Goal: Find specific page/section: Find specific page/section

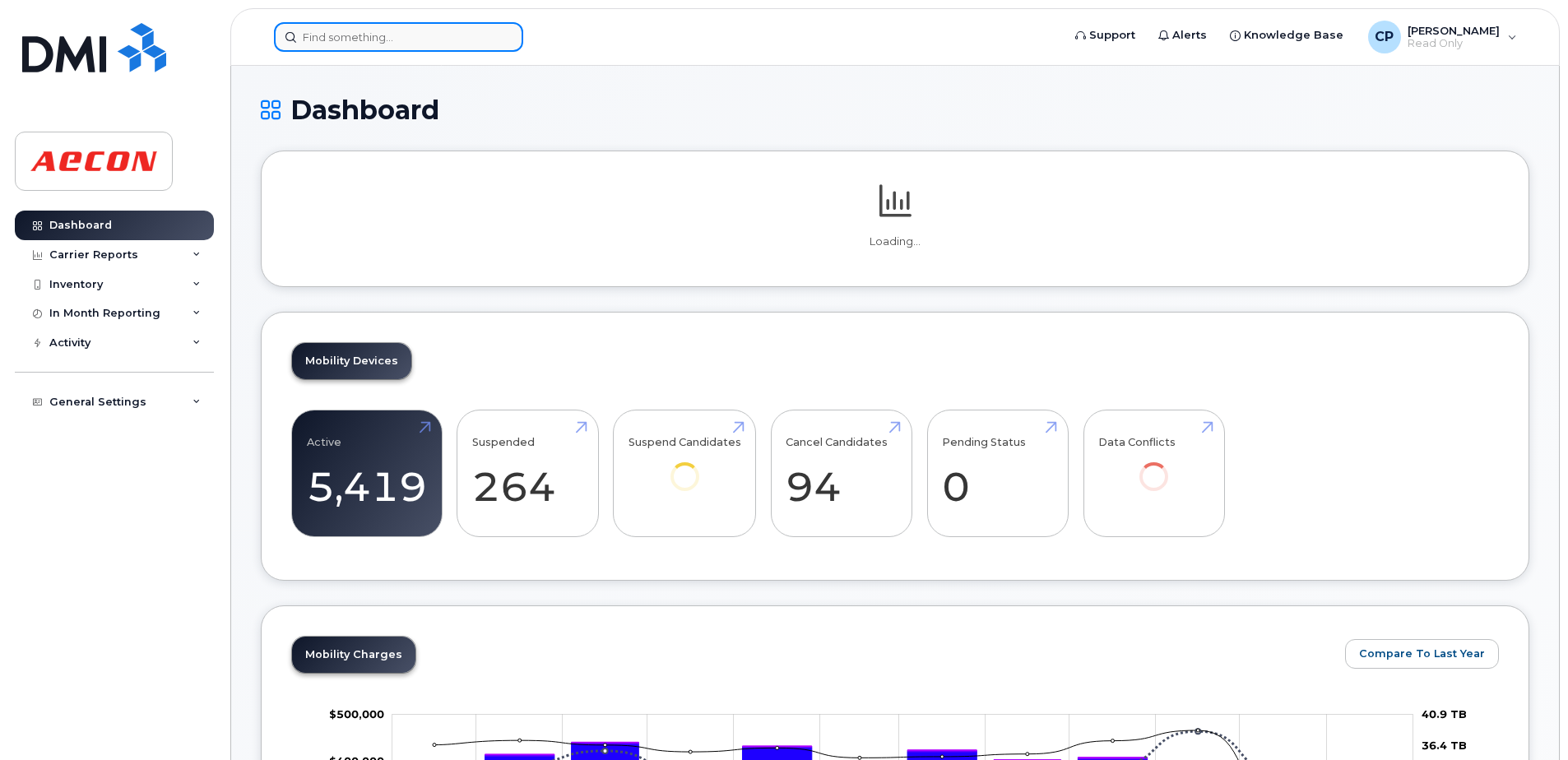
drag, startPoint x: 0, startPoint y: 0, endPoint x: 406, endPoint y: 38, distance: 407.8
click at [406, 38] on input at bounding box center [399, 37] width 250 height 30
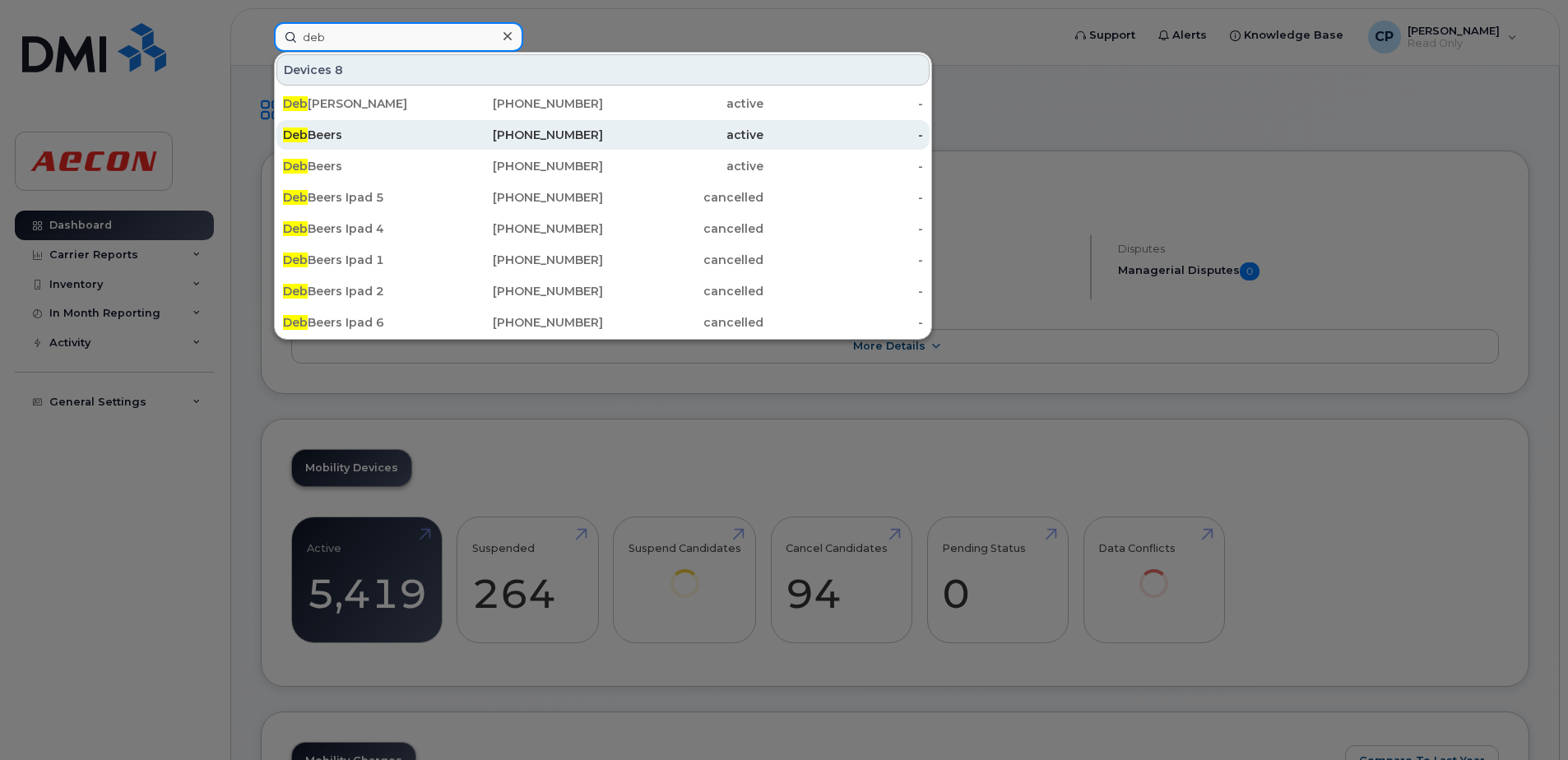
type input "deb"
click at [552, 137] on div "204-557-1780" at bounding box center [523, 134] width 160 height 16
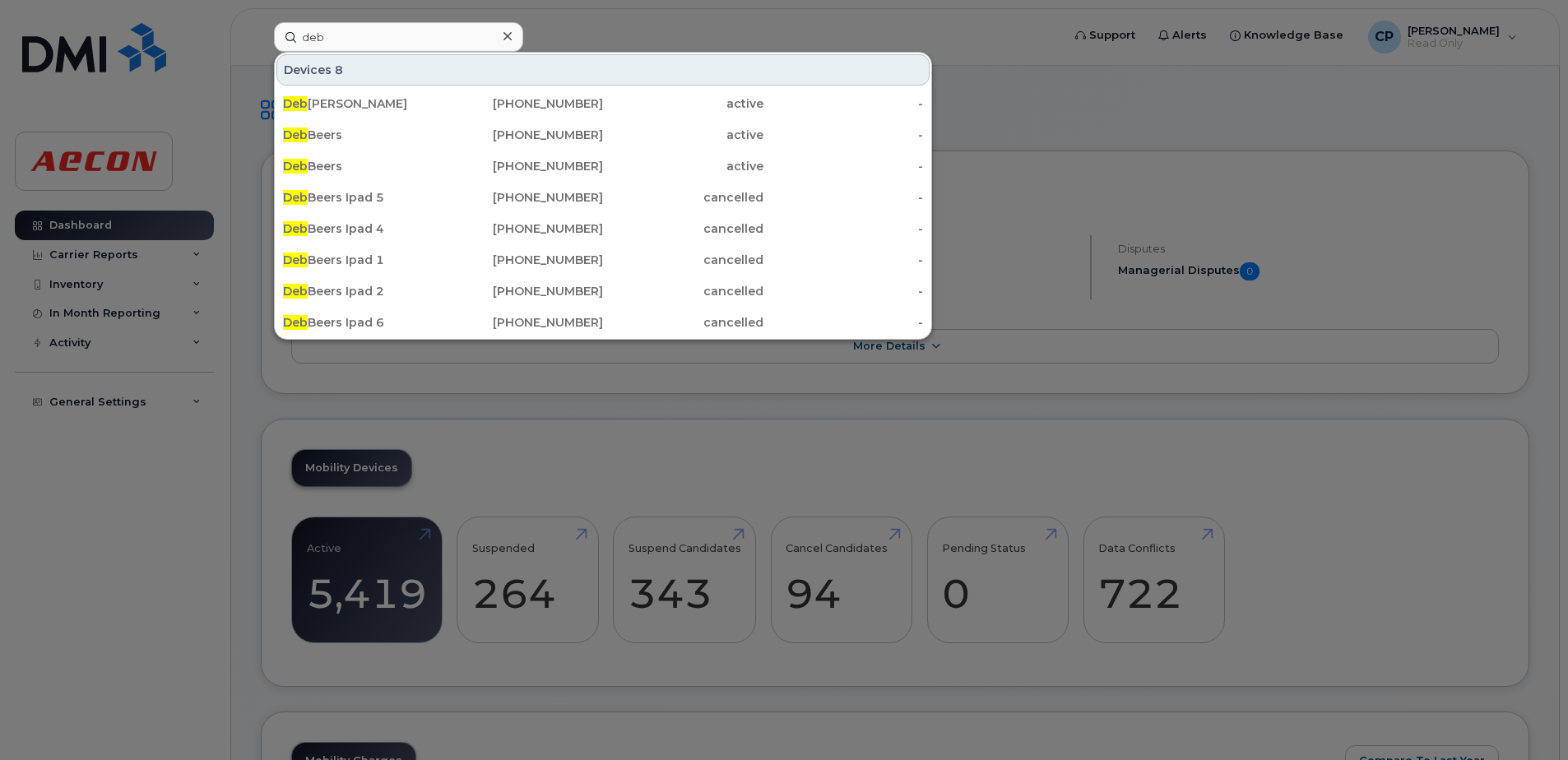
click at [510, 36] on icon at bounding box center [508, 37] width 8 height 14
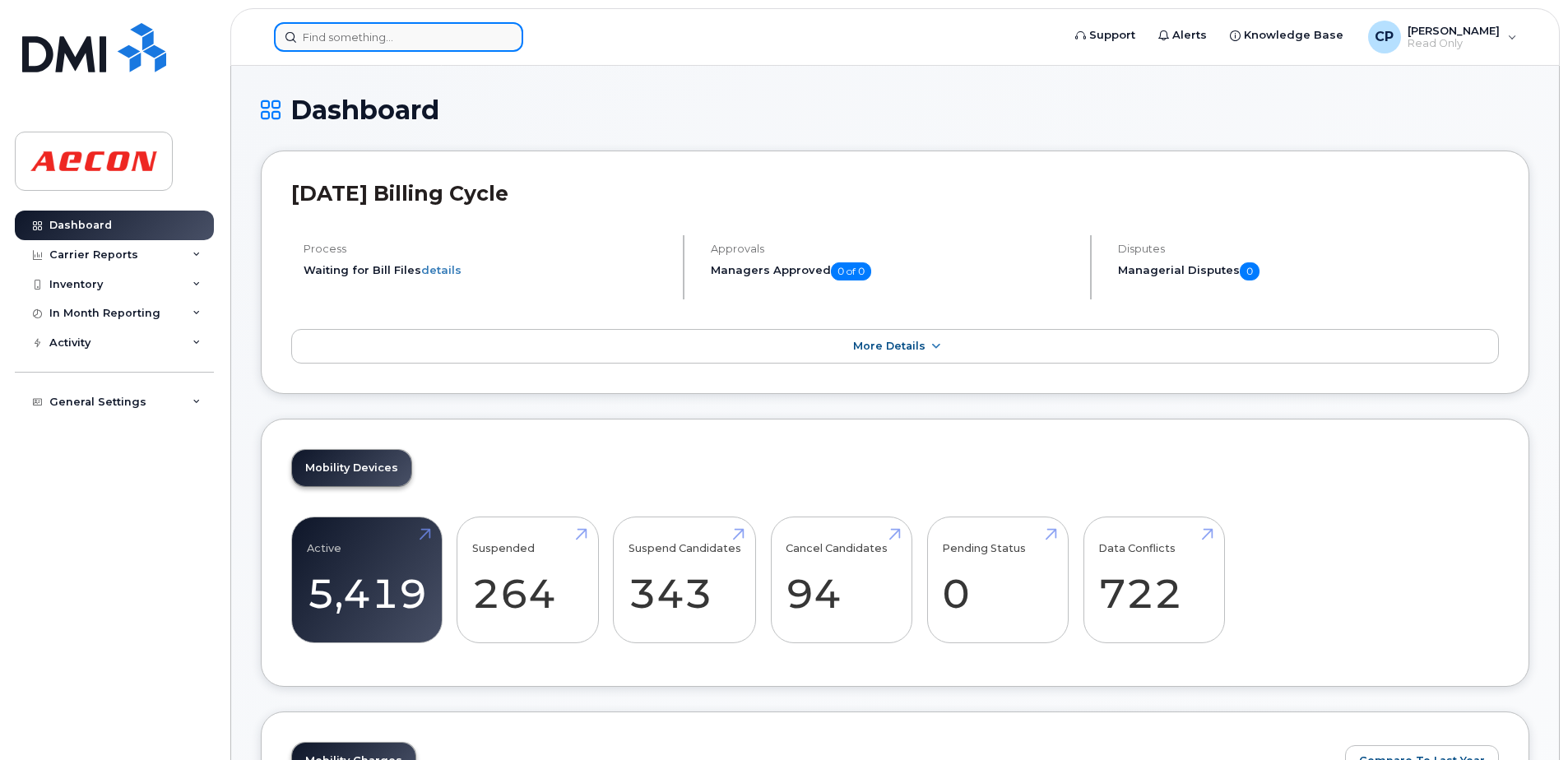
click at [436, 37] on input at bounding box center [399, 37] width 250 height 30
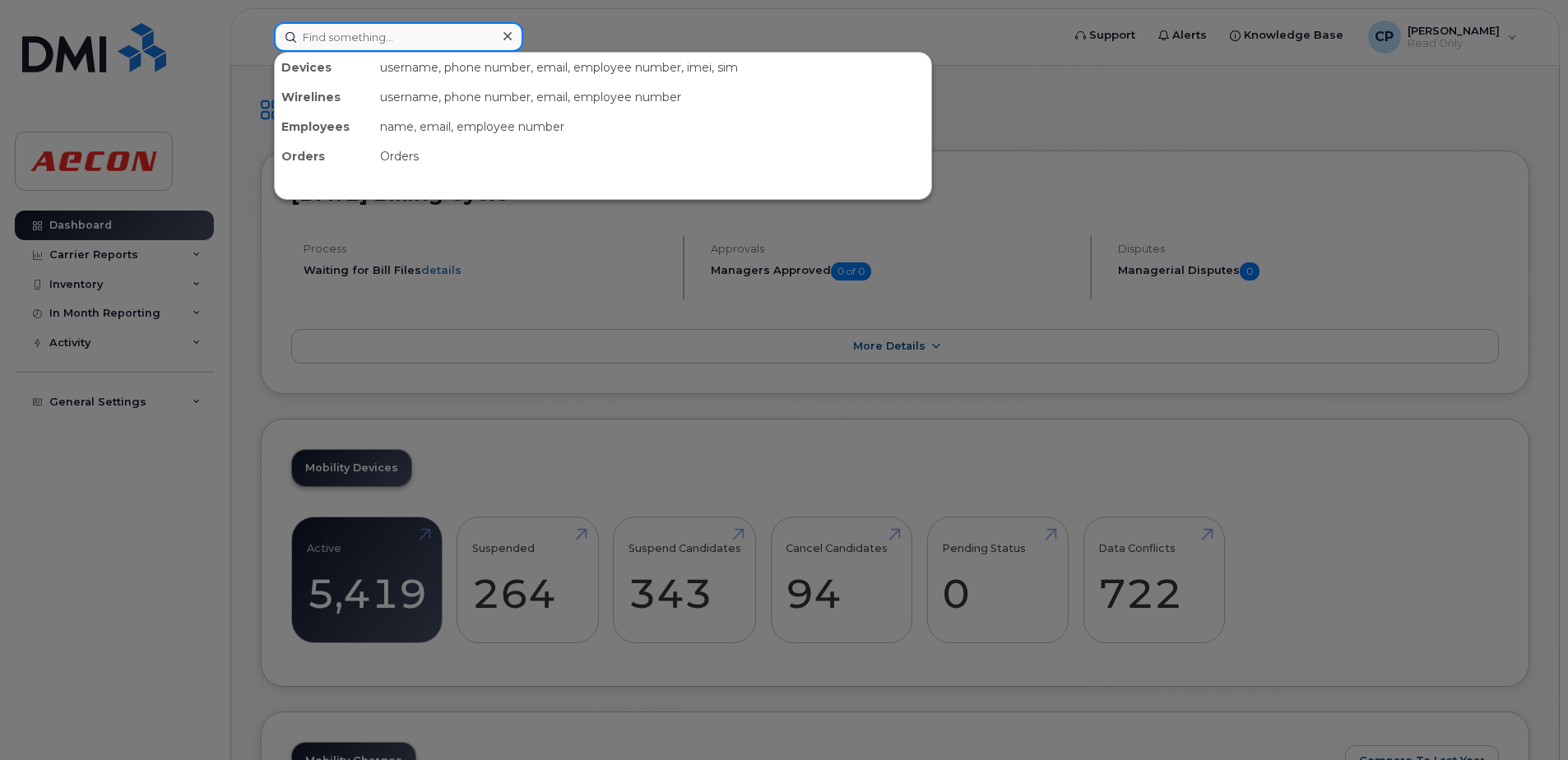
paste input "4312786147"
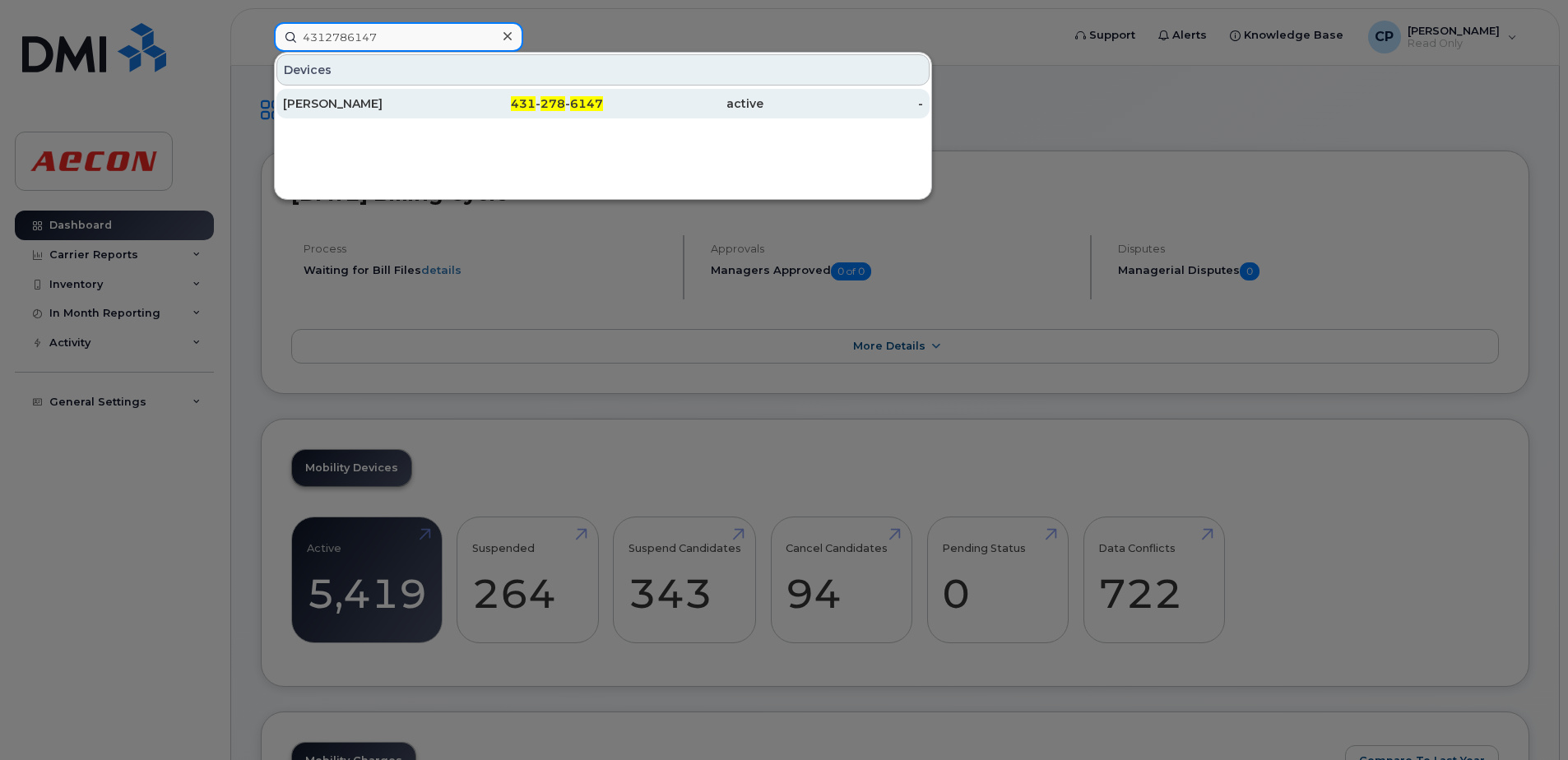
type input "4312786147"
click at [547, 110] on span "278" at bounding box center [553, 103] width 25 height 14
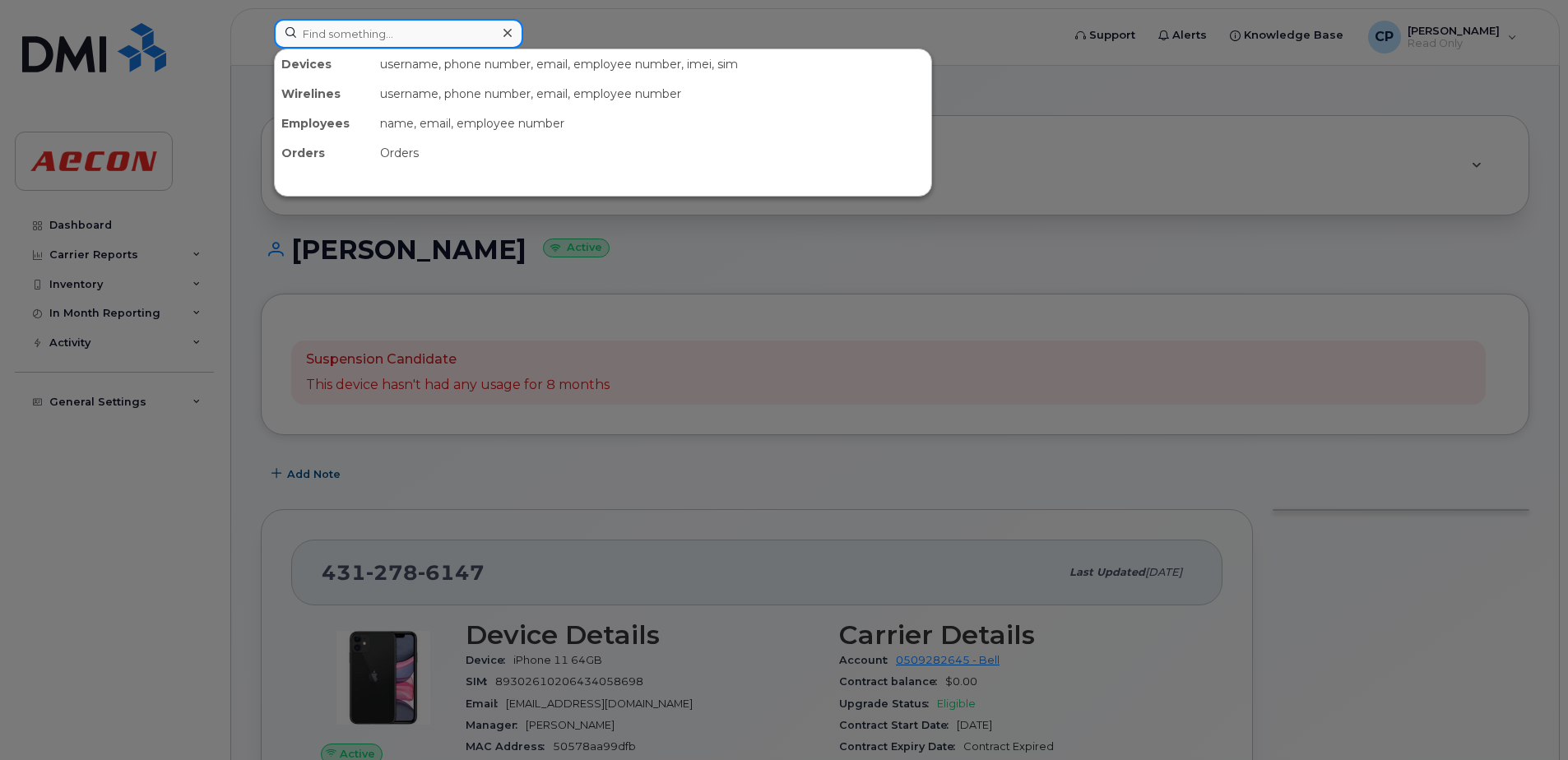
click at [384, 43] on input at bounding box center [399, 33] width 250 height 30
paste input "4312786147"
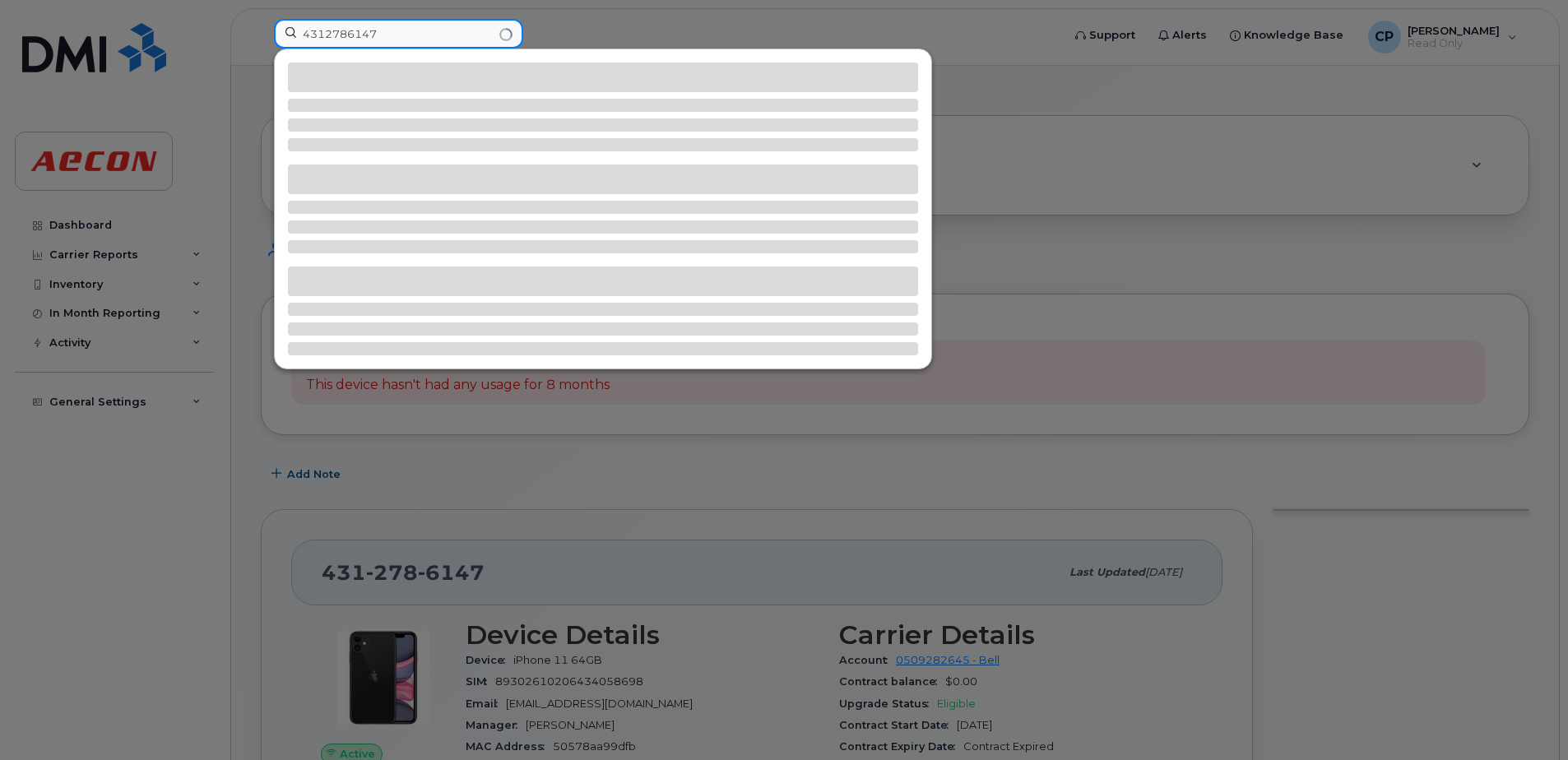
type input "4312786147"
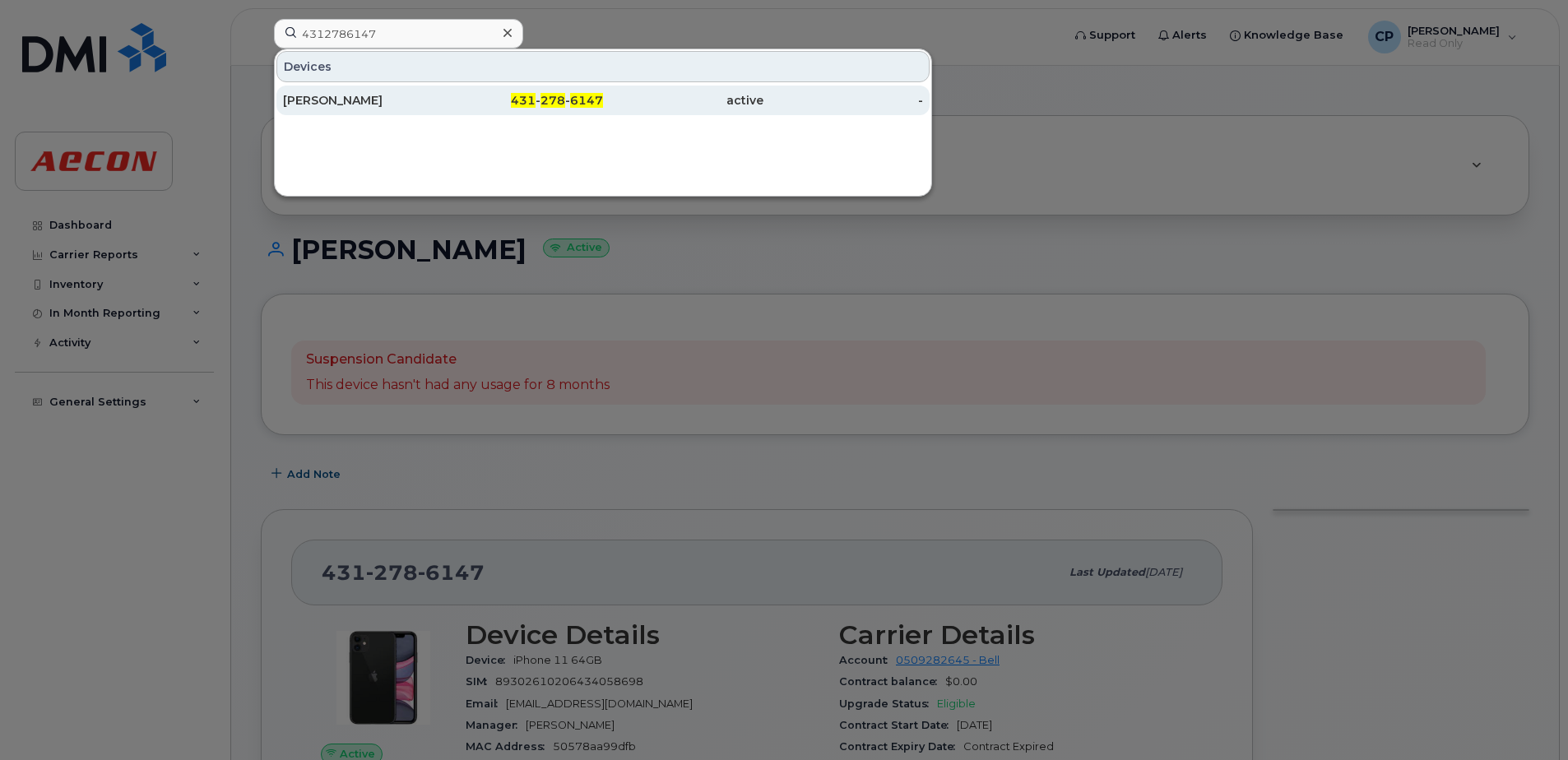
click at [555, 104] on span "278" at bounding box center [553, 99] width 25 height 14
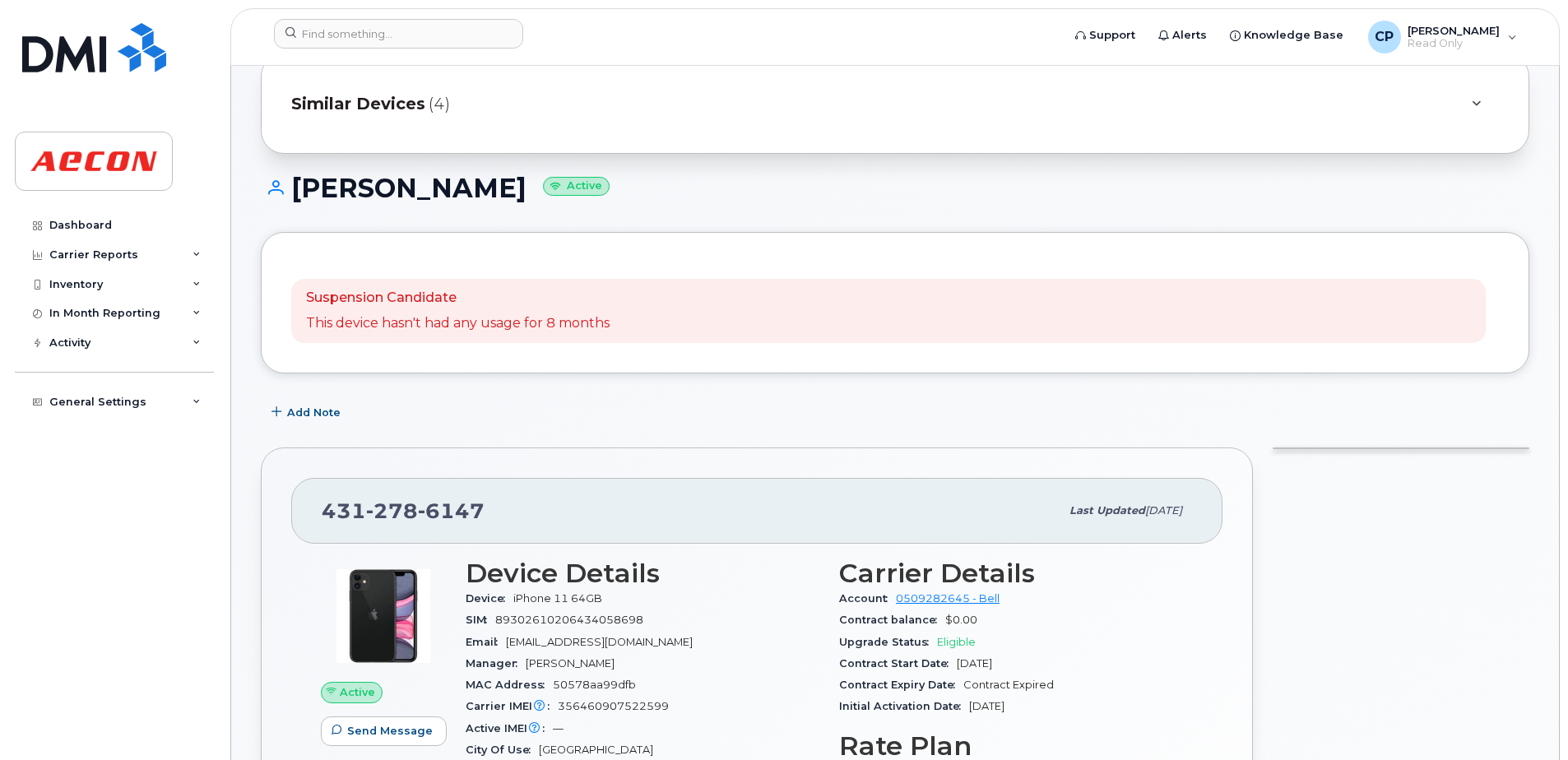
scroll to position [165, 0]
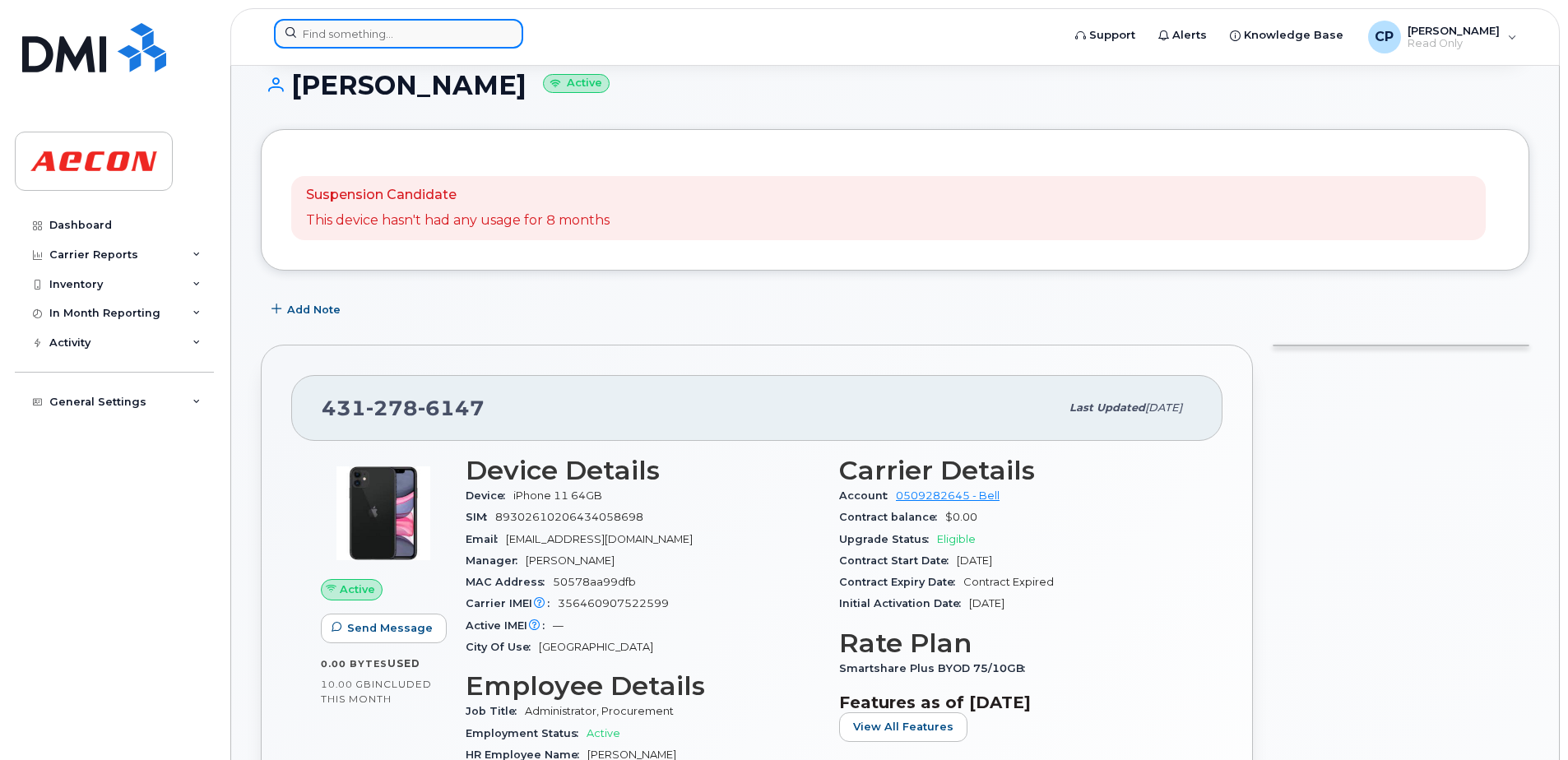
click at [380, 31] on input at bounding box center [399, 33] width 250 height 30
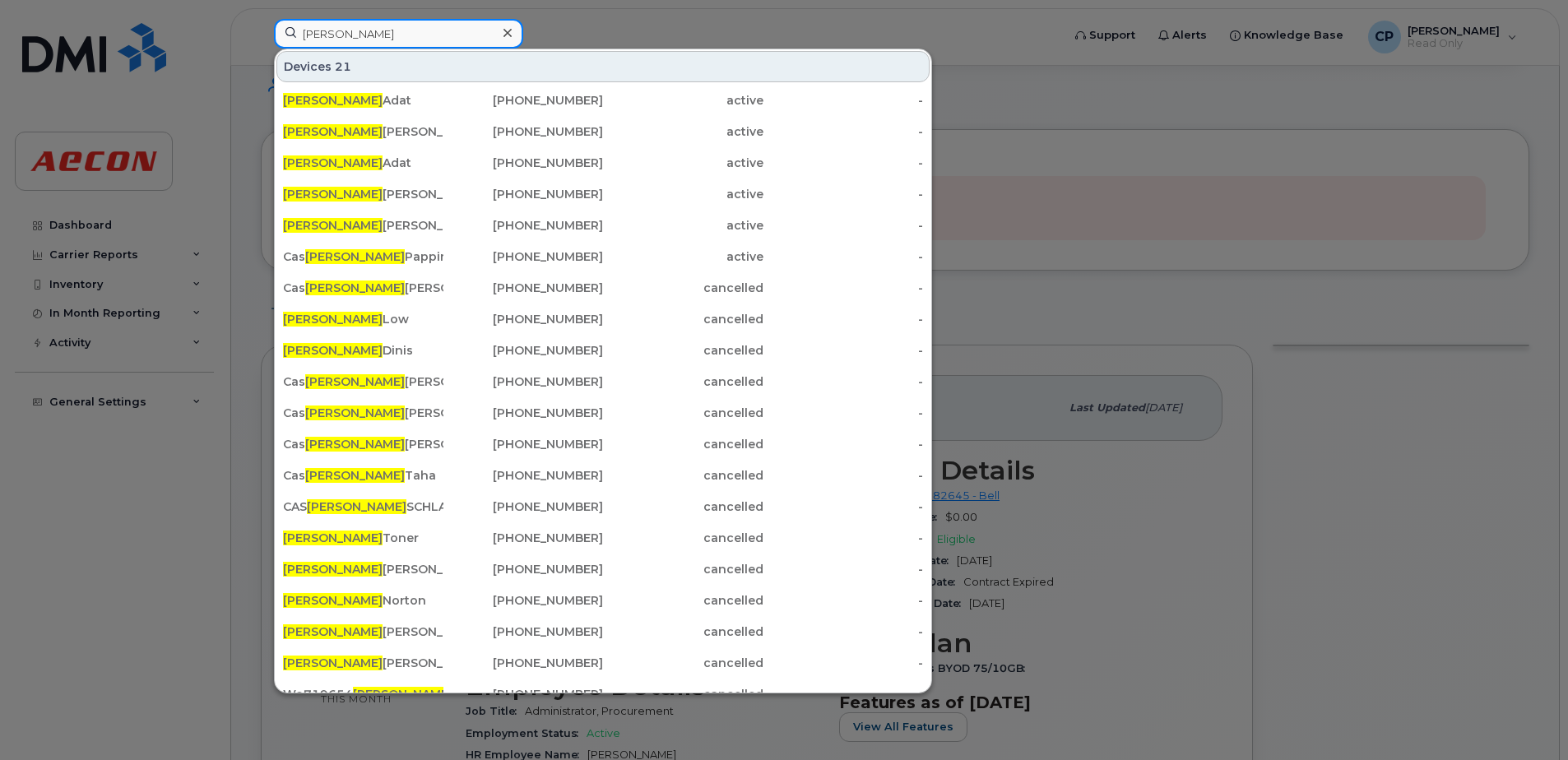
type input "Sandra"
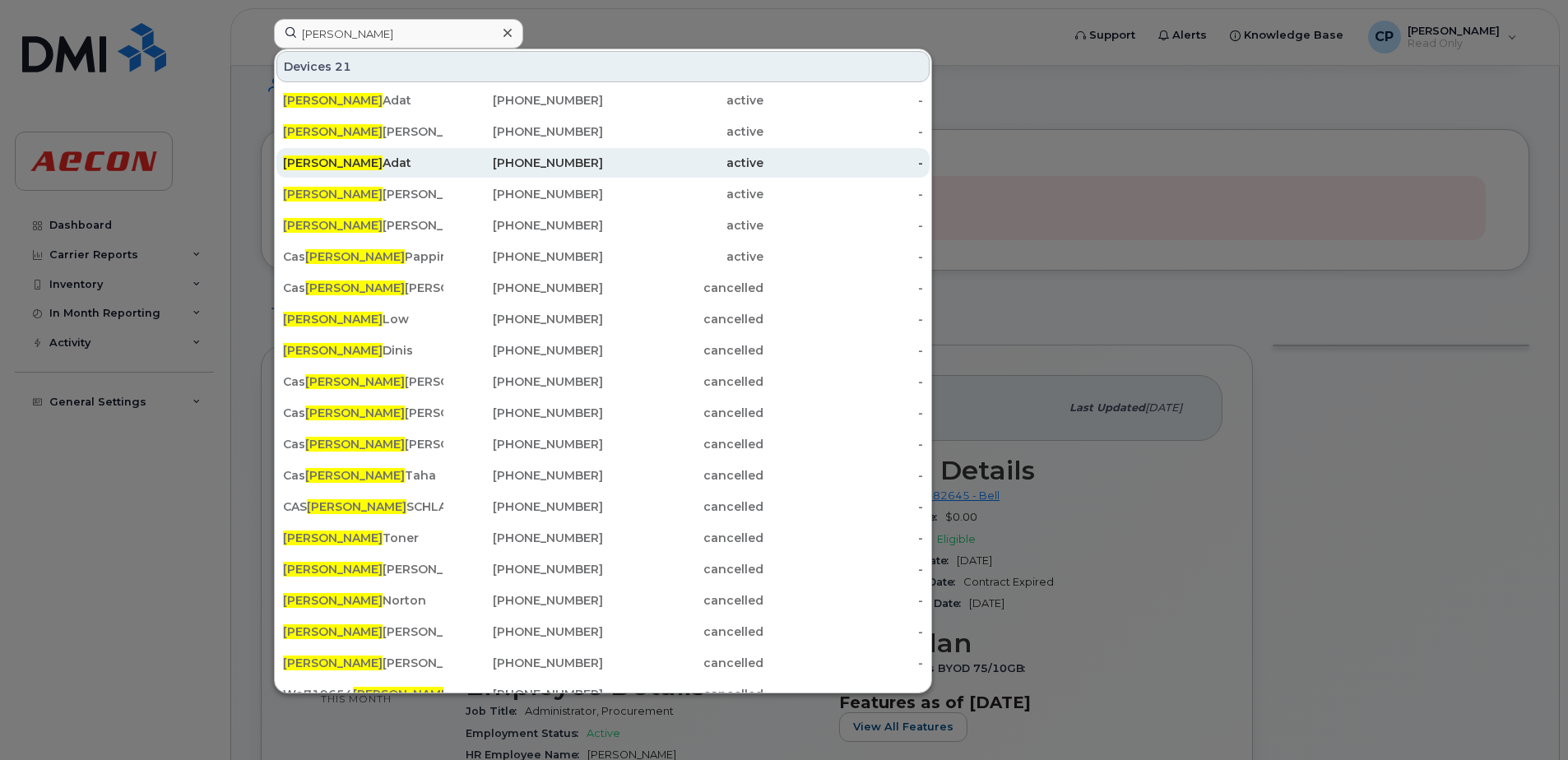
click at [349, 157] on div "Sandra Adat" at bounding box center [362, 162] width 160 height 16
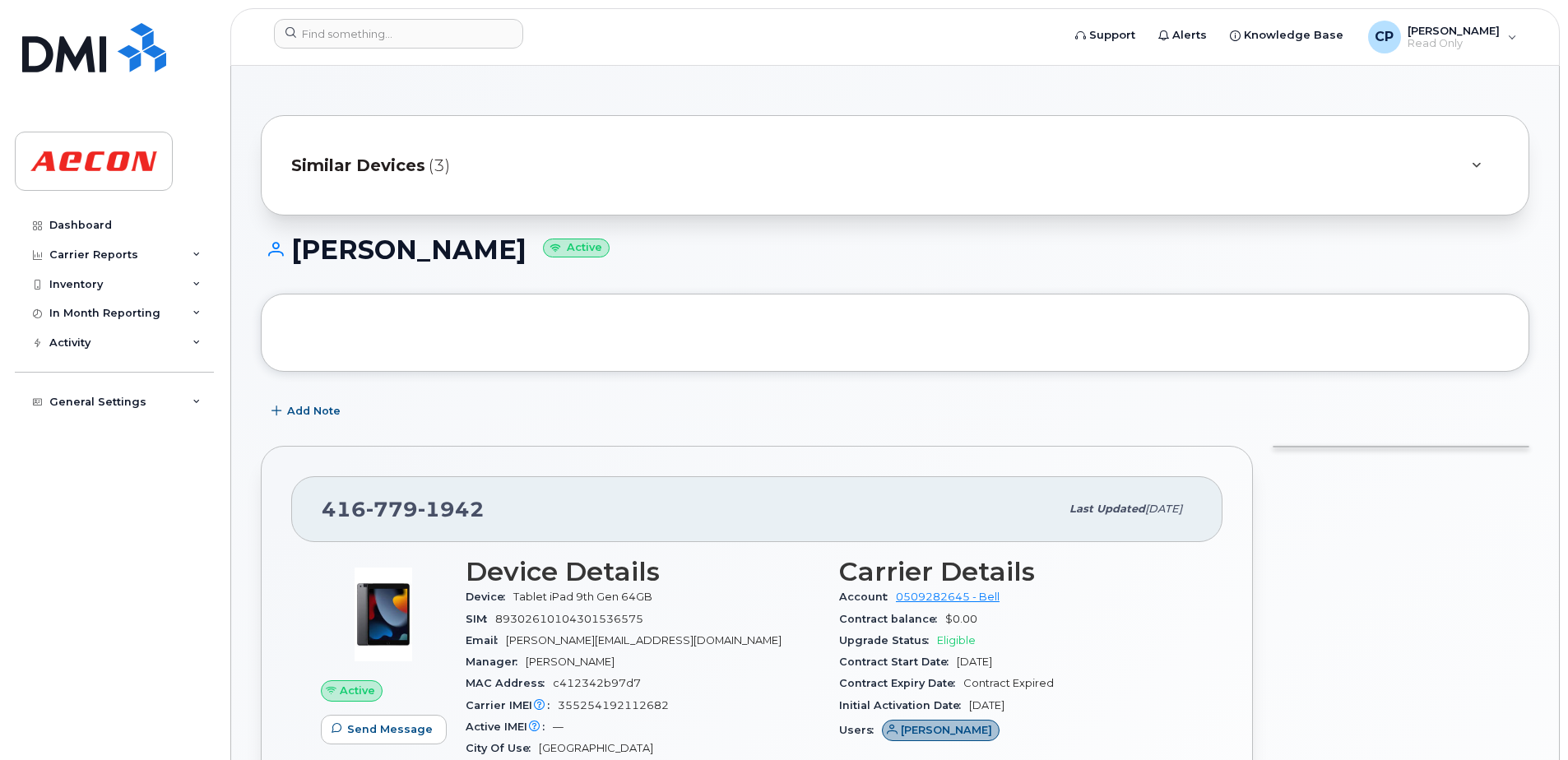
click at [355, 163] on span "Similar Devices" at bounding box center [358, 166] width 134 height 24
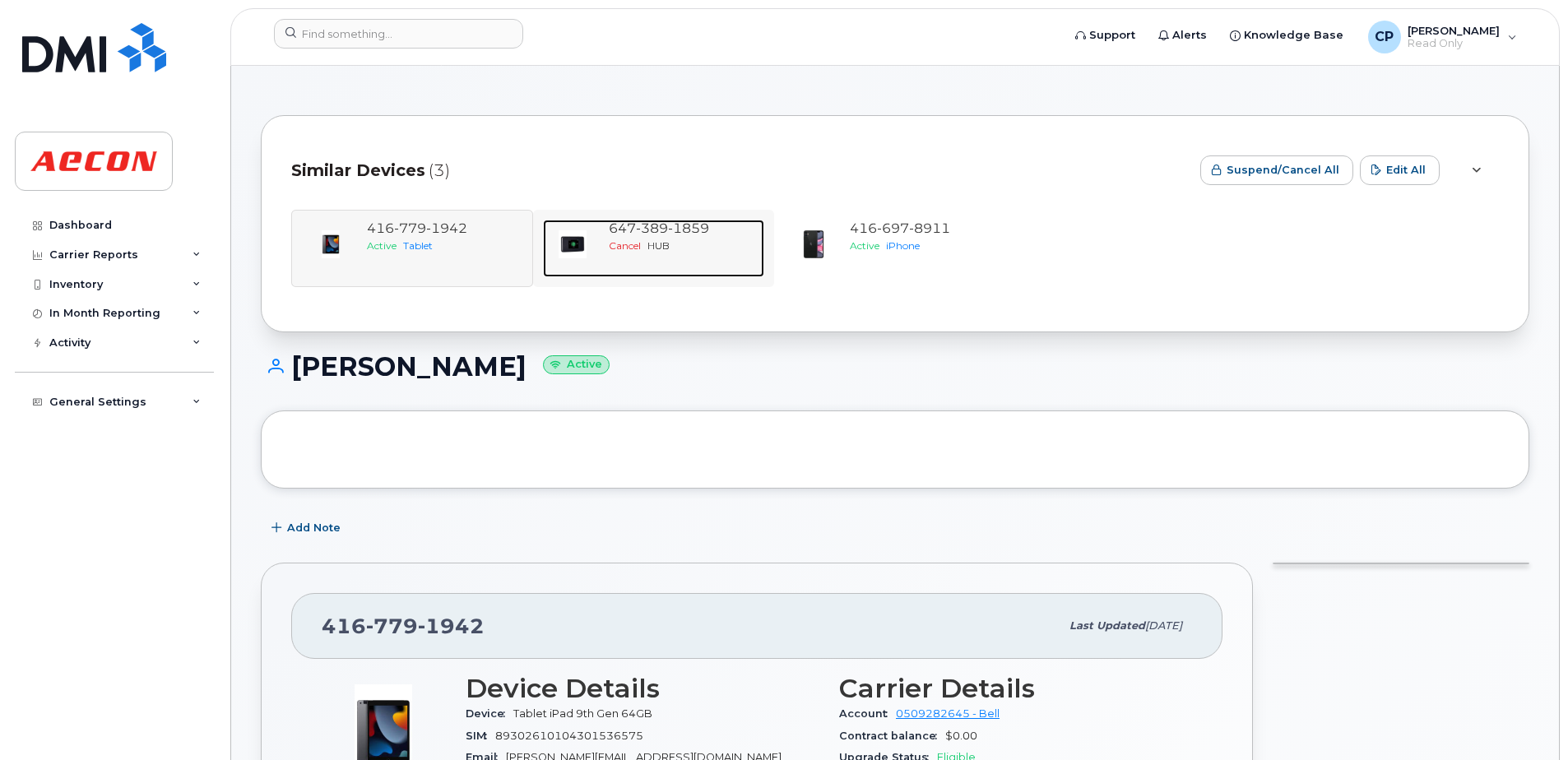
click at [632, 227] on span "[PHONE_NUMBER]" at bounding box center [659, 228] width 100 height 15
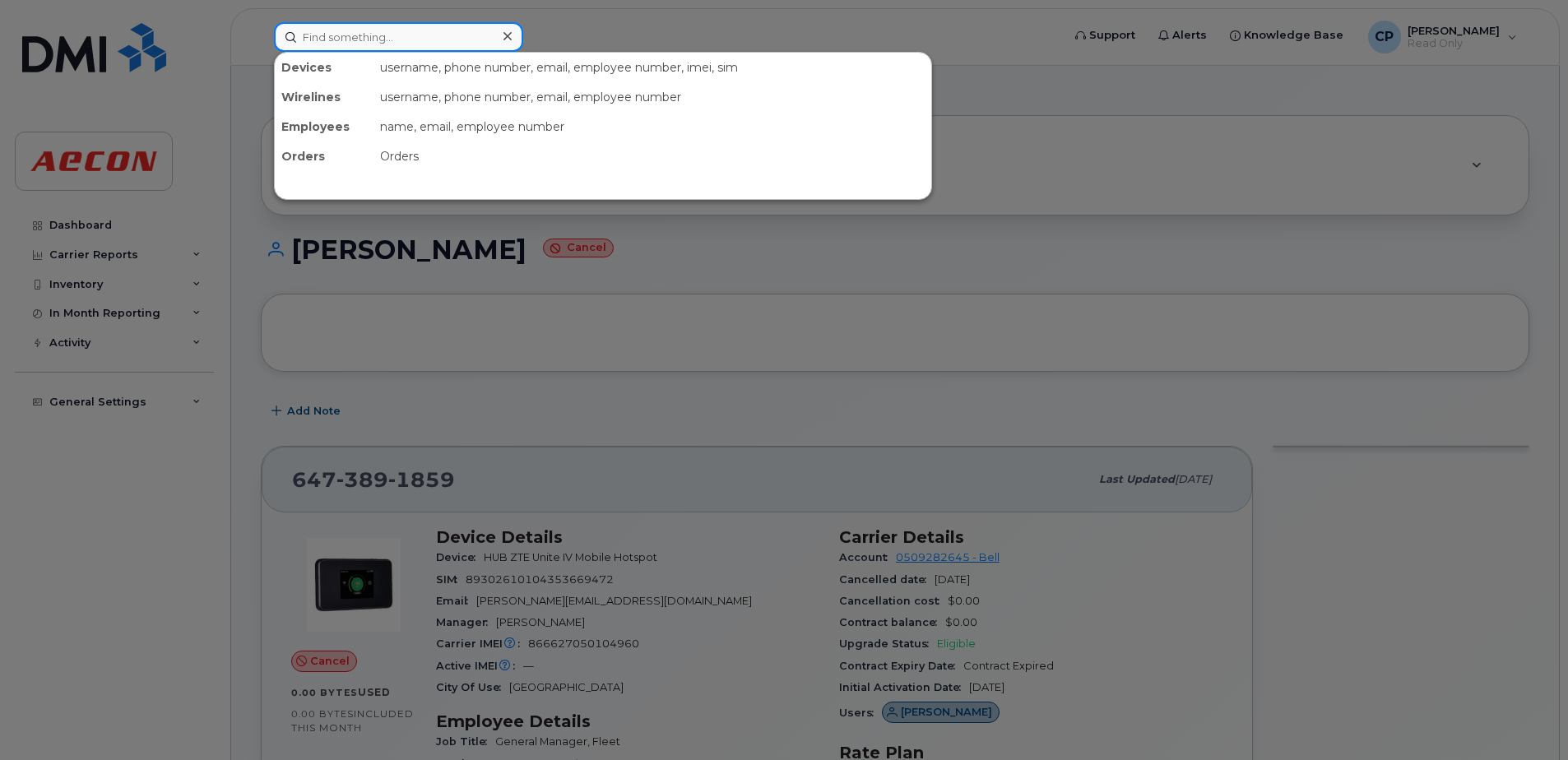
click at [338, 47] on input at bounding box center [399, 37] width 250 height 30
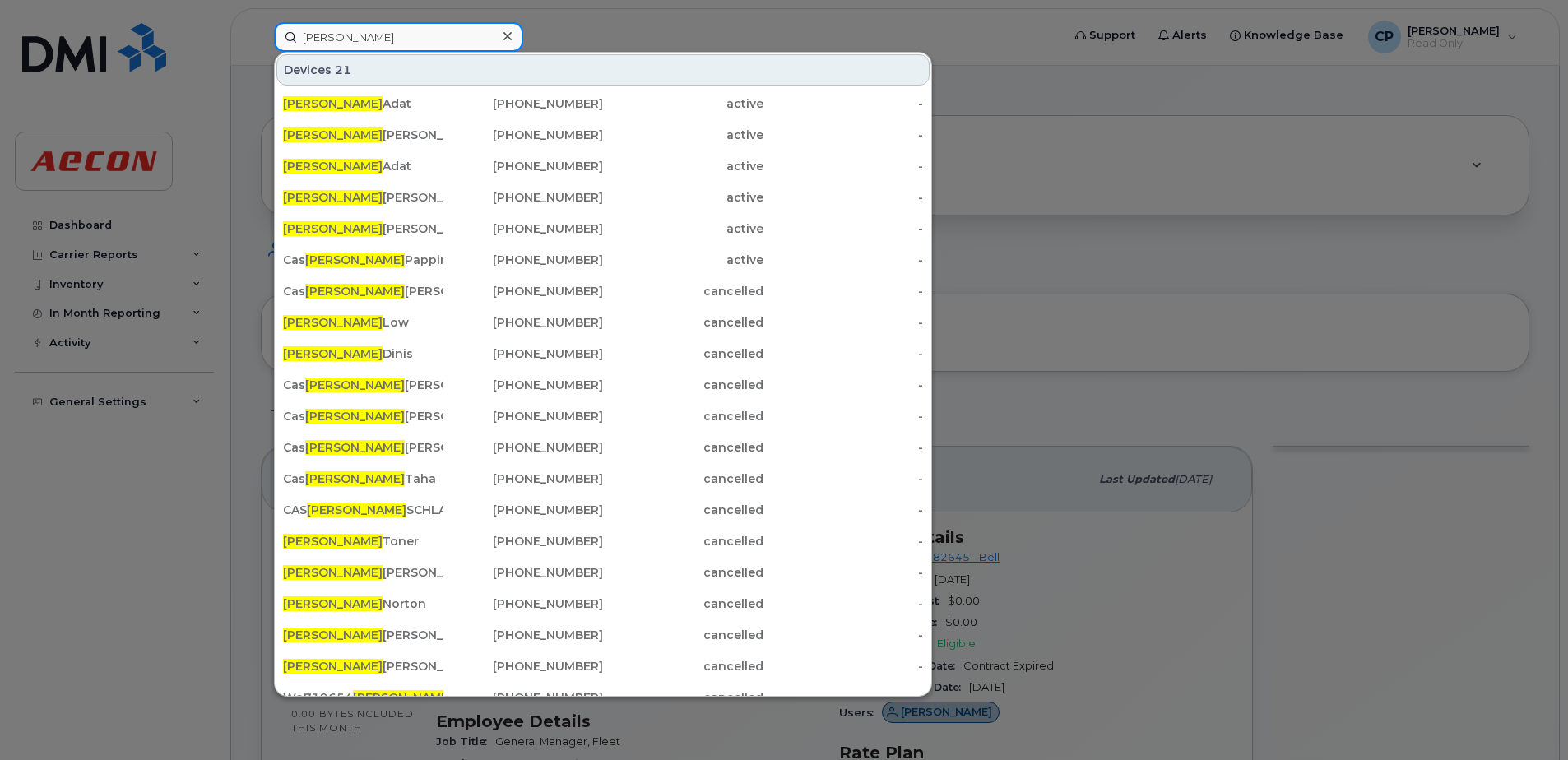
type input "Sandra"
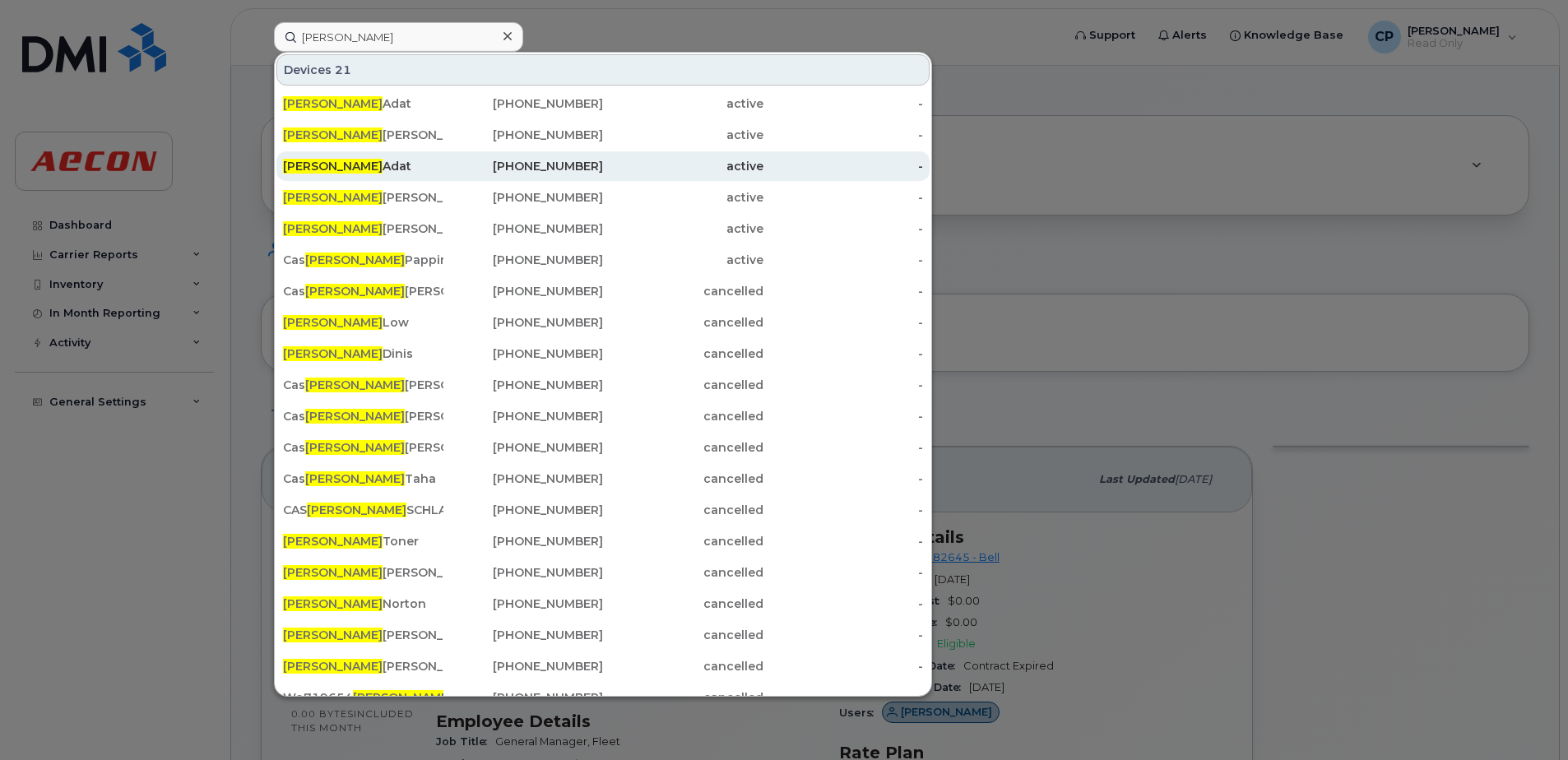
click at [557, 164] on div "416-779-1942" at bounding box center [523, 166] width 160 height 16
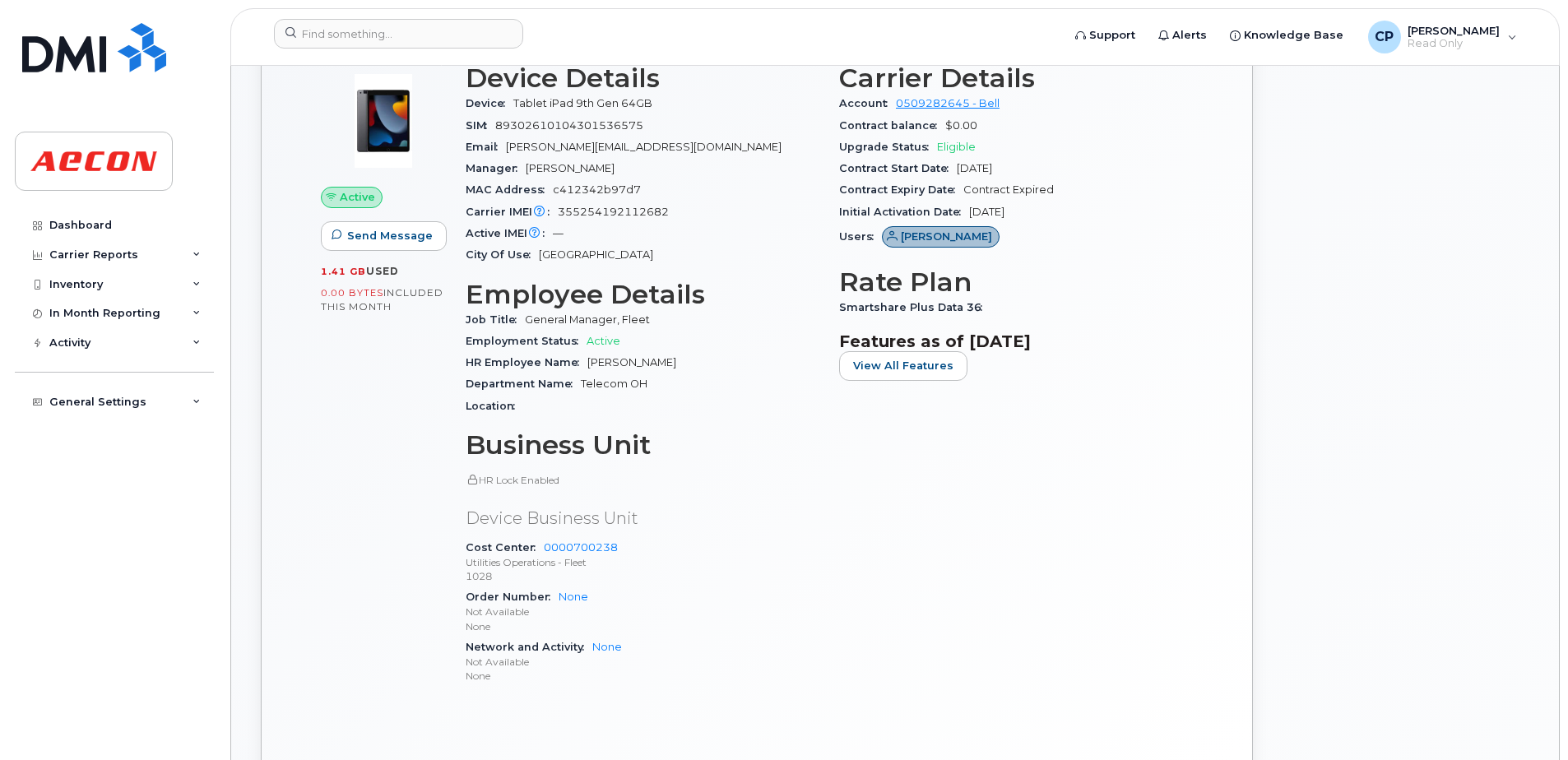
scroll to position [411, 0]
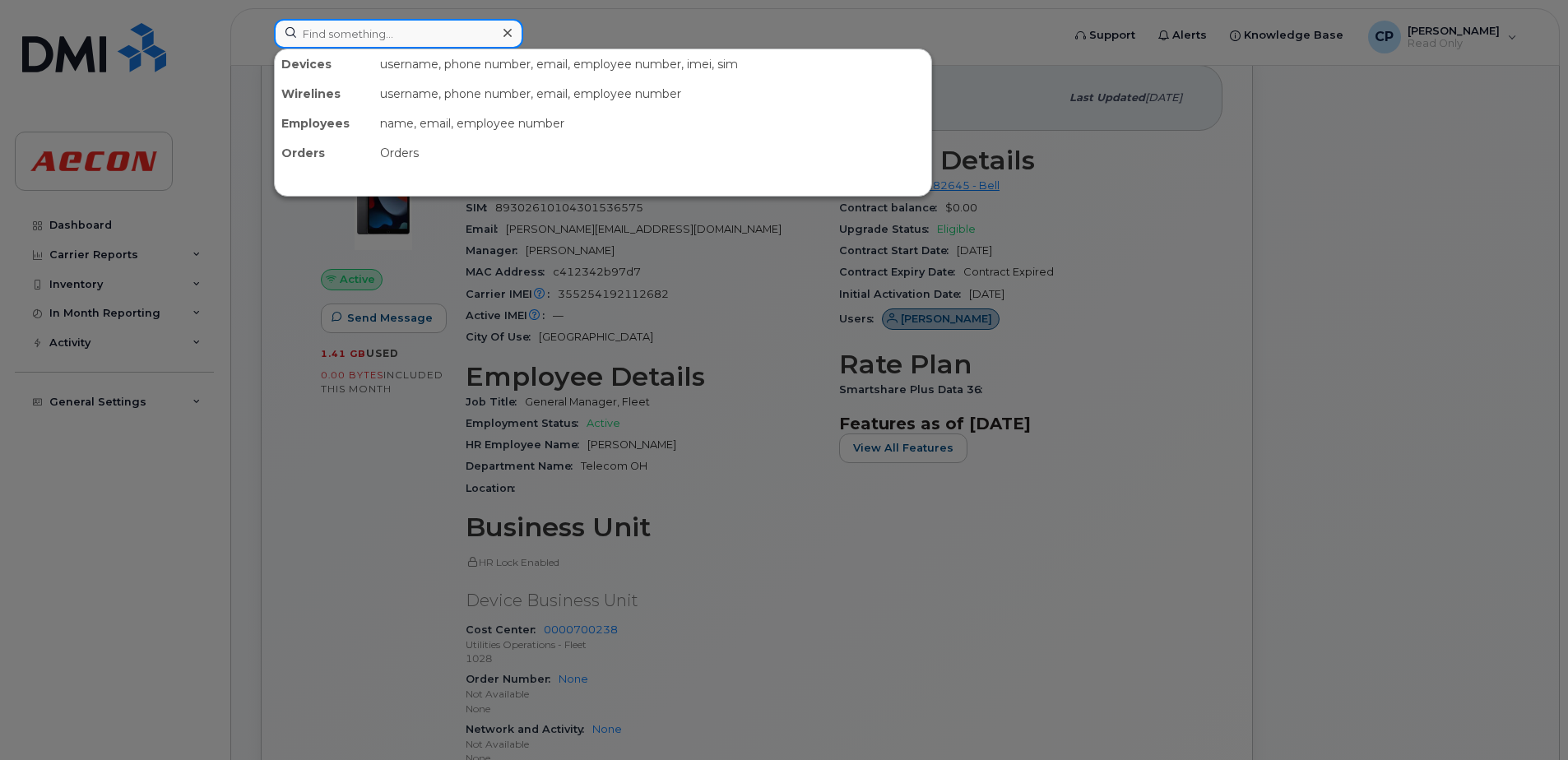
click at [396, 34] on input at bounding box center [399, 33] width 250 height 30
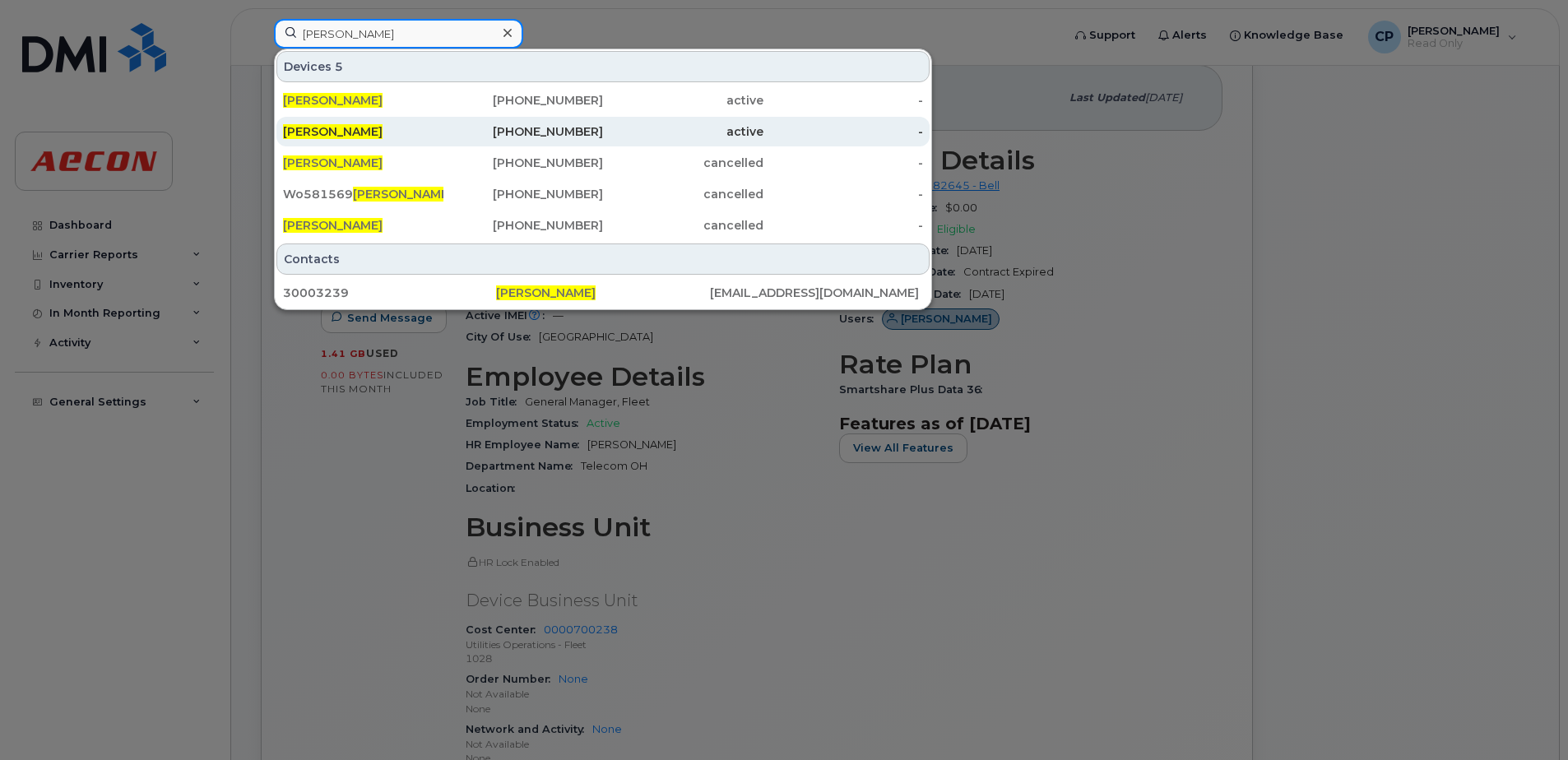
type input "scott ryan"
click at [655, 136] on div "active" at bounding box center [683, 131] width 160 height 16
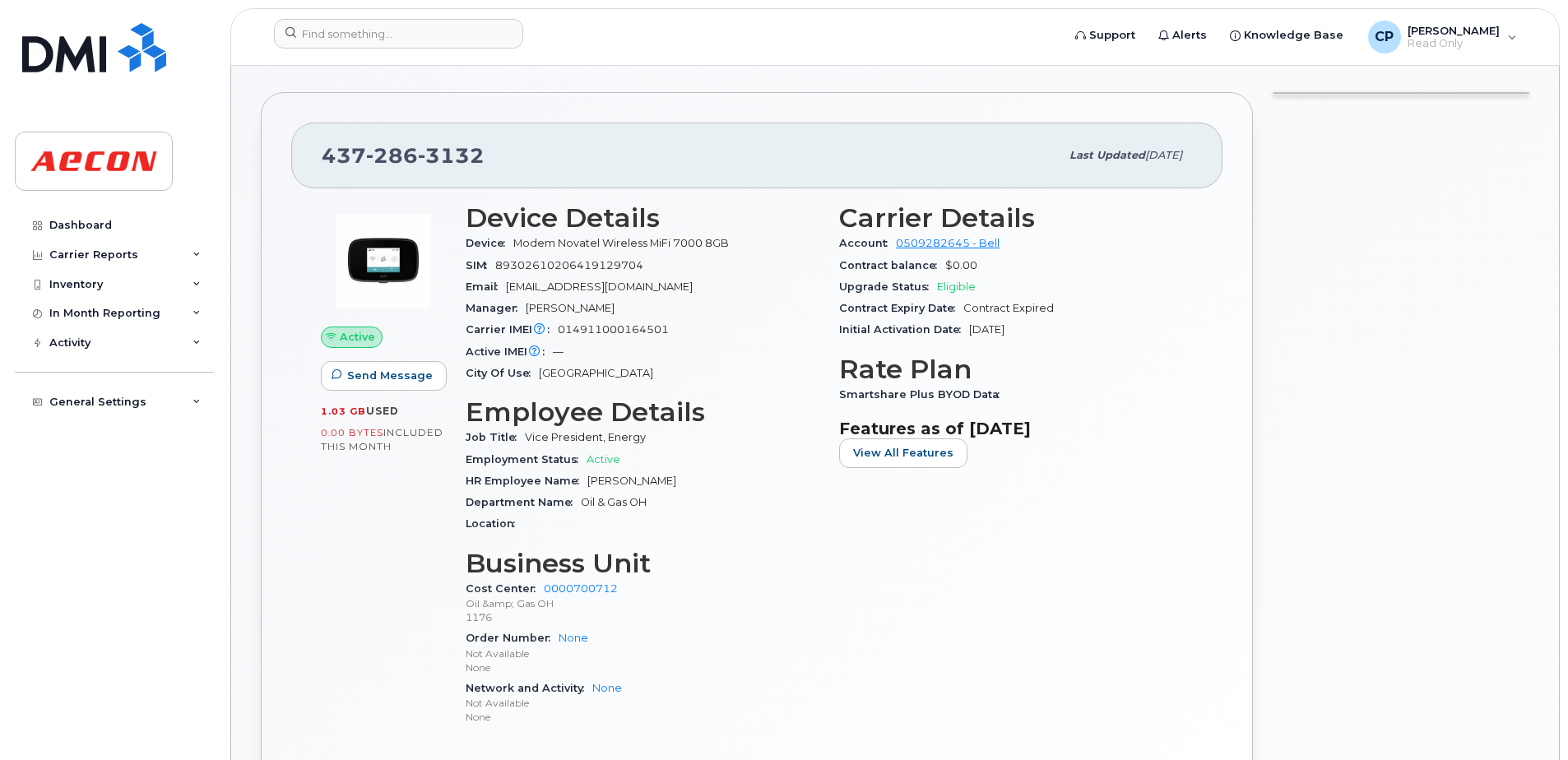
scroll to position [329, 0]
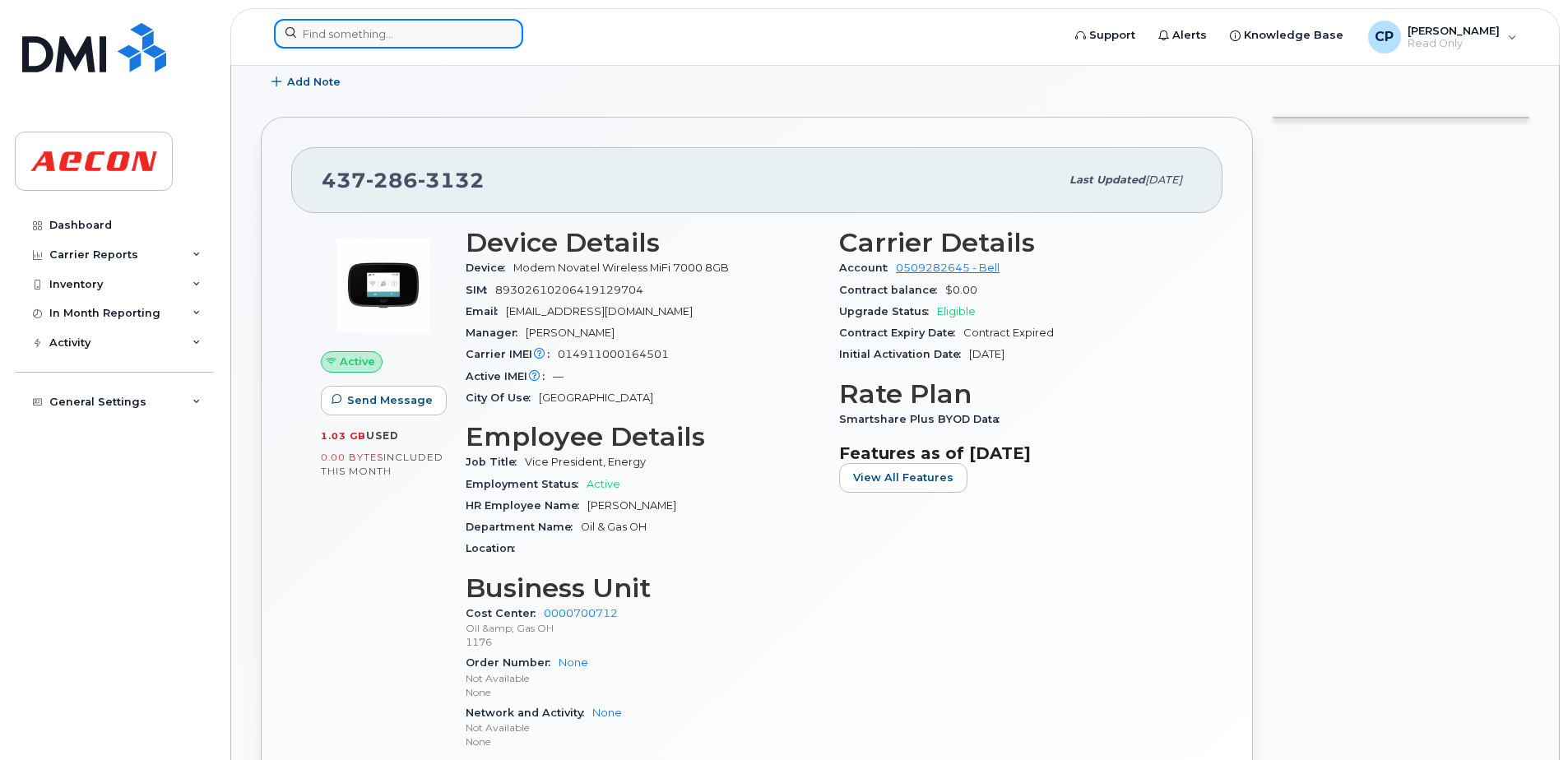
click at [433, 46] on input at bounding box center [399, 33] width 250 height 30
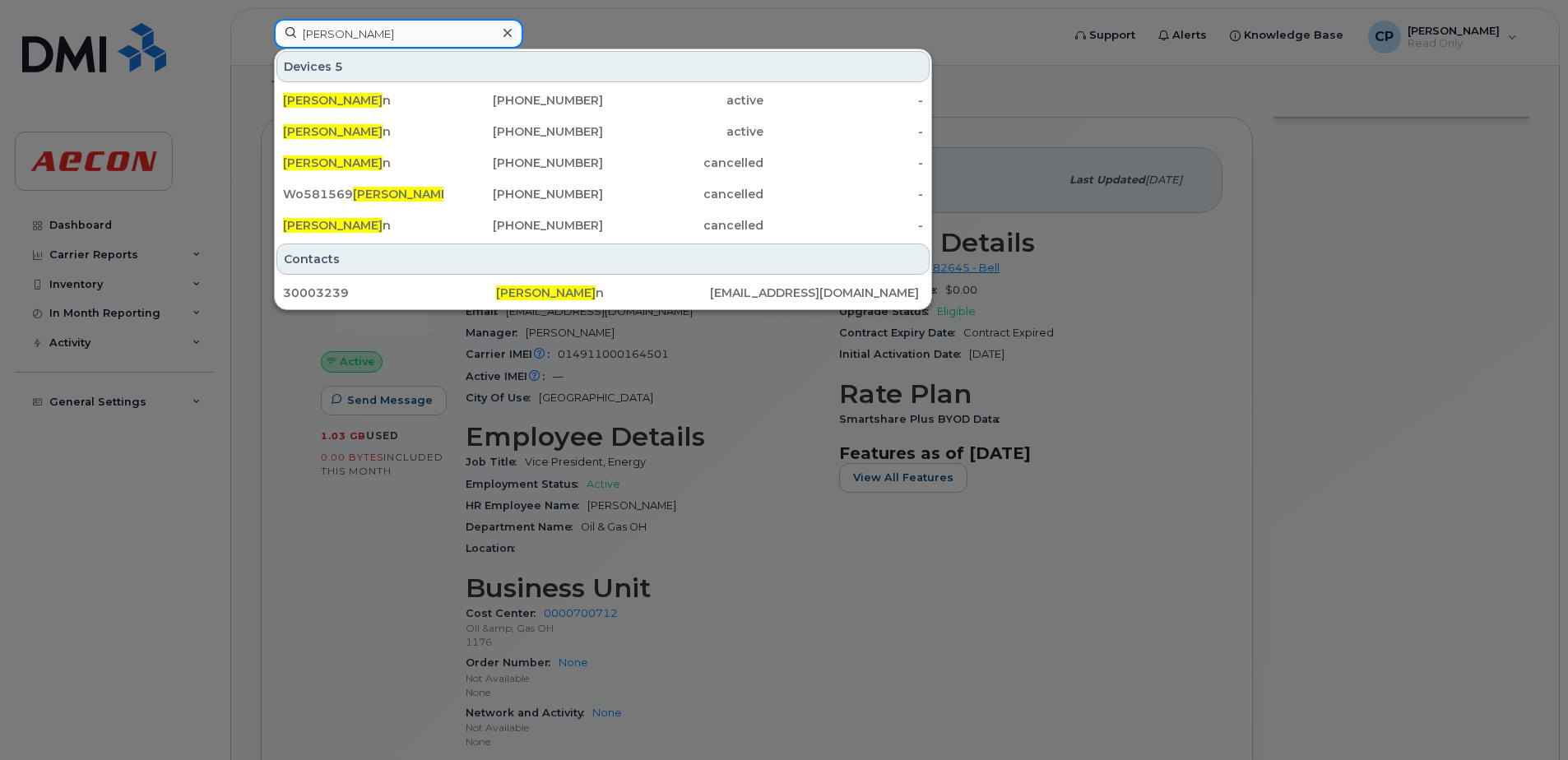
type input "[PERSON_NAME]"
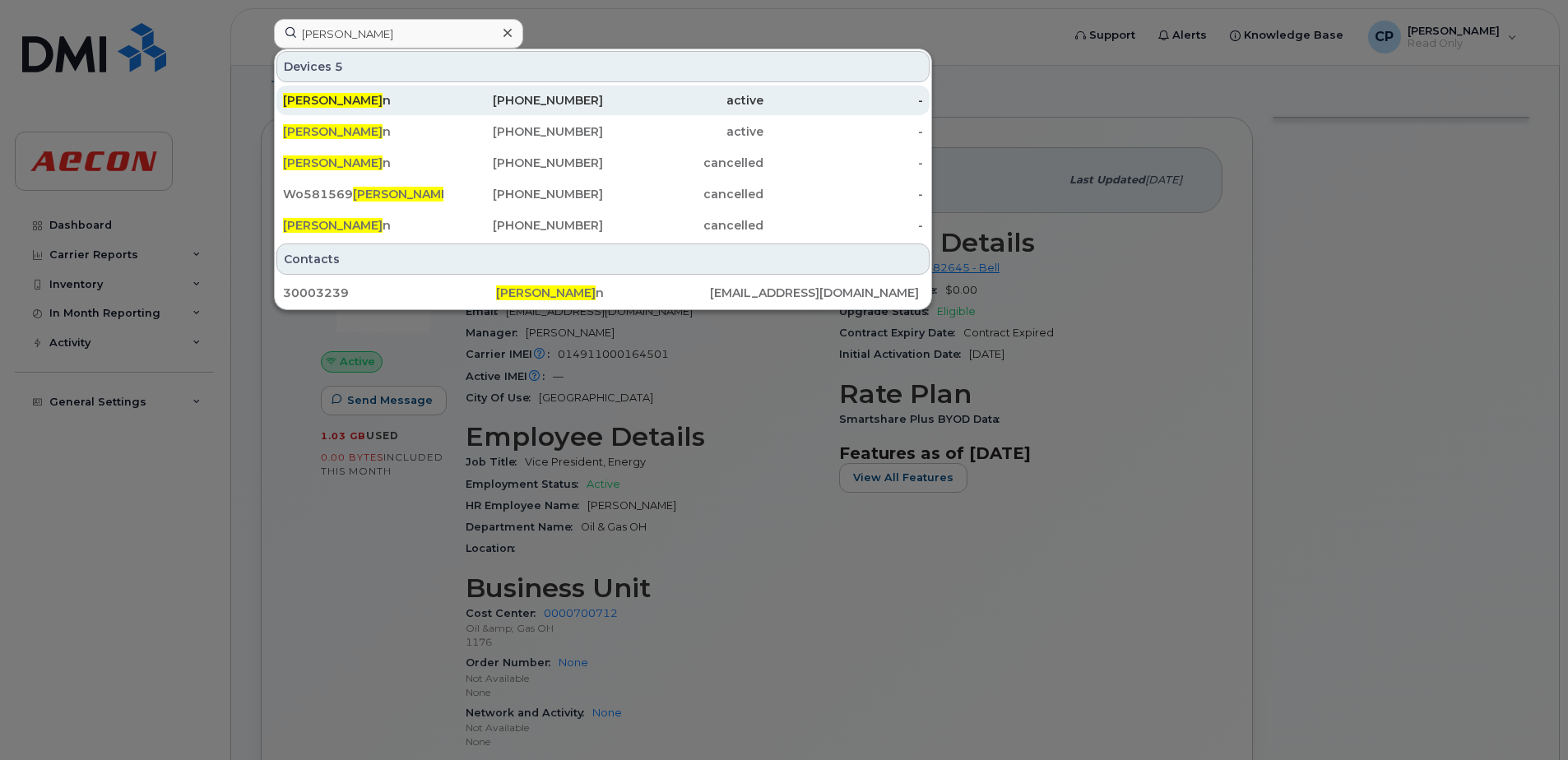
click at [420, 90] on div "[PERSON_NAME] n" at bounding box center [362, 100] width 160 height 30
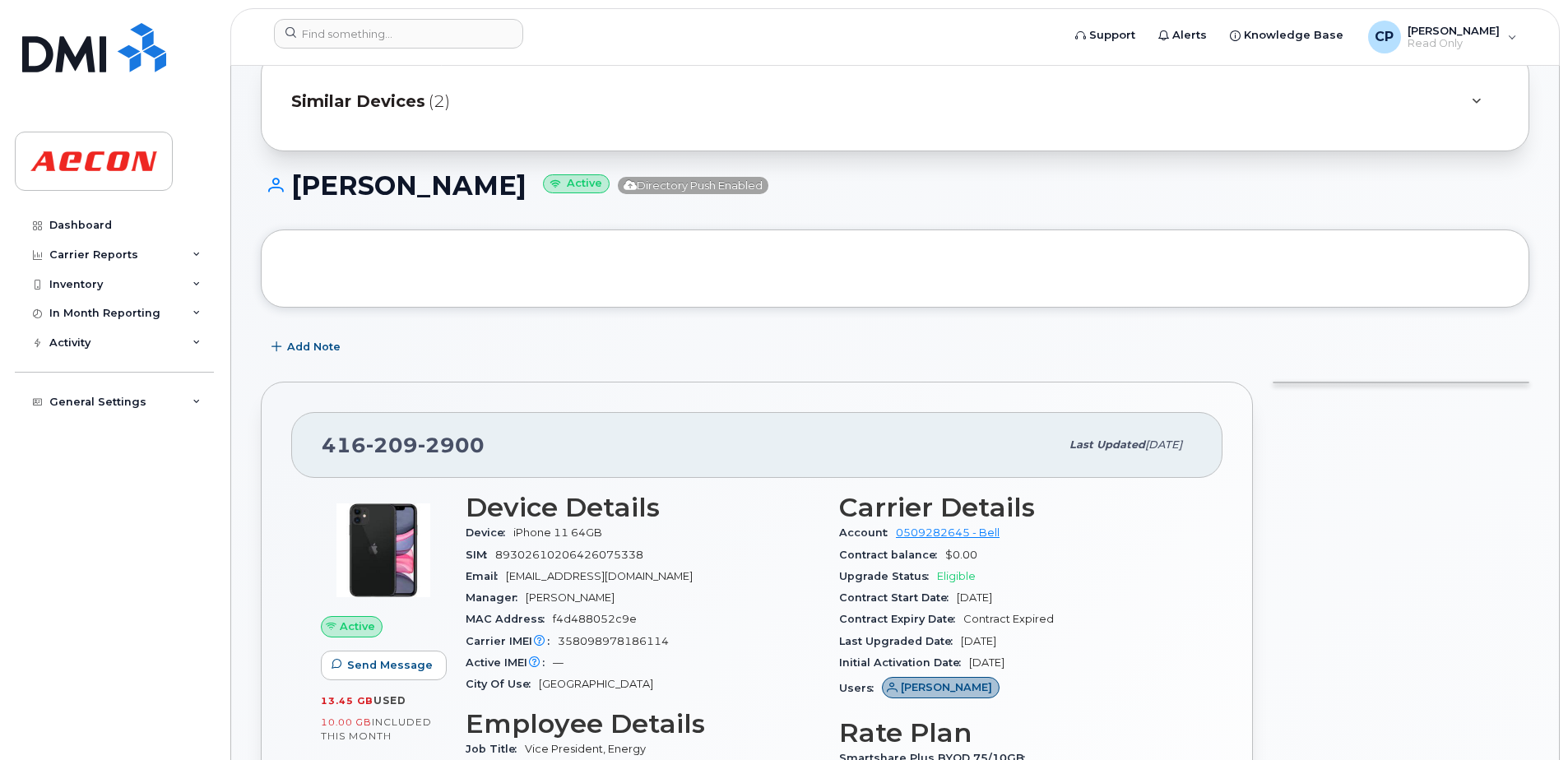
scroll to position [82, 0]
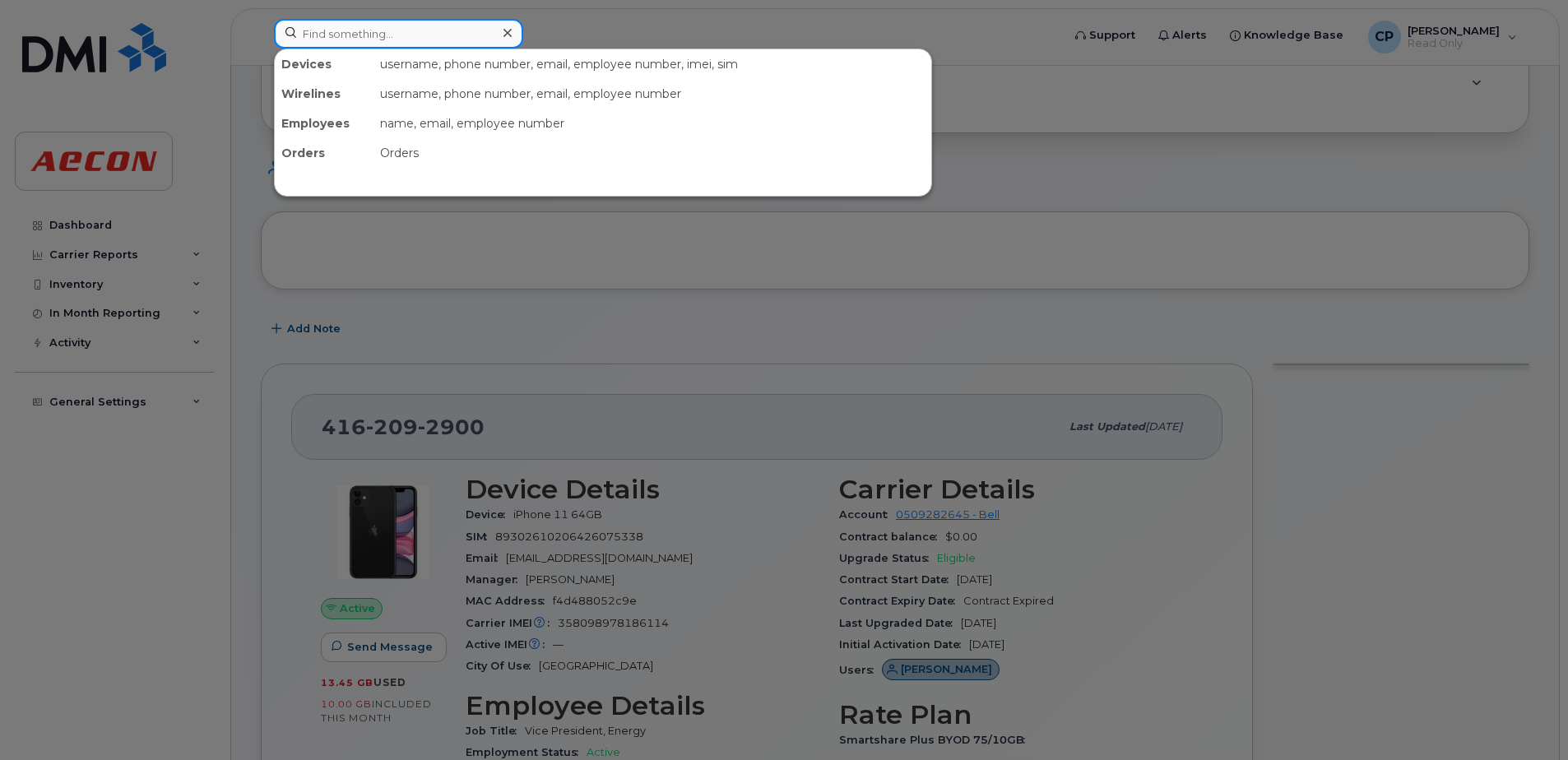
click at [420, 28] on input at bounding box center [399, 33] width 250 height 30
paste input "4165705260"
type input "4165705260"
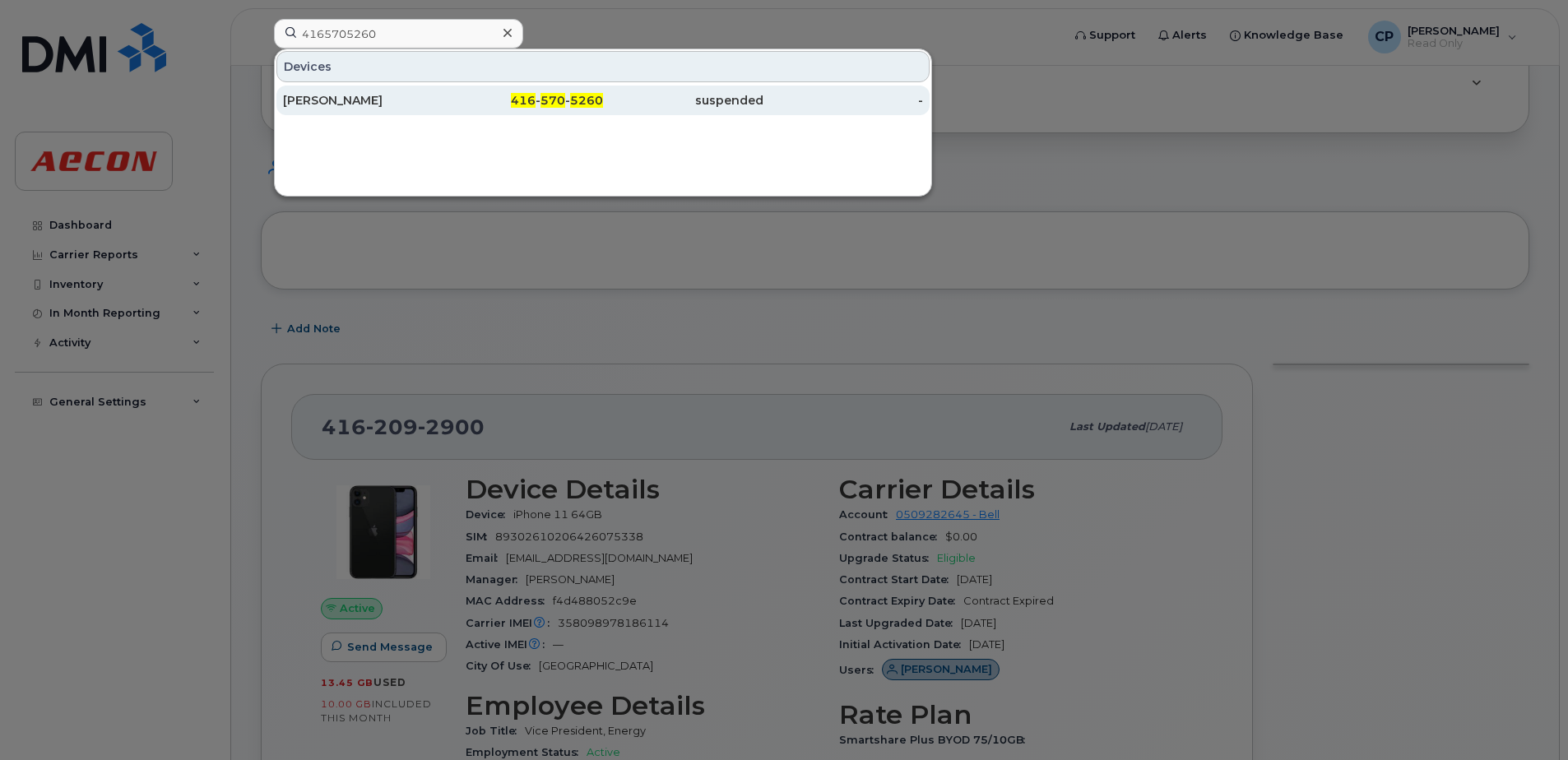
click at [500, 108] on div "416 - 570 - 5260" at bounding box center [523, 100] width 160 height 16
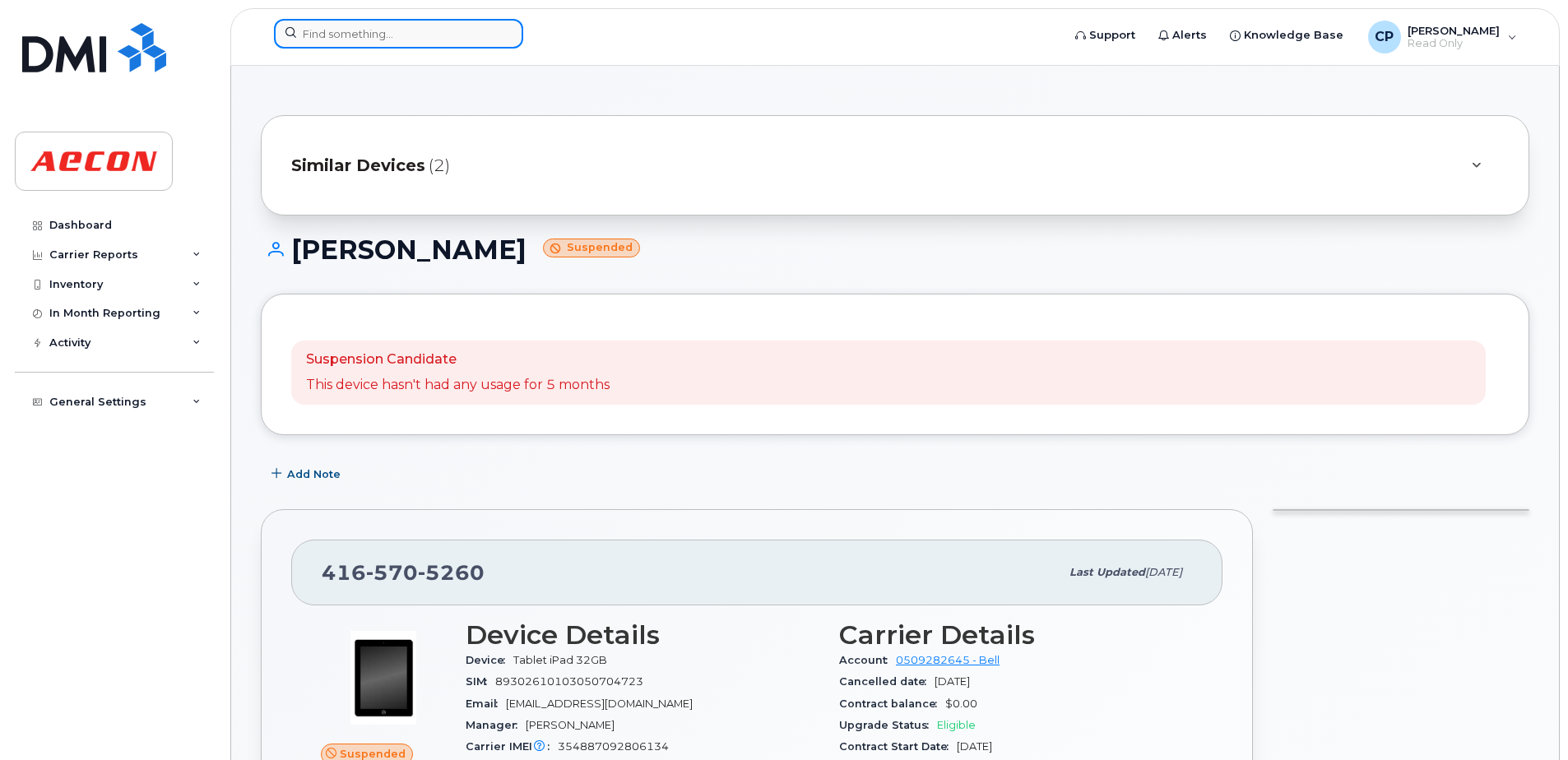
click at [406, 40] on input at bounding box center [399, 33] width 250 height 30
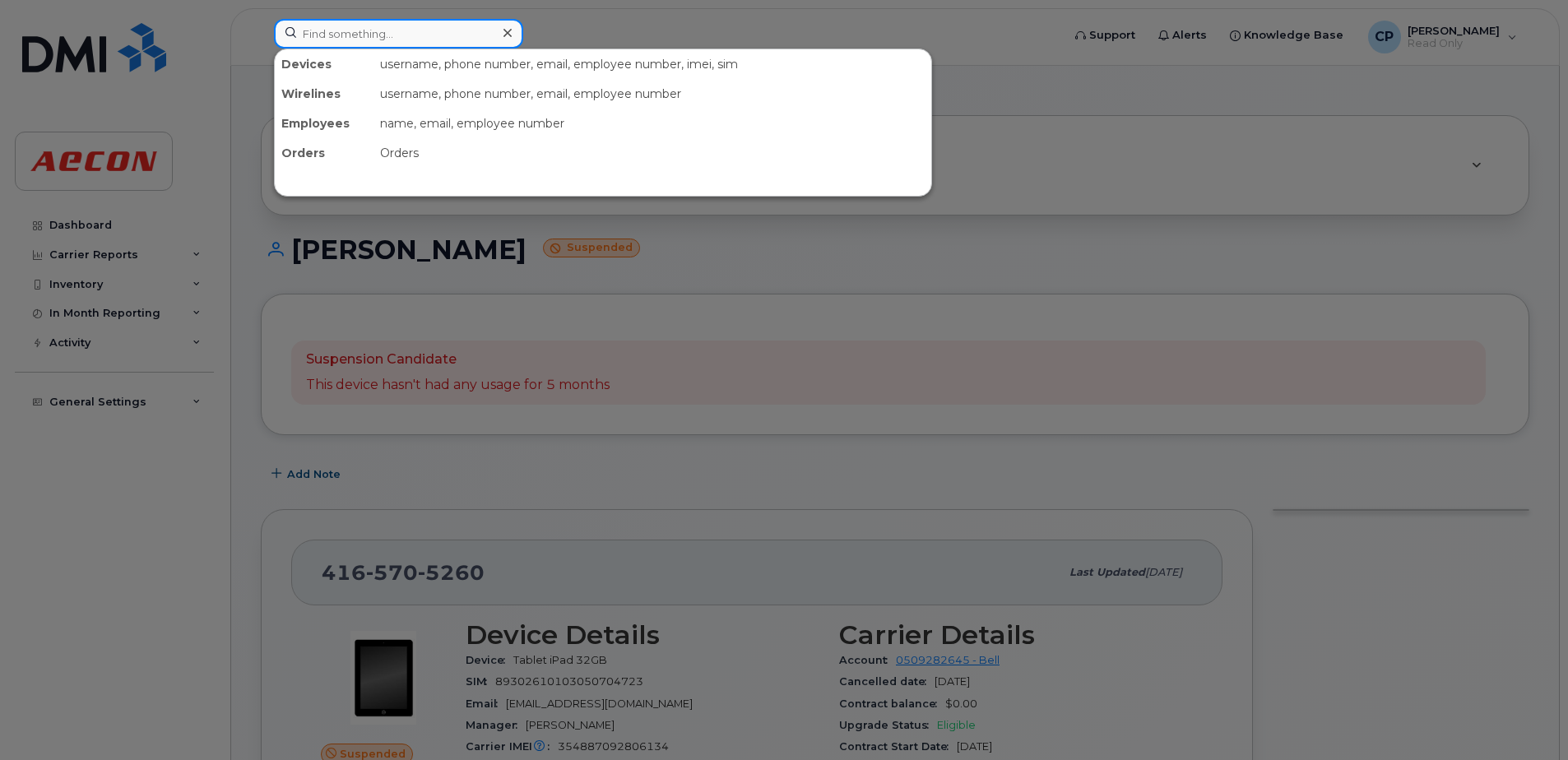
paste input "2263766992"
type input "2263766992"
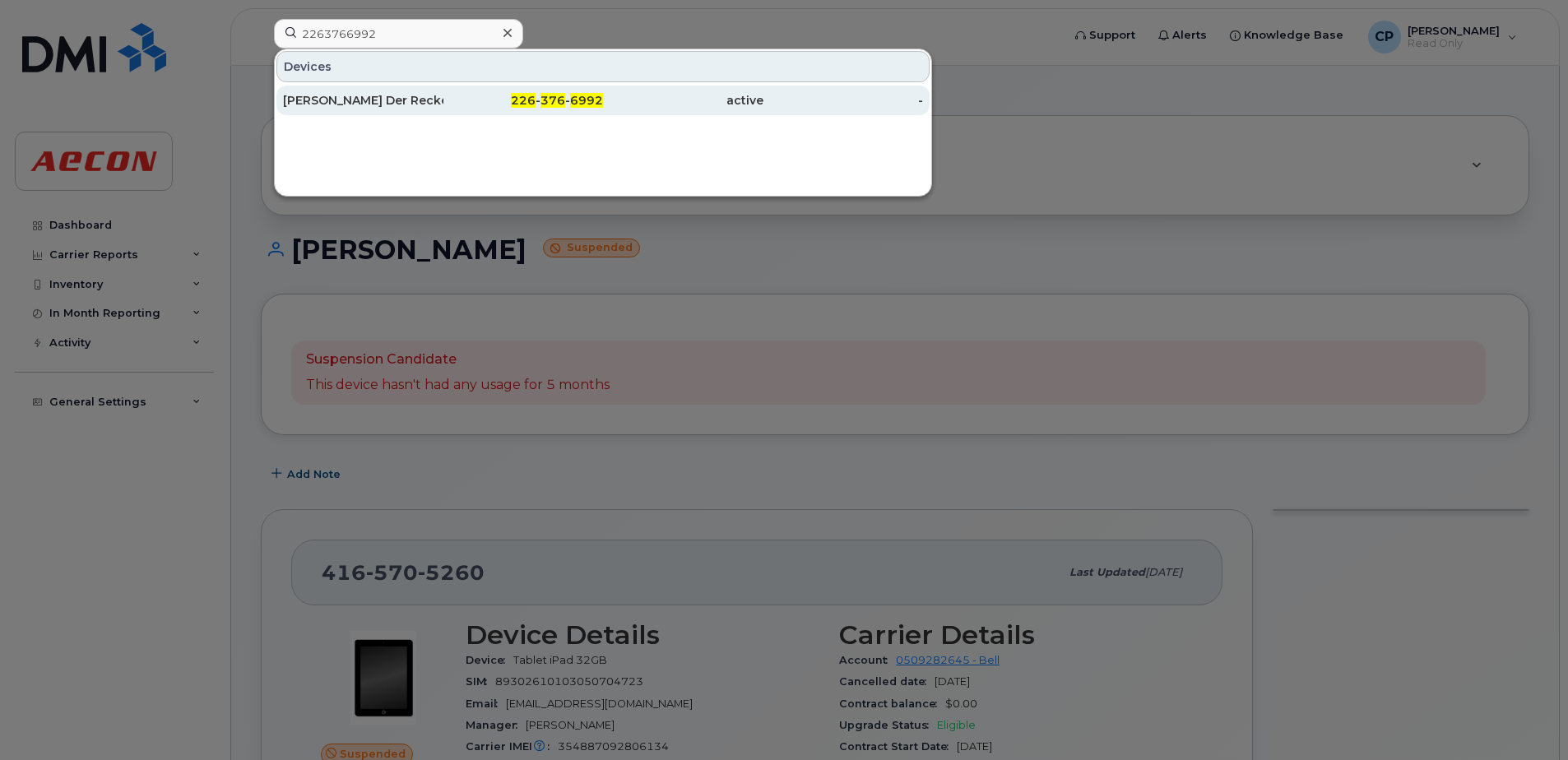
click at [430, 104] on div "Kurt Von Der Recke" at bounding box center [362, 100] width 160 height 16
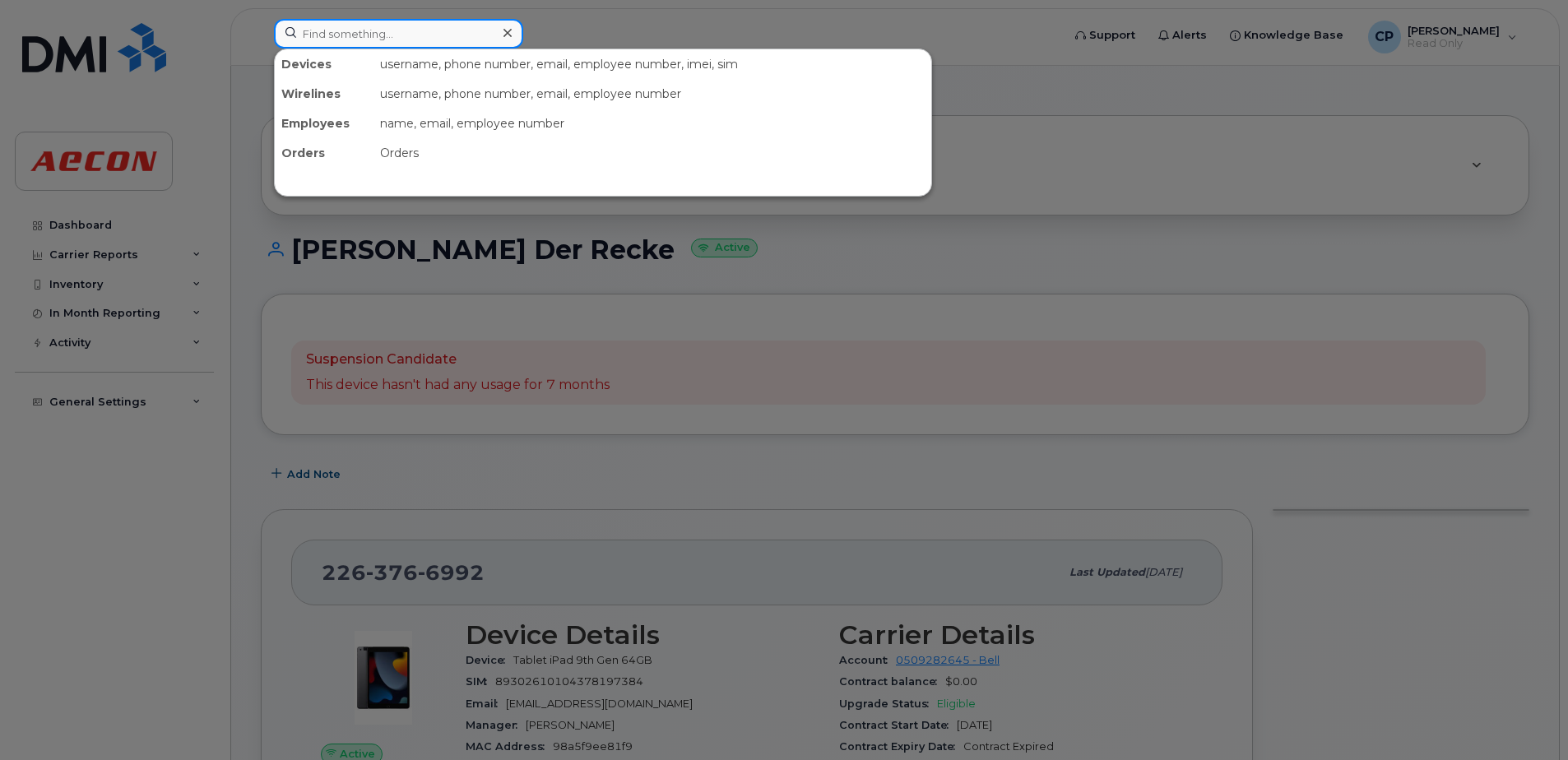
click at [487, 40] on input at bounding box center [399, 33] width 250 height 30
paste input "2267507245"
type input "2267507245"
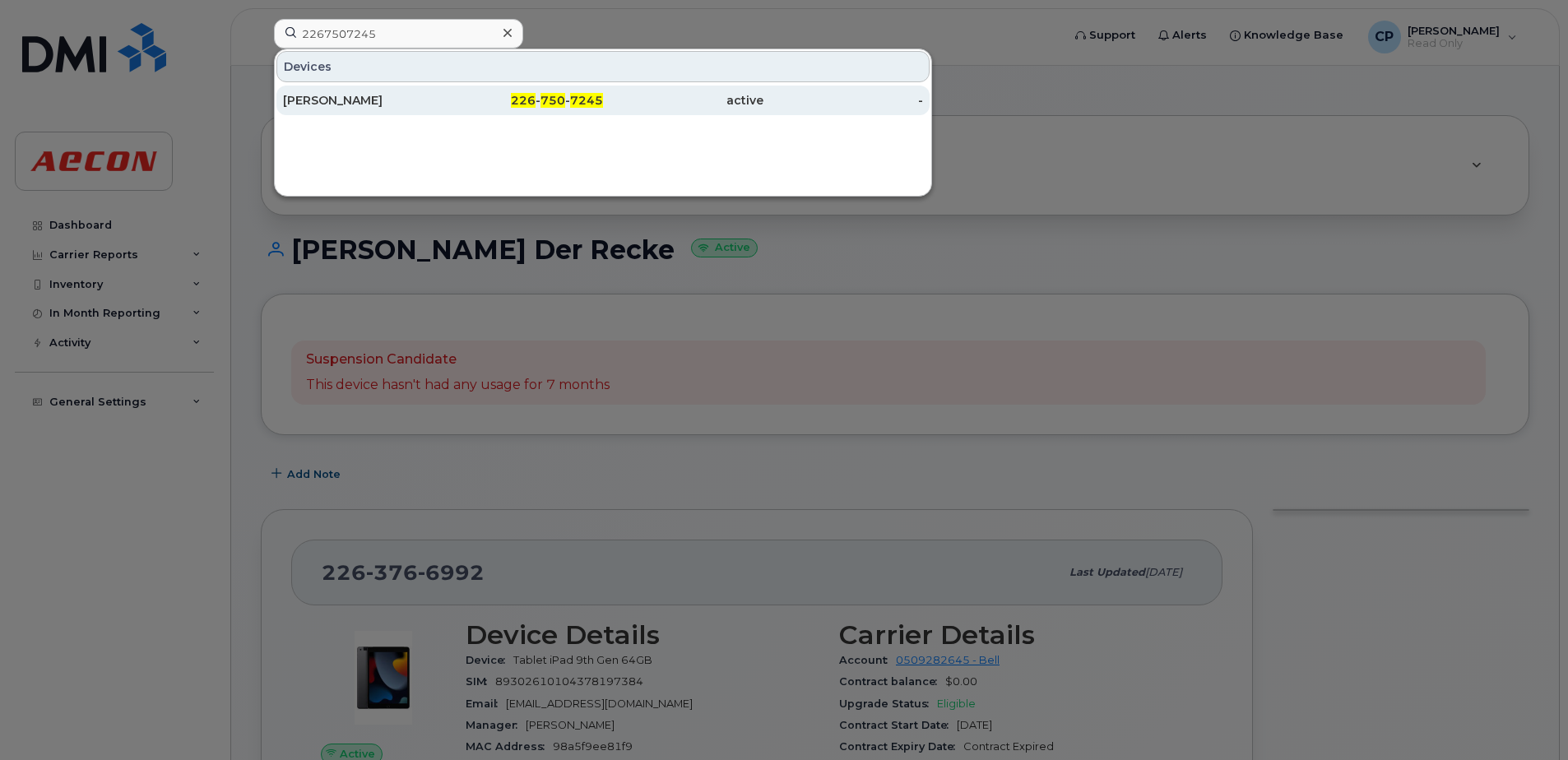
click at [538, 103] on div "226 - 750 - 7245" at bounding box center [523, 100] width 160 height 16
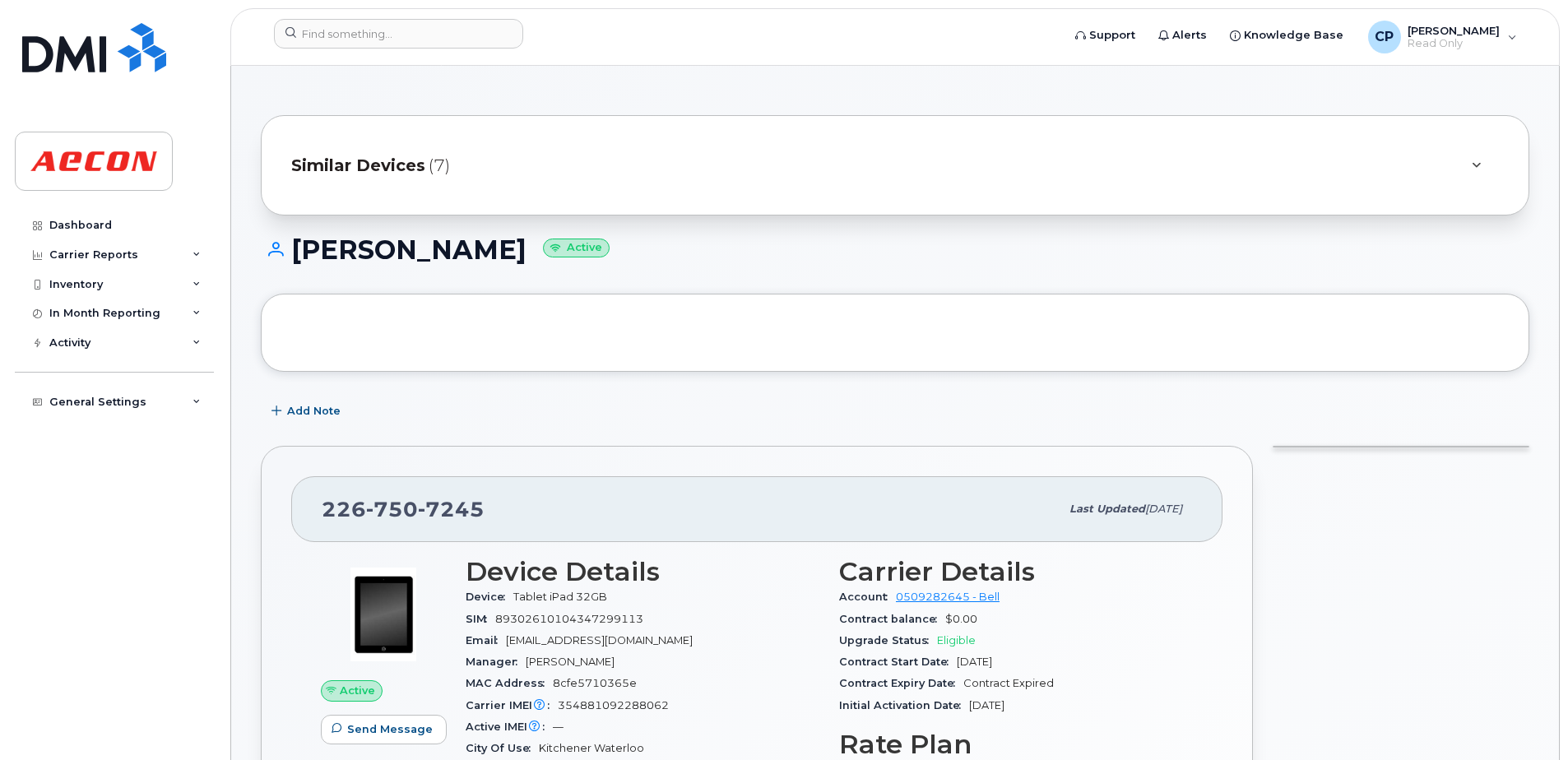
click at [437, 160] on span "(7)" at bounding box center [439, 166] width 21 height 24
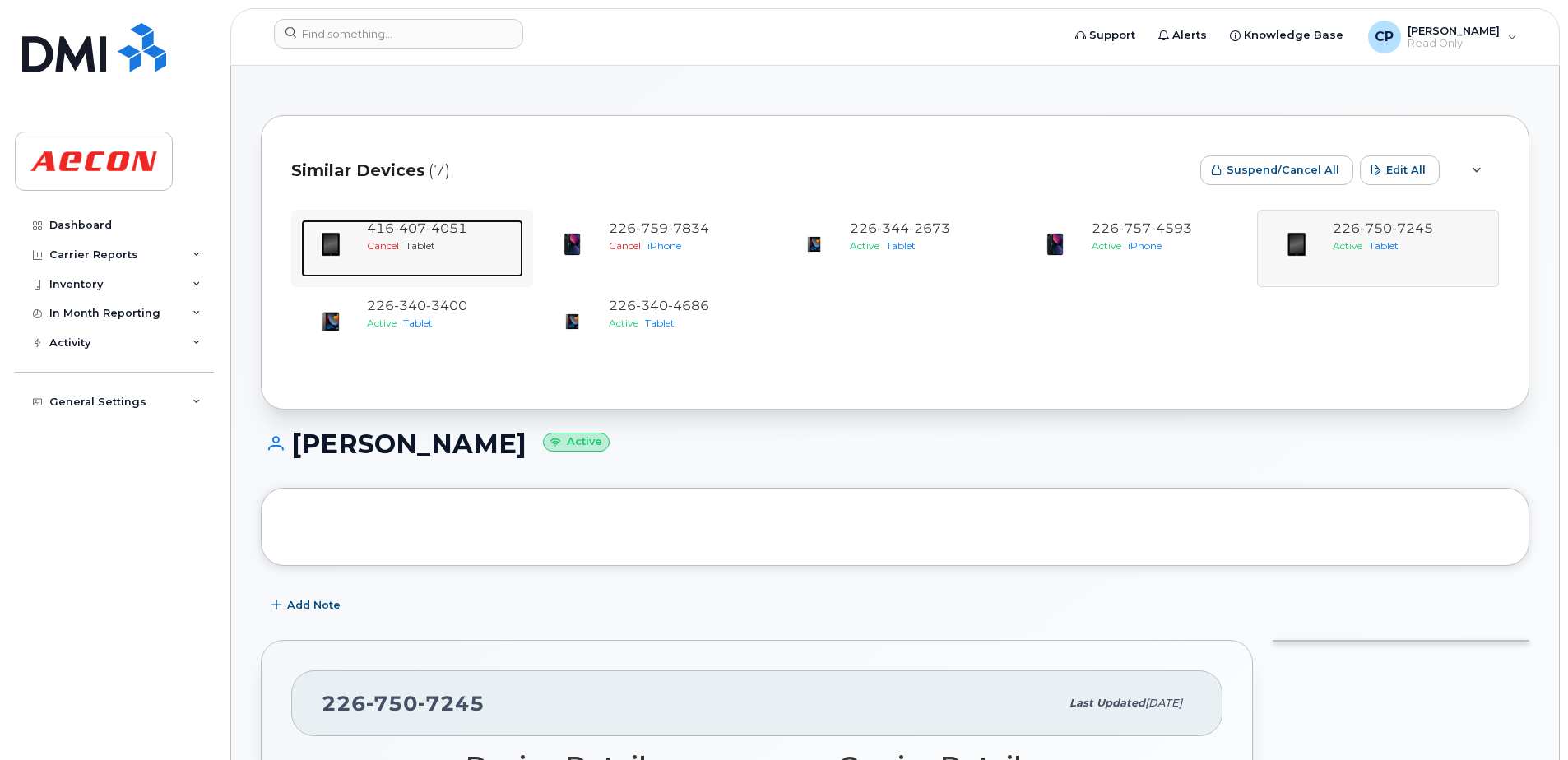
click at [419, 225] on span "407" at bounding box center [410, 228] width 32 height 15
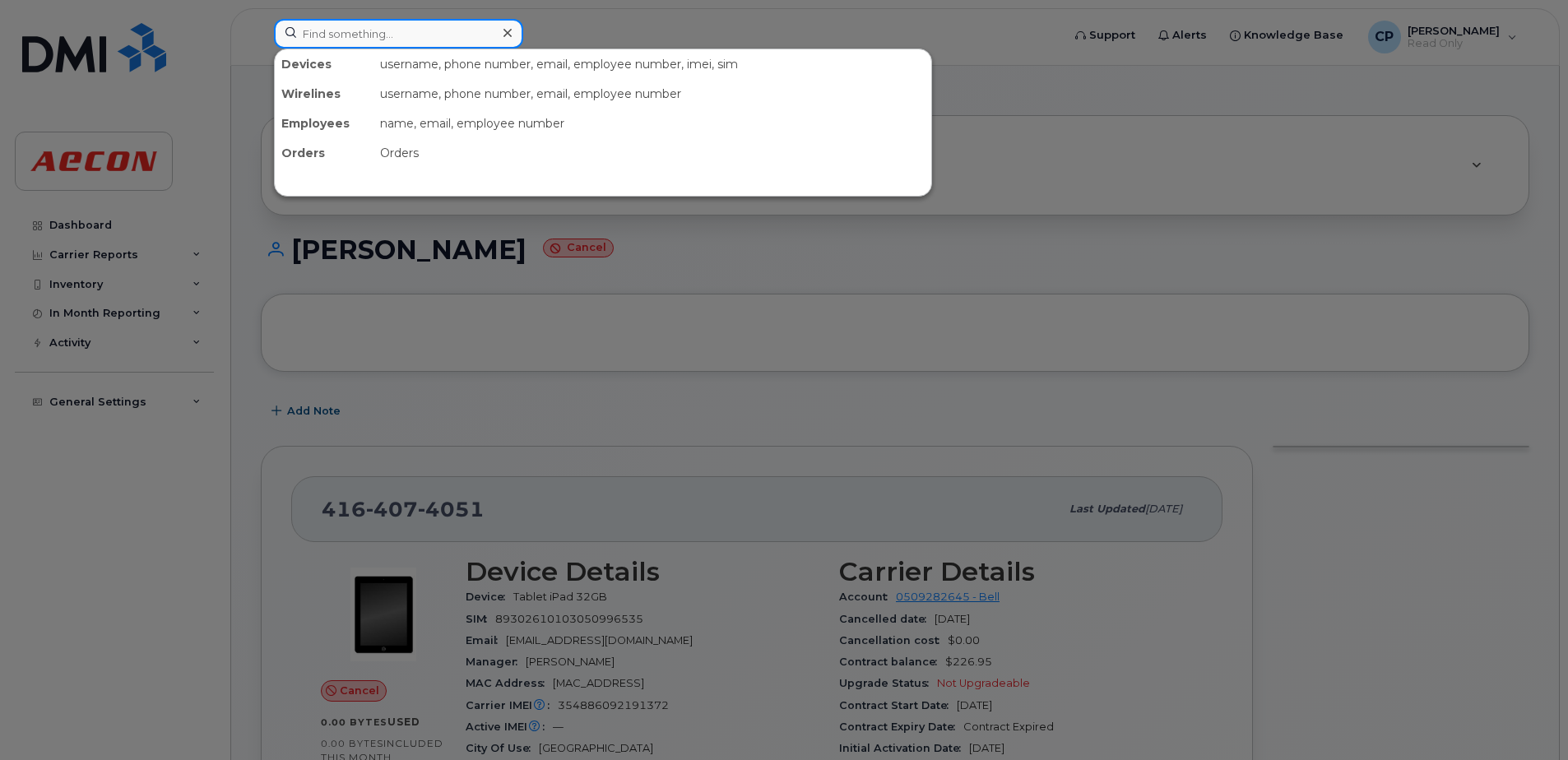
click at [447, 40] on input at bounding box center [399, 33] width 250 height 30
paste input "2267509715"
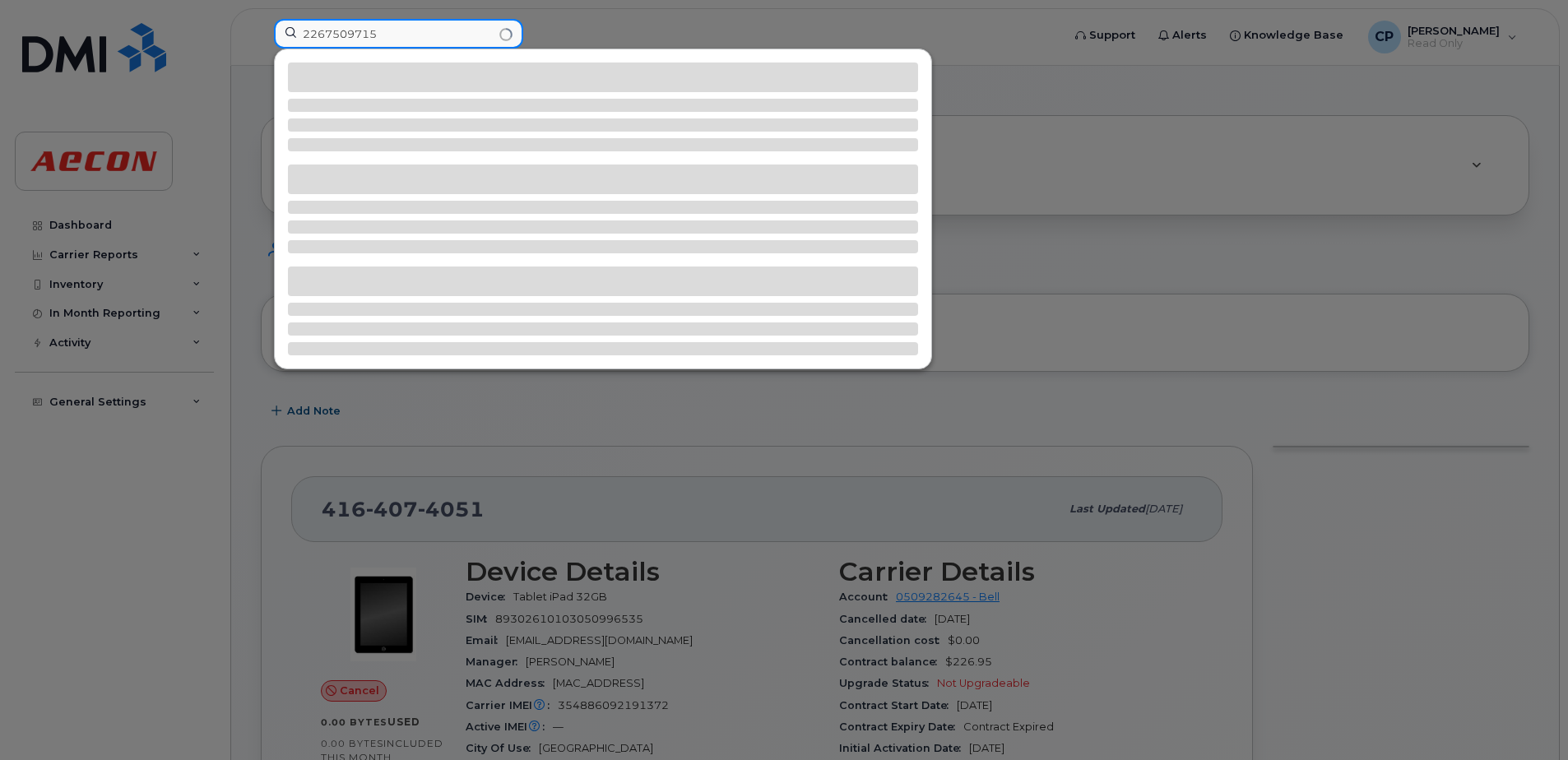
type input "2267509715"
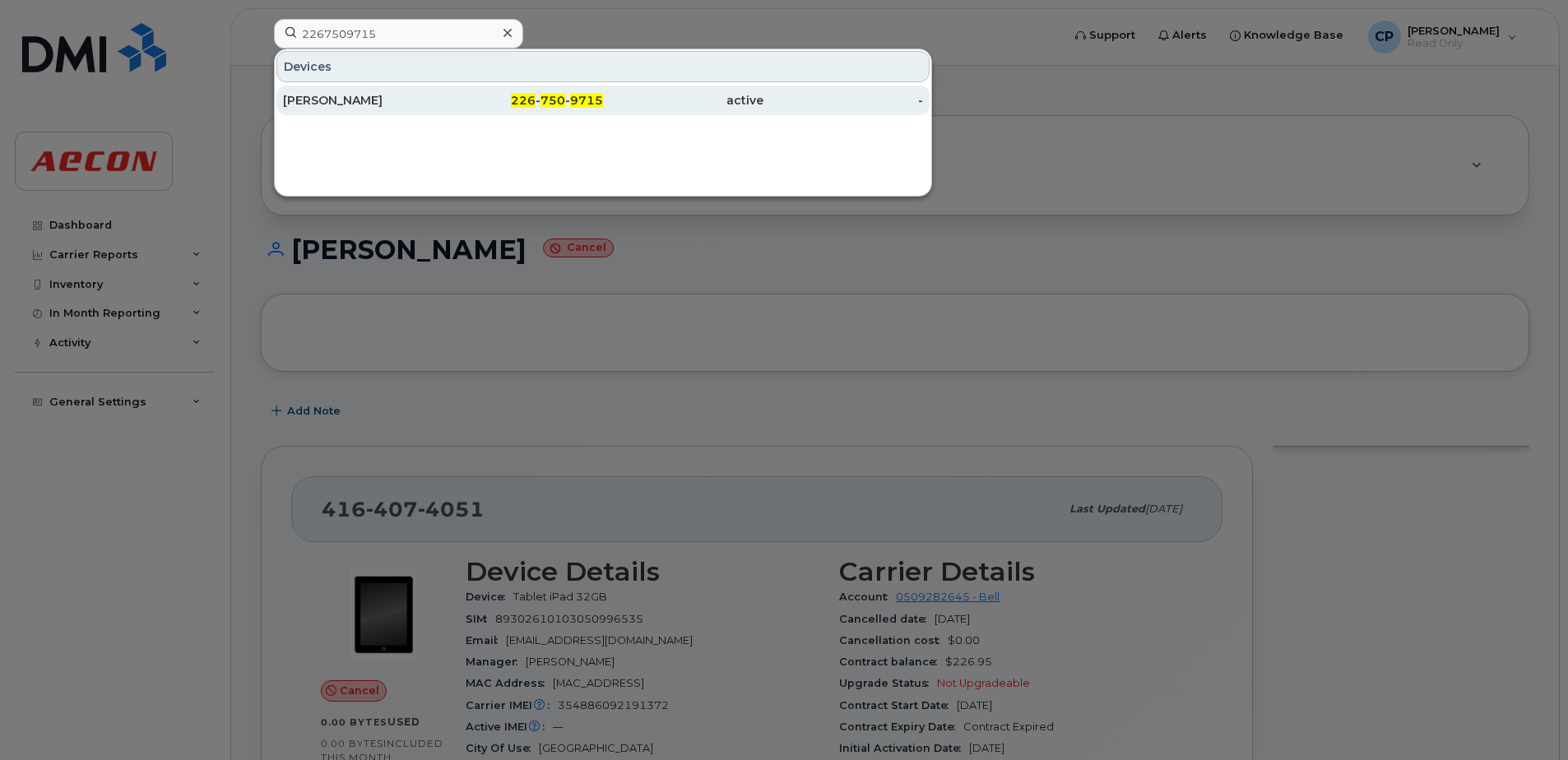
click at [522, 95] on span "226" at bounding box center [523, 99] width 25 height 14
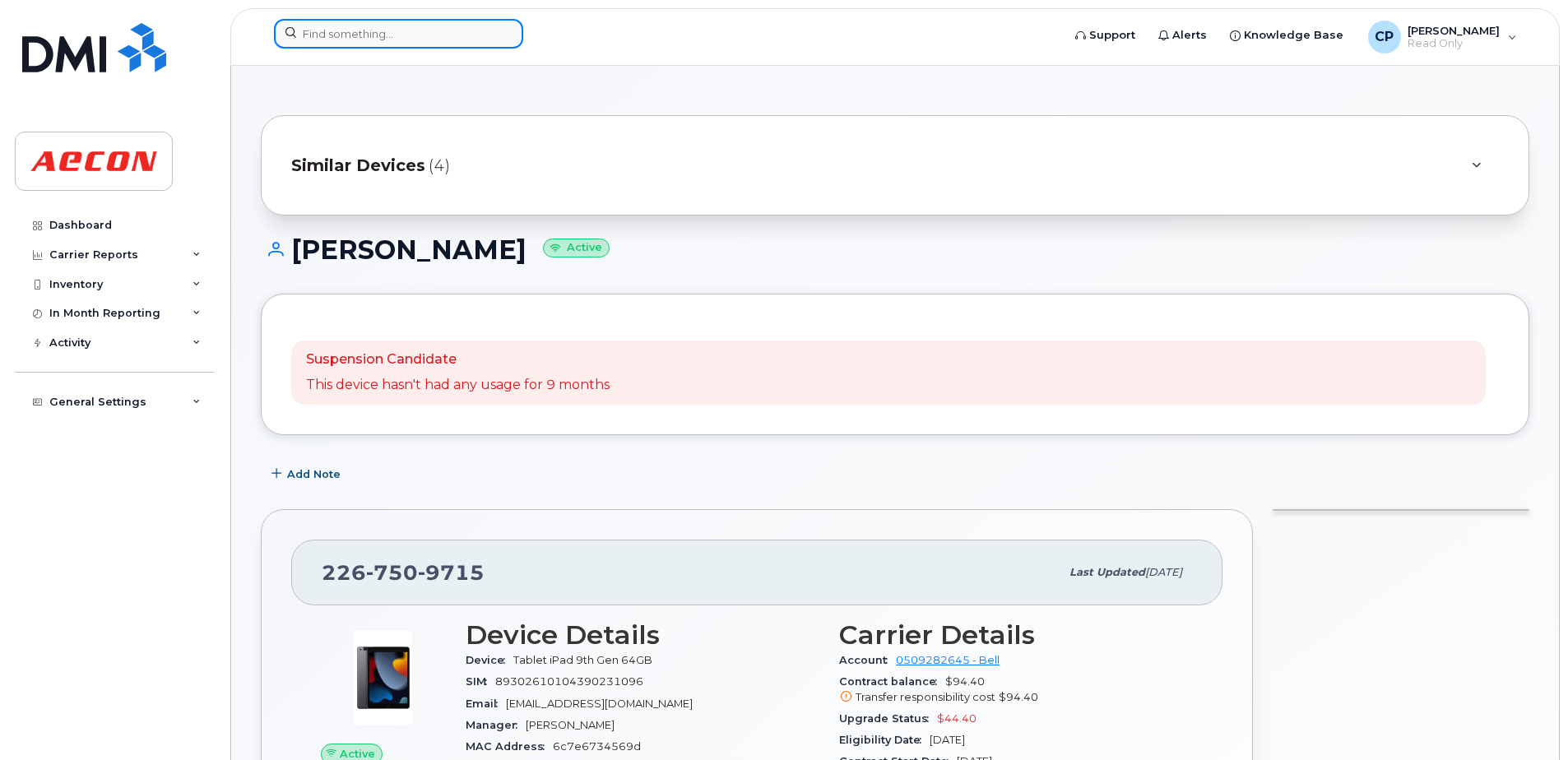
click at [395, 39] on input at bounding box center [399, 33] width 250 height 30
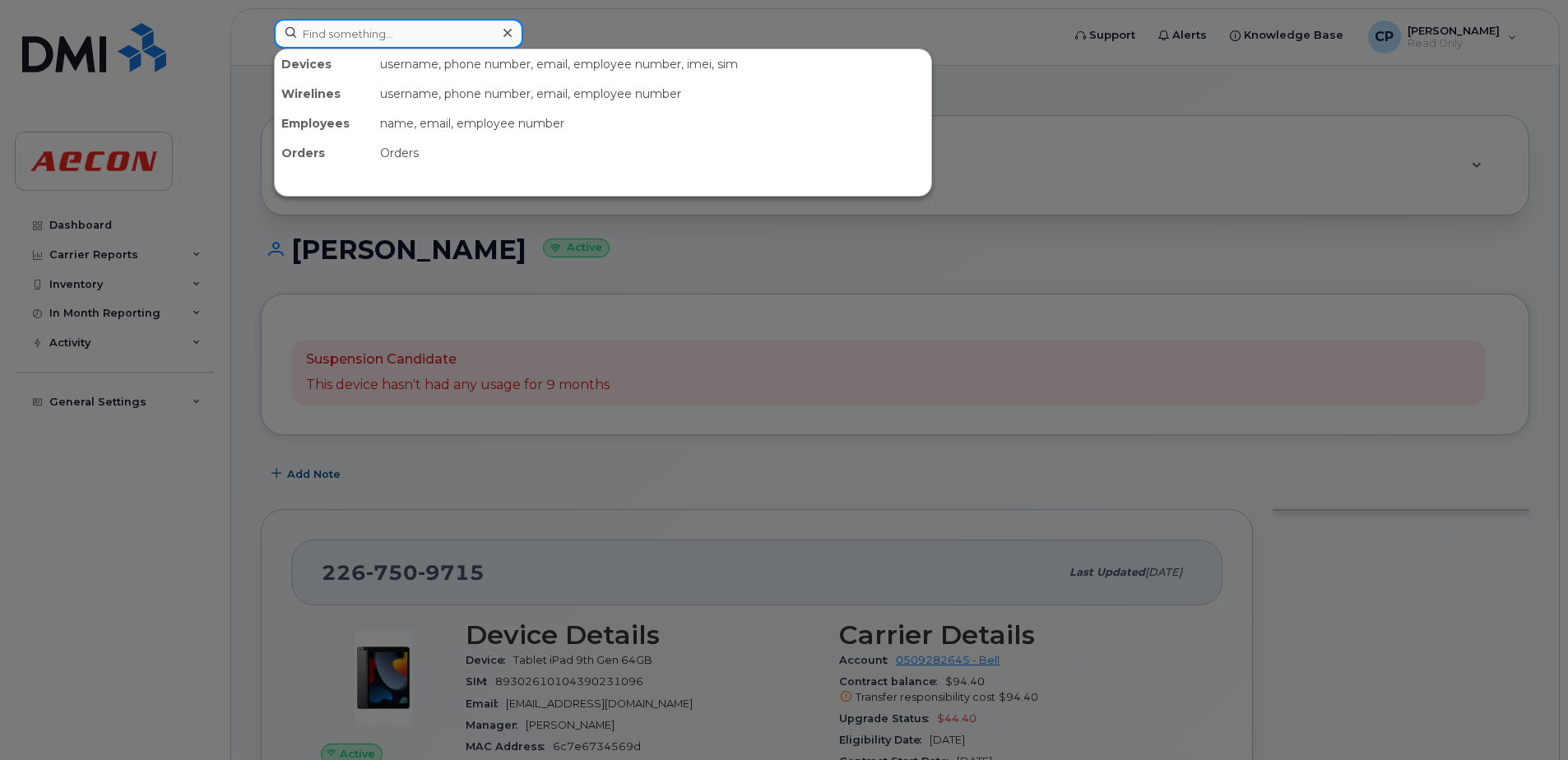
paste input "2267525052"
type input "2267525052"
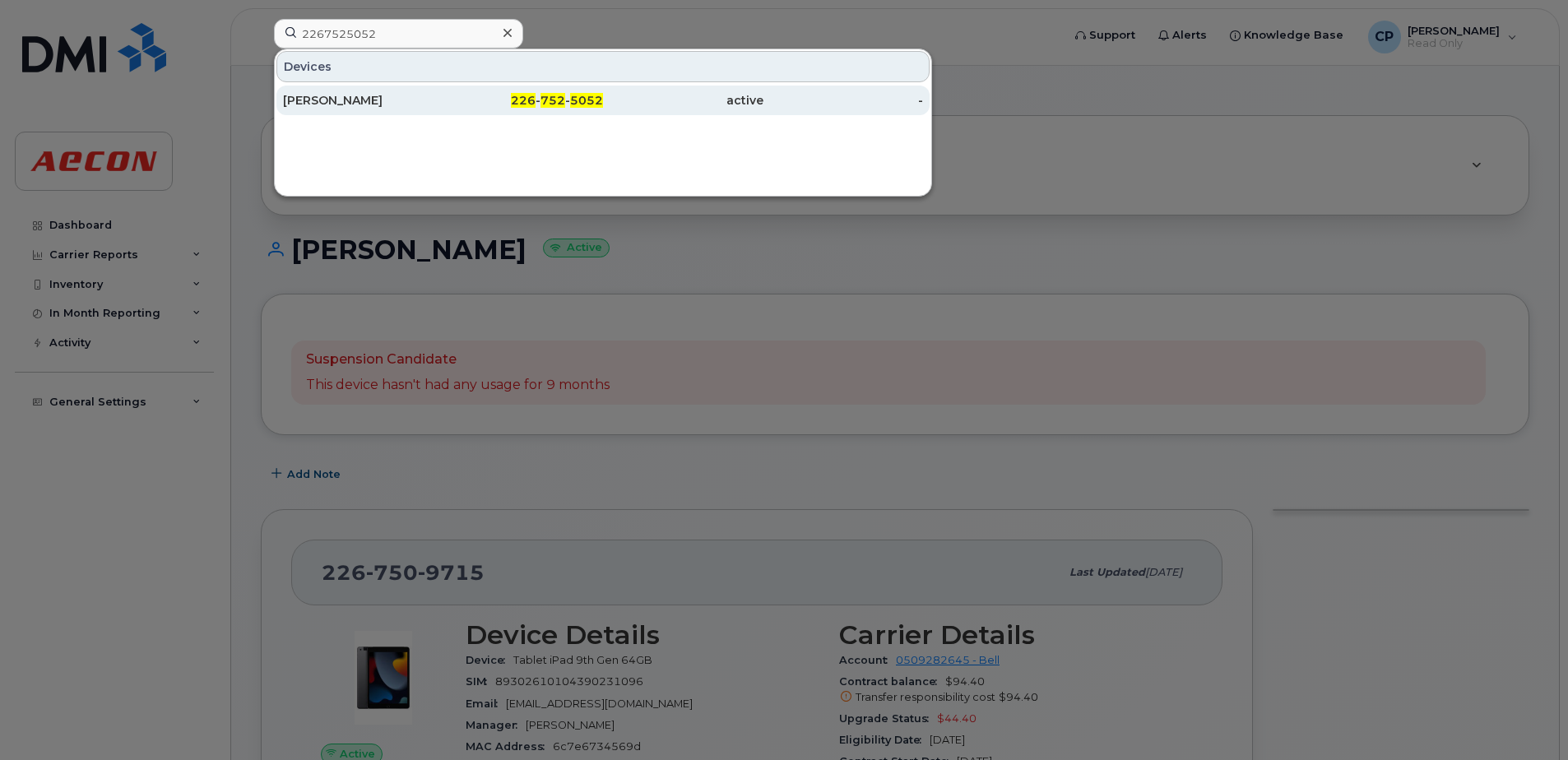
click at [521, 99] on span "226" at bounding box center [523, 99] width 25 height 14
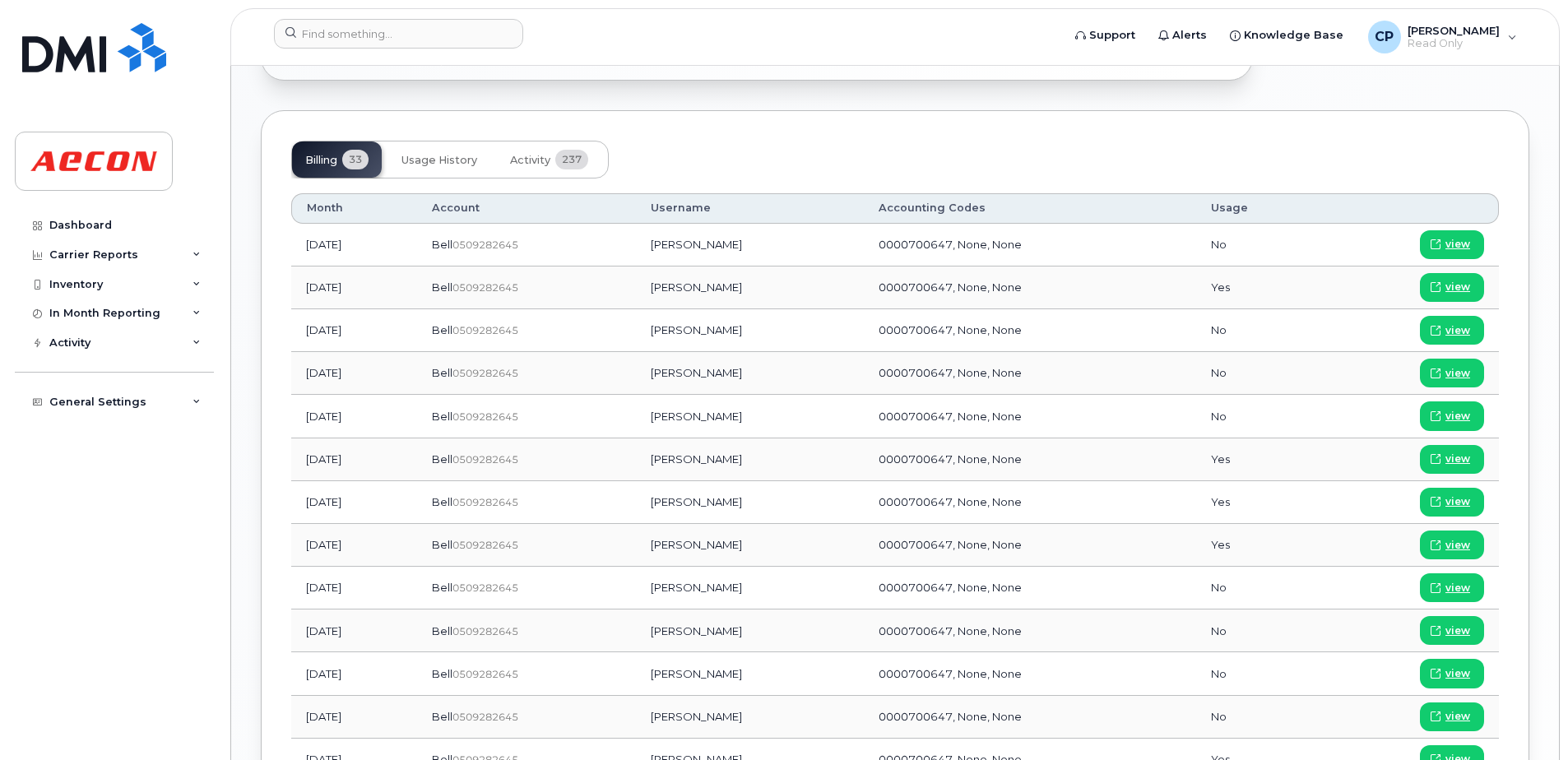
scroll to position [1231, 0]
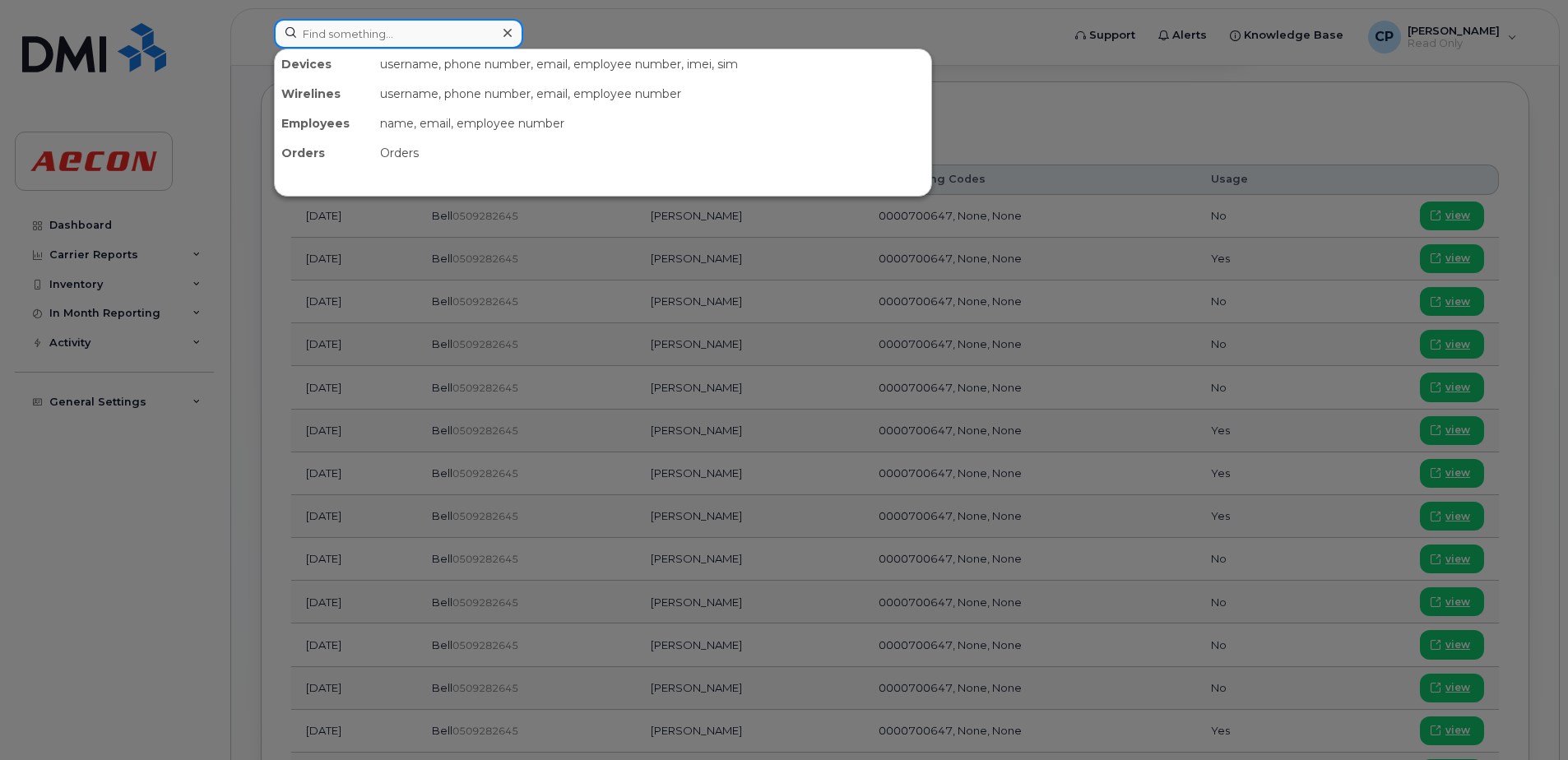
click at [470, 47] on input at bounding box center [399, 33] width 250 height 30
paste input "2363392159"
type input "2363392159"
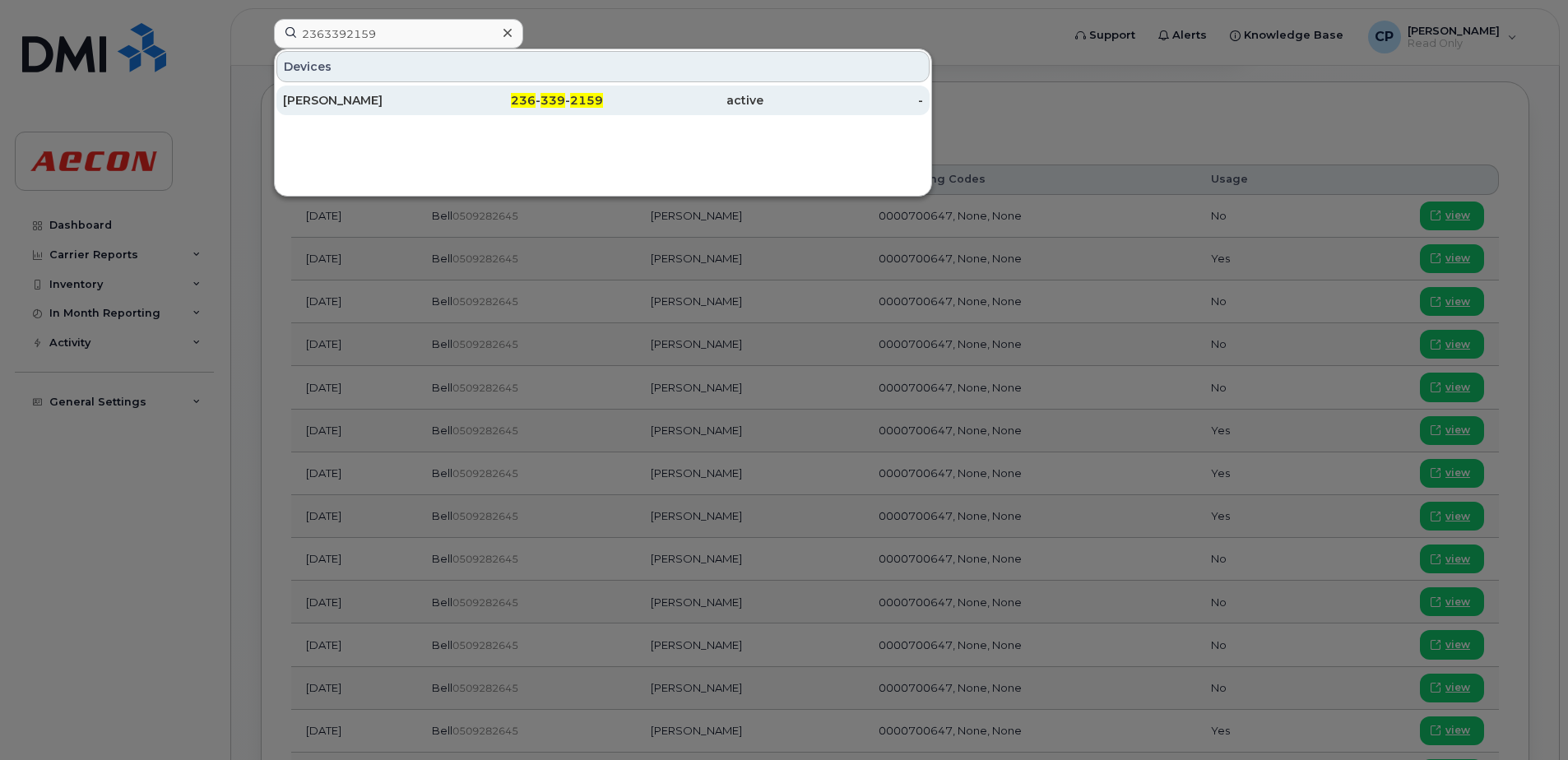
click at [599, 104] on span "2159" at bounding box center [586, 99] width 33 height 14
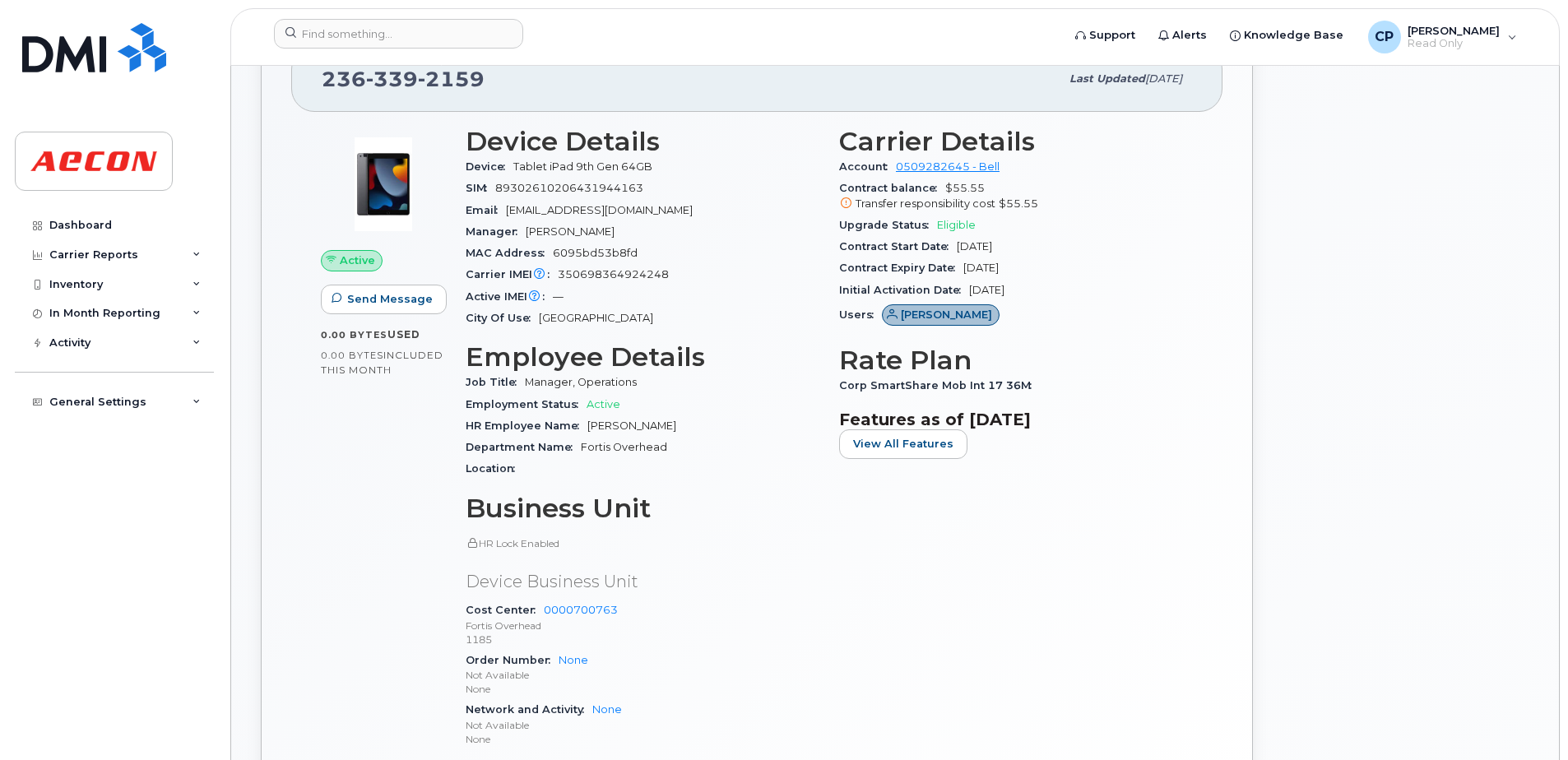
scroll to position [411, 0]
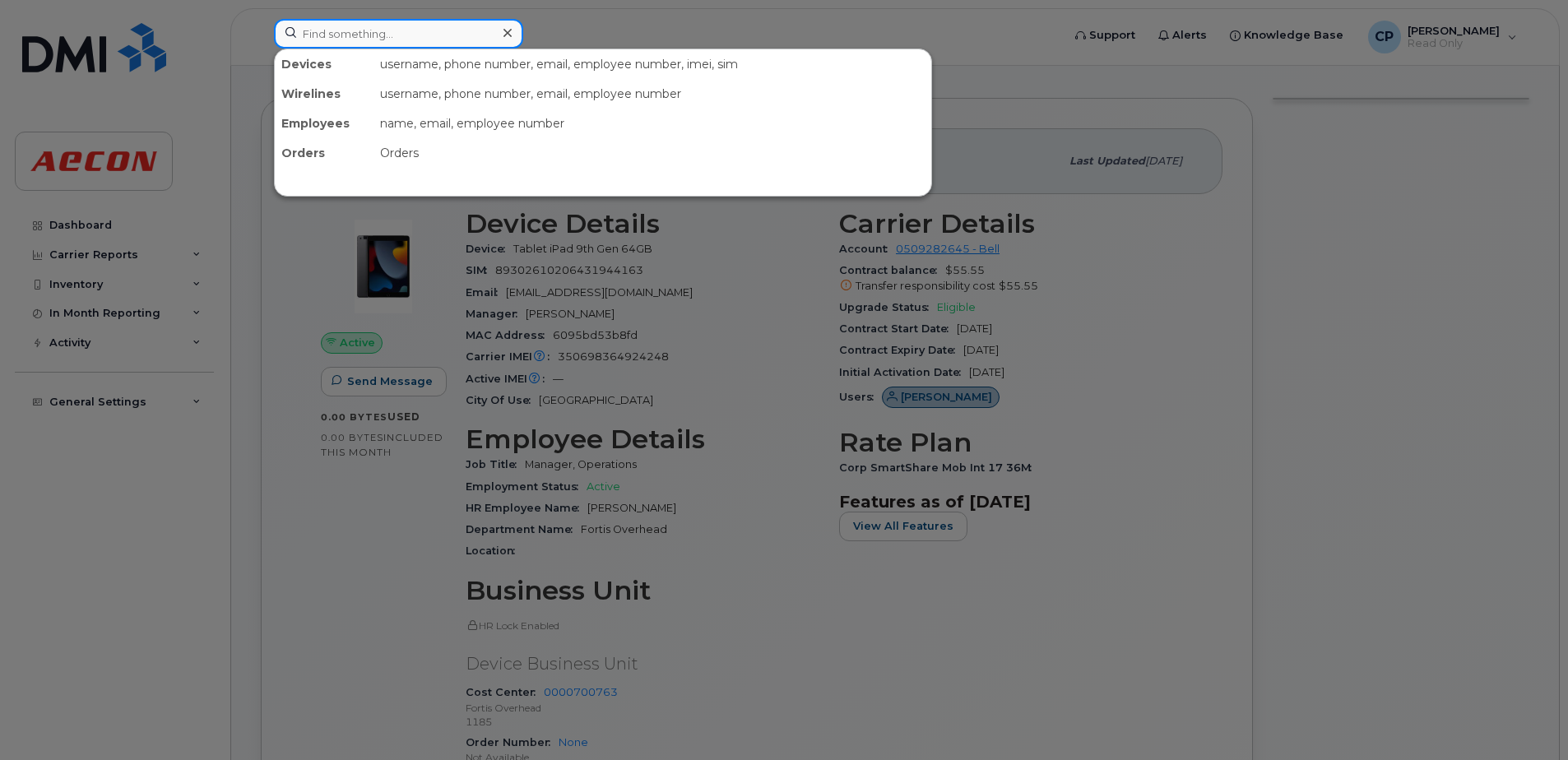
click at [383, 42] on input at bounding box center [399, 33] width 250 height 30
paste input "4374253367"
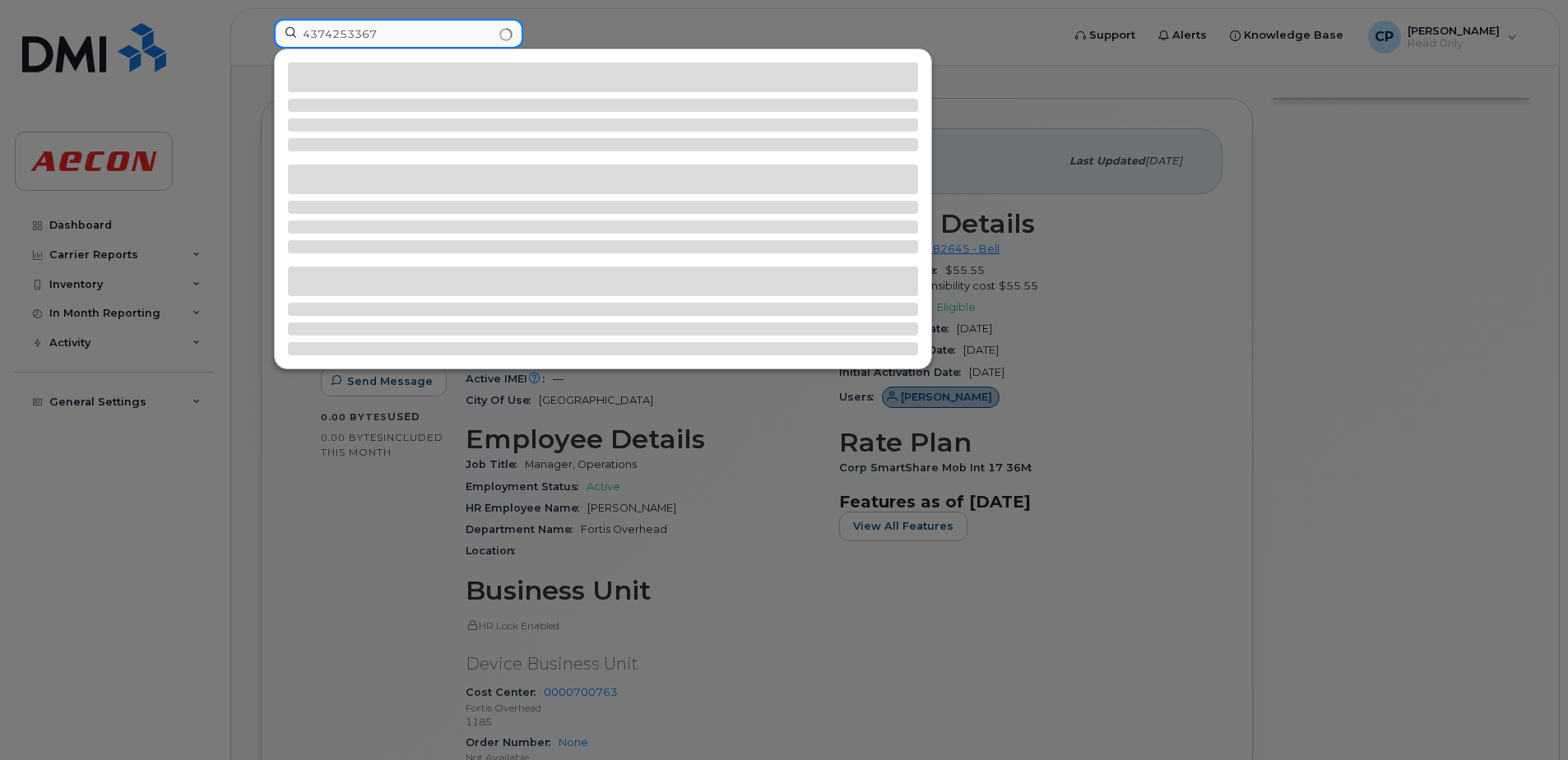
type input "4374253367"
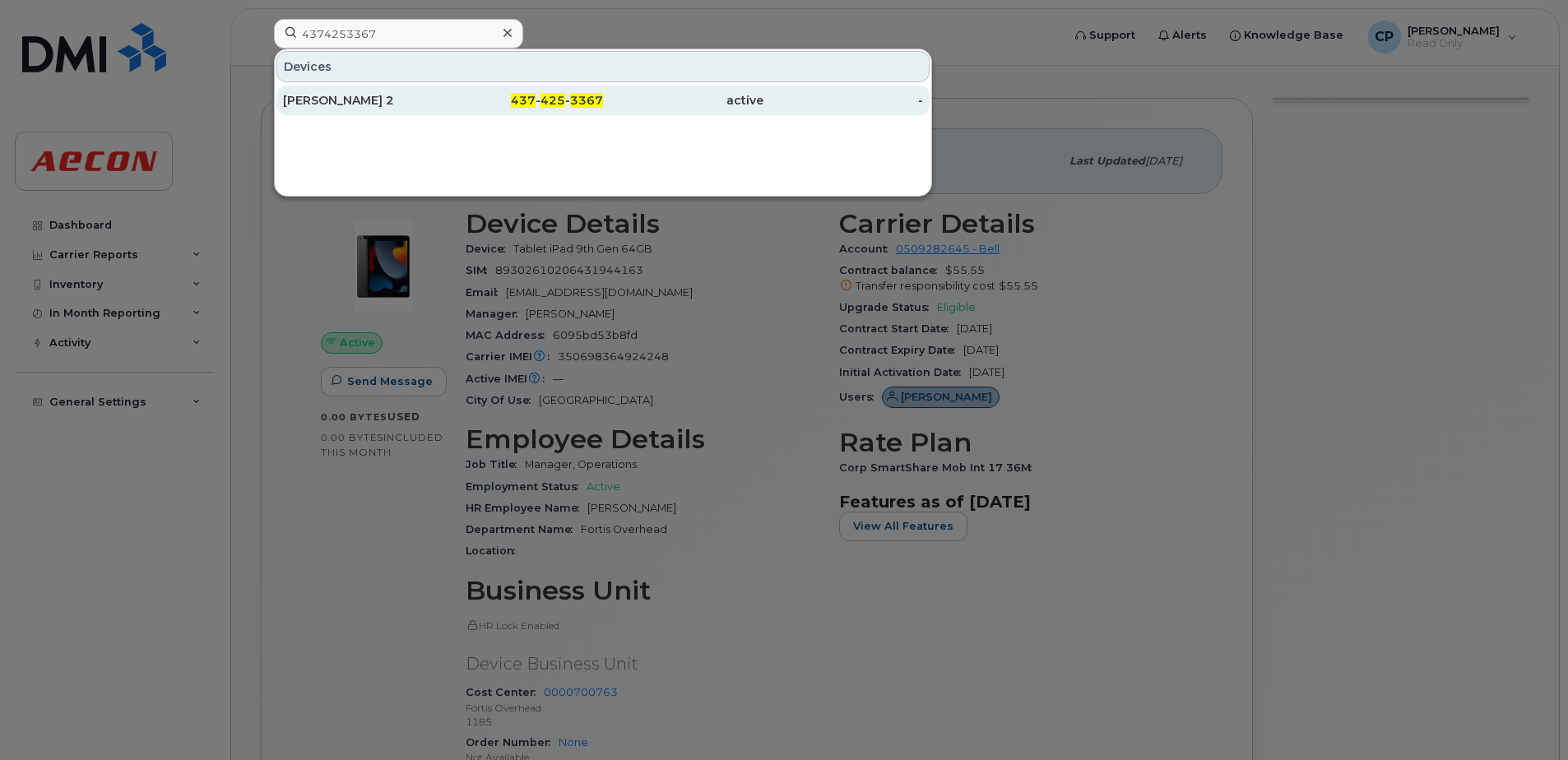
click at [562, 104] on span "425" at bounding box center [553, 99] width 25 height 14
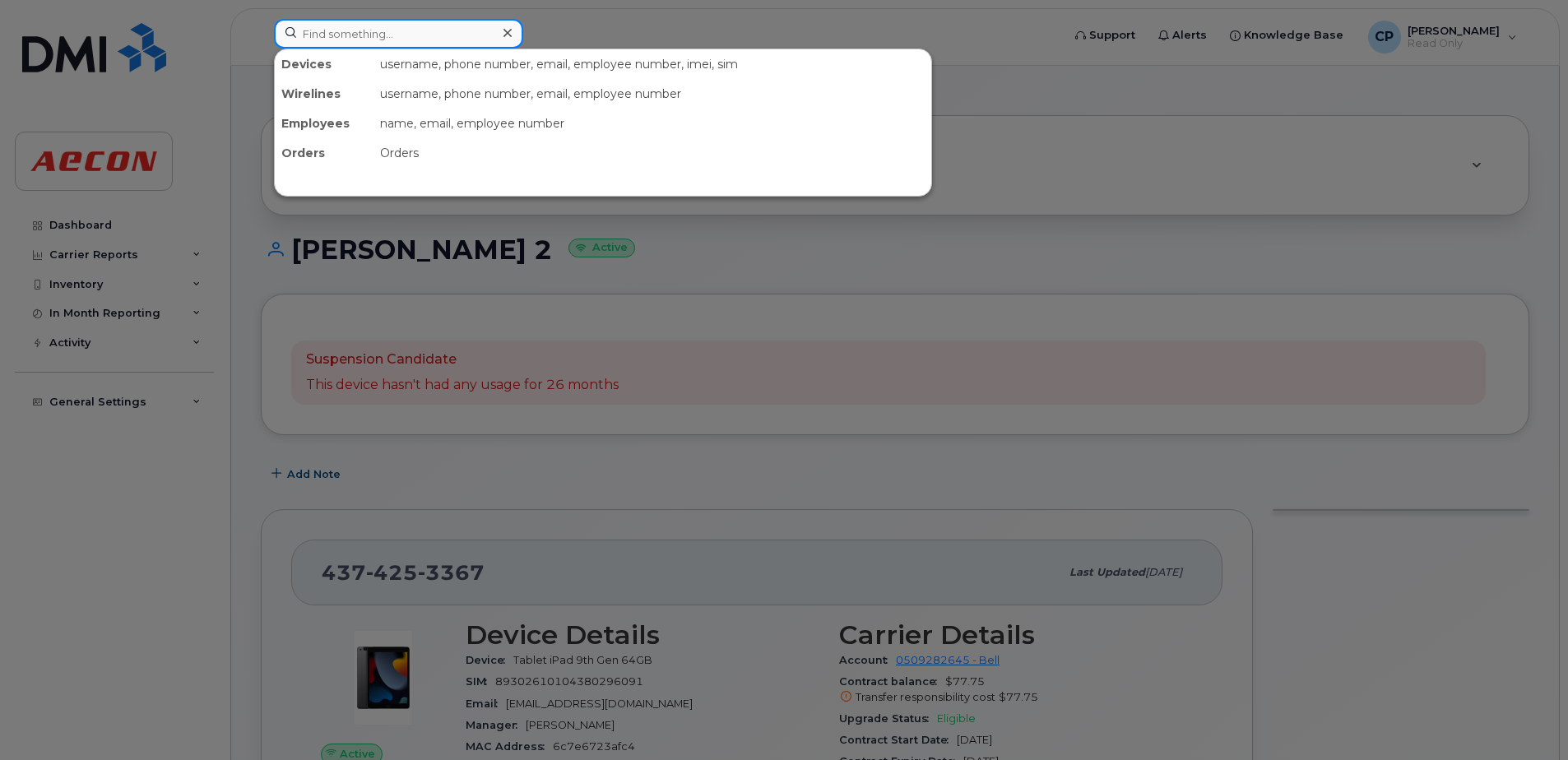
click at [457, 27] on input at bounding box center [399, 33] width 250 height 30
paste input "6472319754"
type input "6472319754"
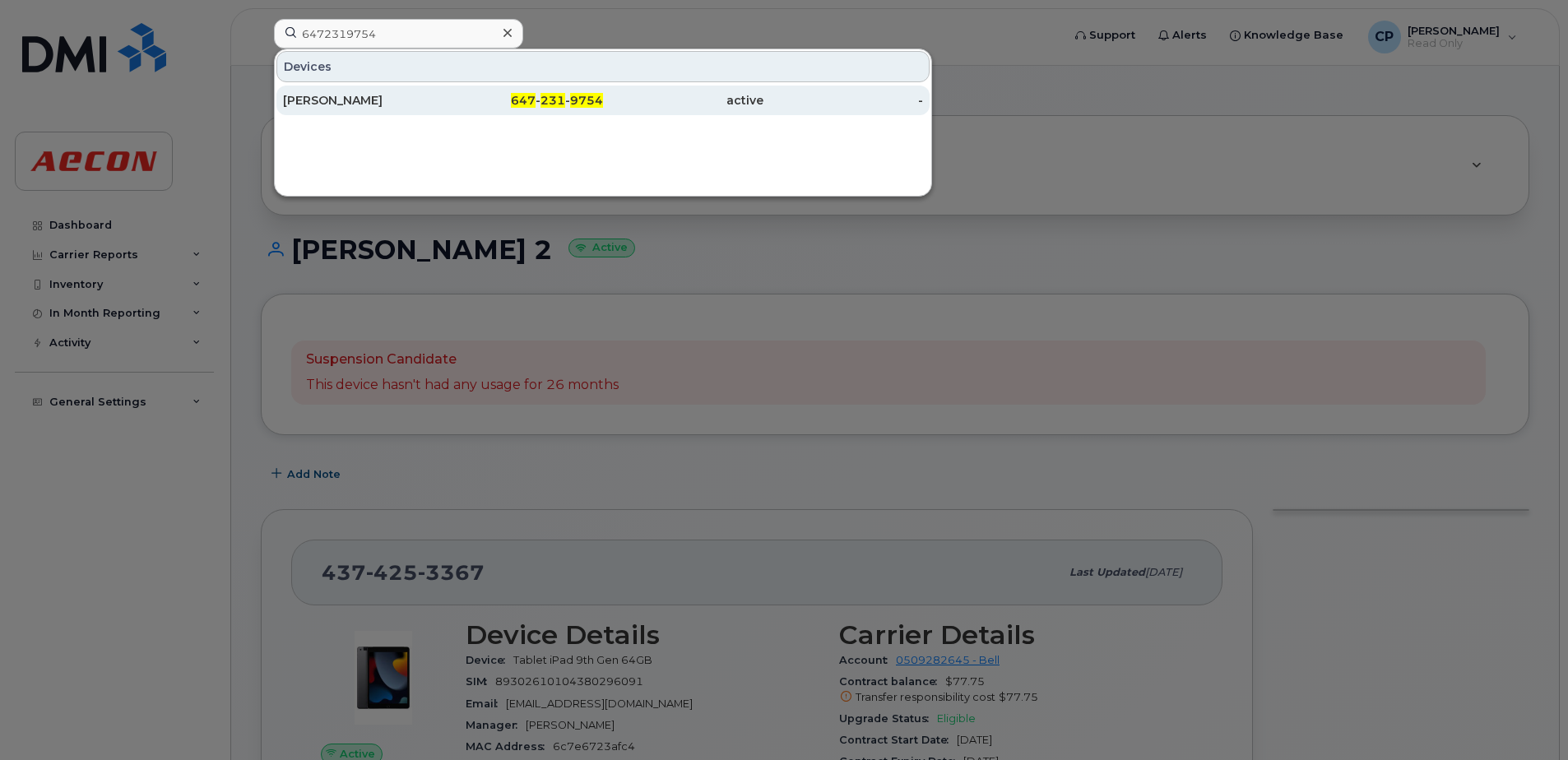
click at [564, 103] on span "231" at bounding box center [553, 99] width 25 height 14
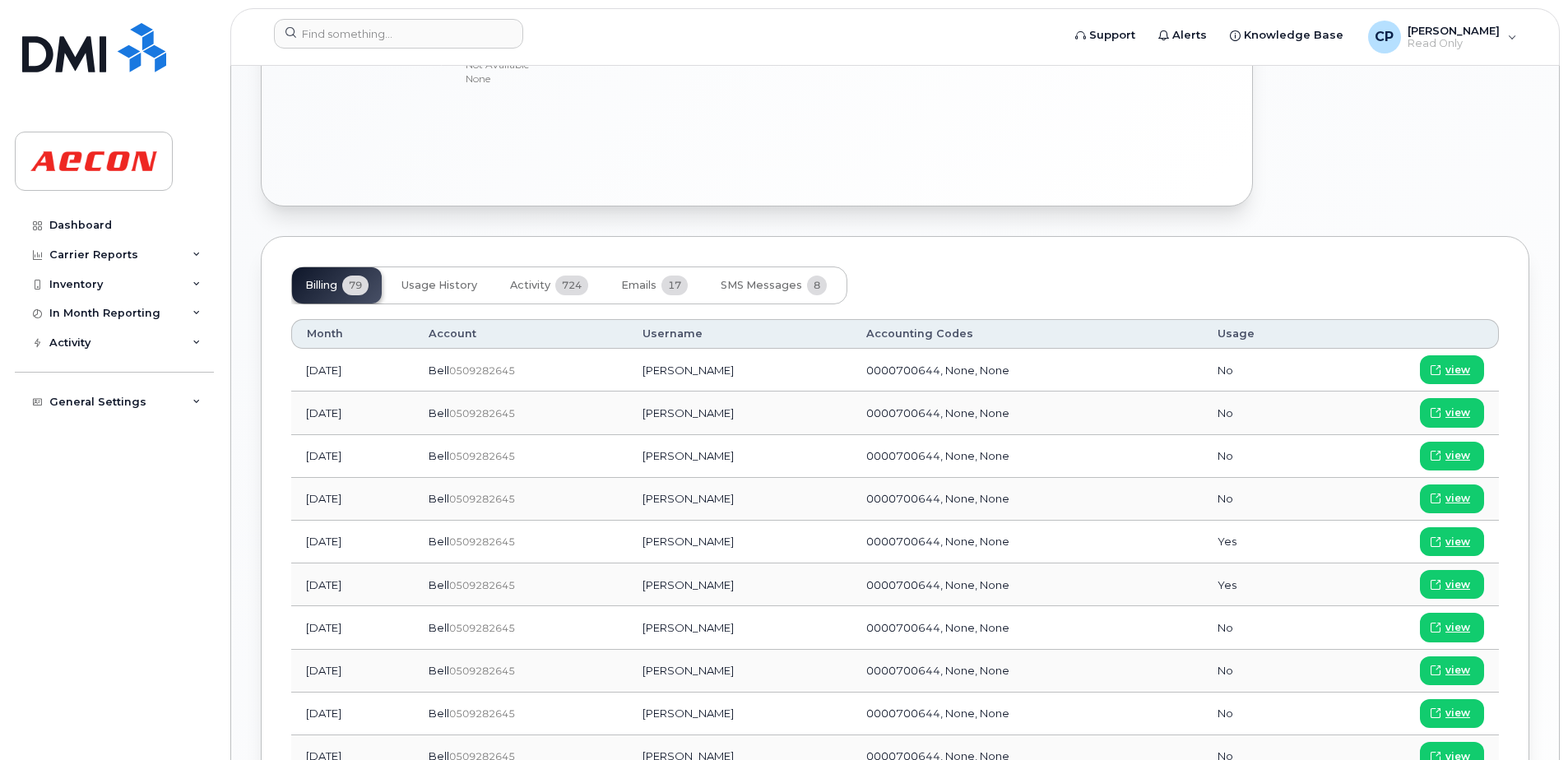
scroll to position [1316, 0]
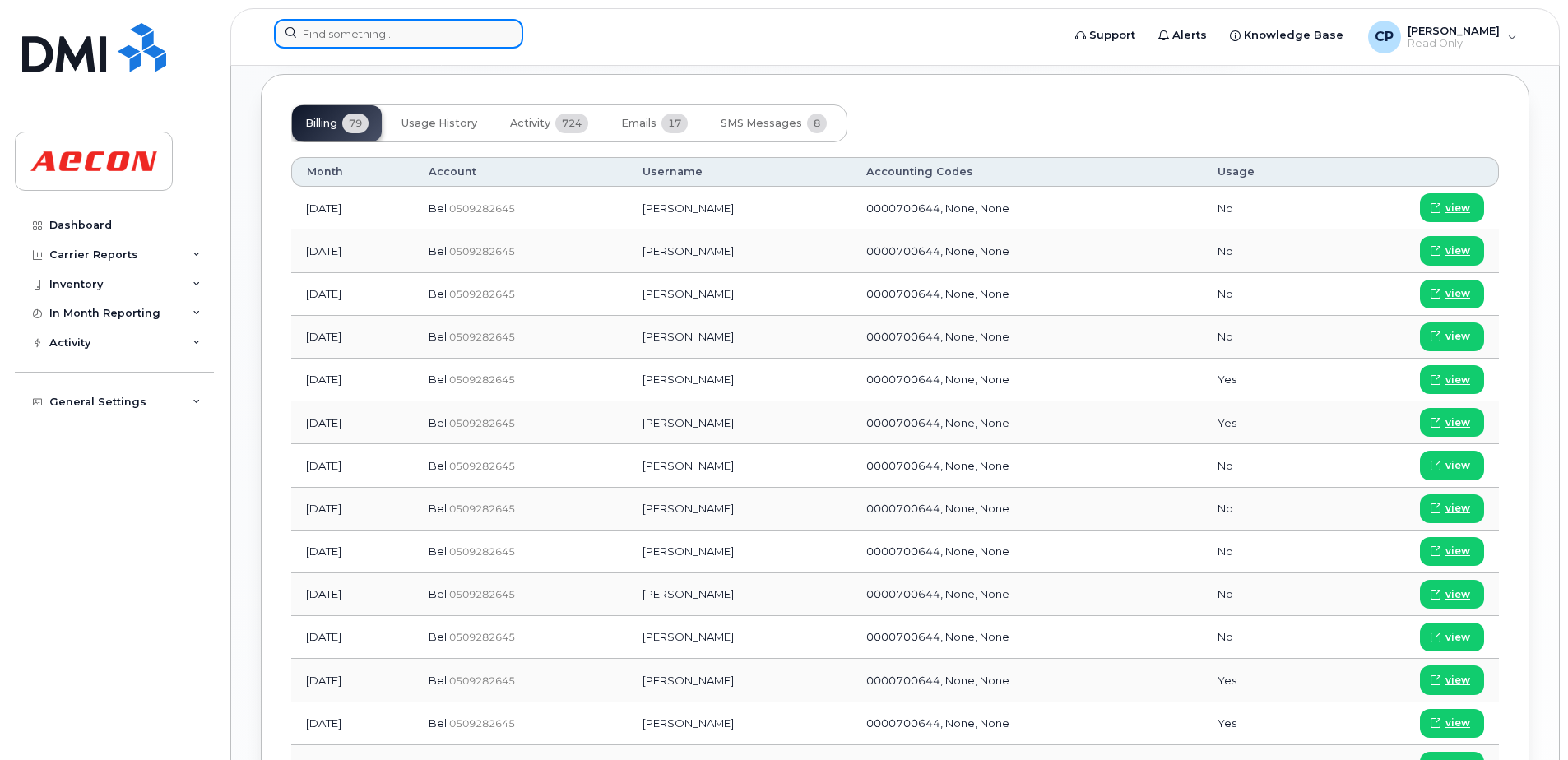
click at [435, 35] on input at bounding box center [399, 33] width 250 height 30
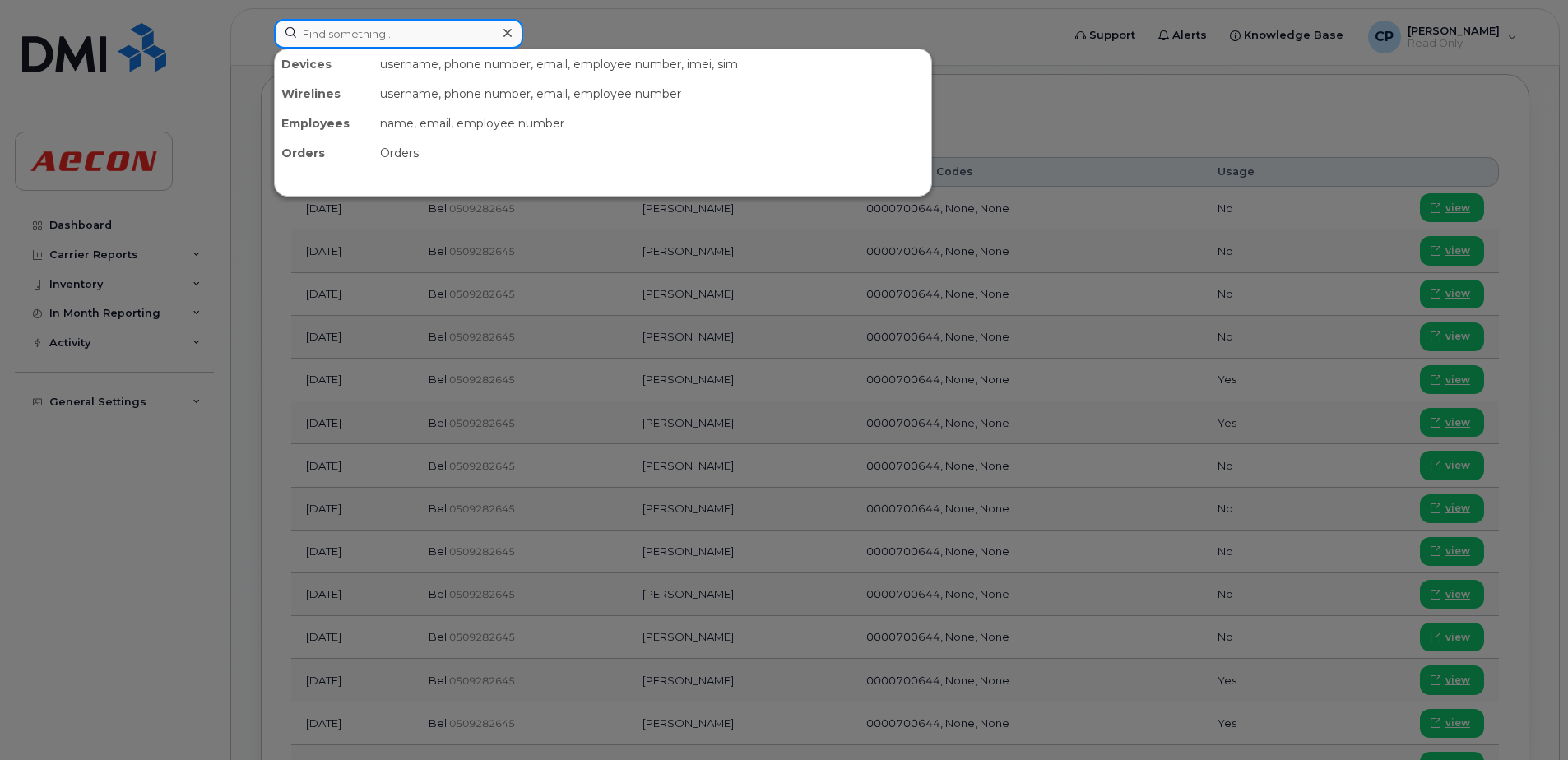
paste input "2896715082"
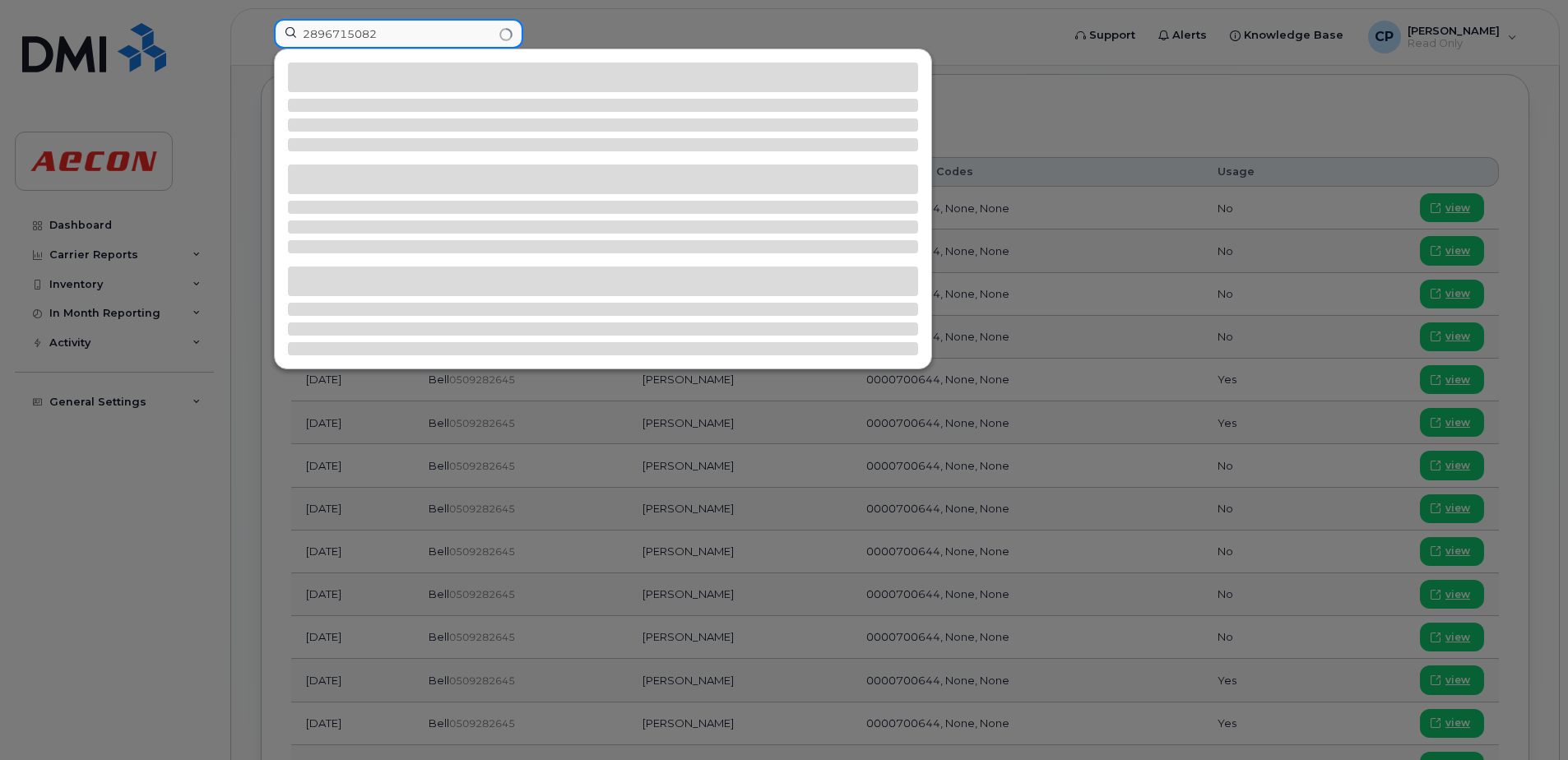
type input "2896715082"
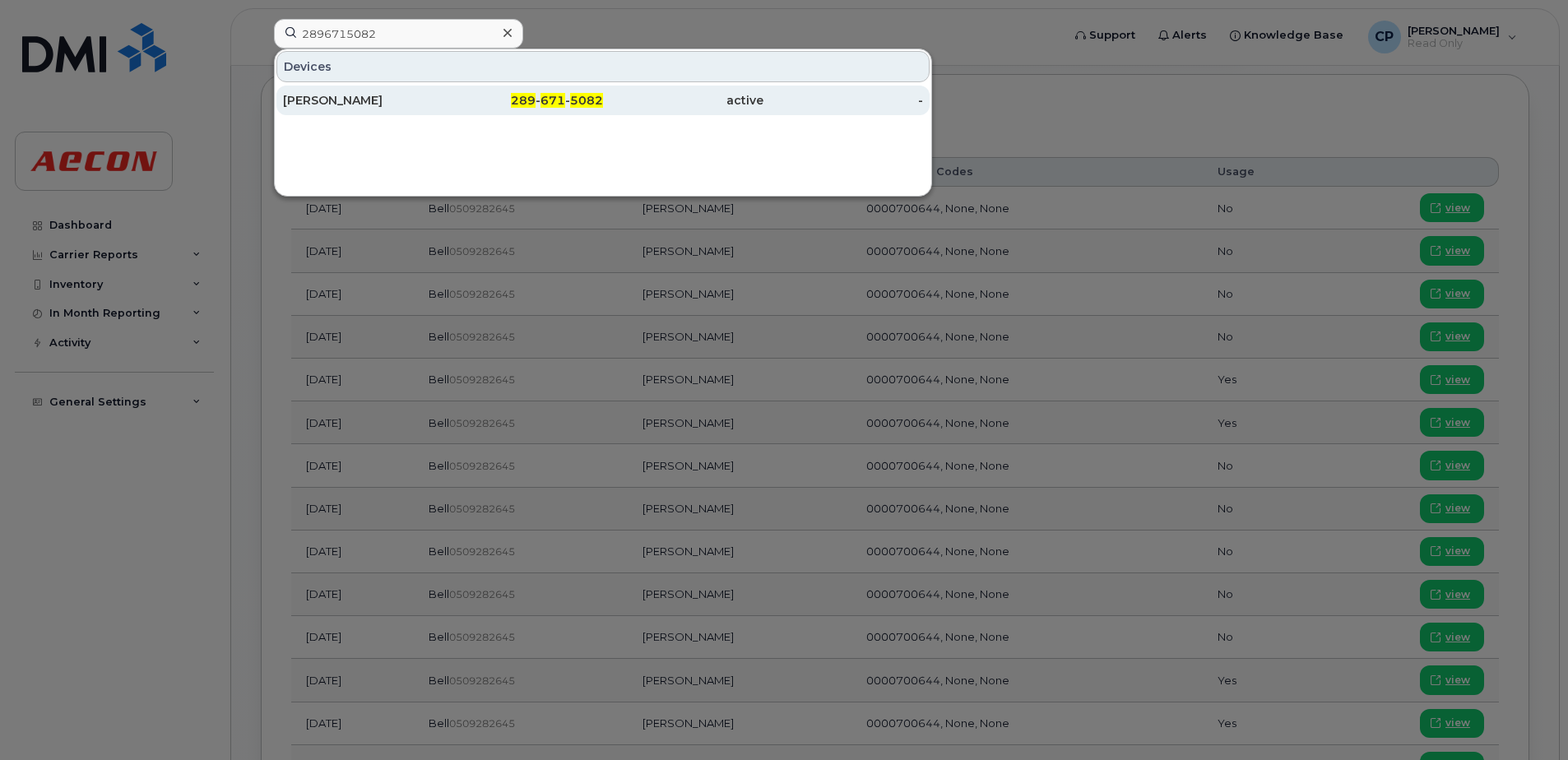
click at [405, 107] on div "Chad Mcdonald" at bounding box center [362, 100] width 160 height 16
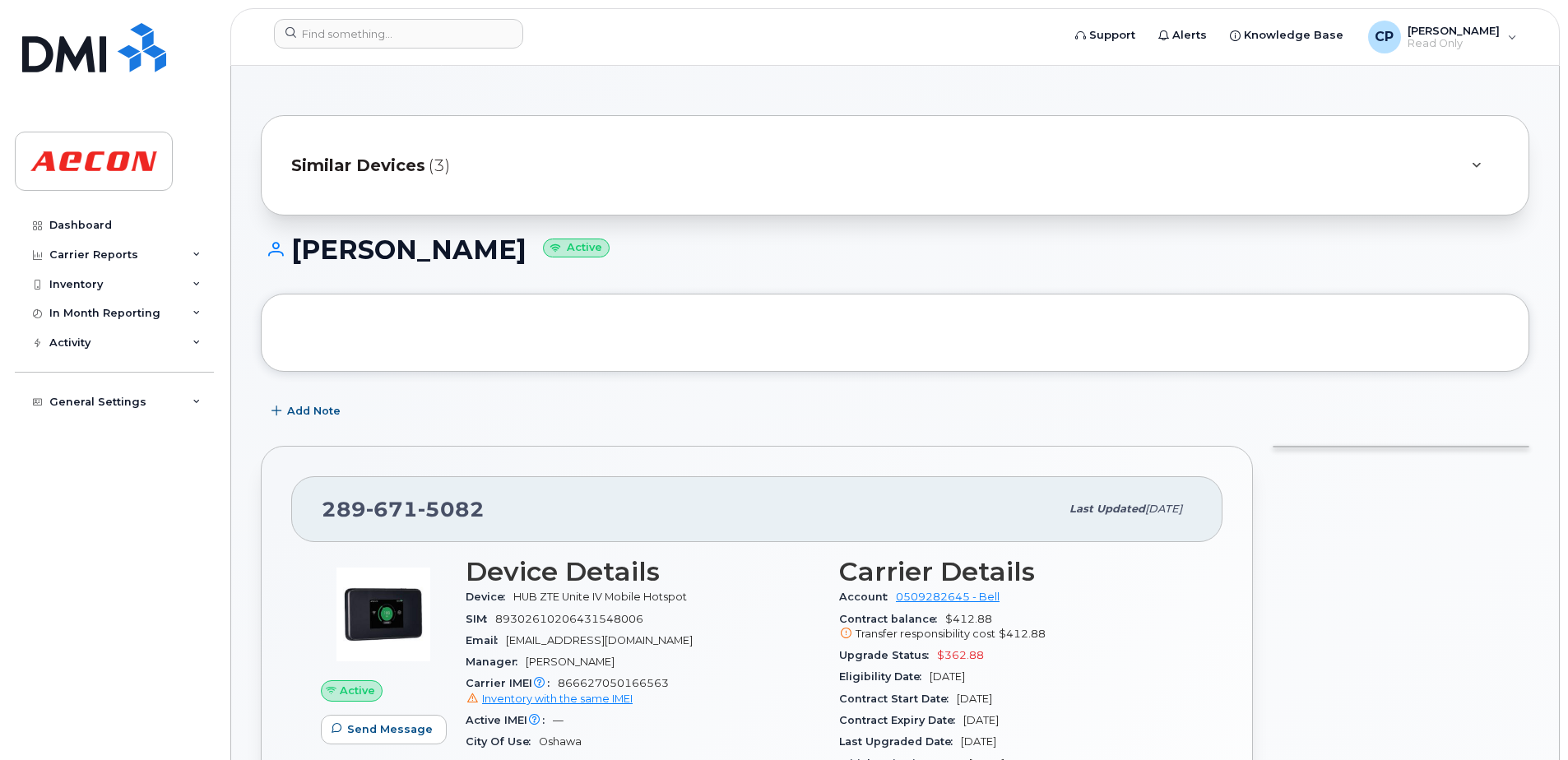
scroll to position [82, 0]
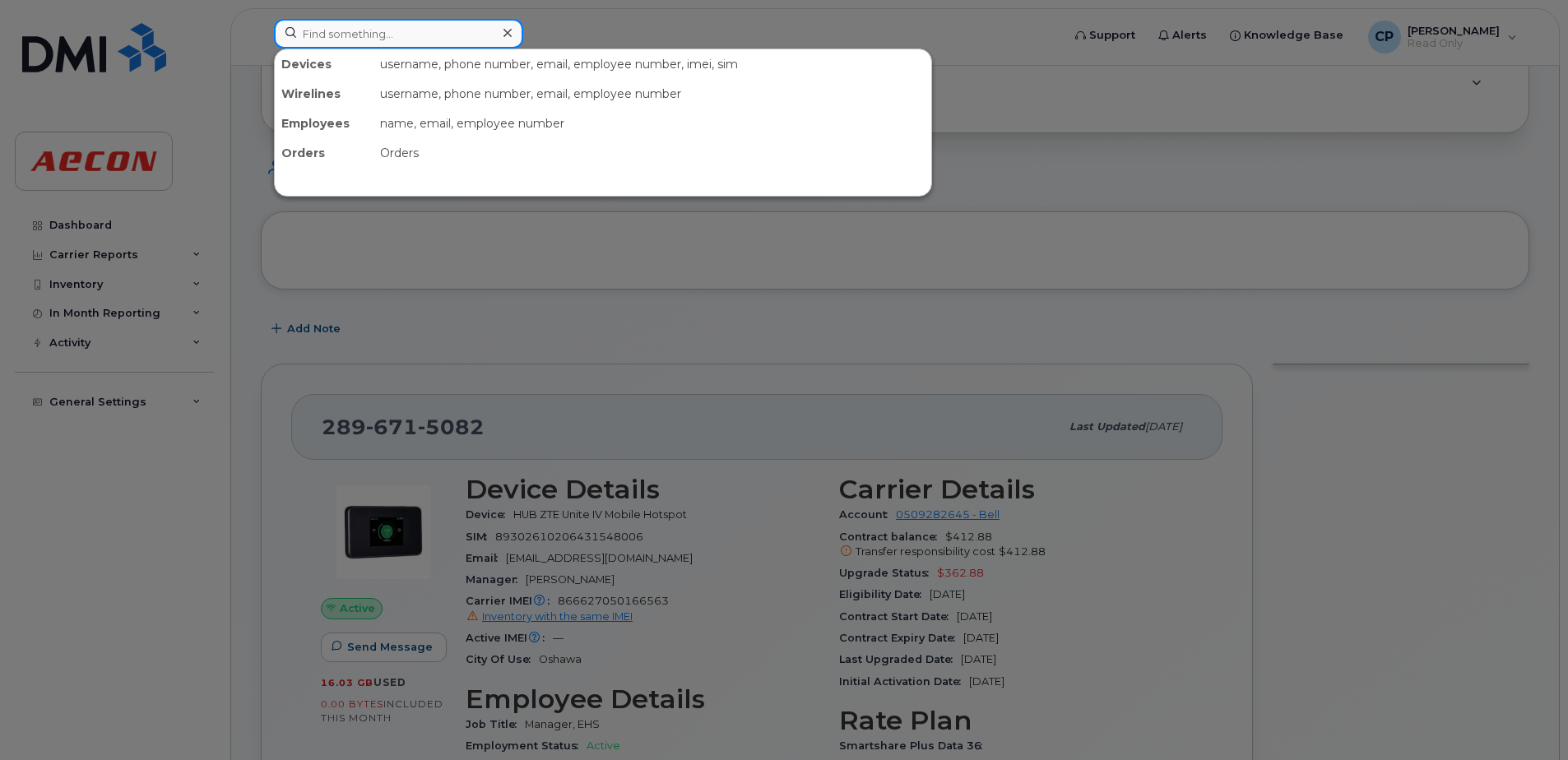
click at [405, 32] on input at bounding box center [399, 33] width 250 height 30
paste input "4164353171"
type input "4164353171"
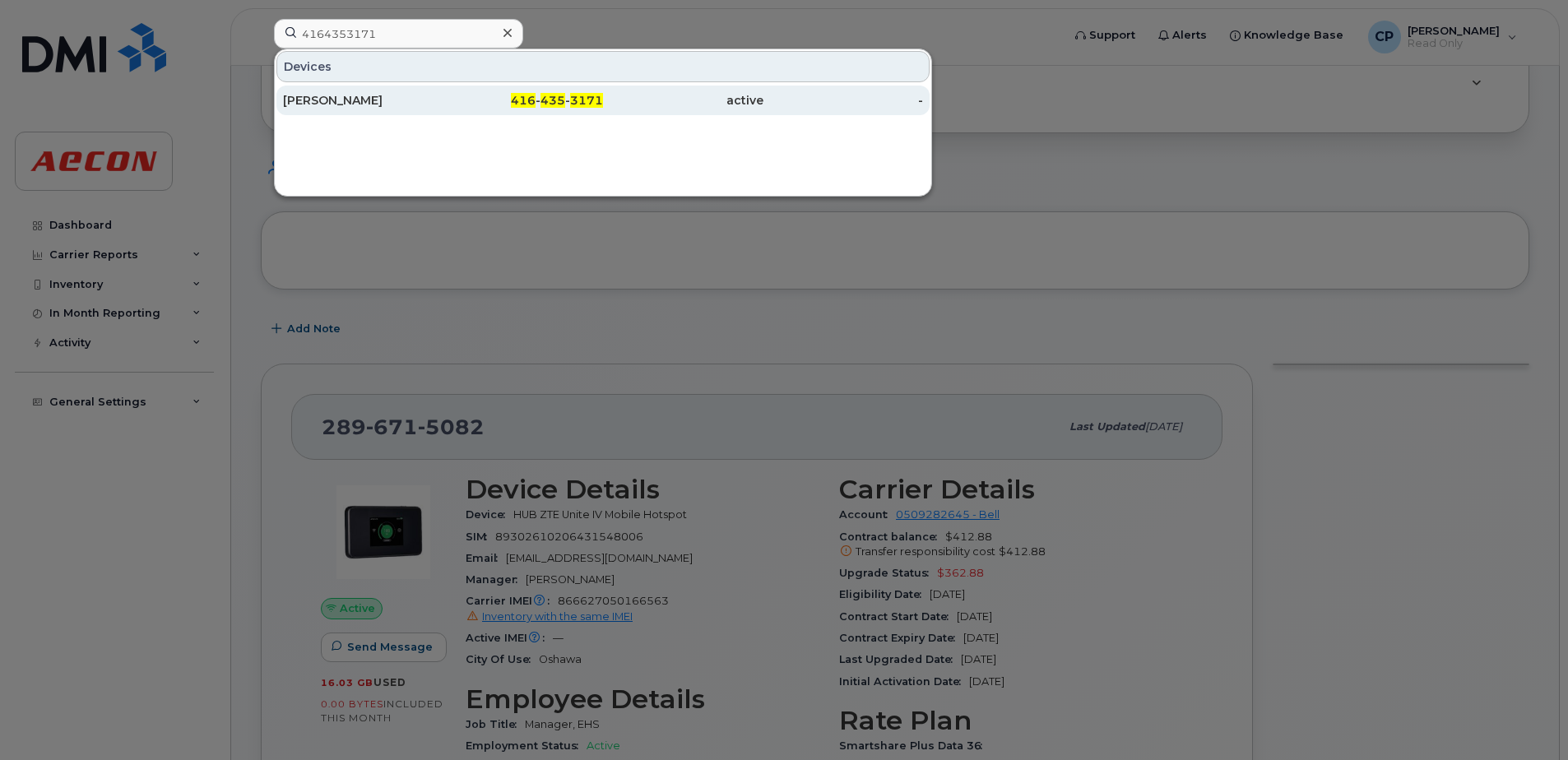
click at [410, 93] on div "Chad Mcdonald" at bounding box center [362, 100] width 160 height 16
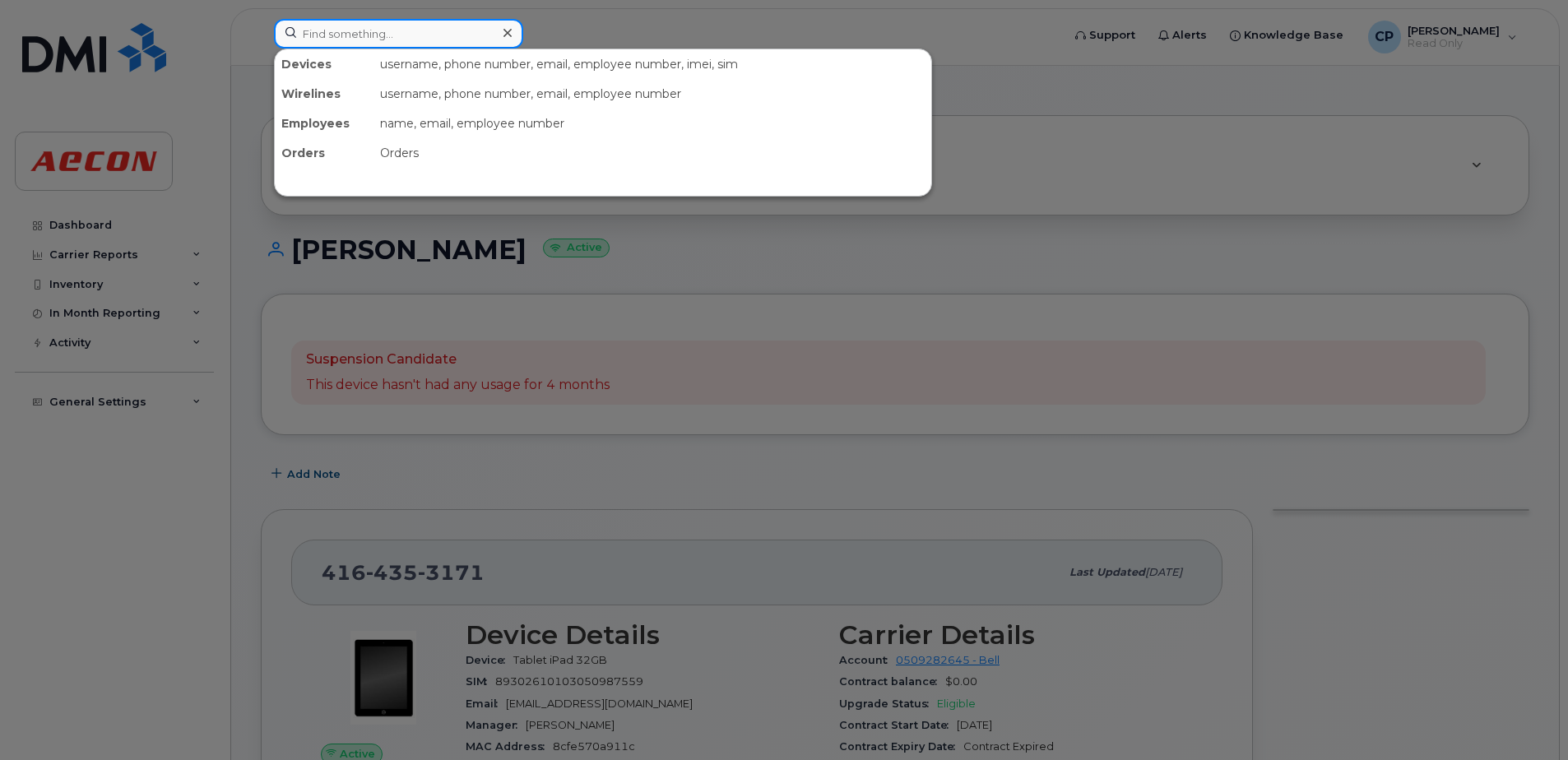
click at [337, 37] on input at bounding box center [399, 33] width 250 height 30
paste input "2043903381"
type input "2043903381"
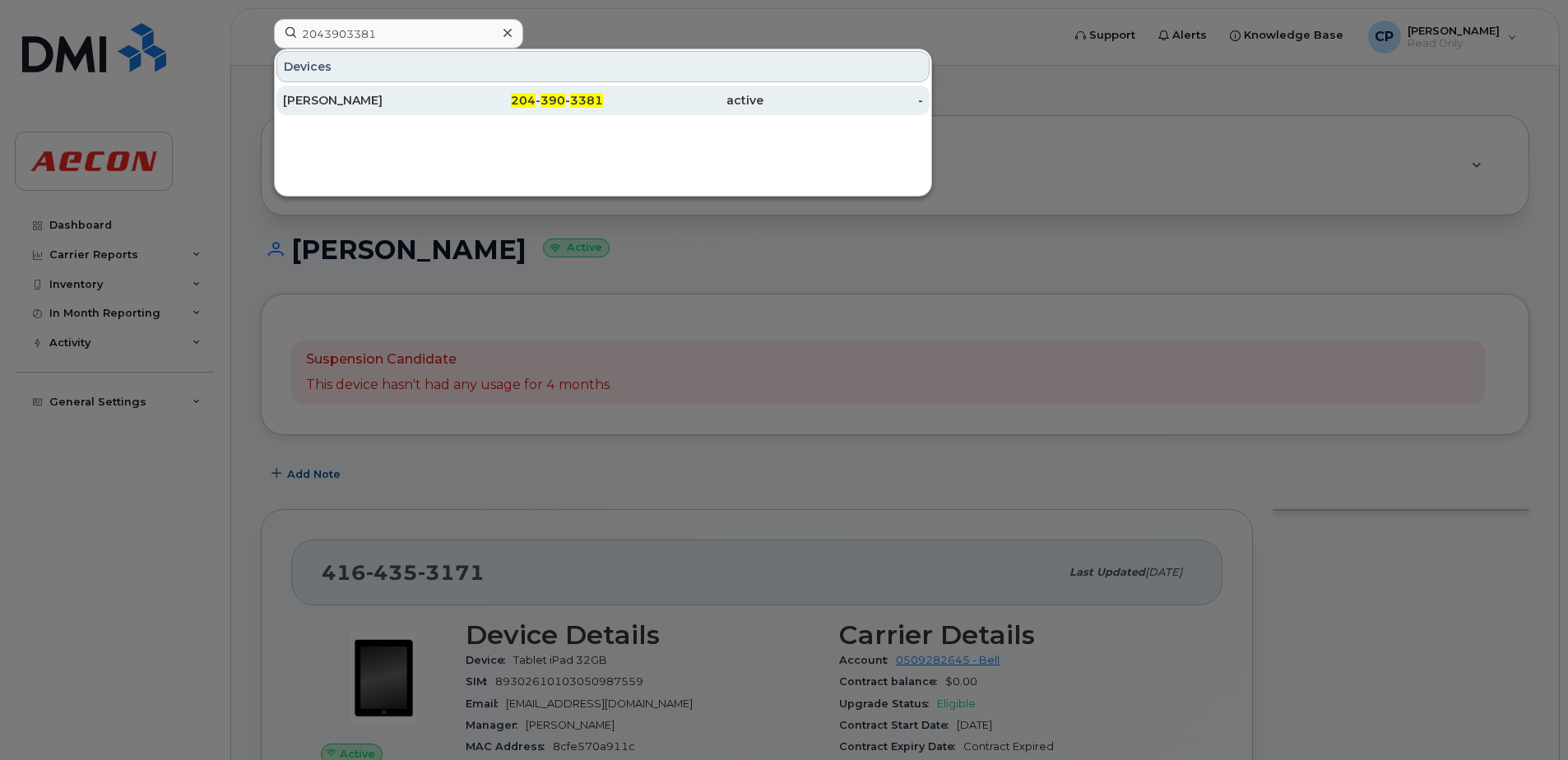
click at [355, 94] on div "Andrea Bruce" at bounding box center [362, 100] width 160 height 16
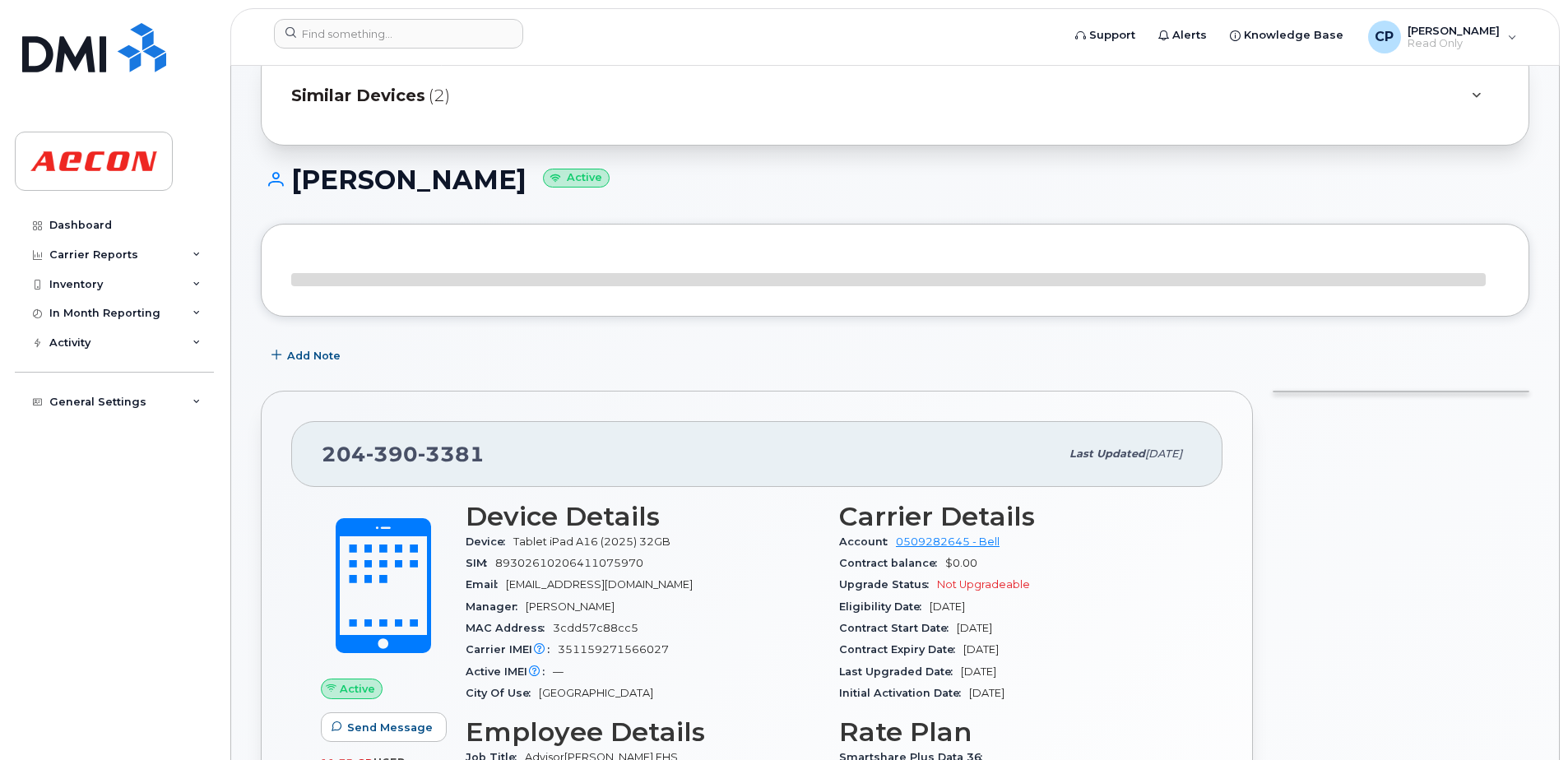
scroll to position [165, 0]
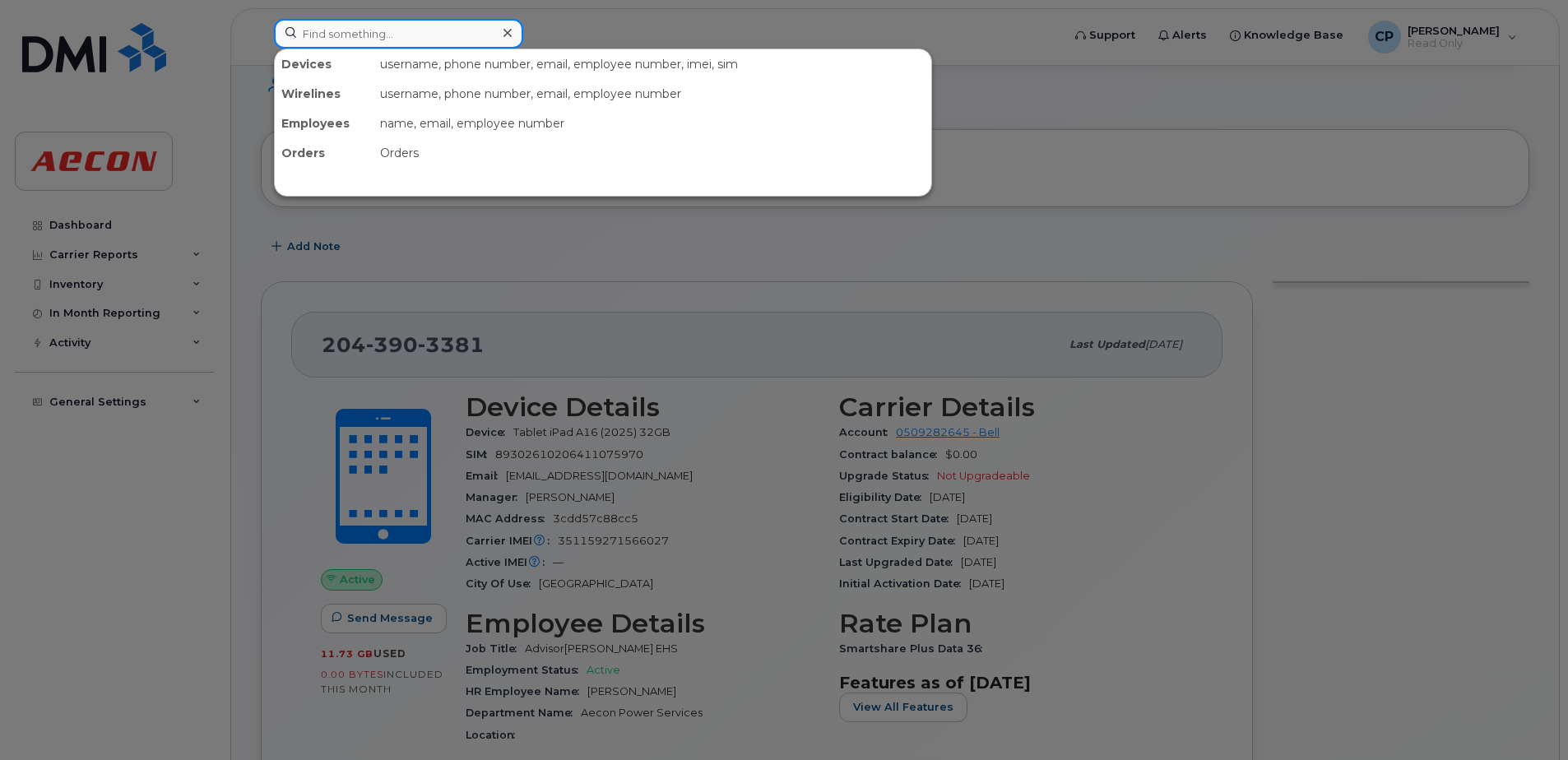
click at [366, 45] on input at bounding box center [399, 33] width 250 height 30
click at [365, 41] on input at bounding box center [399, 33] width 250 height 30
paste input "4164591748"
type input "4164591748"
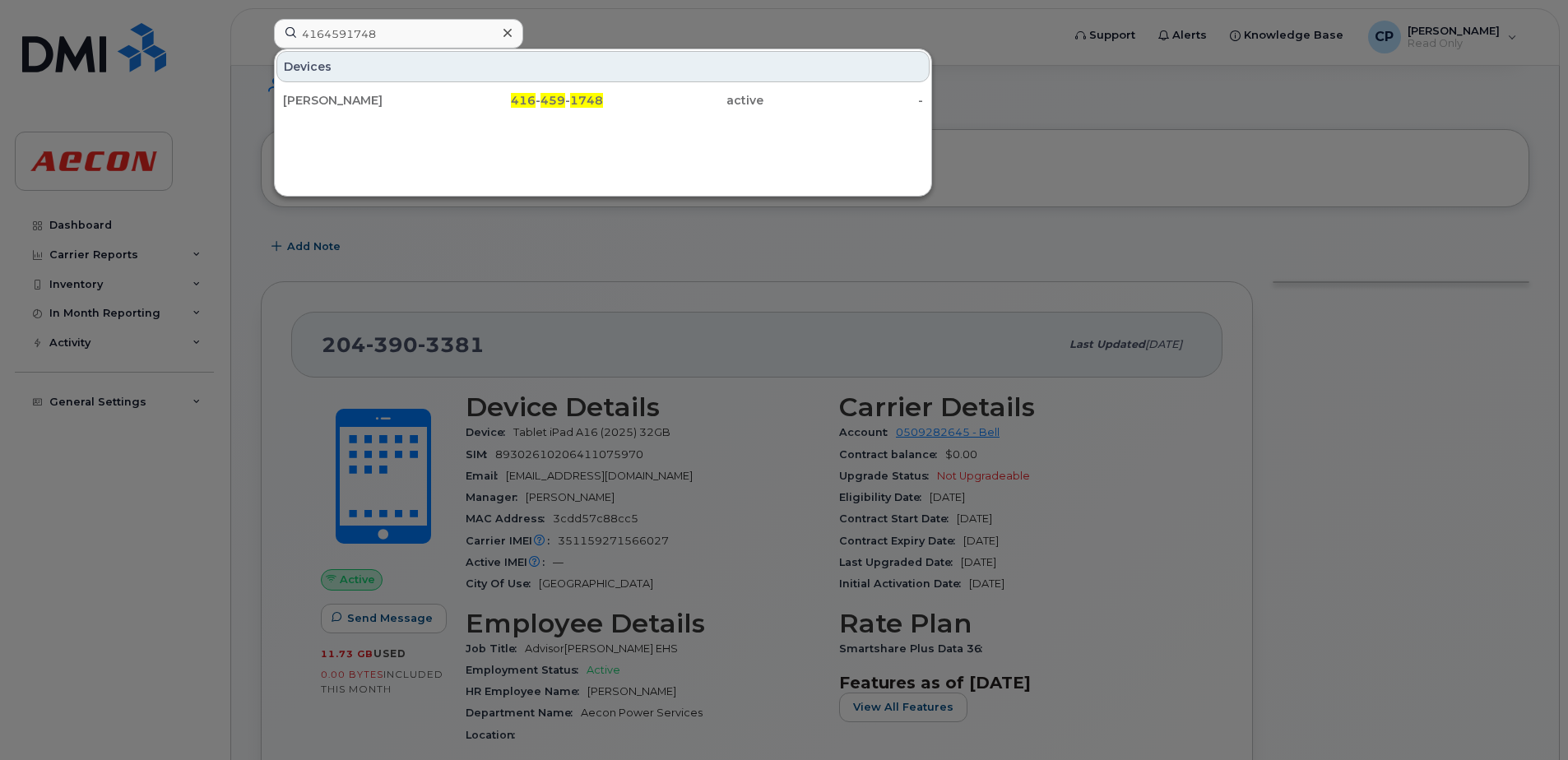
click at [465, 85] on div "[PERSON_NAME] 416 - 459 - 1748 active -" at bounding box center [603, 100] width 656 height 33
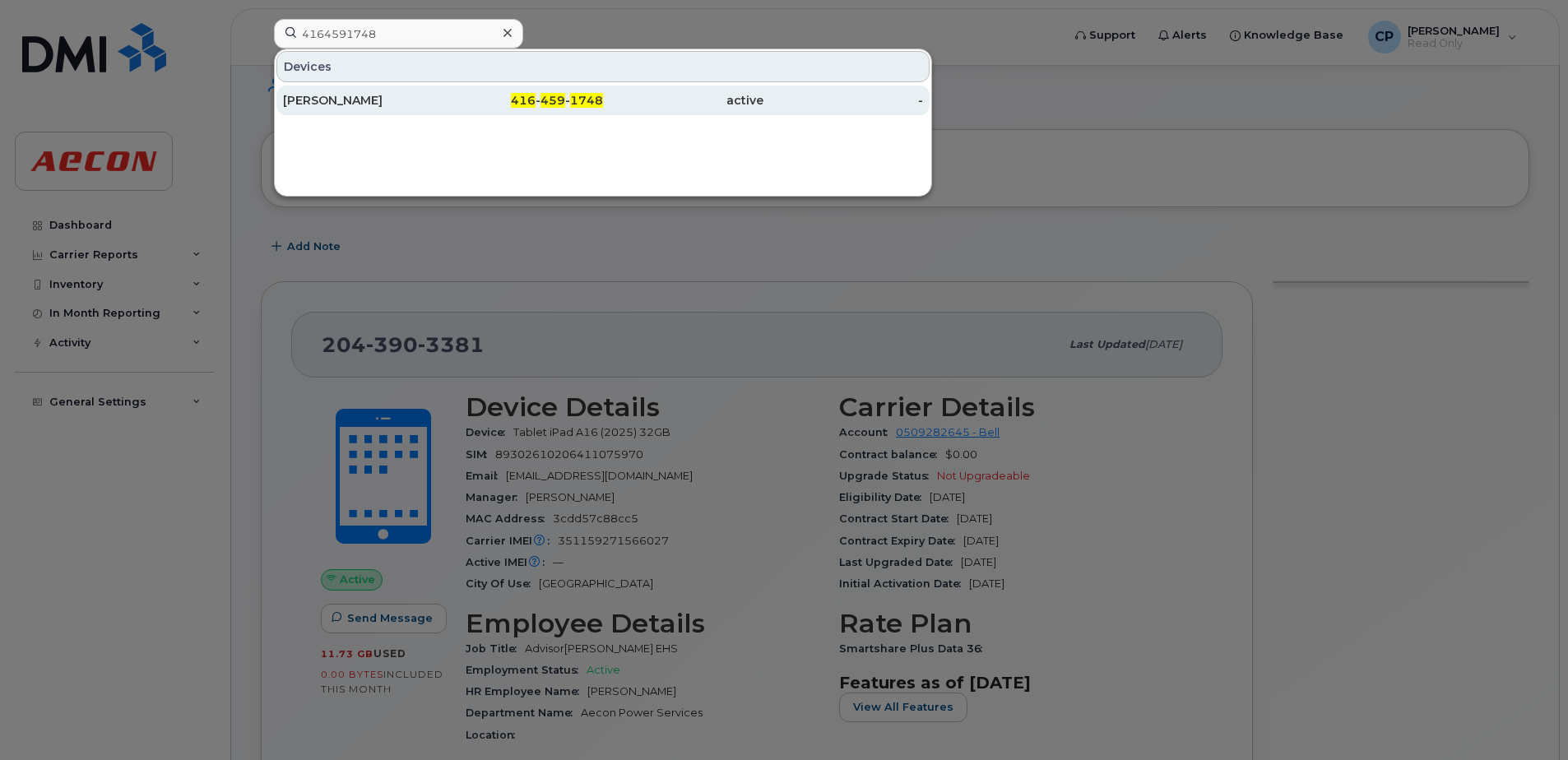
click at [489, 98] on div "416 - 459 - 1748" at bounding box center [523, 100] width 160 height 16
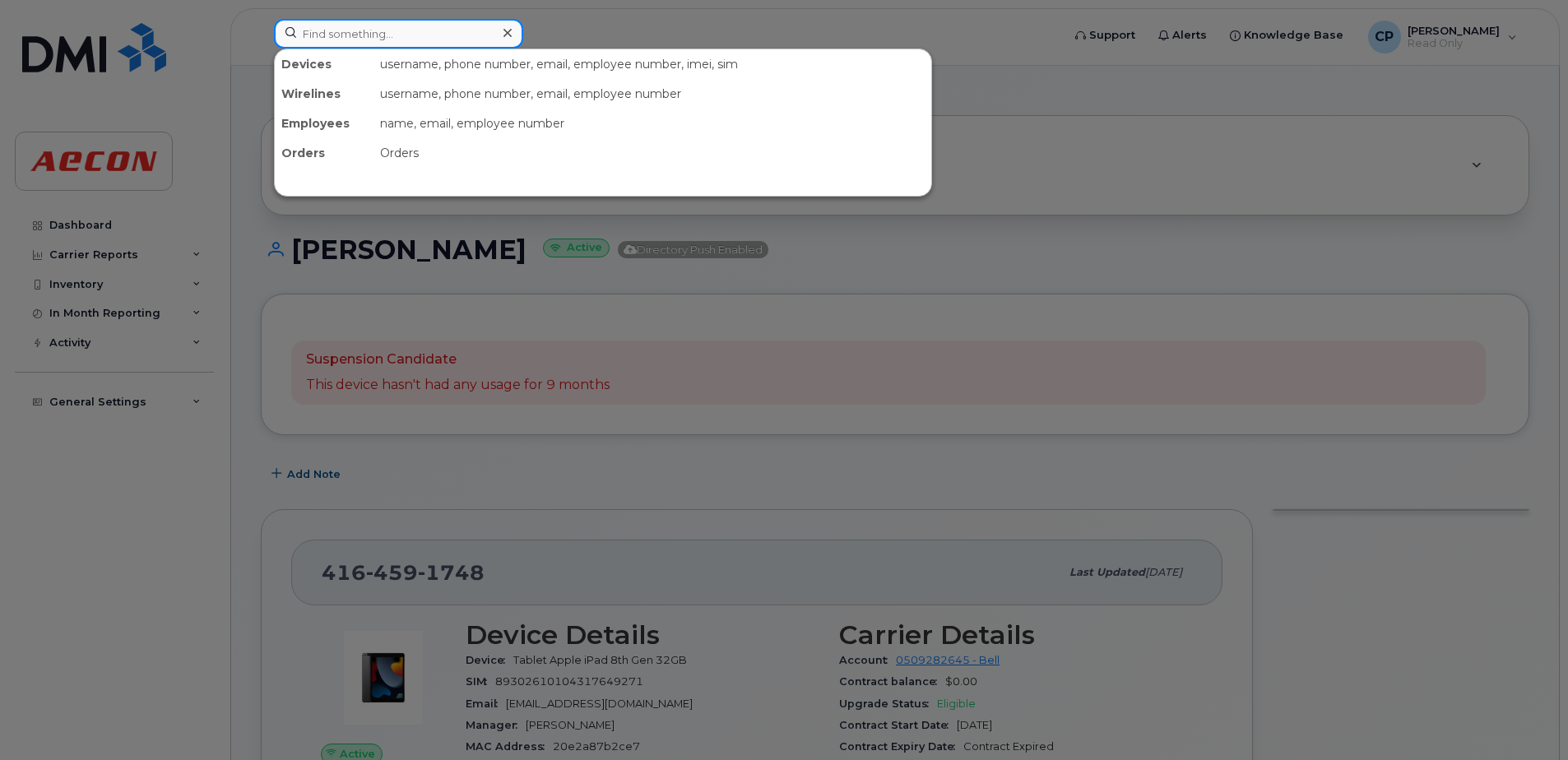
click at [418, 37] on input at bounding box center [399, 33] width 250 height 30
paste input "4165189932"
type input "4165189932"
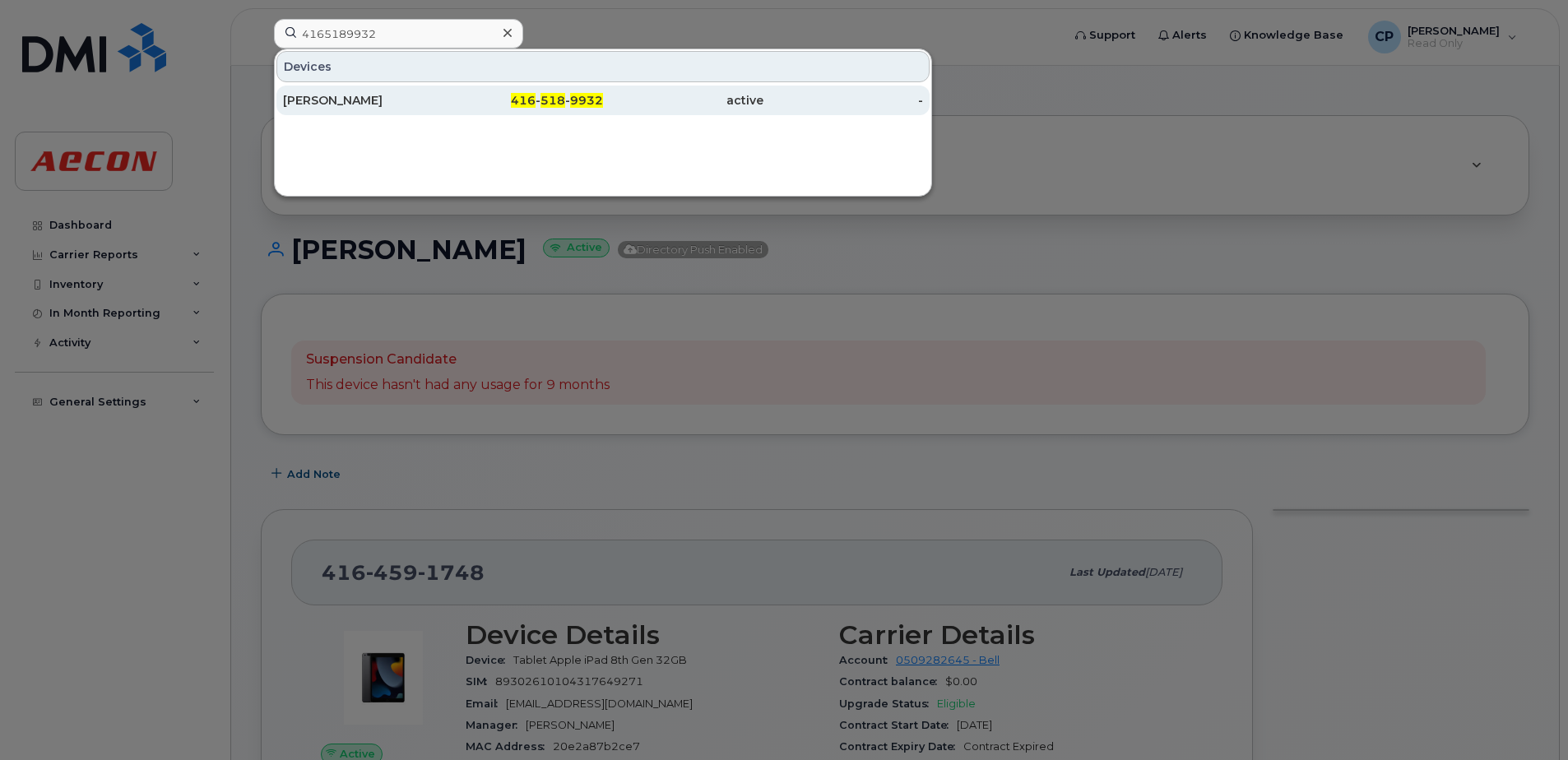
click at [457, 88] on div "416 - 518 - 9932" at bounding box center [523, 100] width 160 height 30
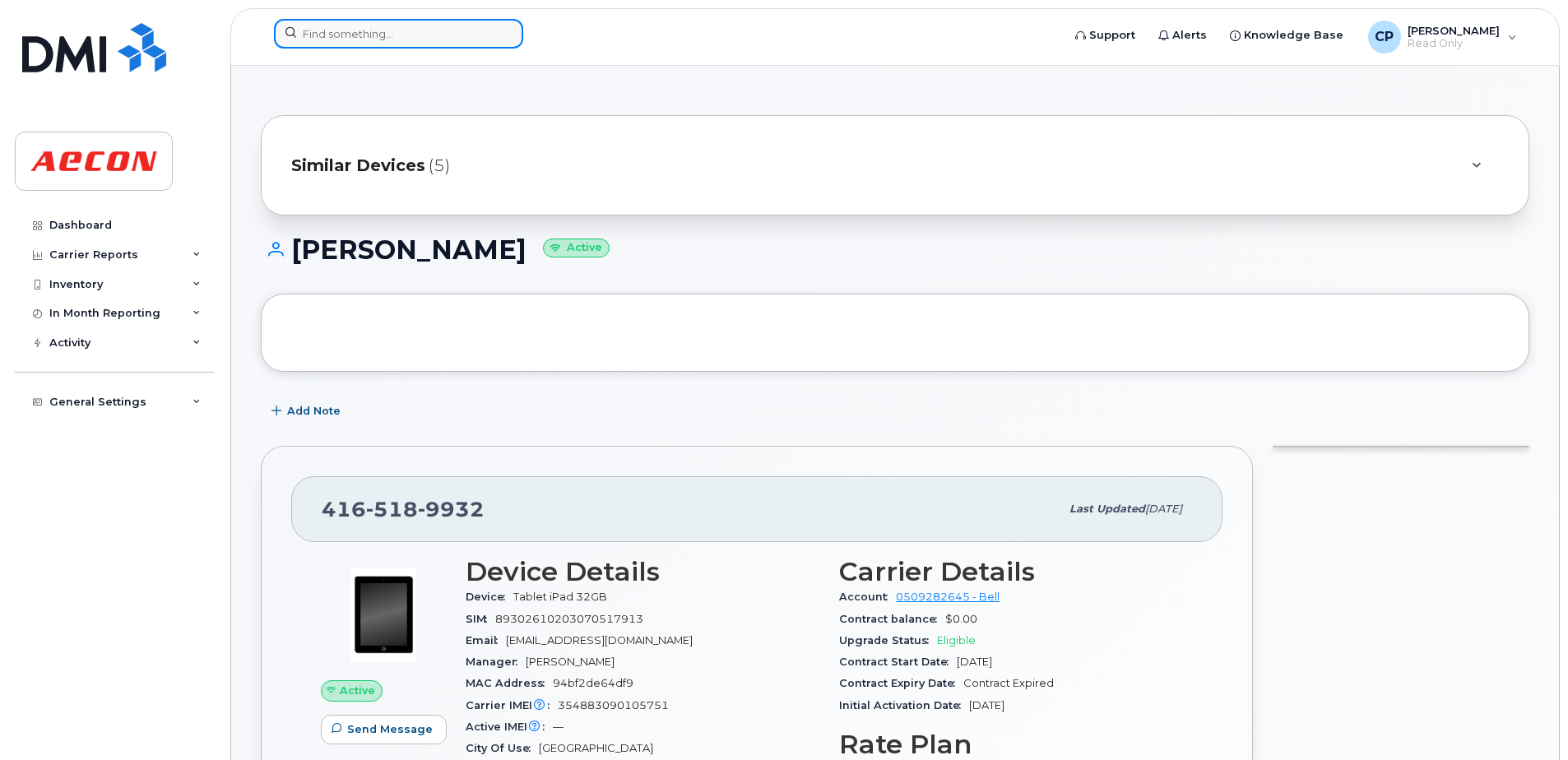
click at [391, 42] on input at bounding box center [399, 33] width 250 height 30
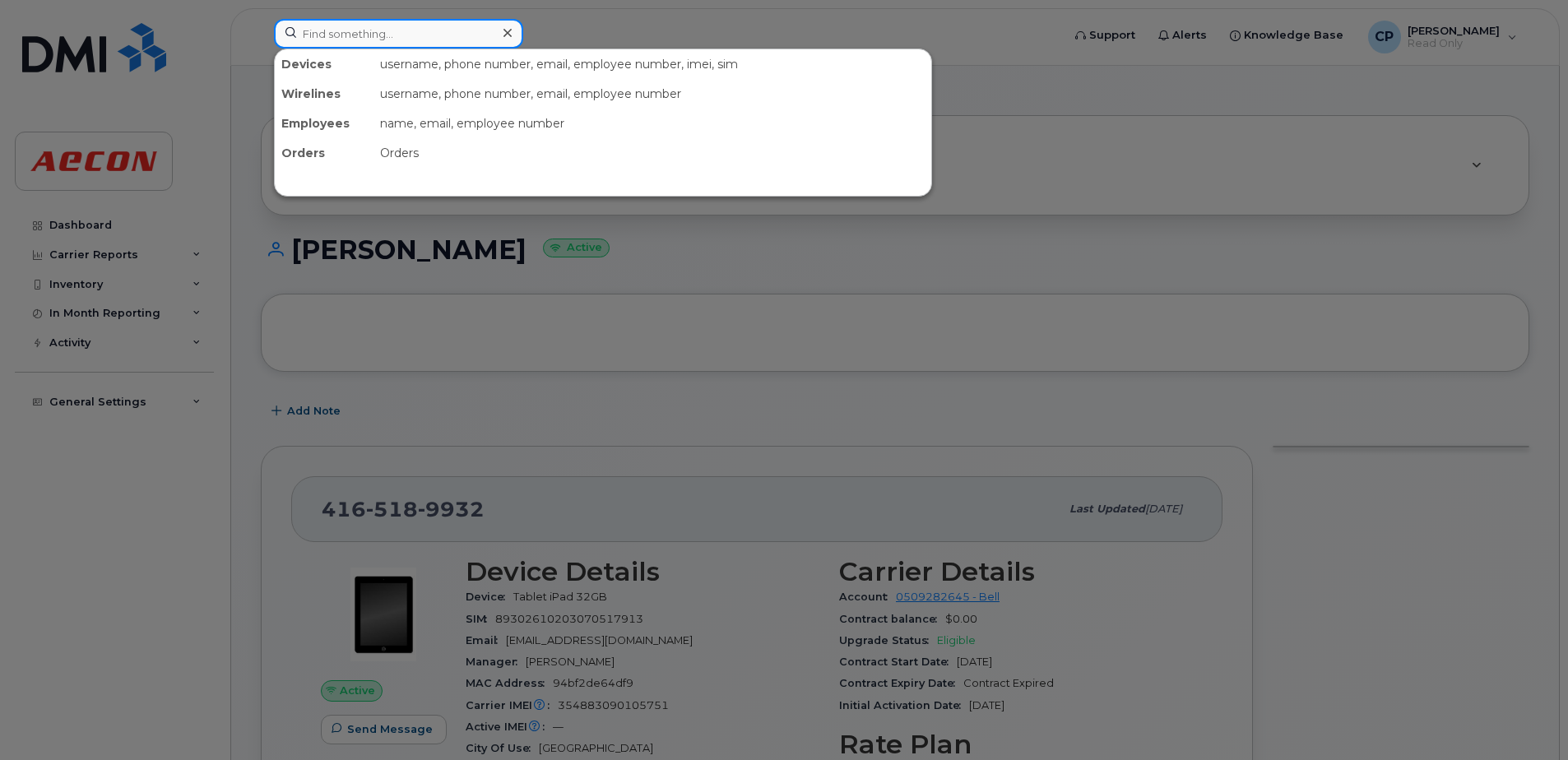
paste input "4169480171"
type input "4169480171"
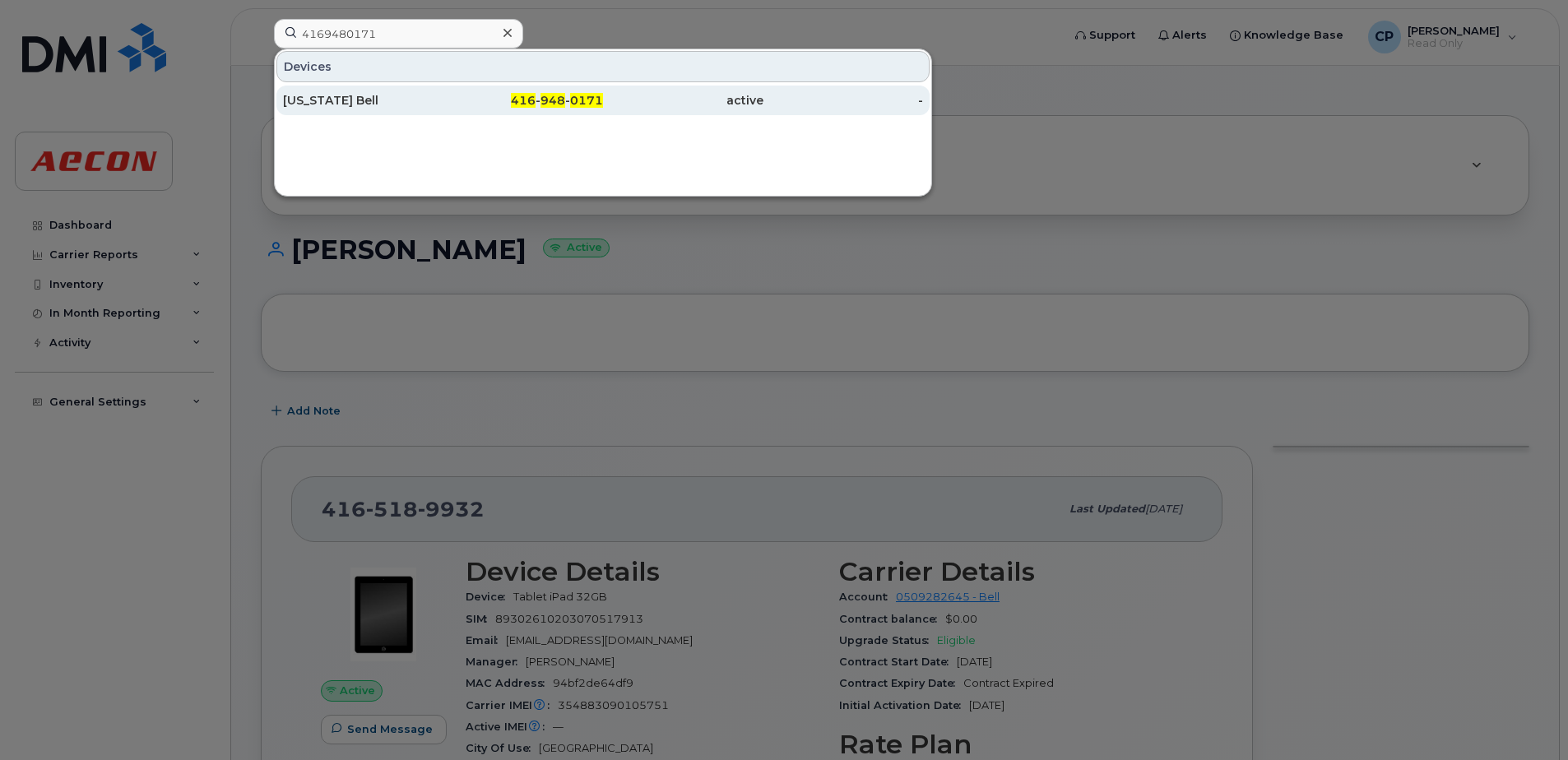
click at [514, 96] on div "416 - 948 - 0171" at bounding box center [523, 100] width 160 height 16
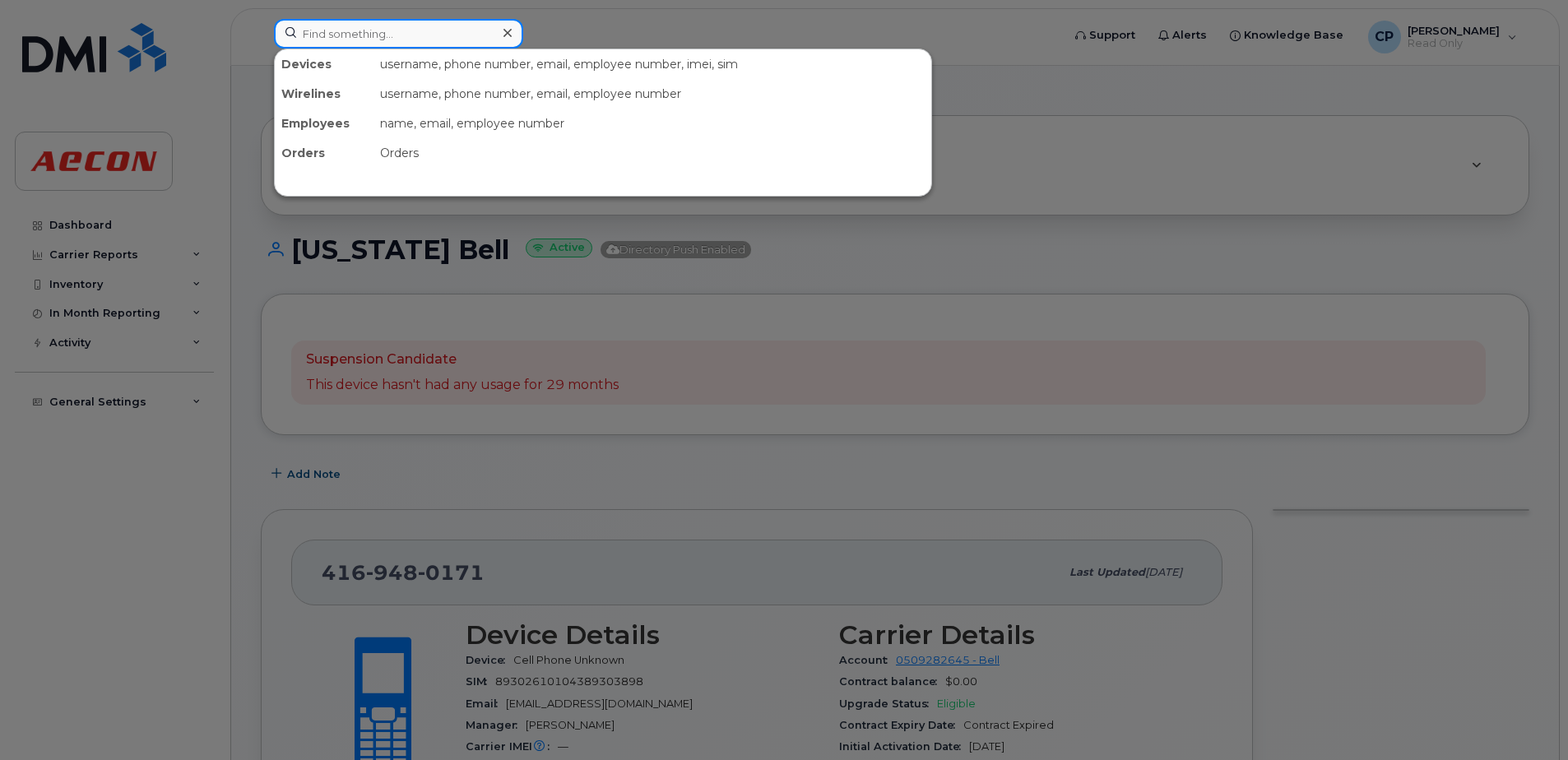
click at [379, 36] on input at bounding box center [399, 33] width 250 height 30
paste input "4374324018"
type input "4374324018"
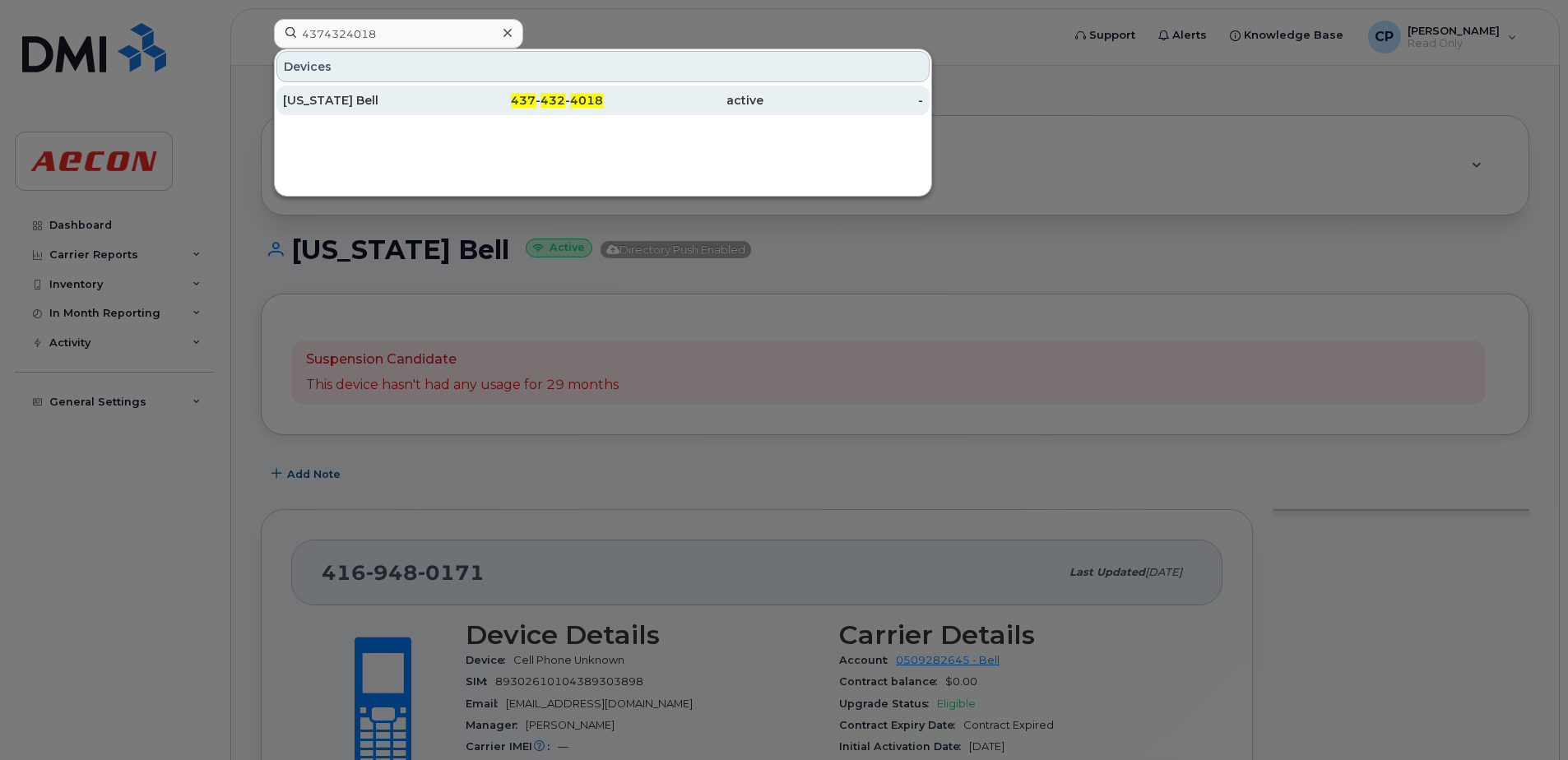
click at [520, 95] on span "437" at bounding box center [523, 99] width 25 height 14
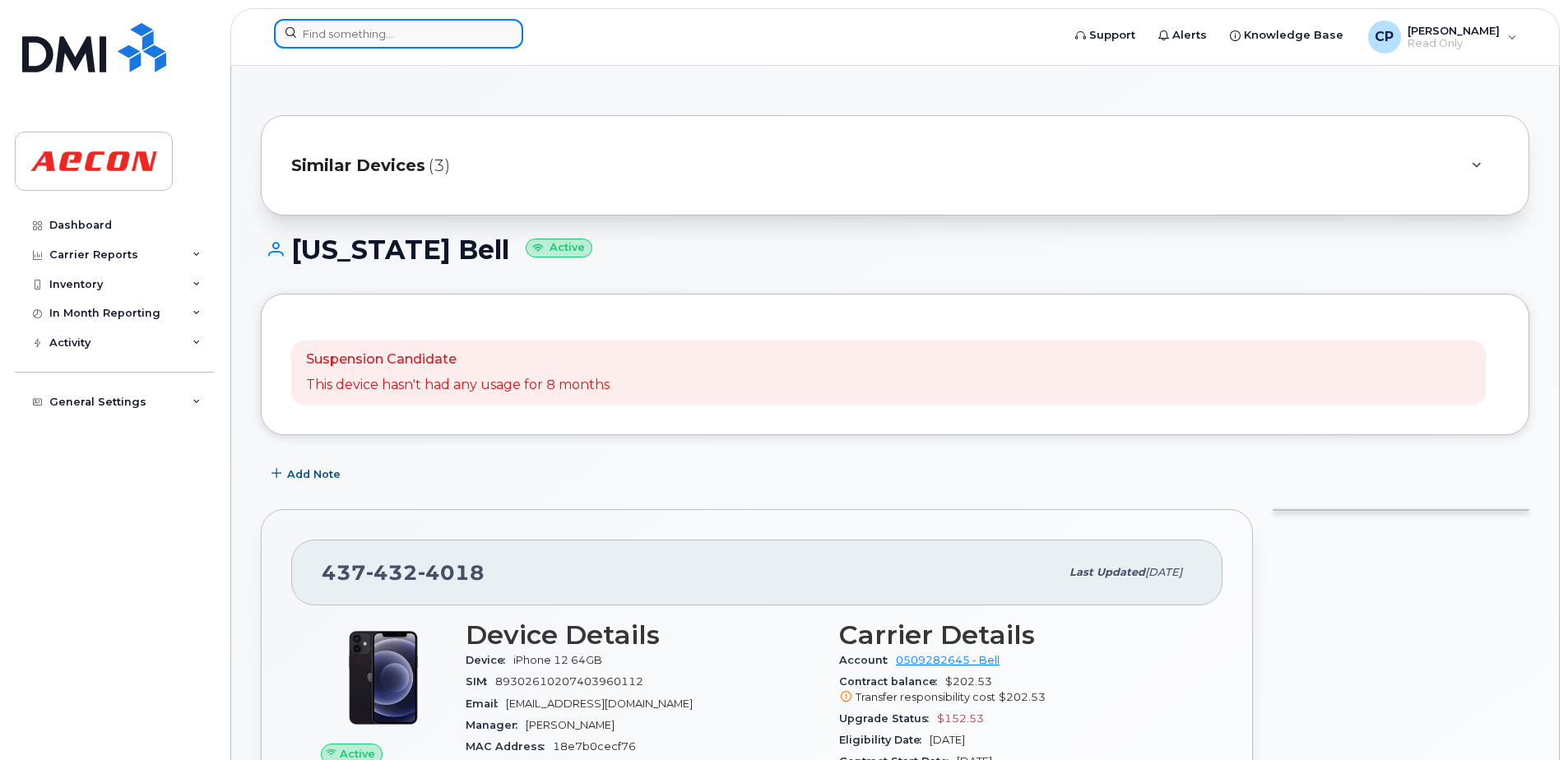
click at [382, 40] on input at bounding box center [399, 33] width 250 height 30
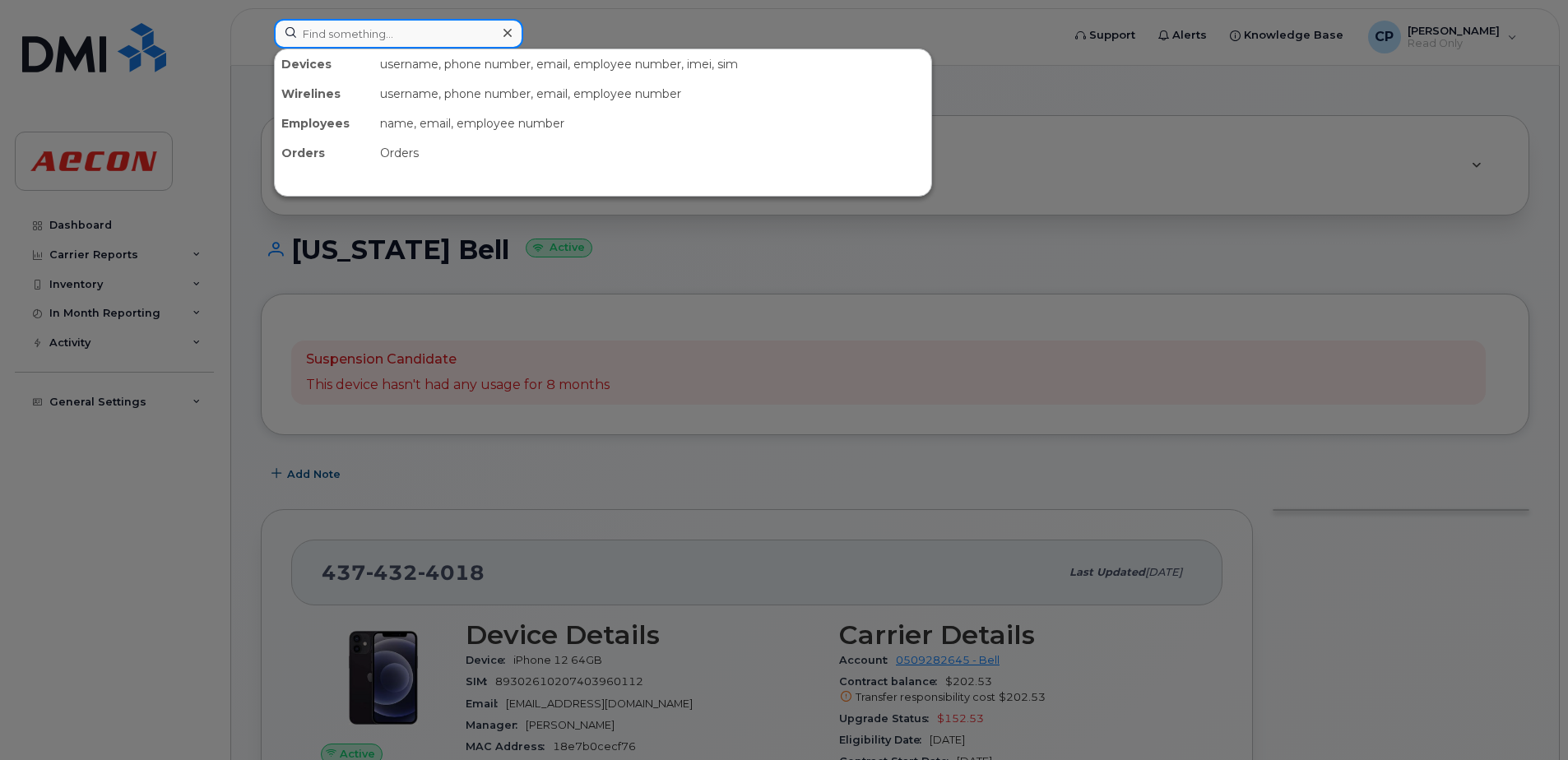
paste input "5196714792"
type input "5196714792"
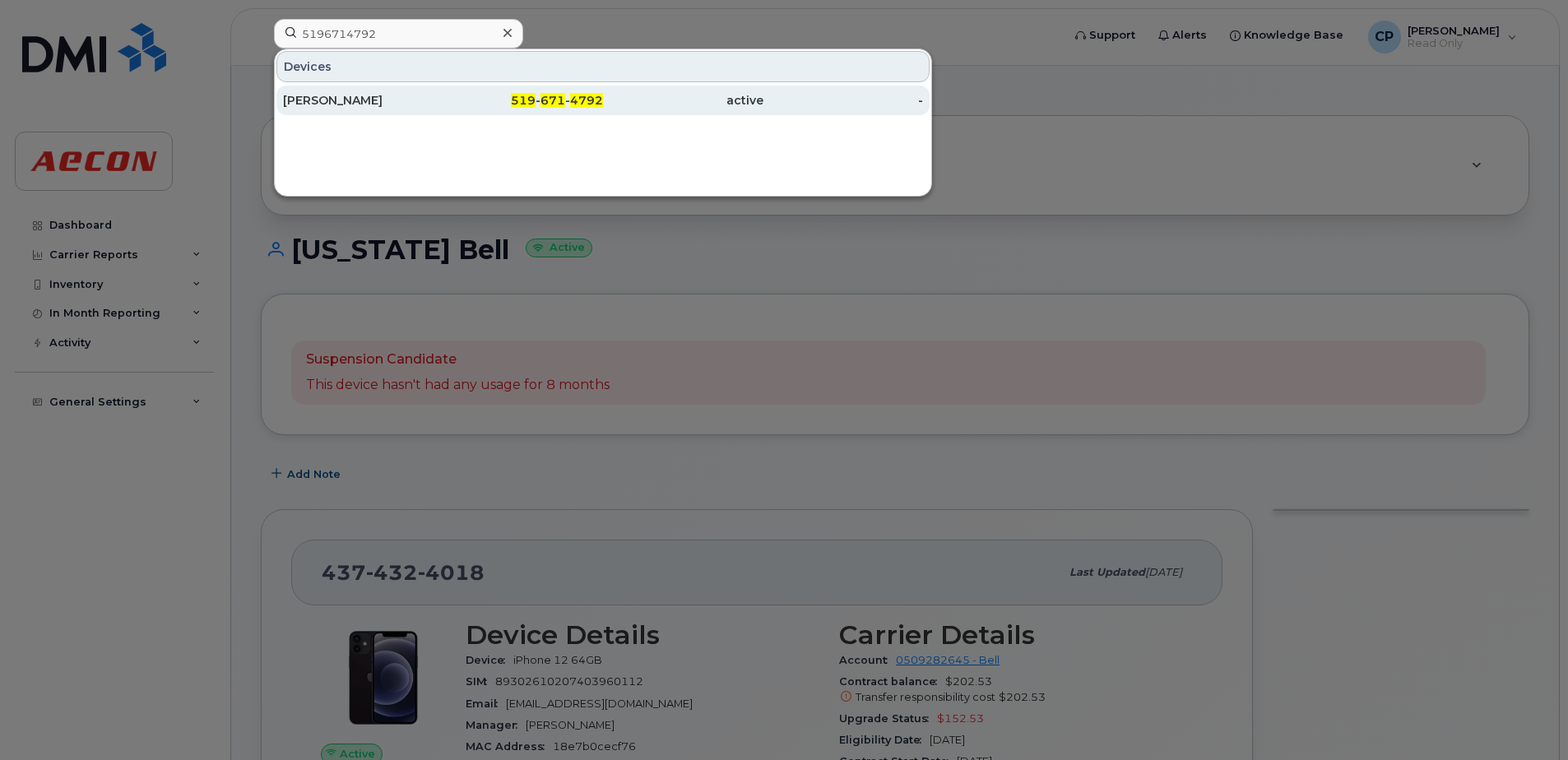
click at [550, 102] on span "671" at bounding box center [553, 99] width 25 height 14
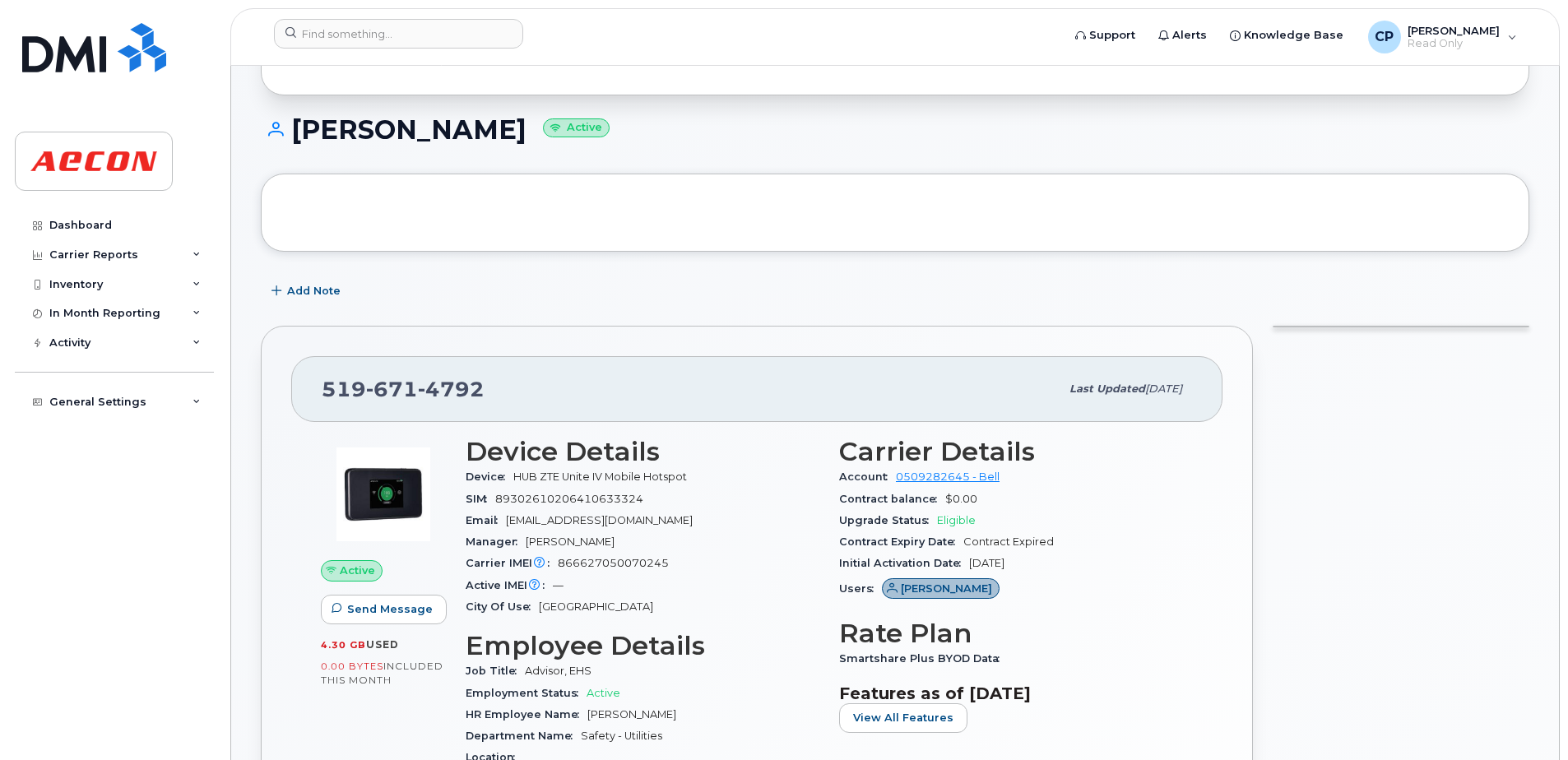
scroll to position [82, 0]
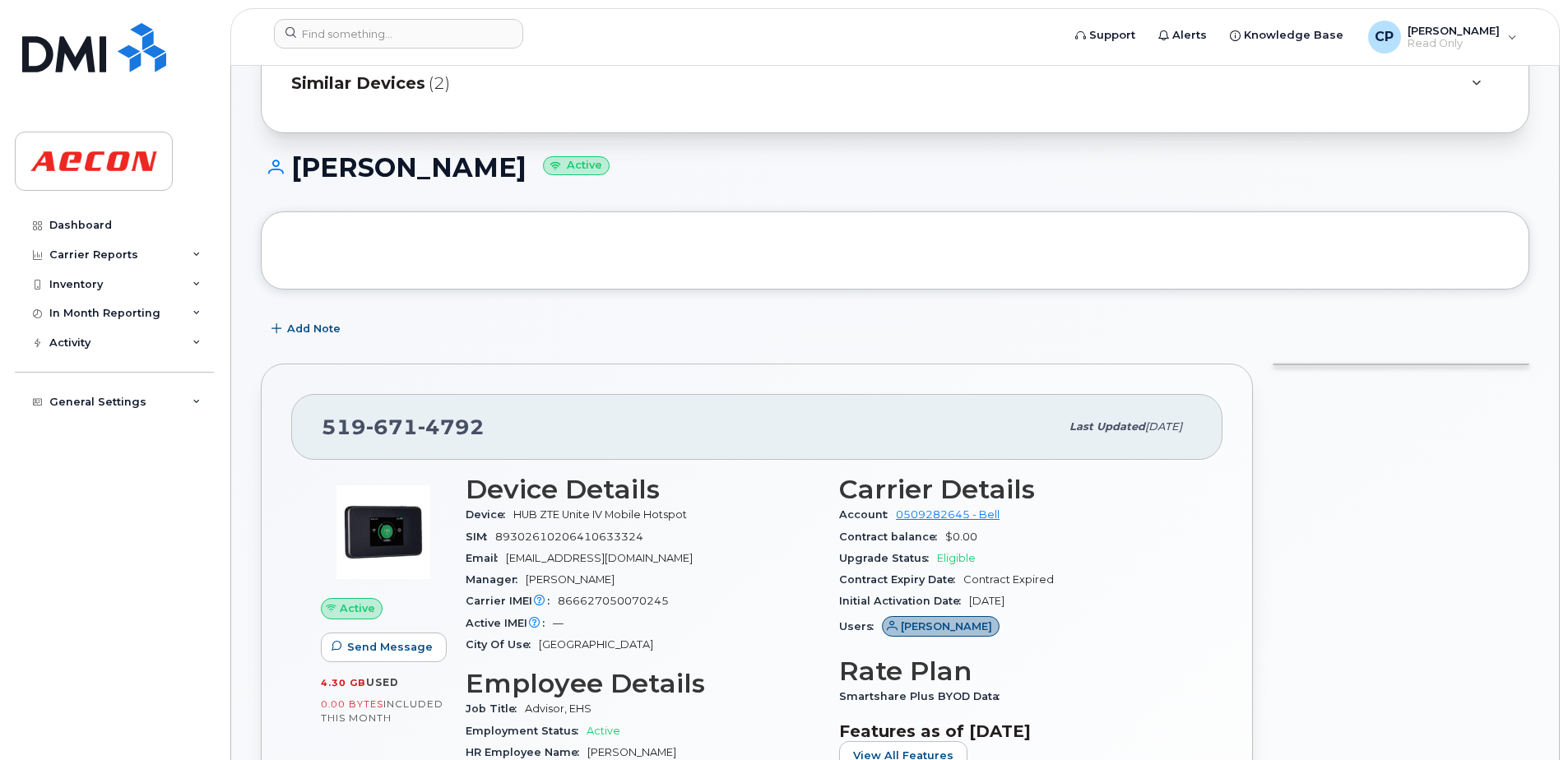
click at [409, 87] on span "Similar Devices" at bounding box center [358, 83] width 134 height 24
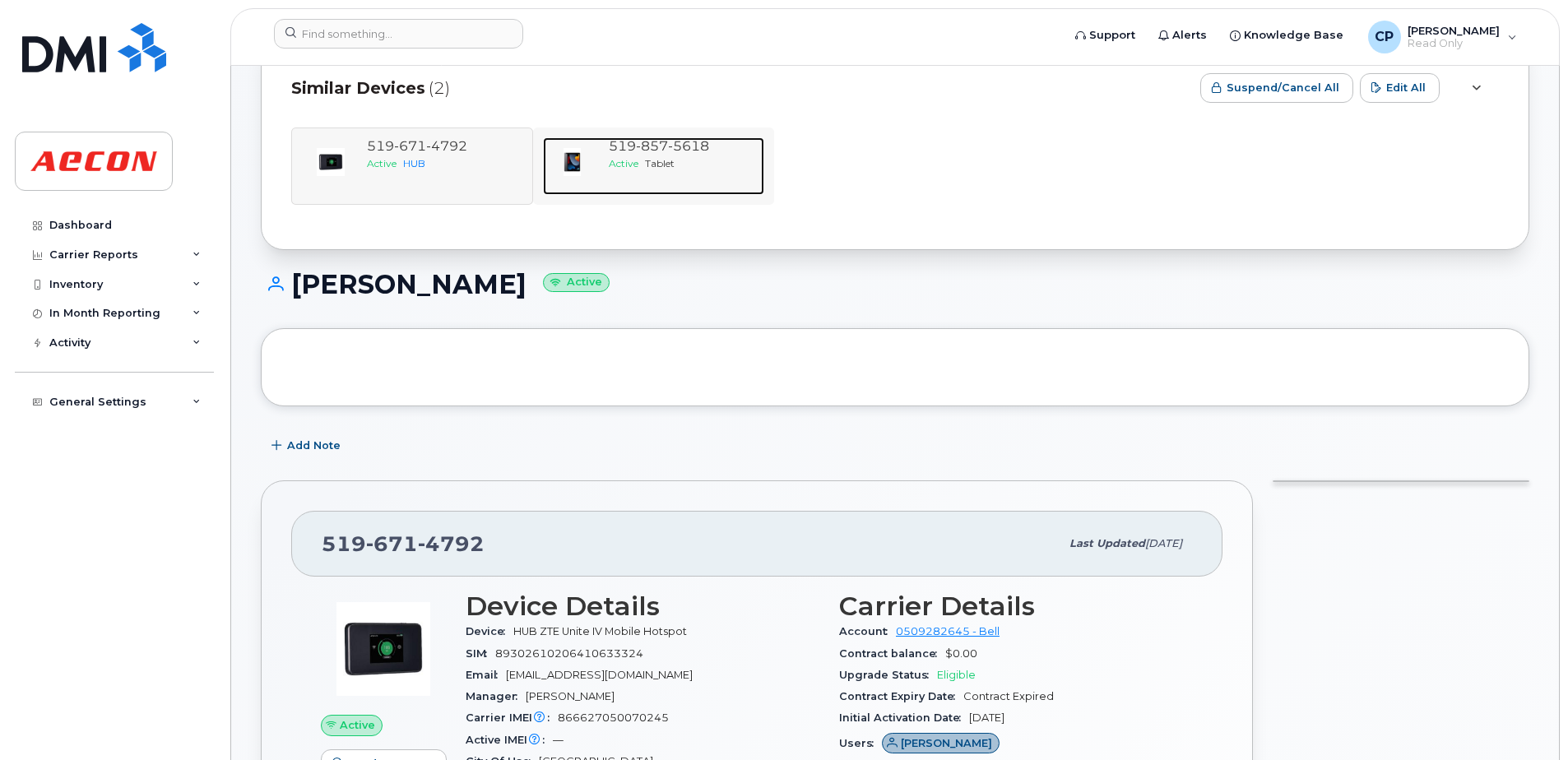
click at [644, 147] on span "857" at bounding box center [652, 146] width 32 height 15
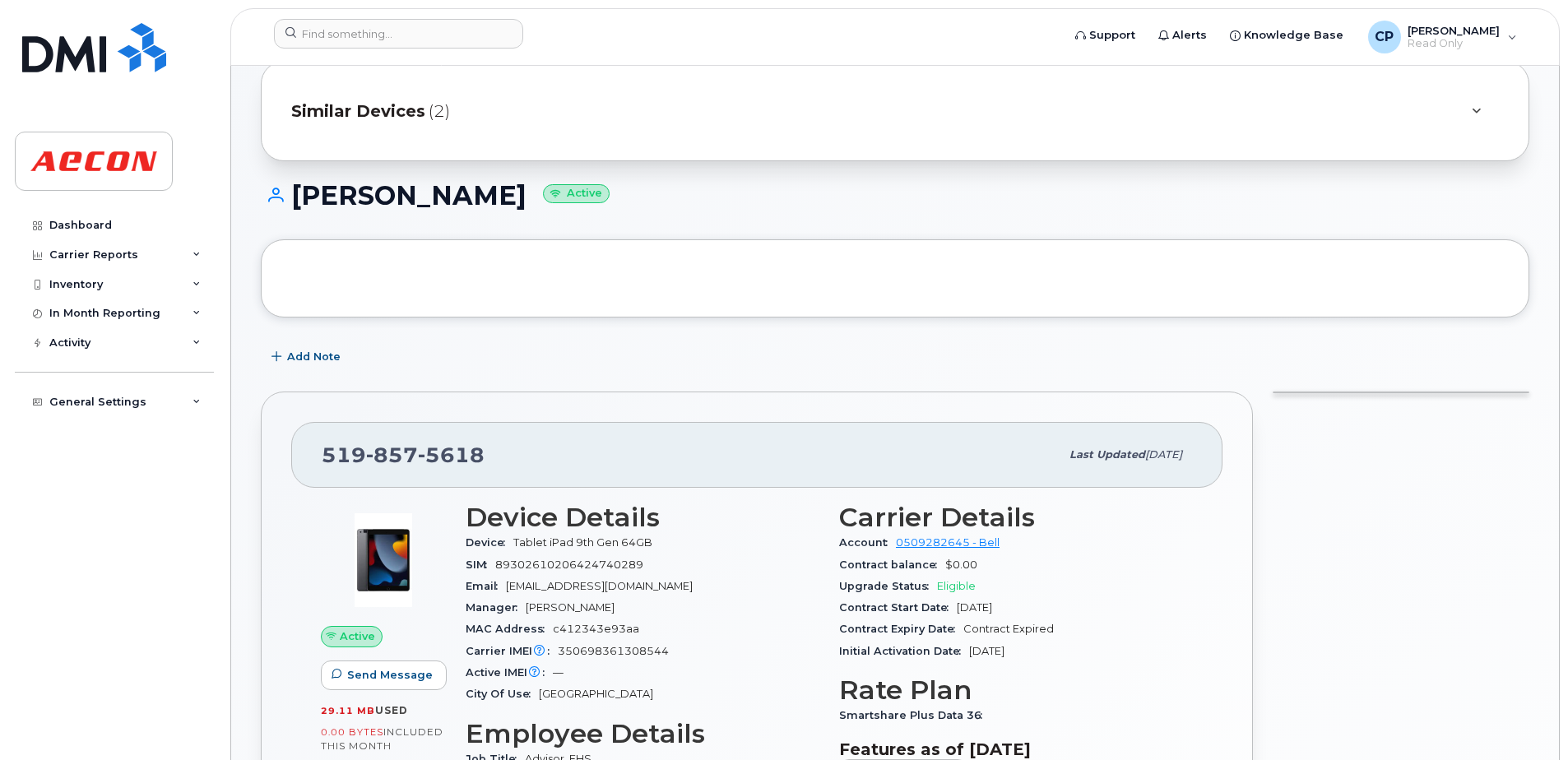
scroll to position [165, 0]
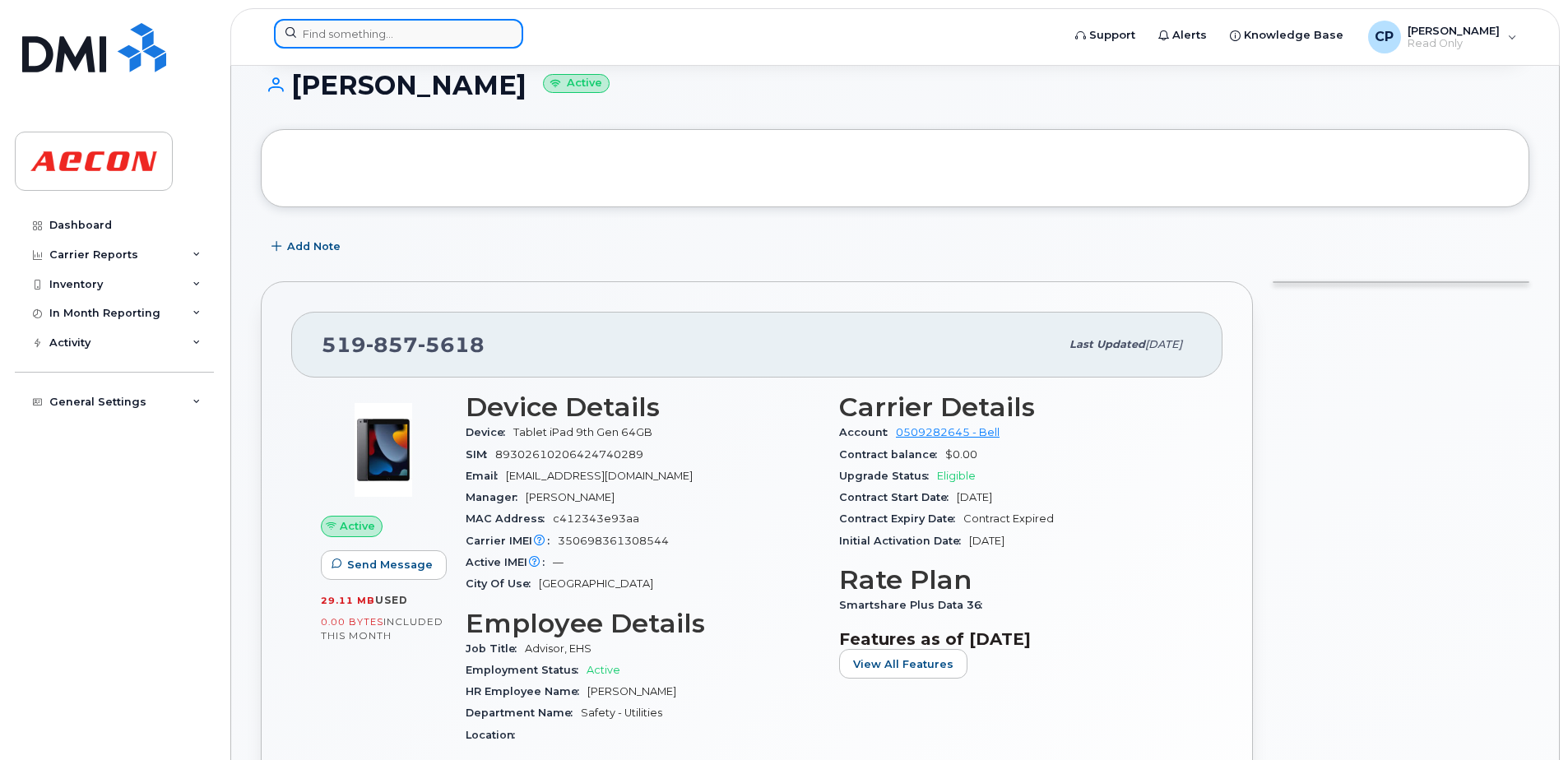
click at [360, 42] on input at bounding box center [399, 33] width 250 height 30
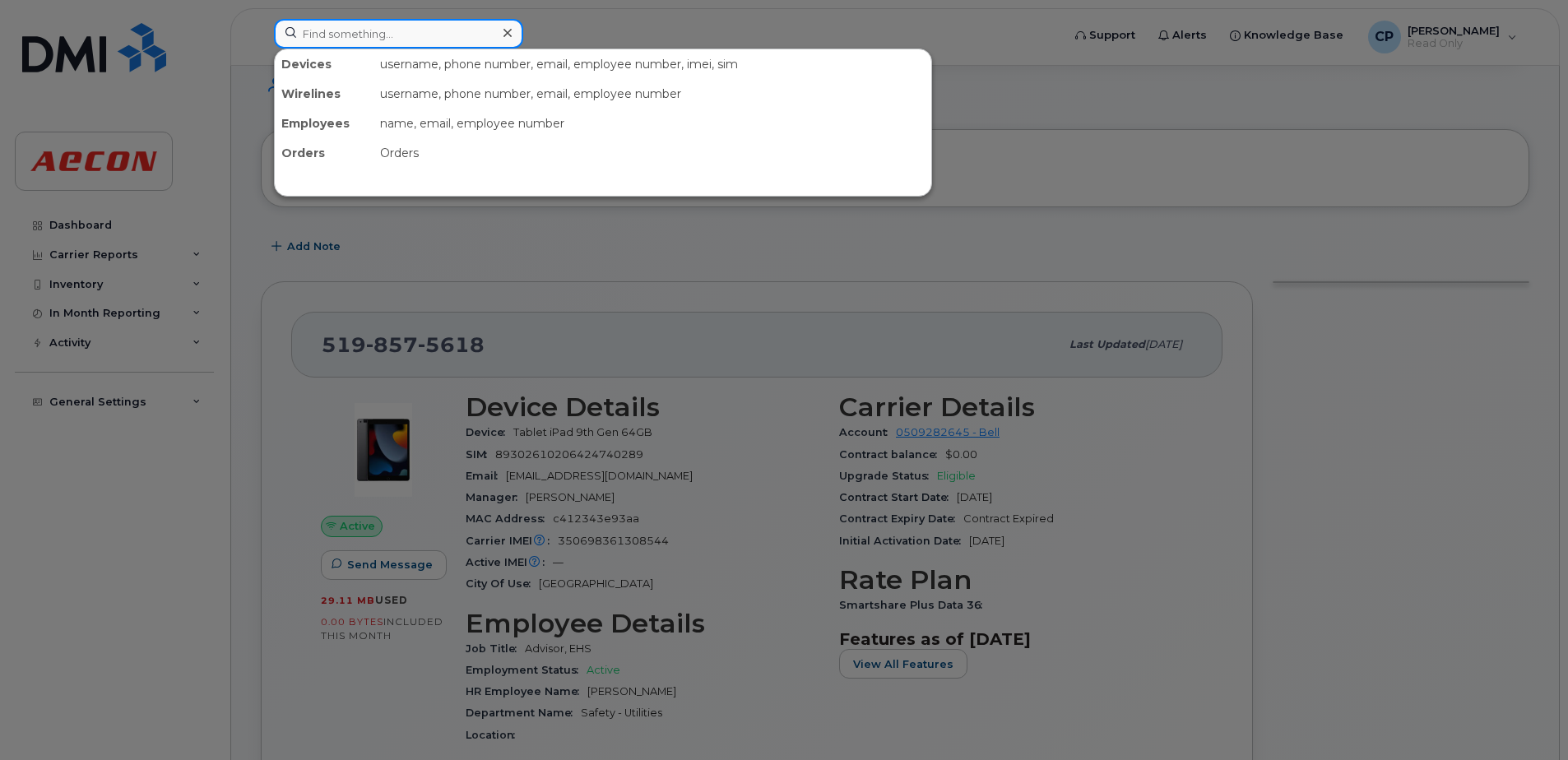
paste input "6472289413"
type input "6472289413"
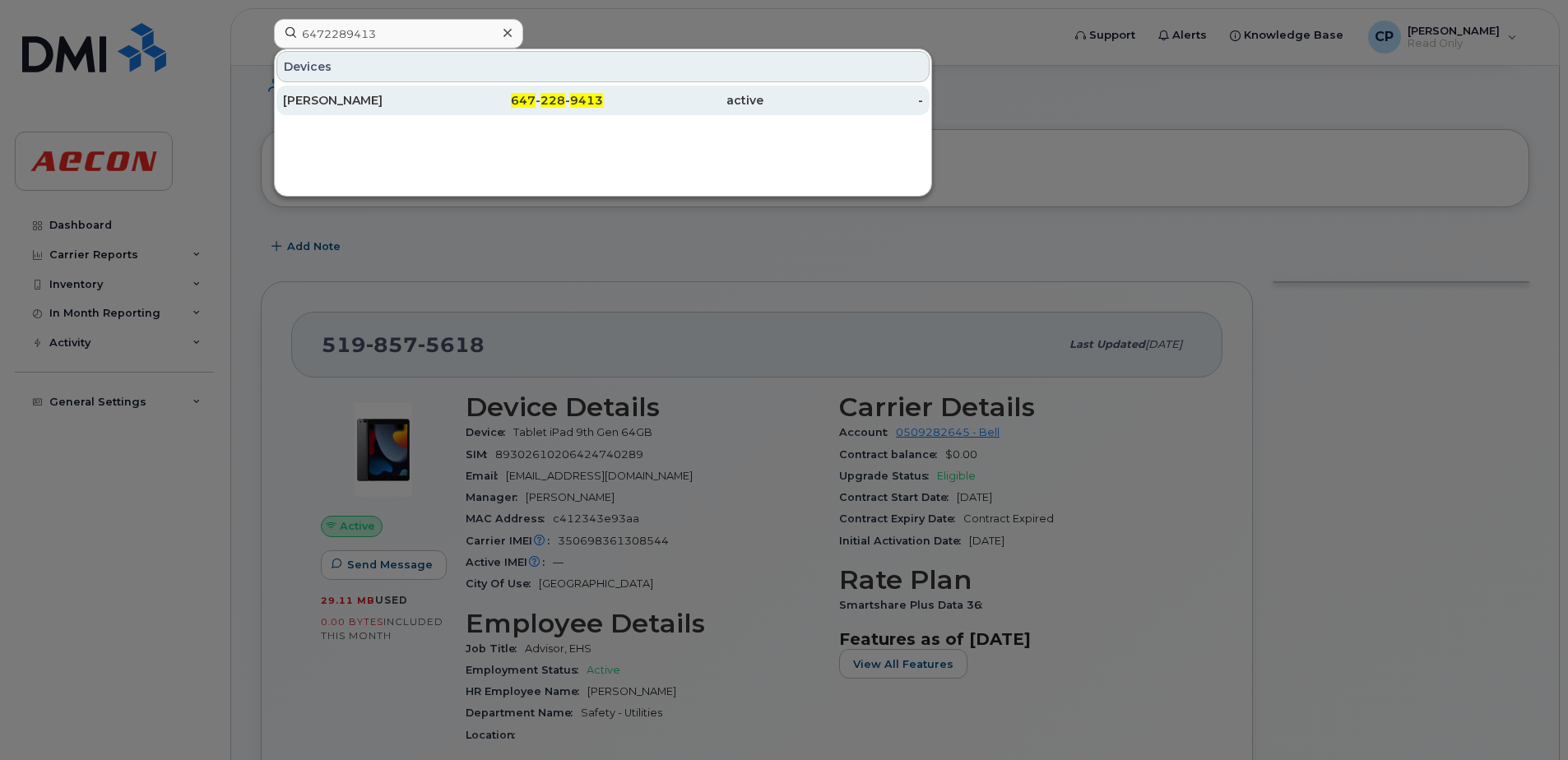
click at [478, 103] on div "647 - 228 - 9413" at bounding box center [523, 100] width 160 height 16
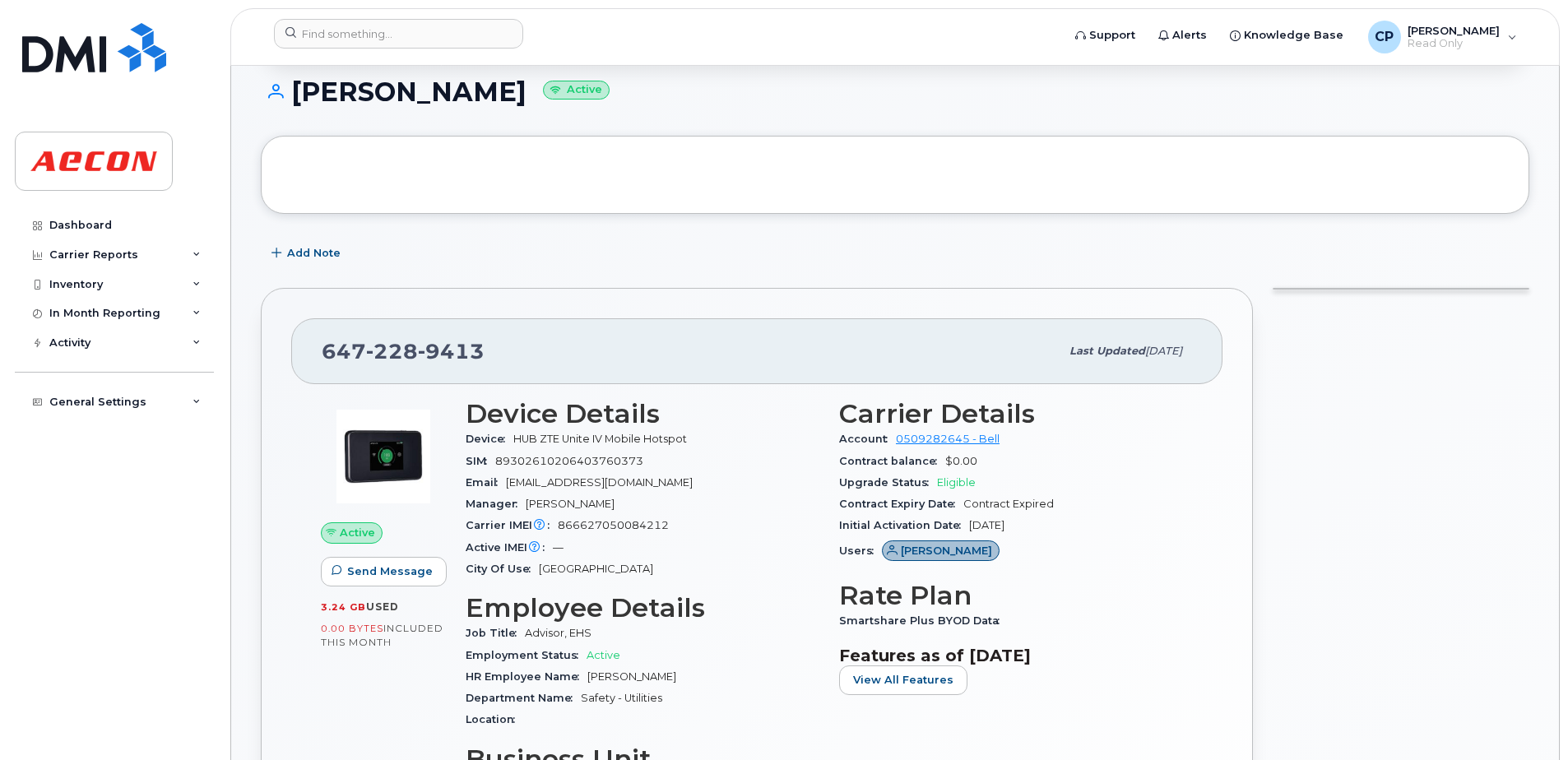
scroll to position [165, 0]
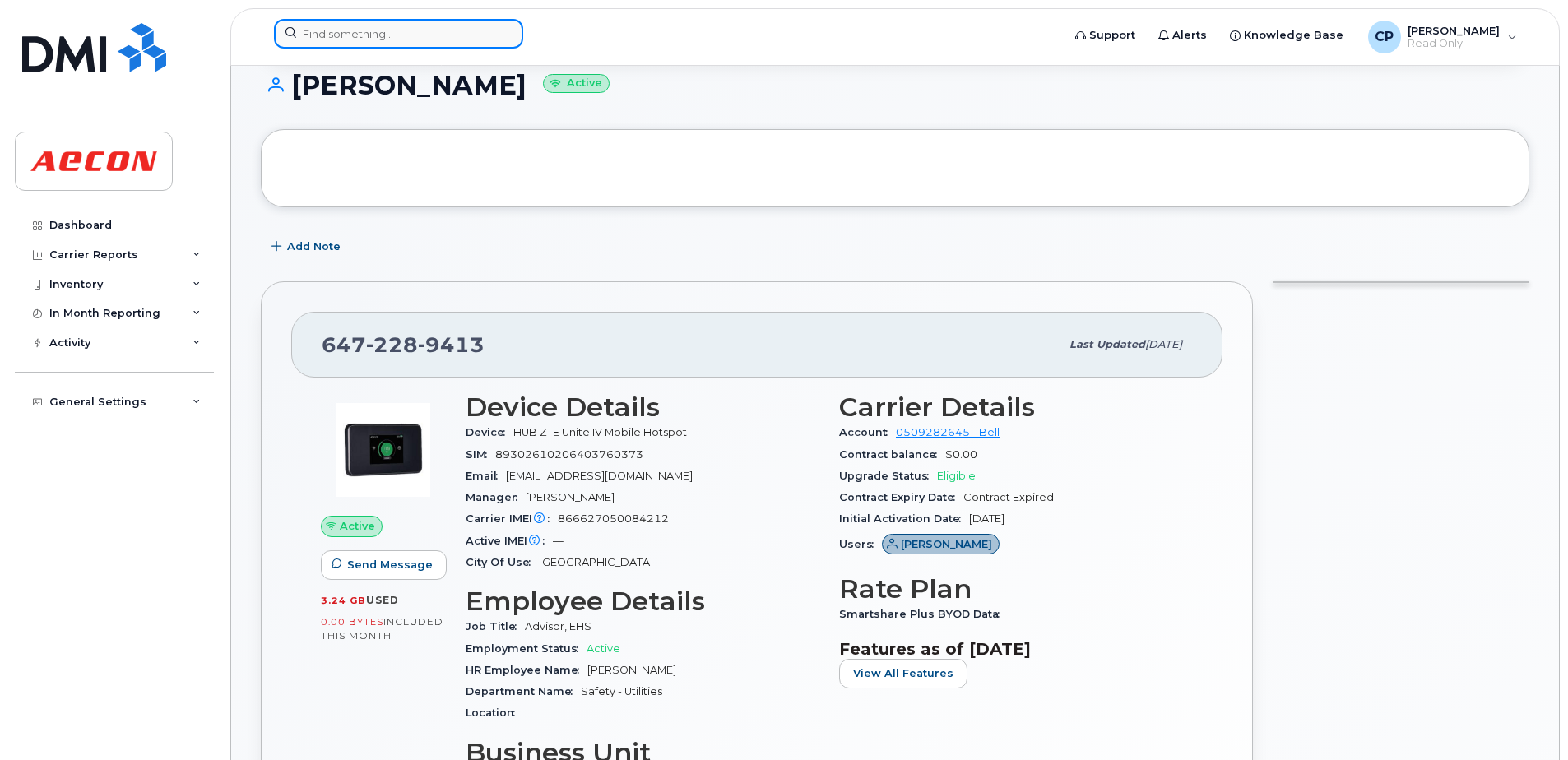
click at [398, 45] on input at bounding box center [399, 33] width 250 height 30
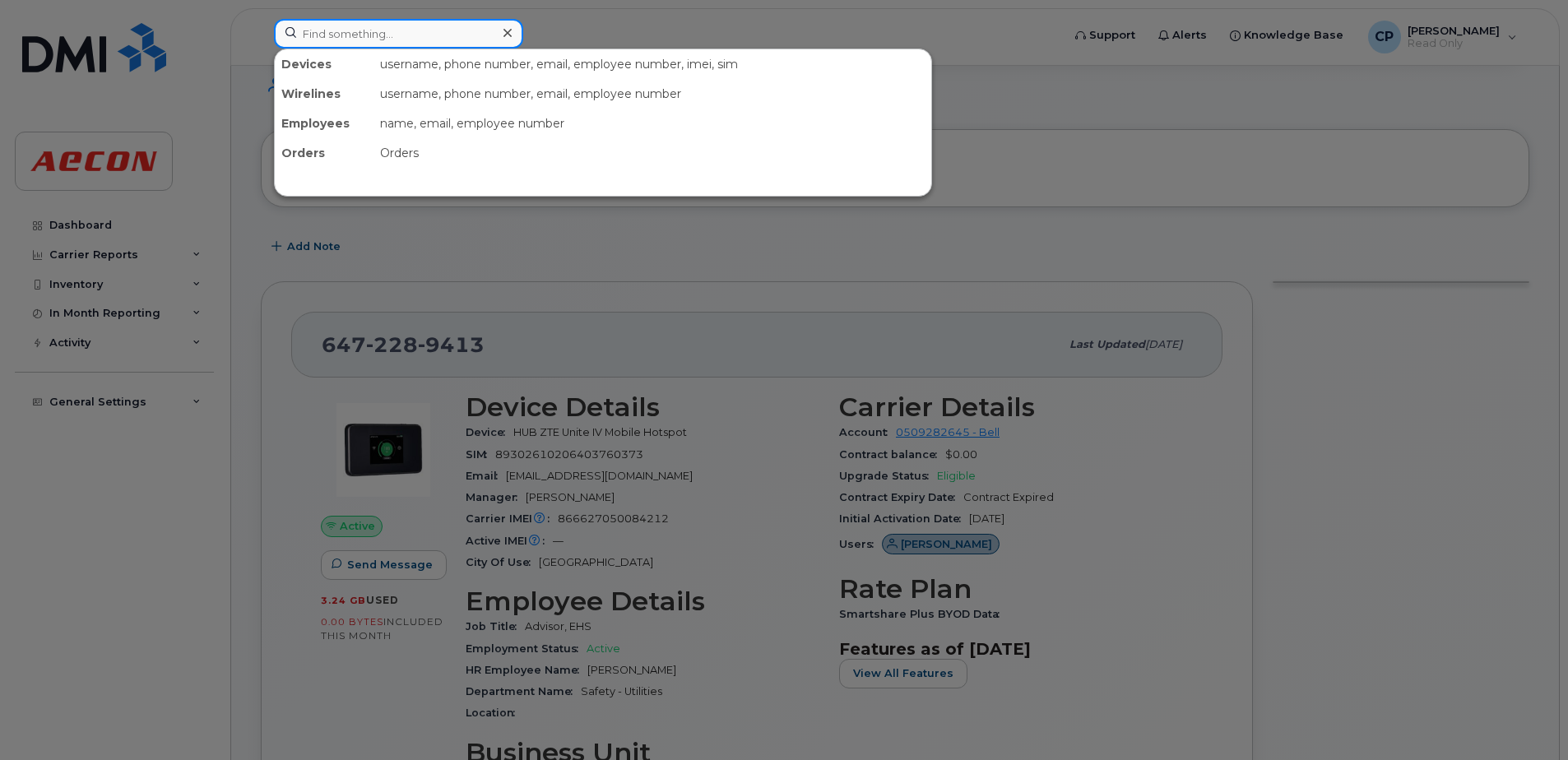
paste input "6472289413"
type input "6472289413"
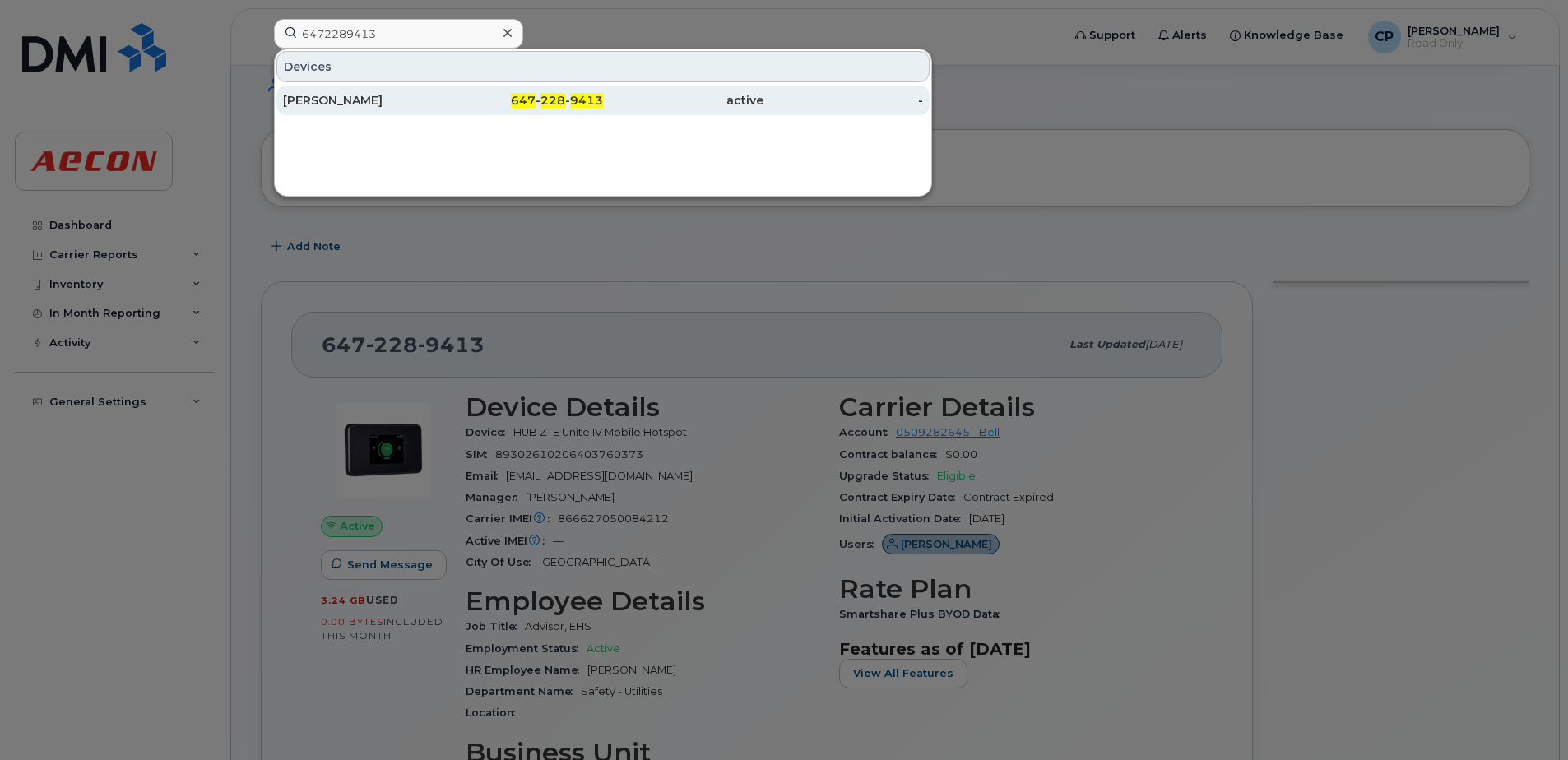
click at [581, 108] on div "647 - 228 - 9413" at bounding box center [523, 100] width 160 height 16
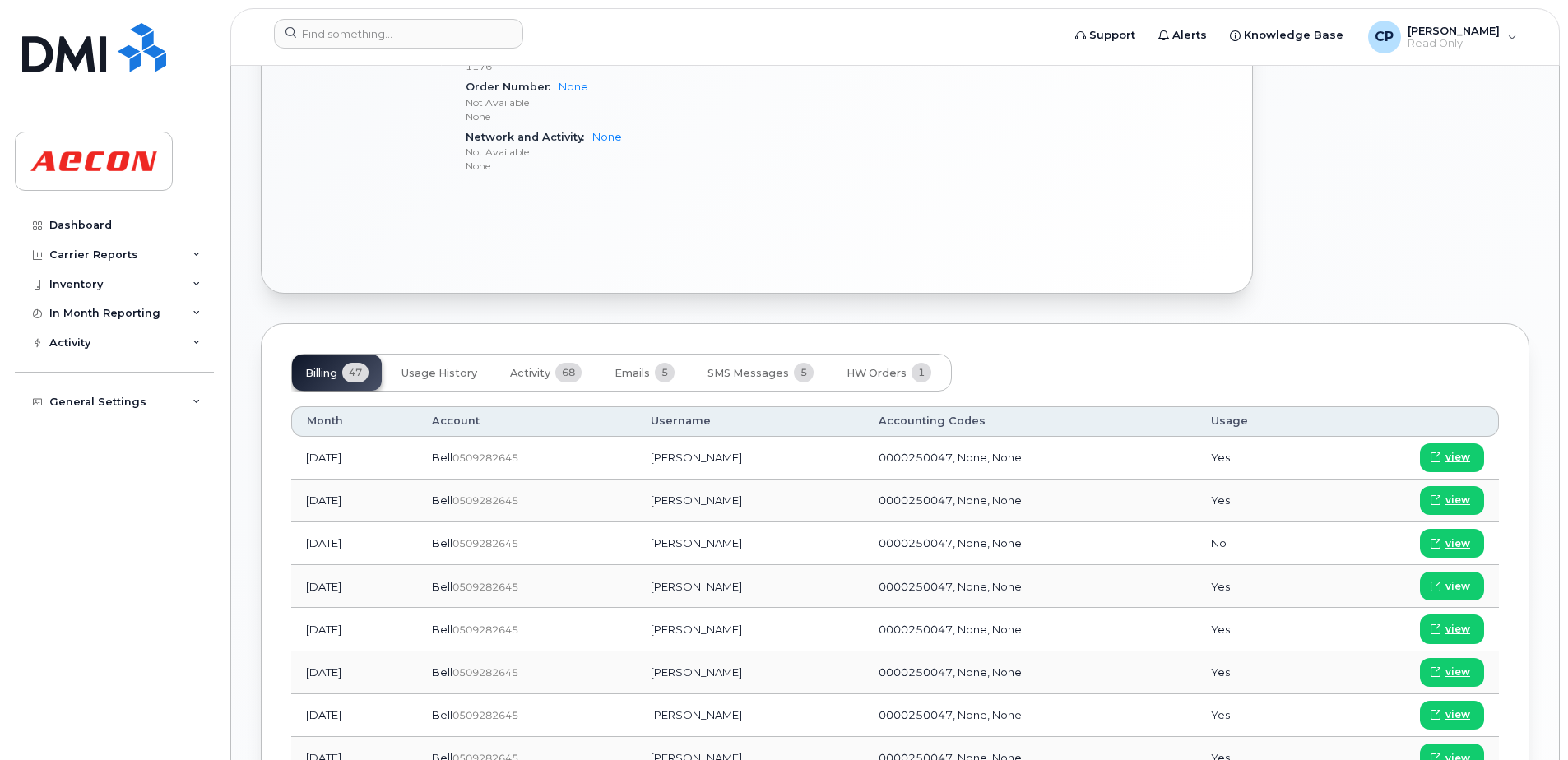
scroll to position [988, 0]
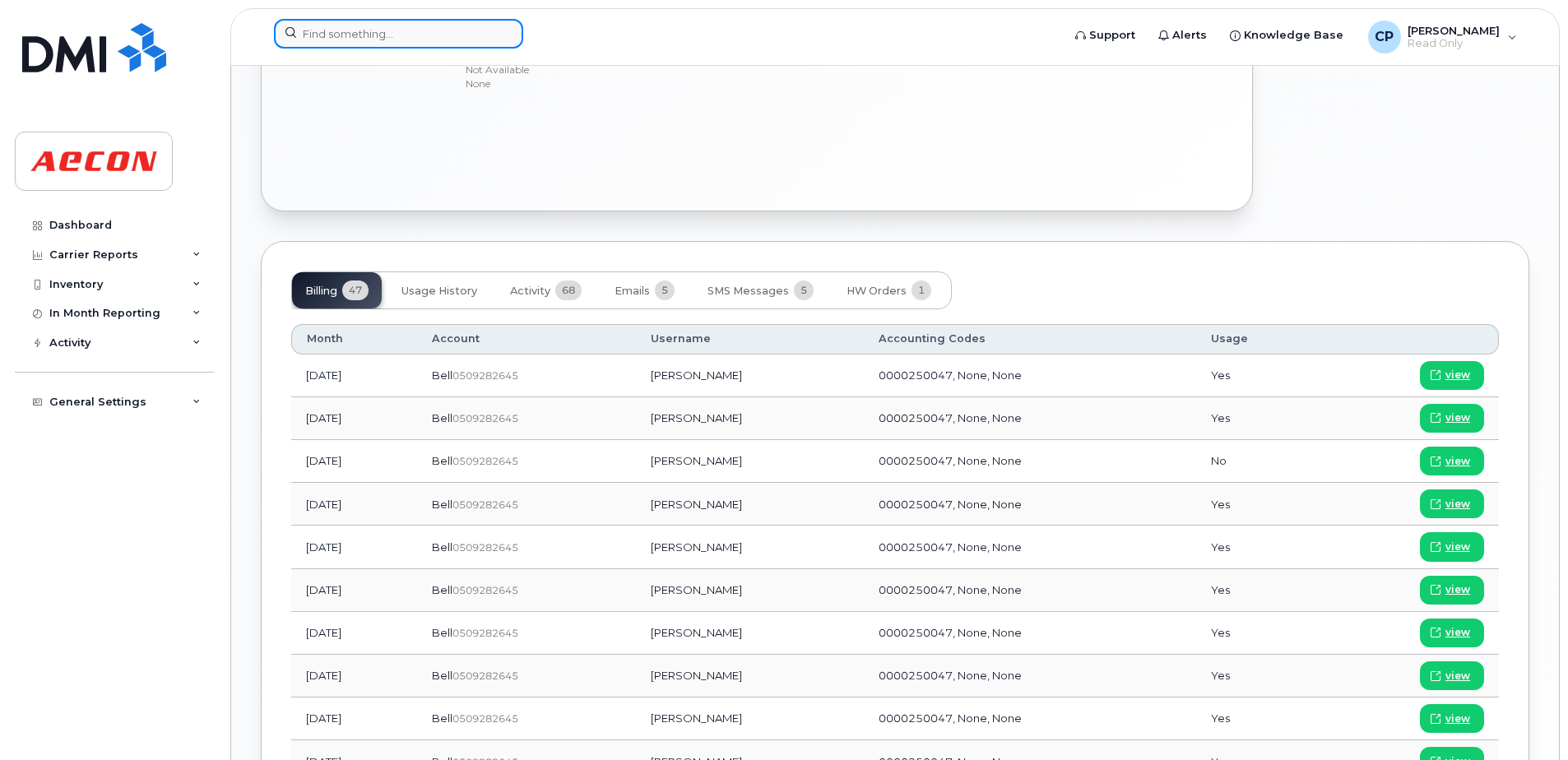
click at [463, 37] on input at bounding box center [399, 33] width 250 height 30
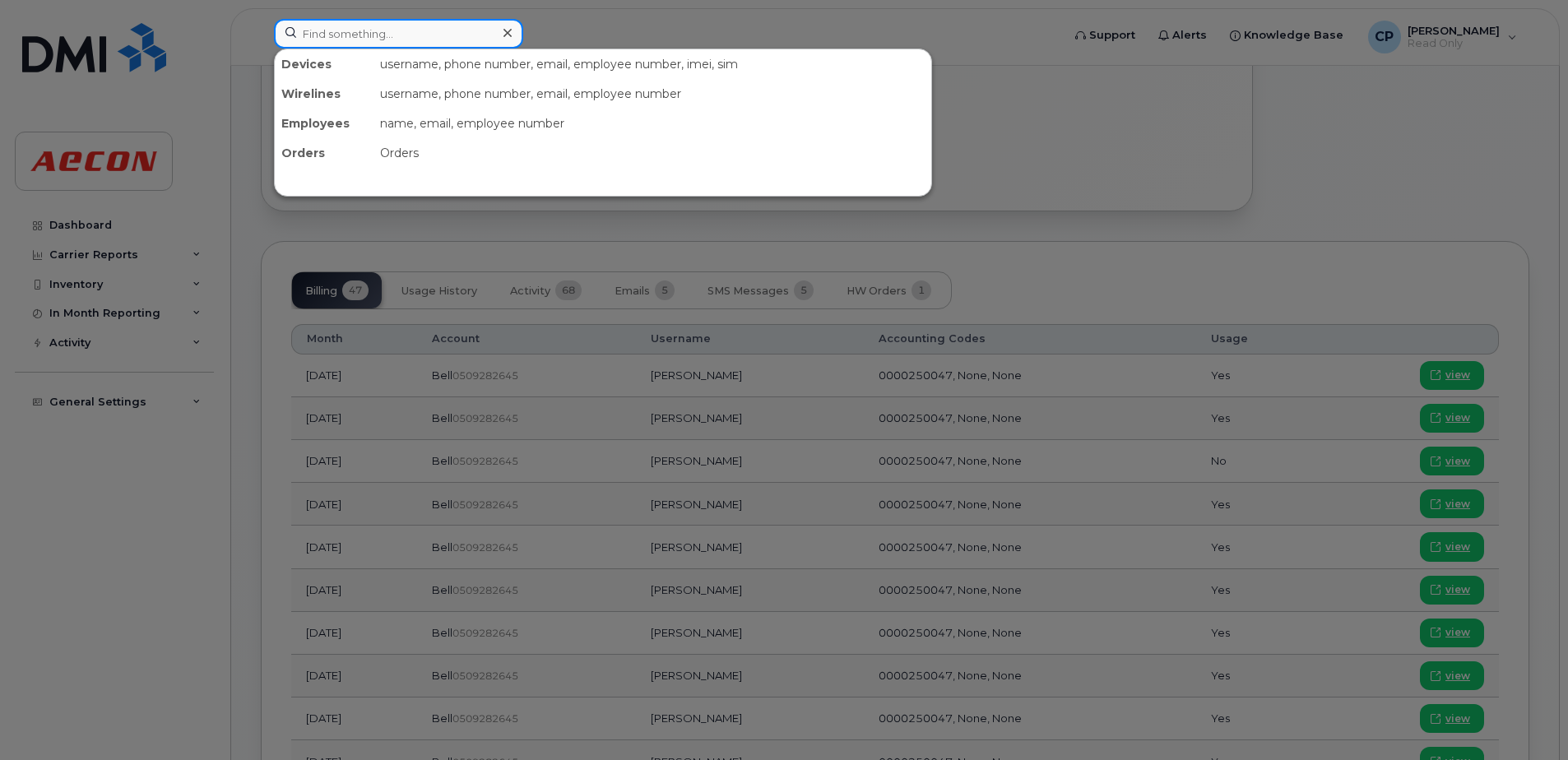
paste input "4374324018"
type input "4374324018"
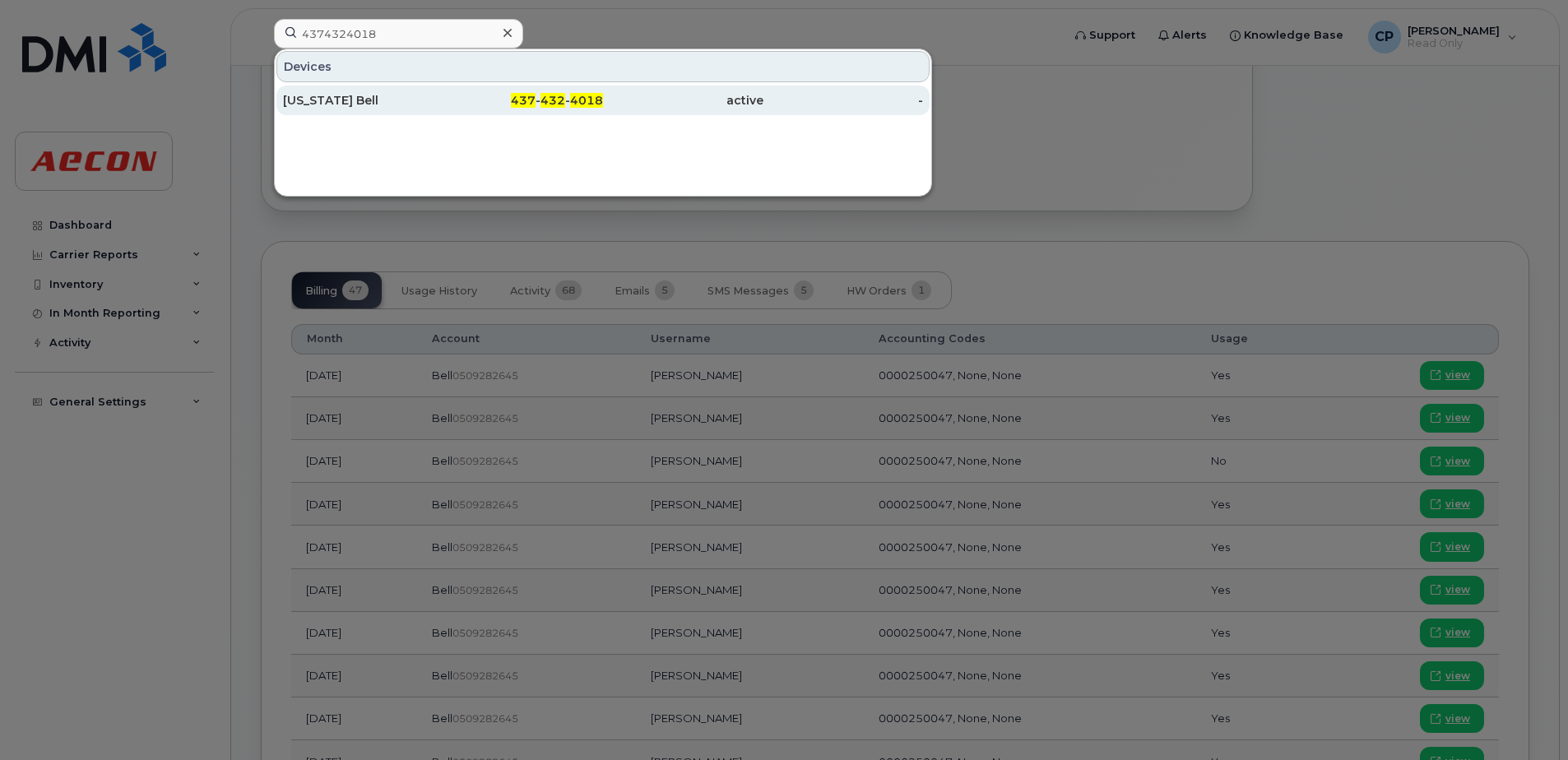
click at [601, 95] on span "4018" at bounding box center [586, 99] width 33 height 14
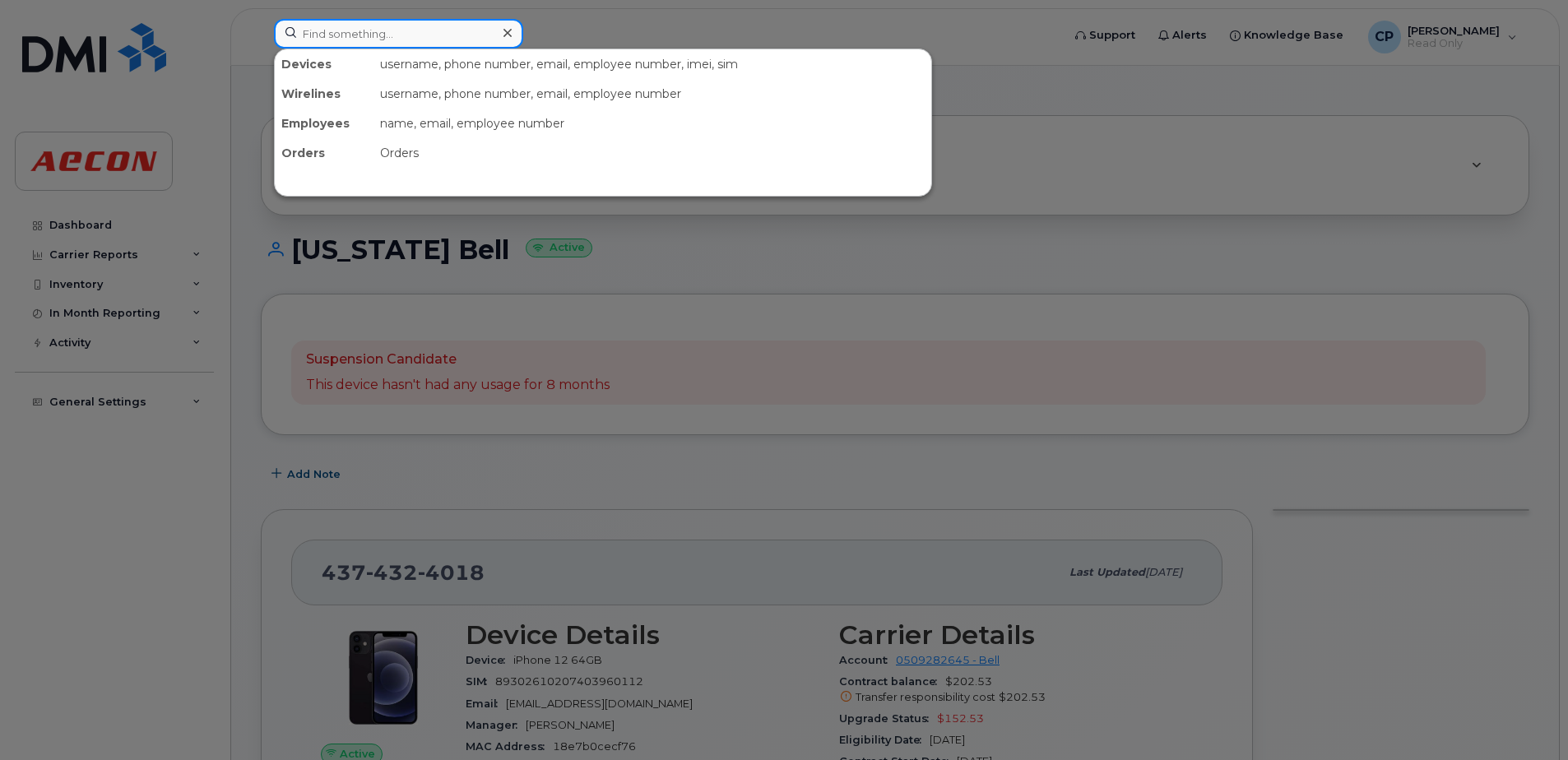
click at [359, 34] on input at bounding box center [399, 33] width 250 height 30
paste input "3654401772"
type input "3654401772"
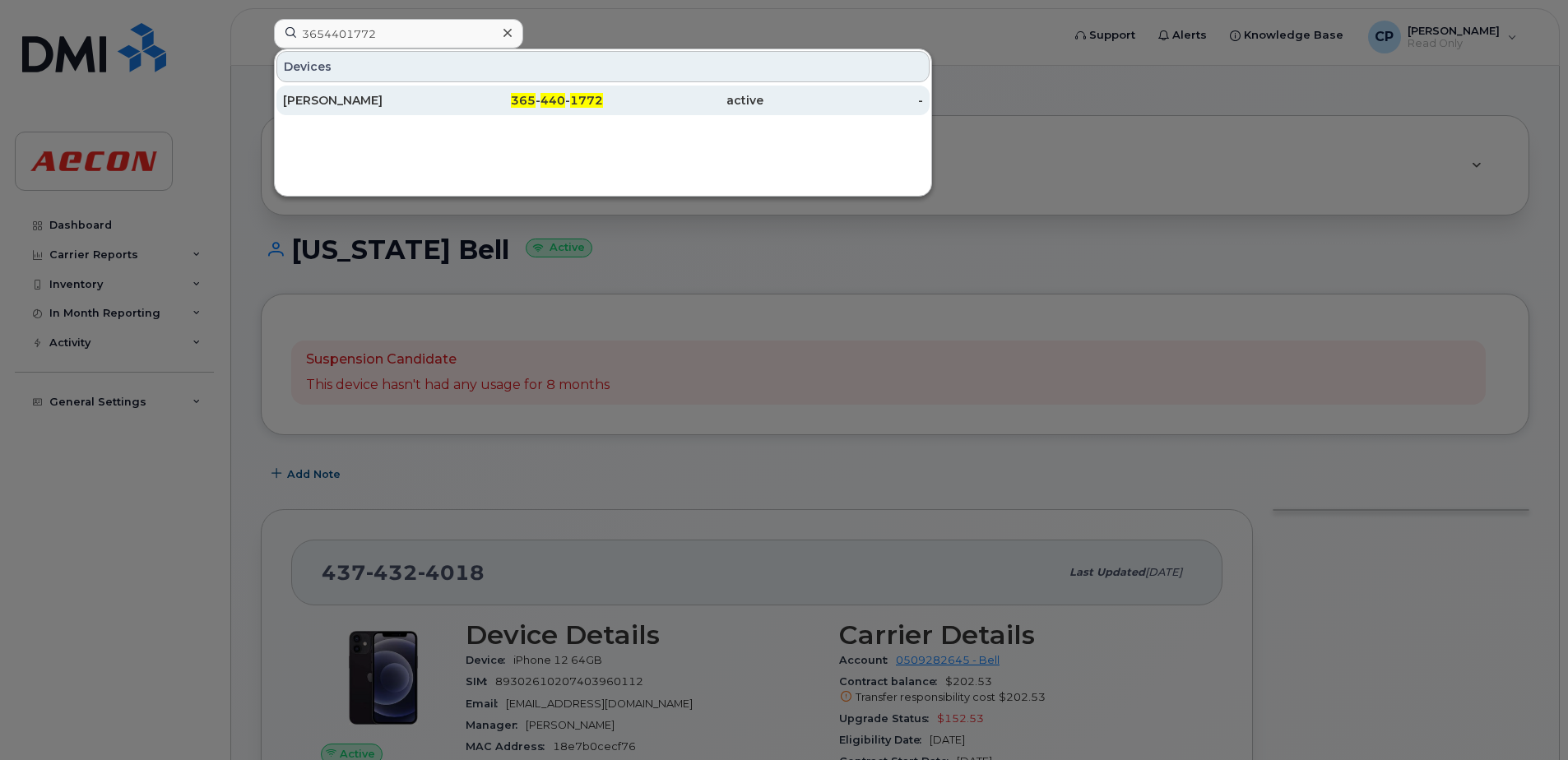
click at [558, 105] on span "440" at bounding box center [553, 99] width 25 height 14
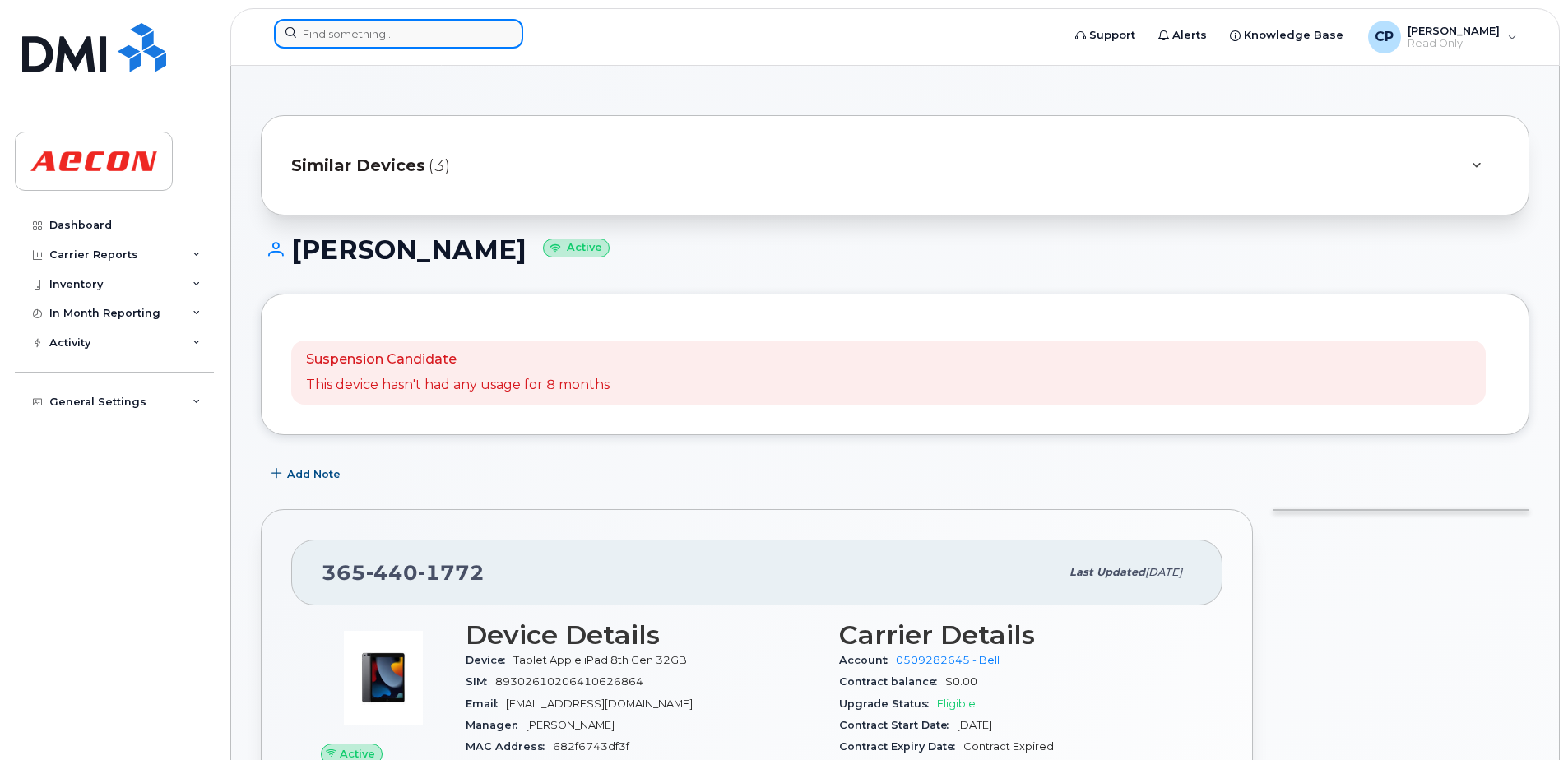
click at [442, 33] on input at bounding box center [399, 33] width 250 height 30
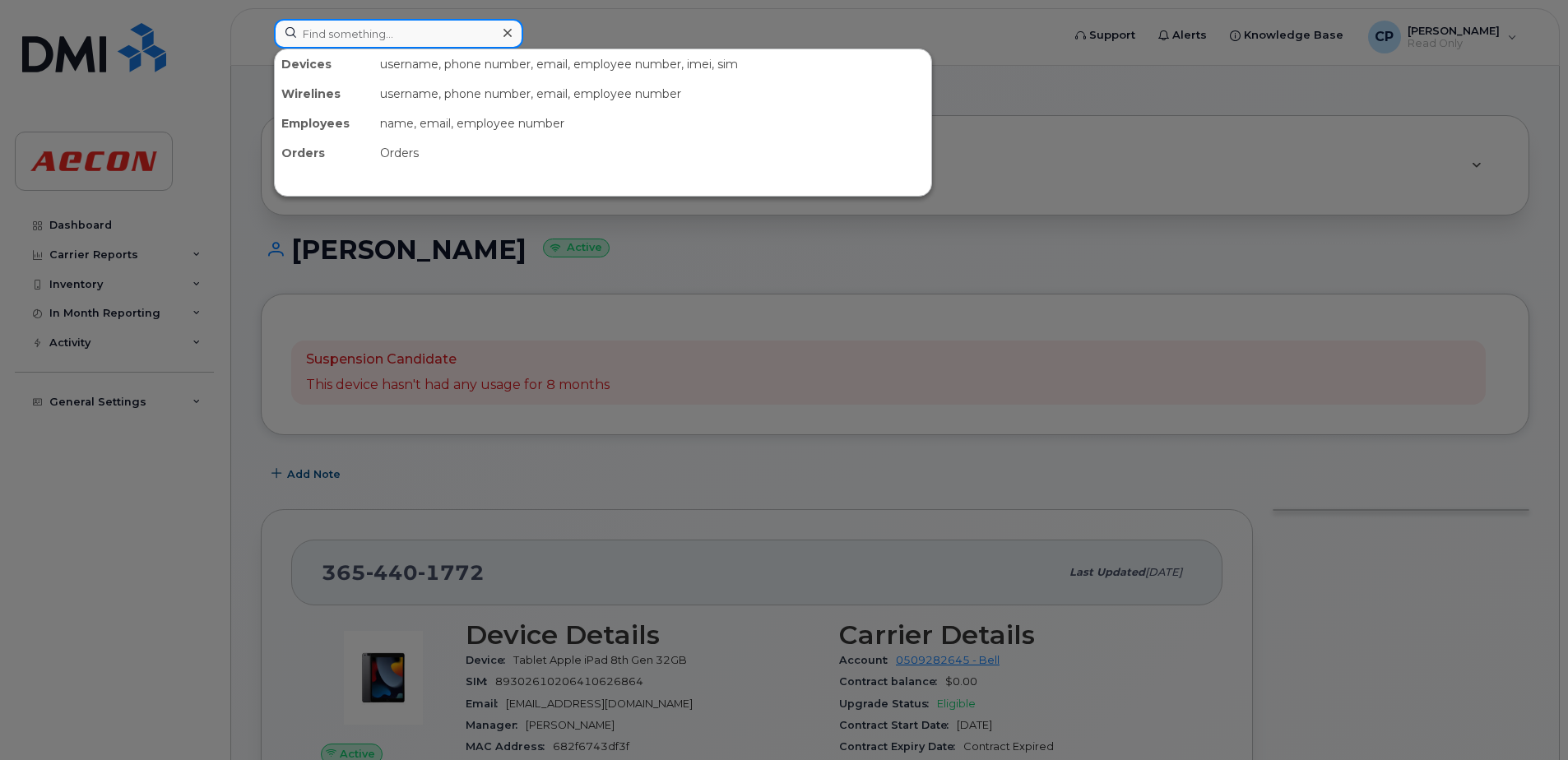
paste input "4165537842"
type input "4165537842"
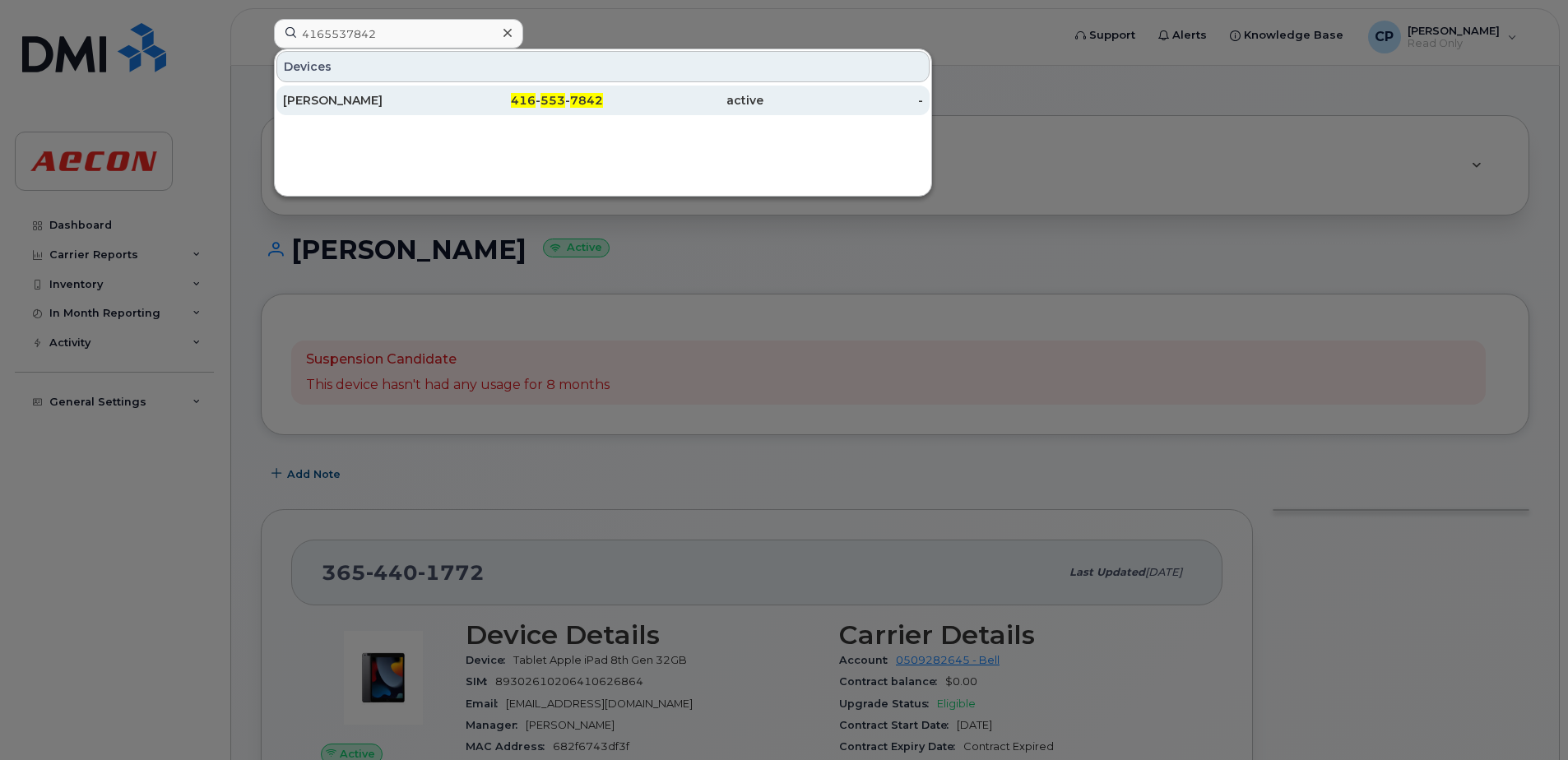
click at [561, 101] on span "553" at bounding box center [553, 99] width 25 height 14
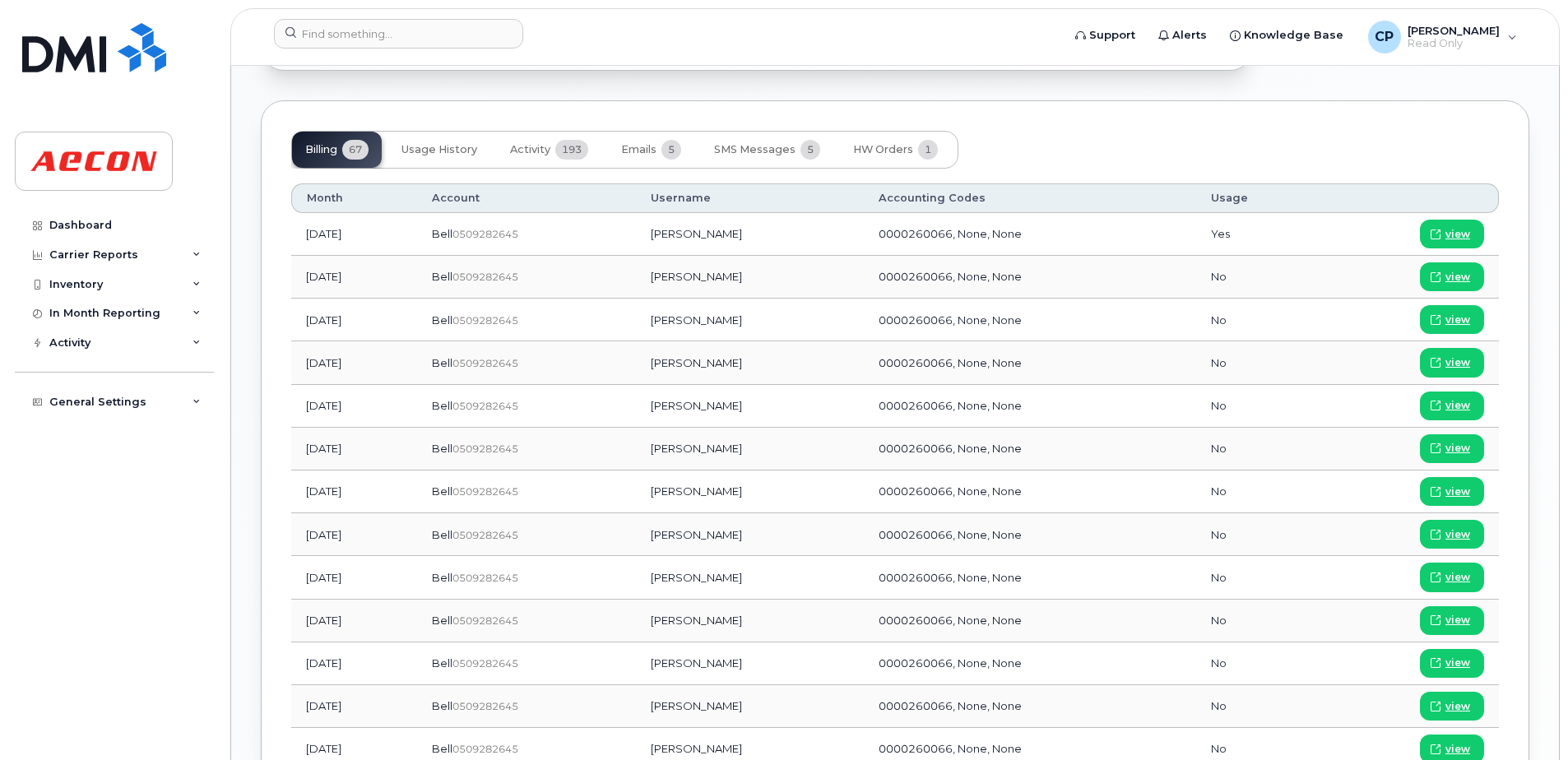
scroll to position [988, 0]
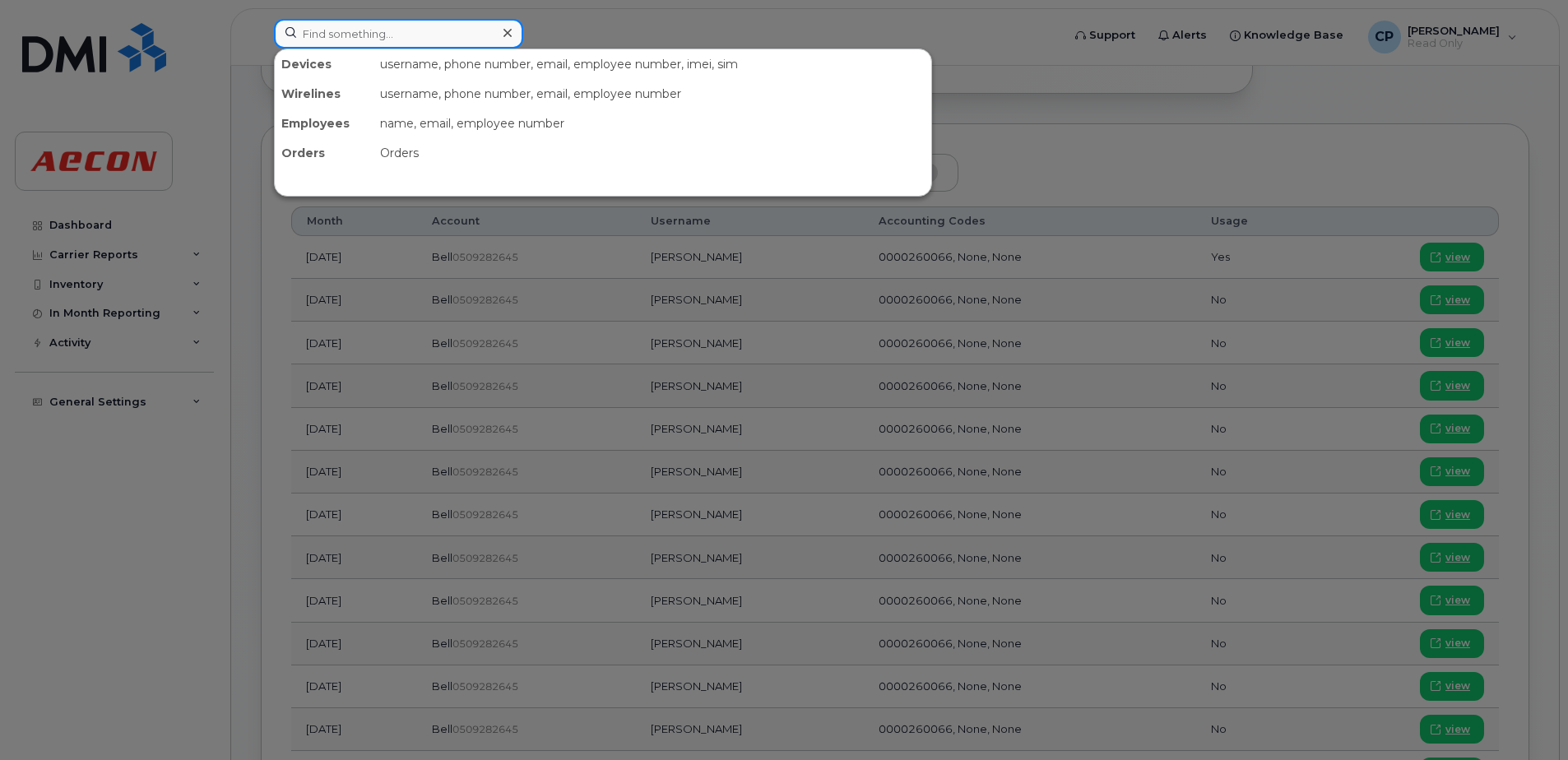
click at [353, 38] on input at bounding box center [399, 33] width 250 height 30
paste input "2263872524"
type input "2263872524"
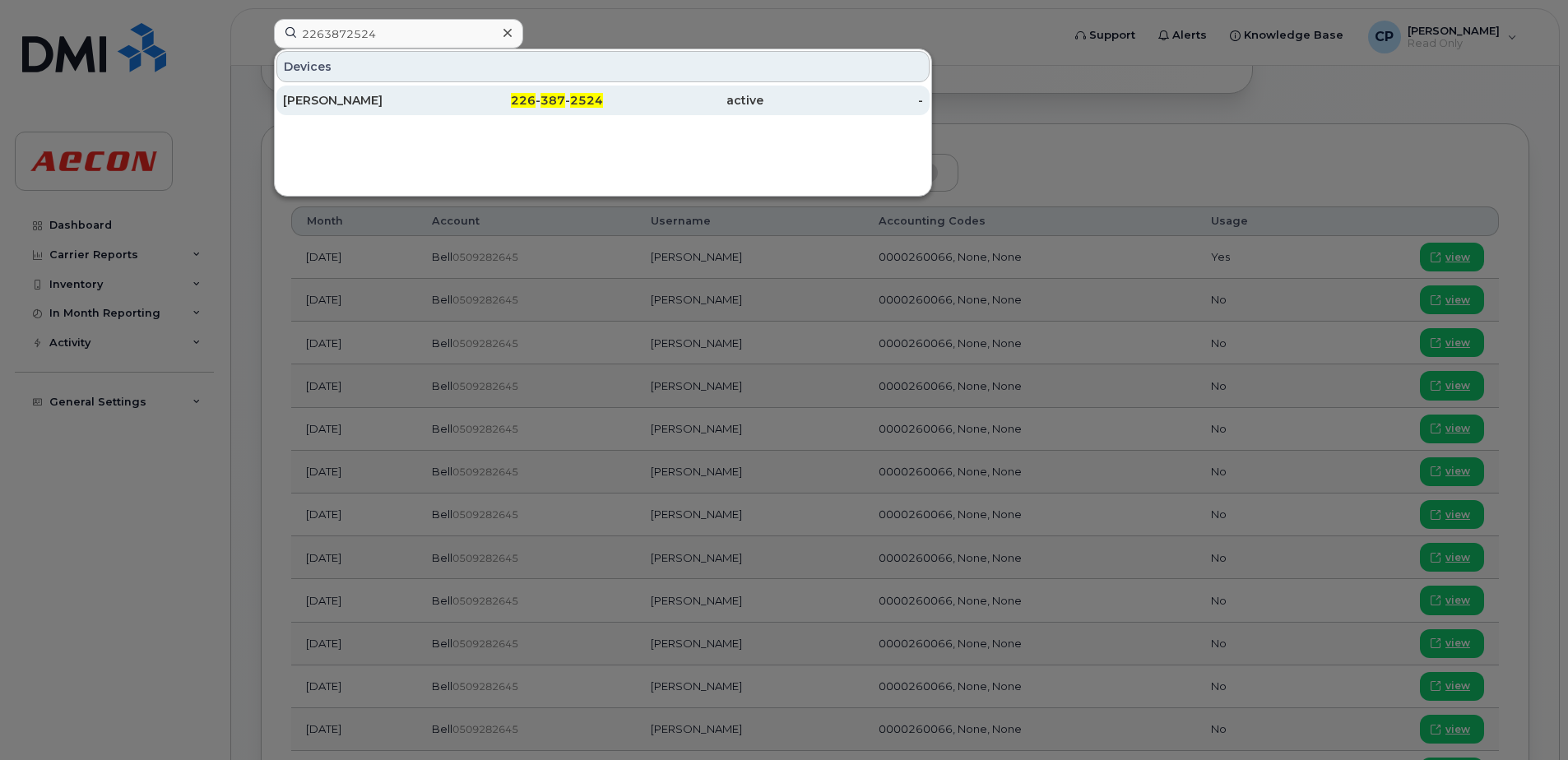
click at [532, 108] on div "226 - 387 - 2524" at bounding box center [523, 100] width 160 height 16
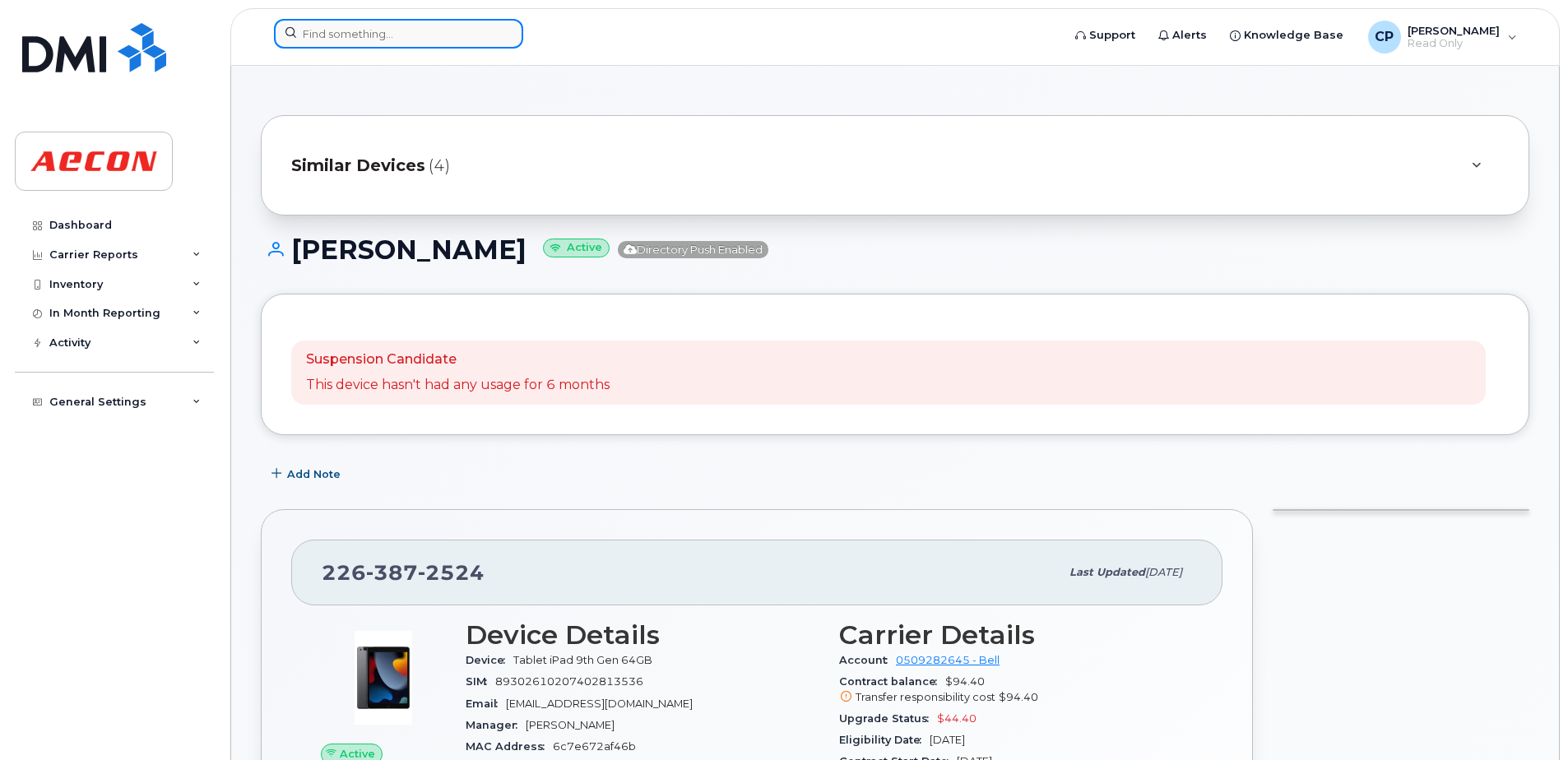
click at [343, 37] on input at bounding box center [399, 33] width 250 height 30
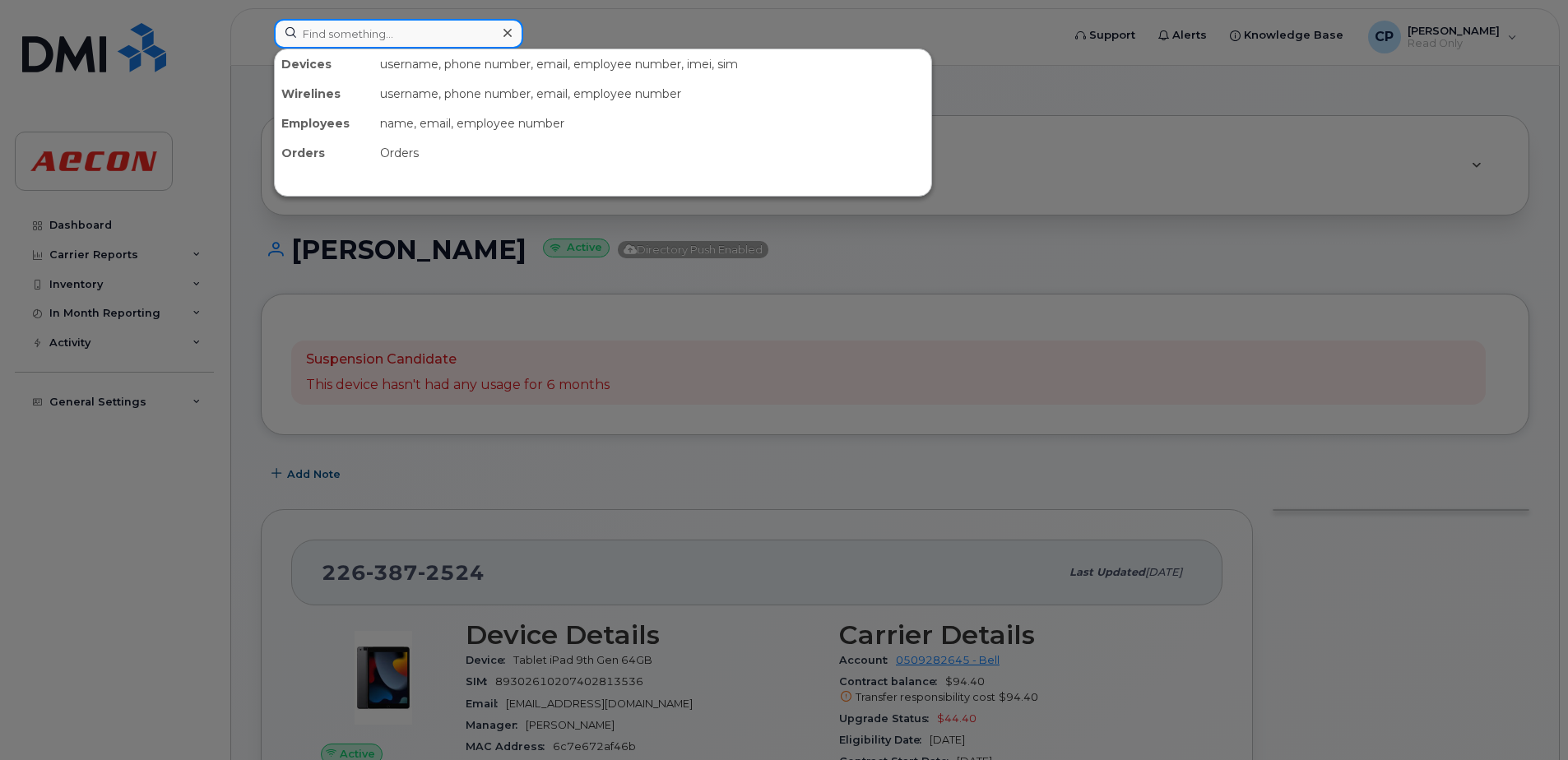
paste input "2263872667"
type input "2263872667"
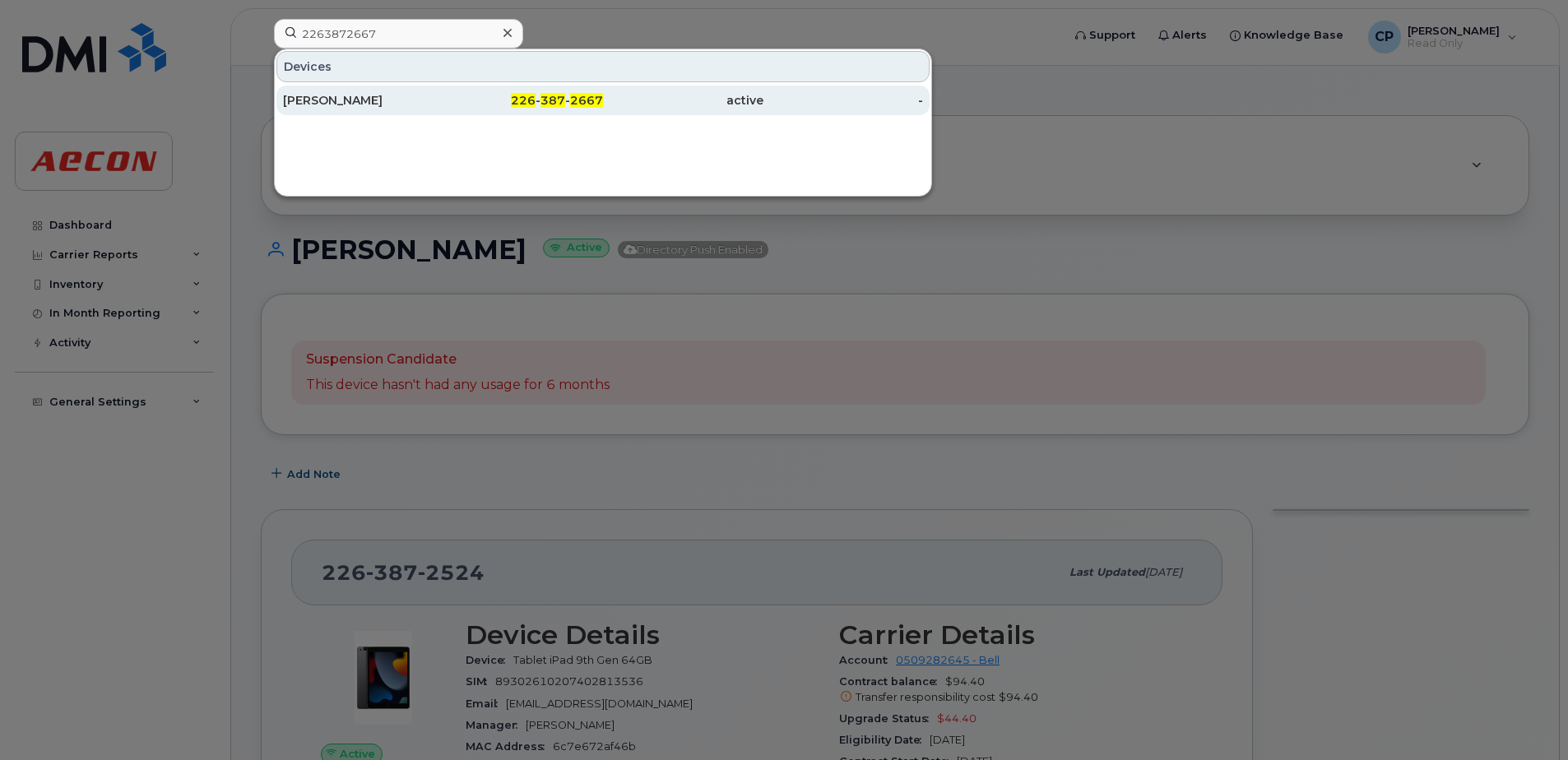
click at [515, 106] on span "226" at bounding box center [523, 99] width 25 height 14
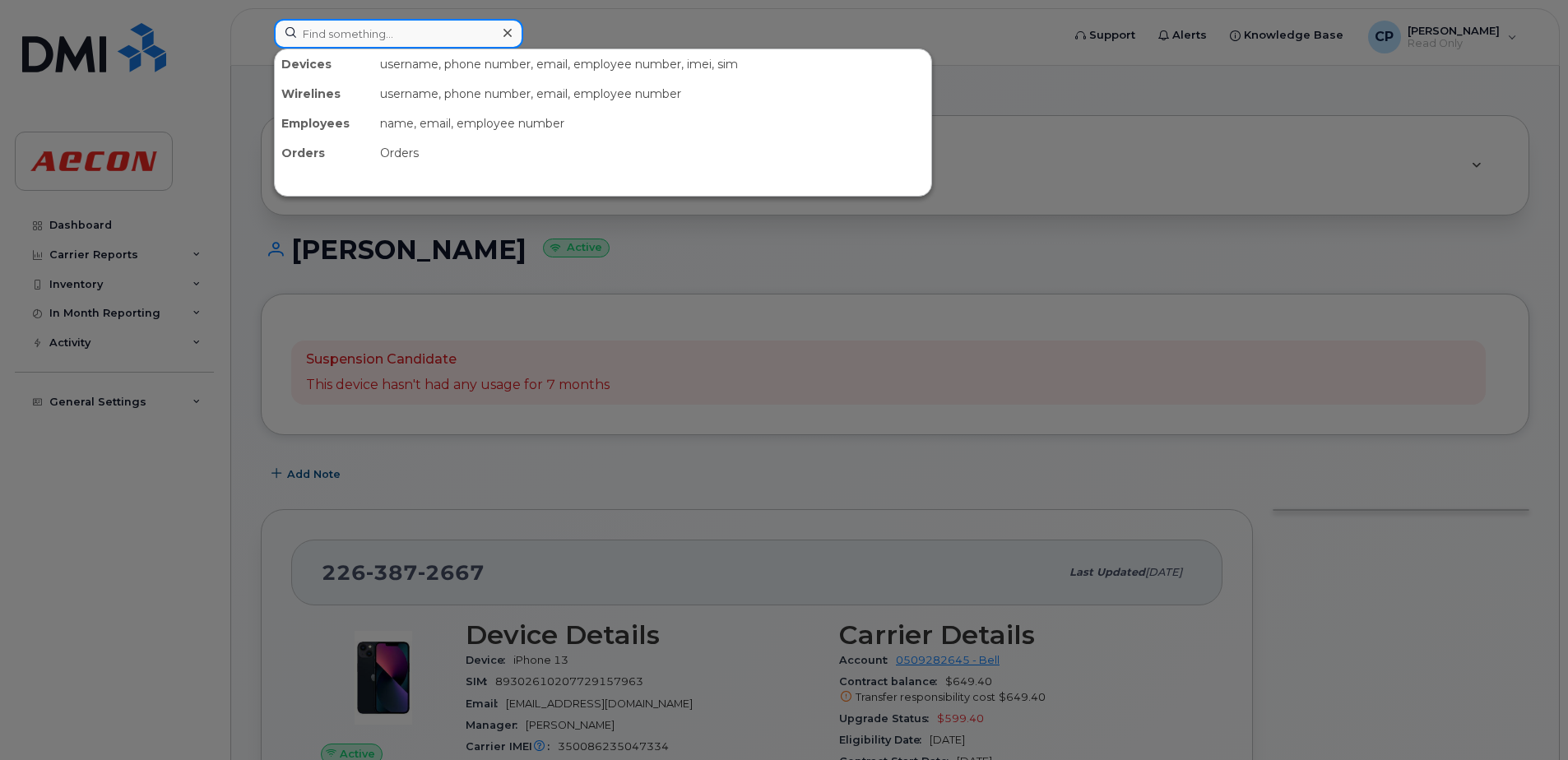
click at [377, 37] on input at bounding box center [399, 33] width 250 height 30
paste input "2263872702"
type input "2263872702"
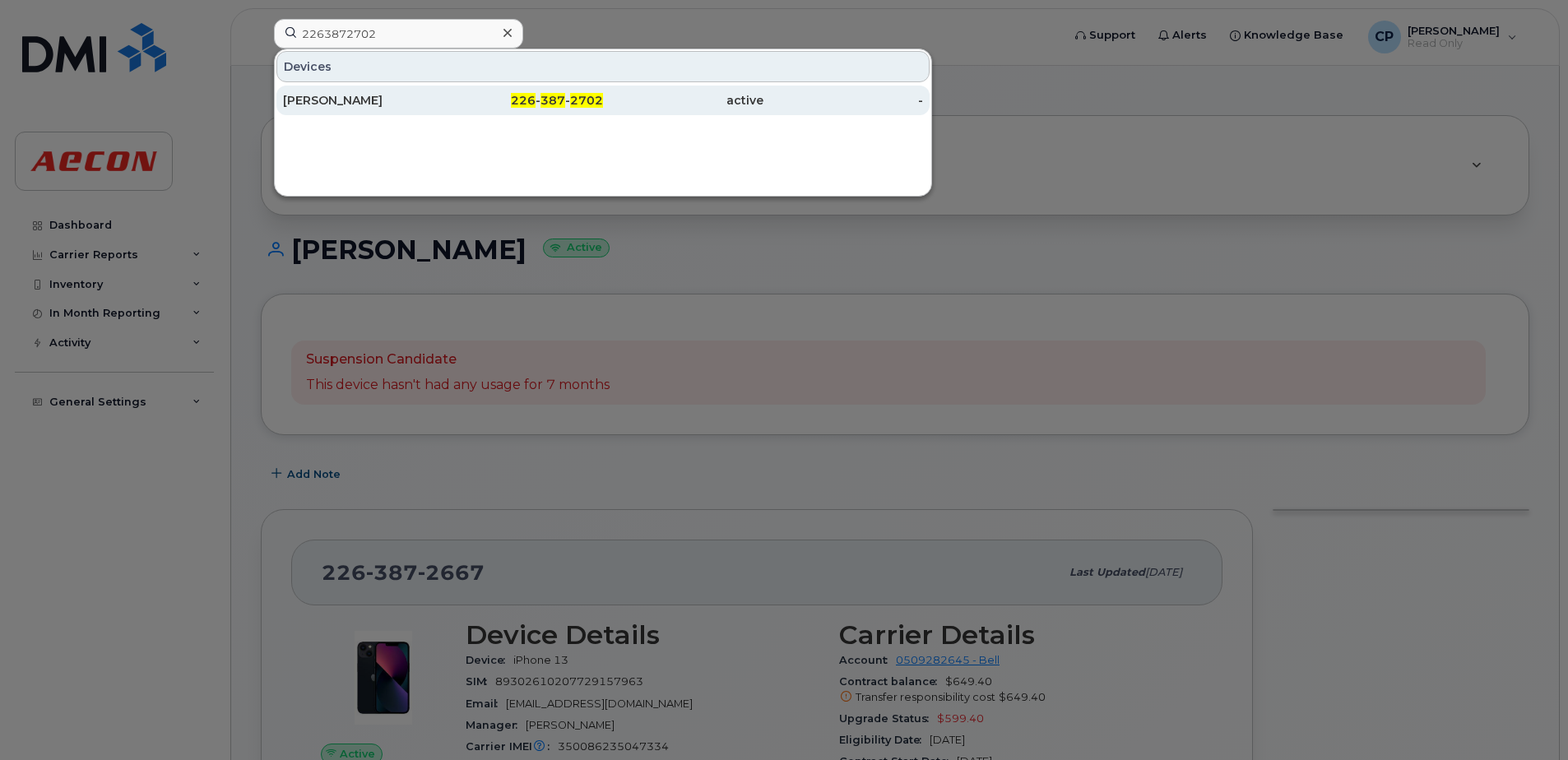
click at [385, 91] on div "Daniel Elliott" at bounding box center [362, 100] width 160 height 30
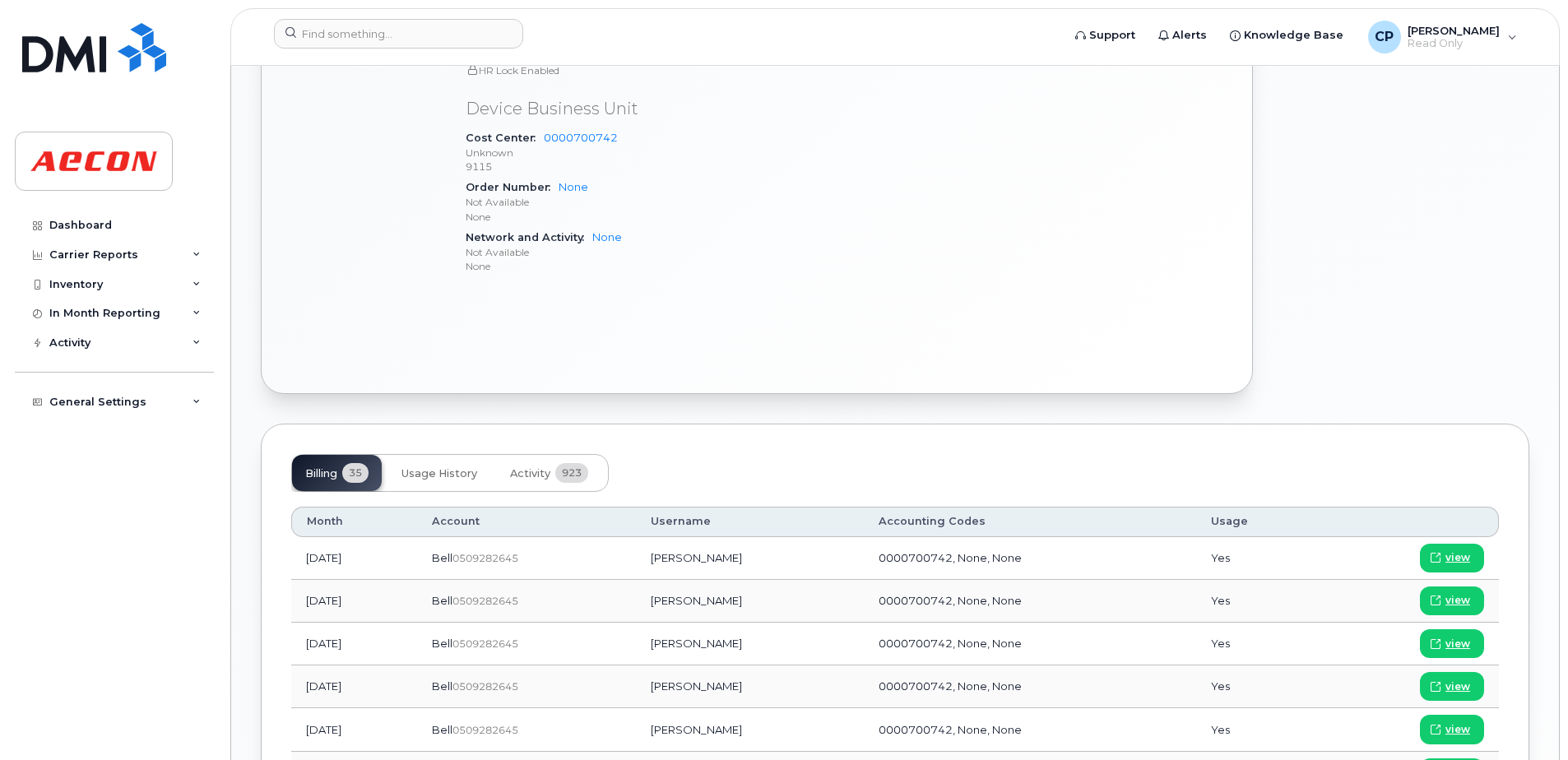
scroll to position [905, 0]
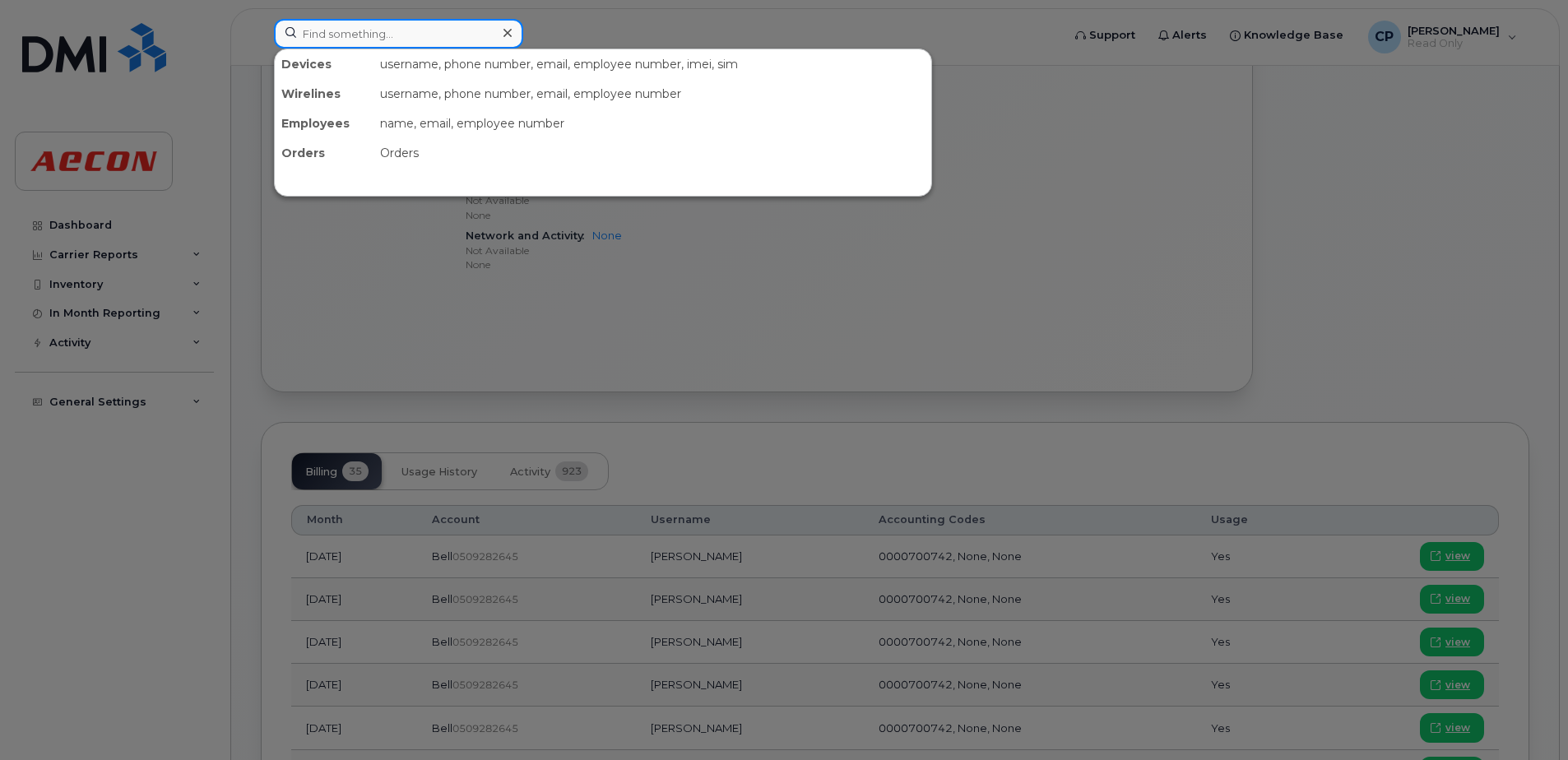
click at [341, 28] on input at bounding box center [399, 33] width 250 height 30
paste input "2263874105"
type input "2263874105"
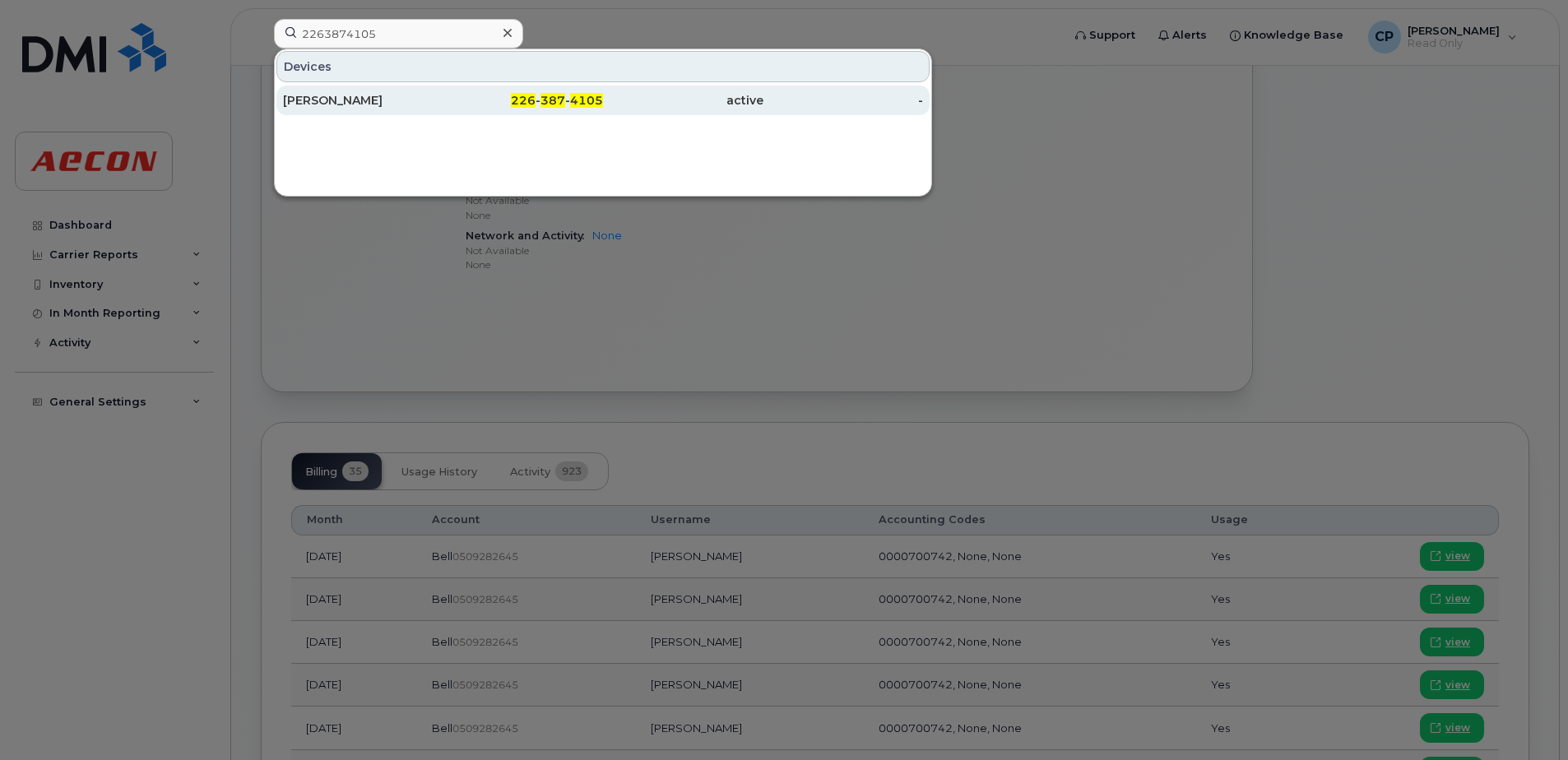
click at [430, 97] on div "[PERSON_NAME]" at bounding box center [362, 100] width 160 height 16
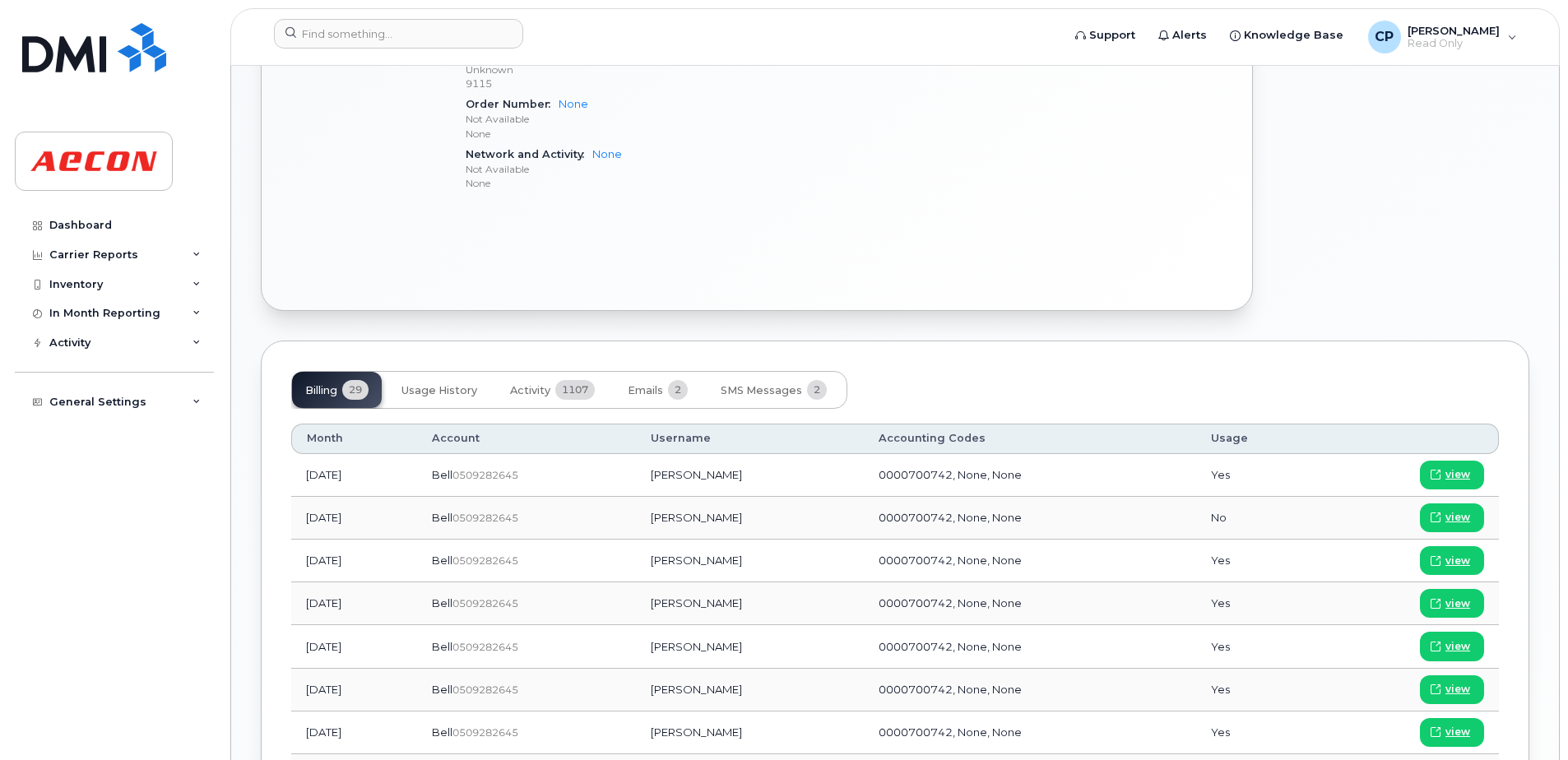
scroll to position [988, 0]
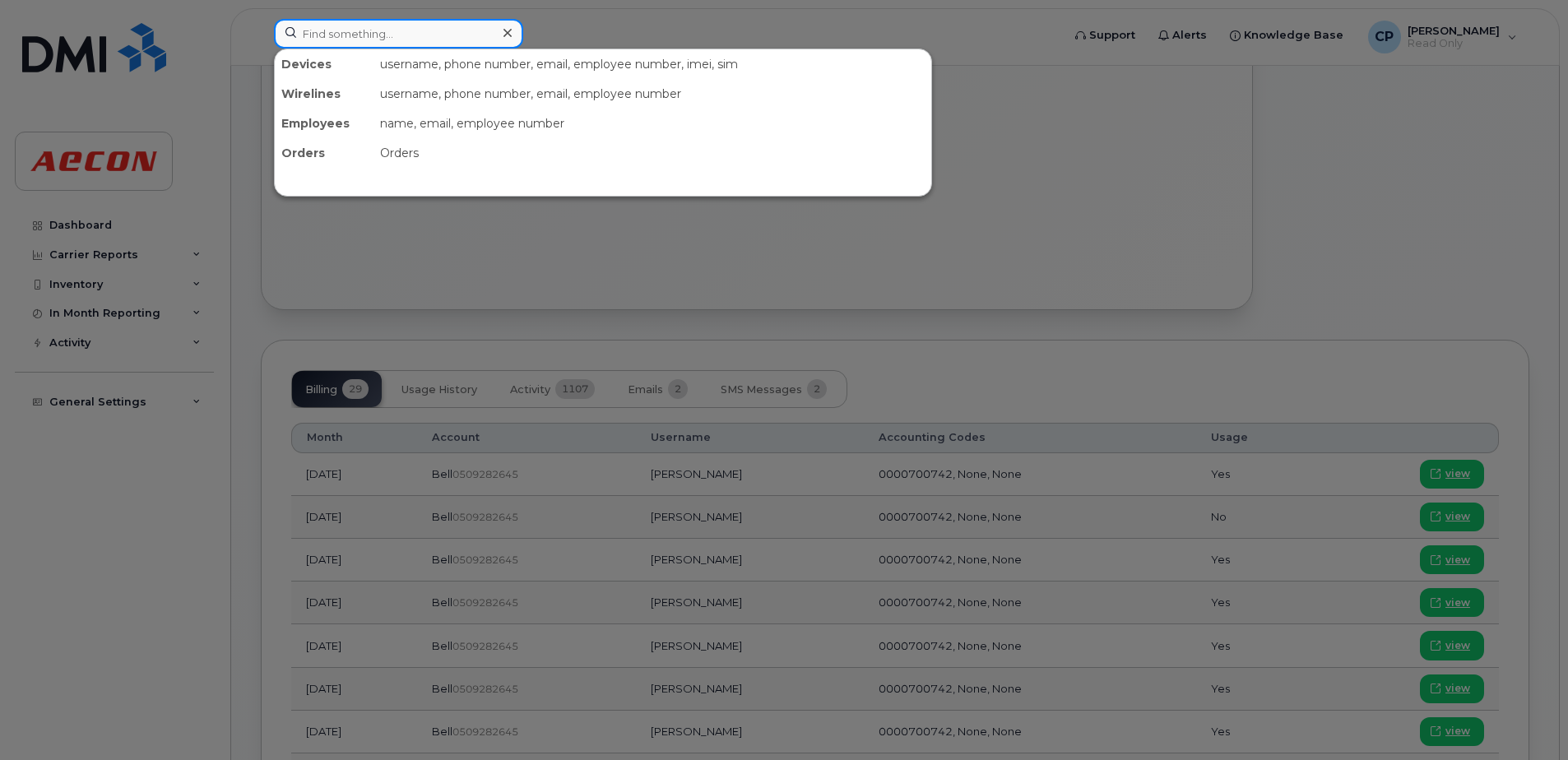
click at [378, 28] on input at bounding box center [399, 33] width 250 height 30
paste input "2263874738"
type input "2263874738"
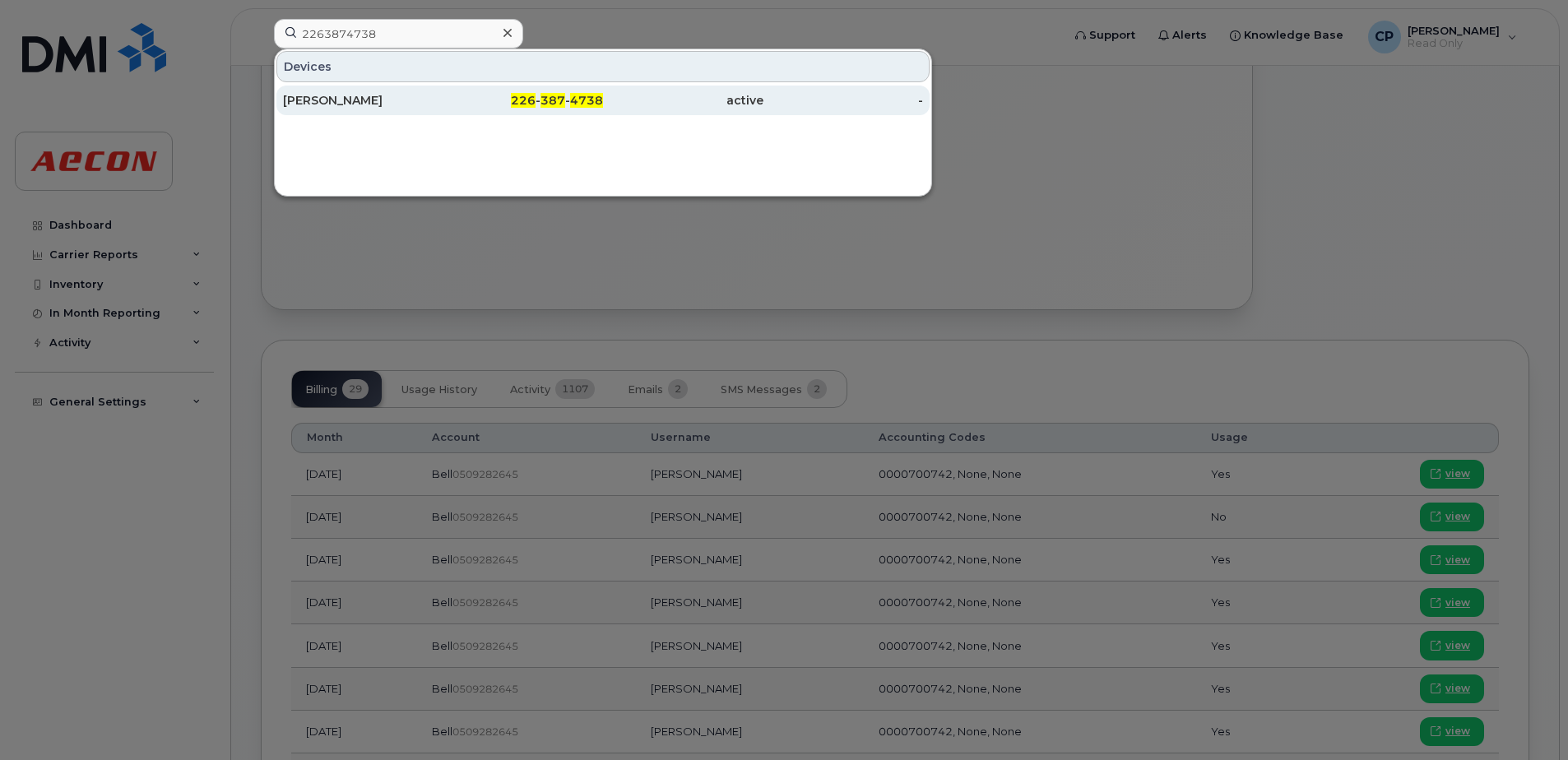
click at [406, 110] on div "[PERSON_NAME]" at bounding box center [362, 100] width 160 height 30
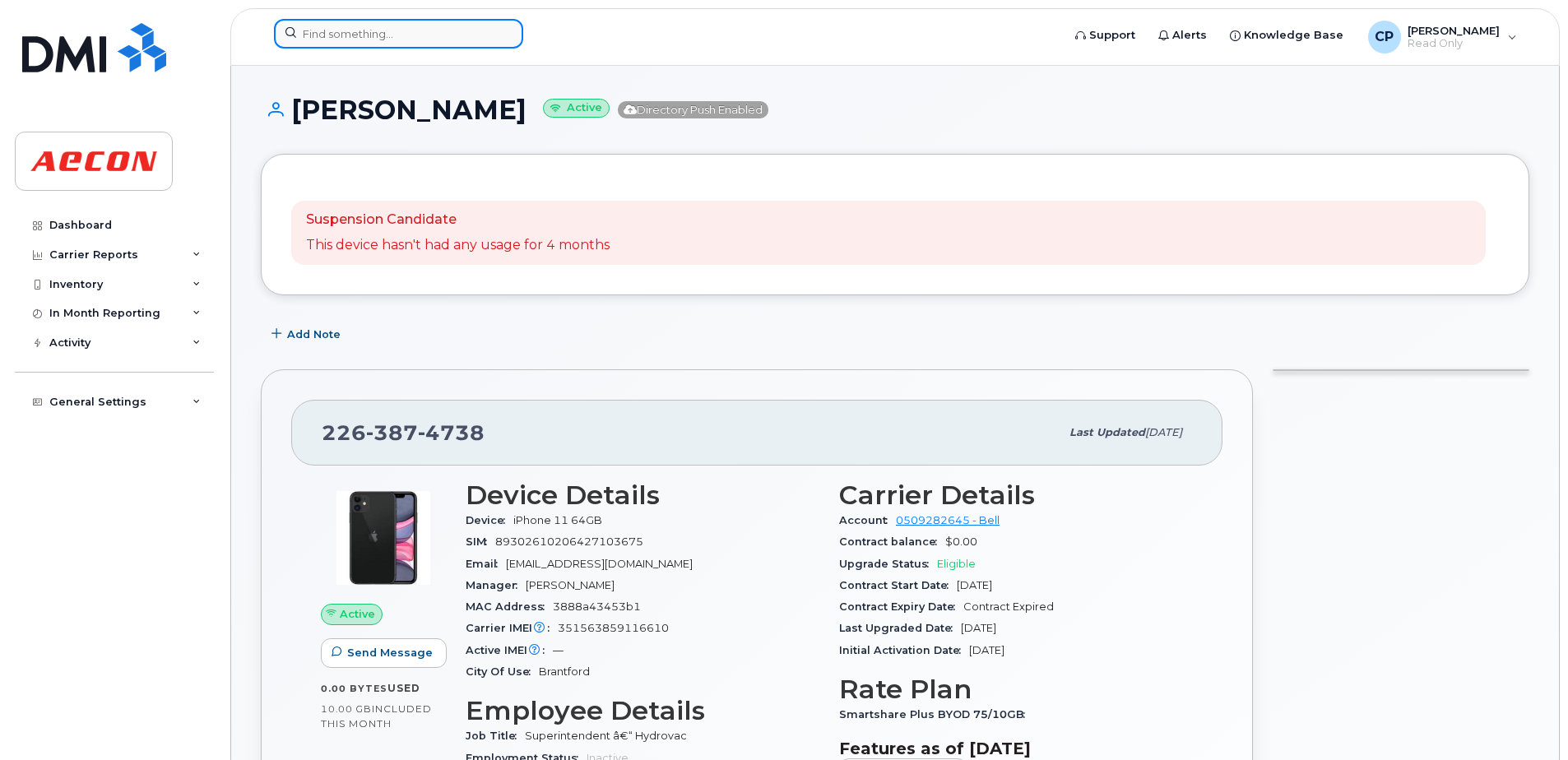
click at [342, 29] on input at bounding box center [399, 33] width 250 height 30
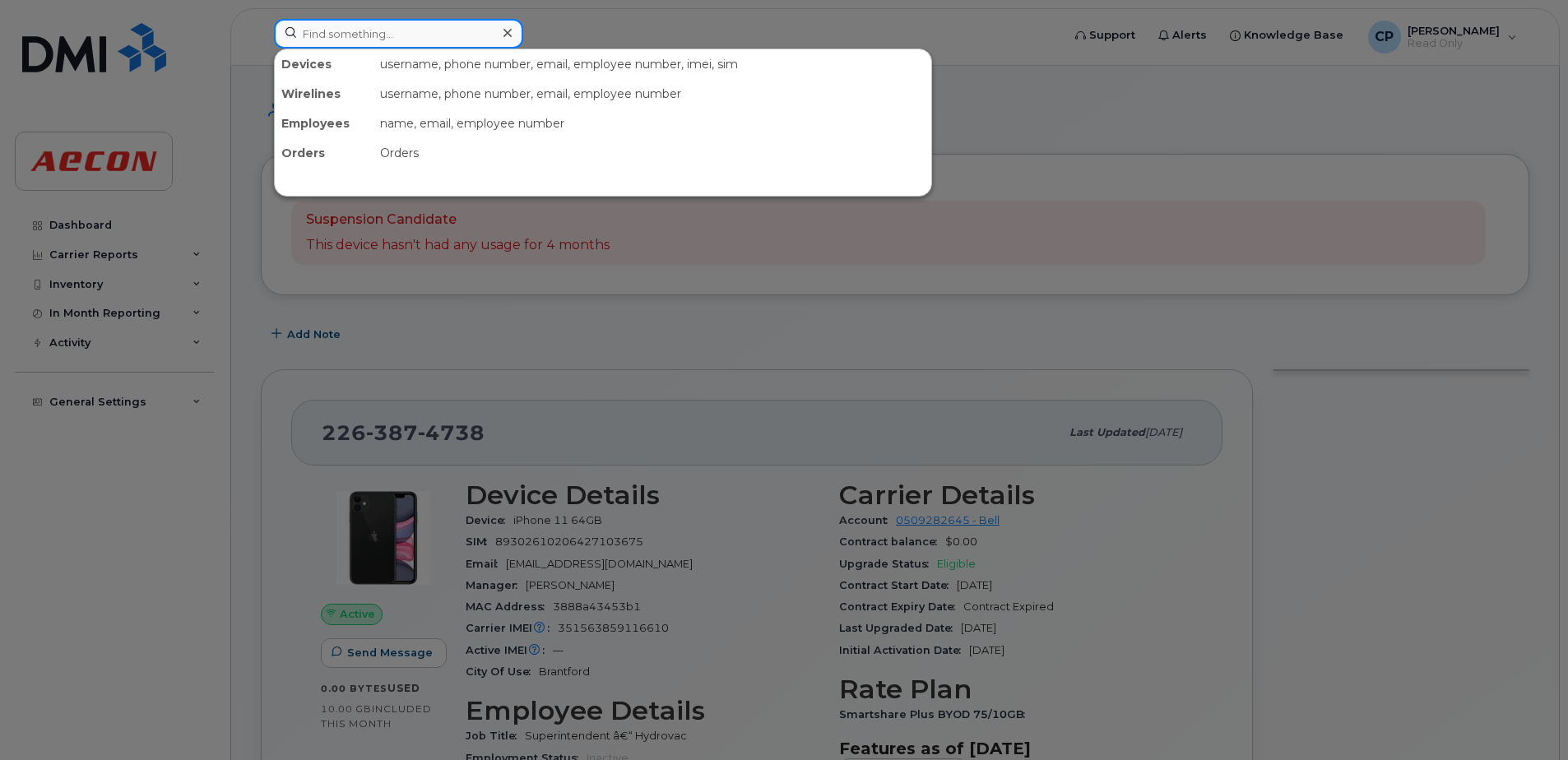
paste input "3653233206"
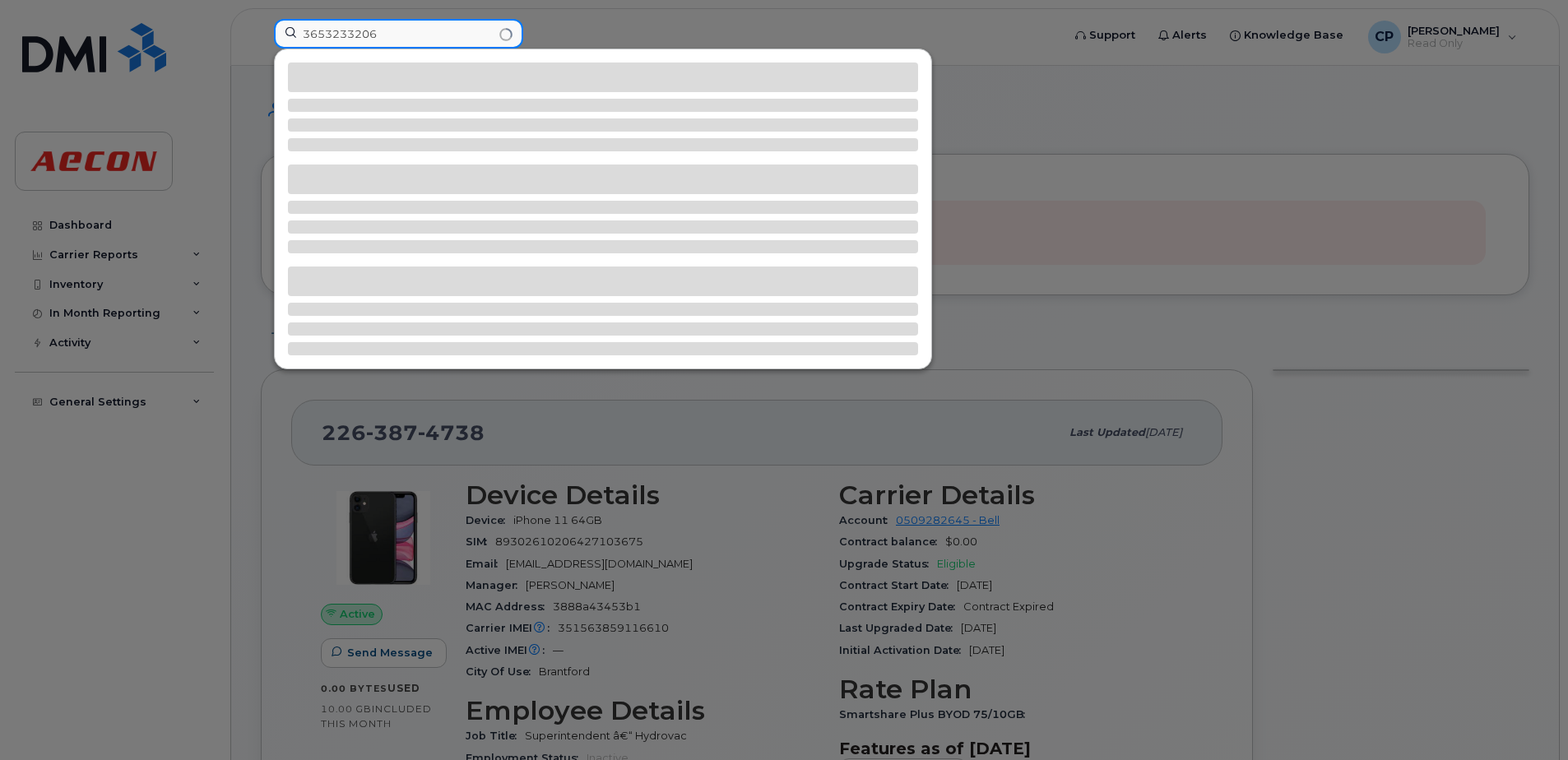
type input "3653233206"
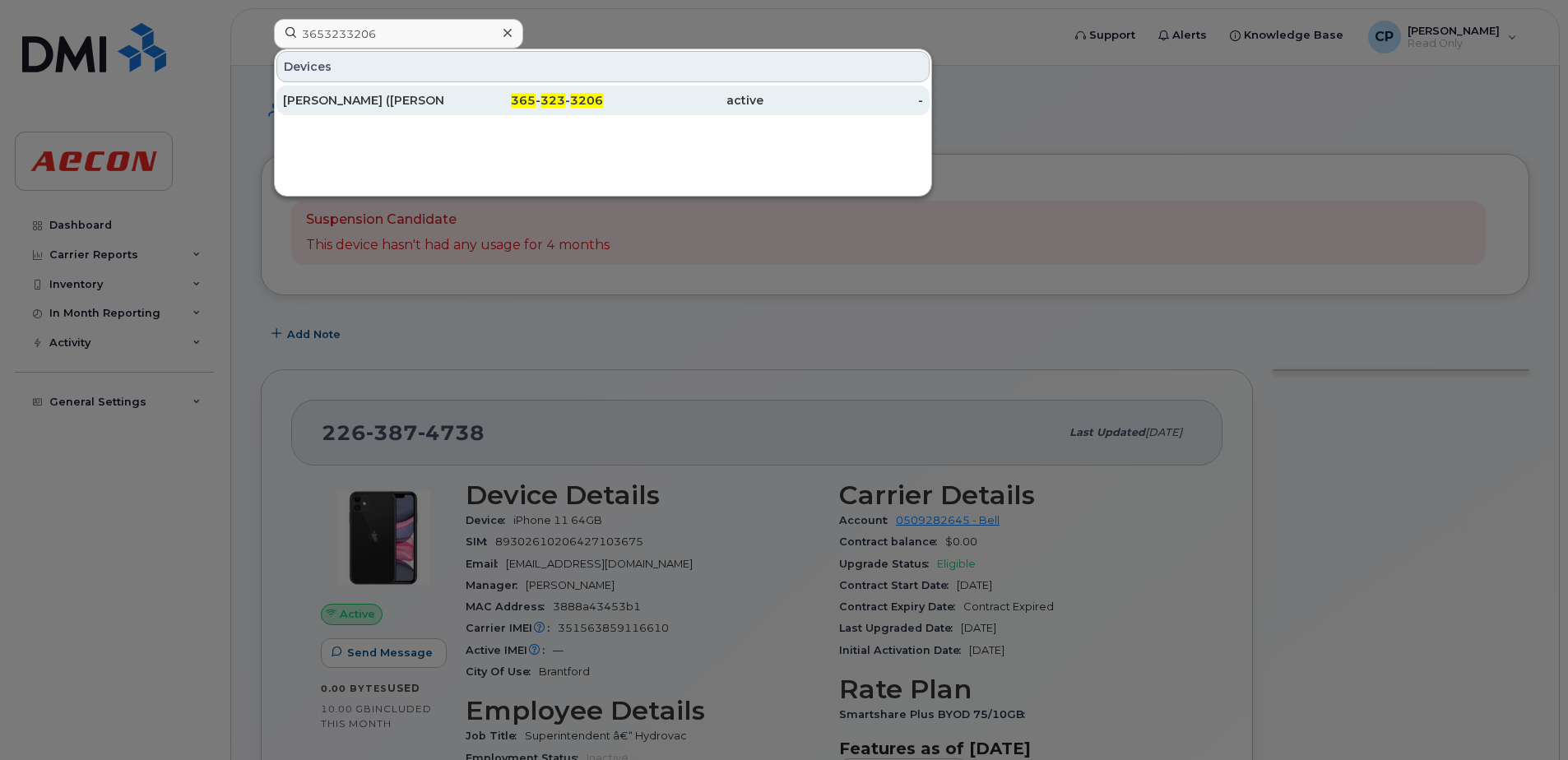
click at [374, 101] on div "[PERSON_NAME] ([PERSON_NAME]) Blackbird" at bounding box center [362, 100] width 160 height 16
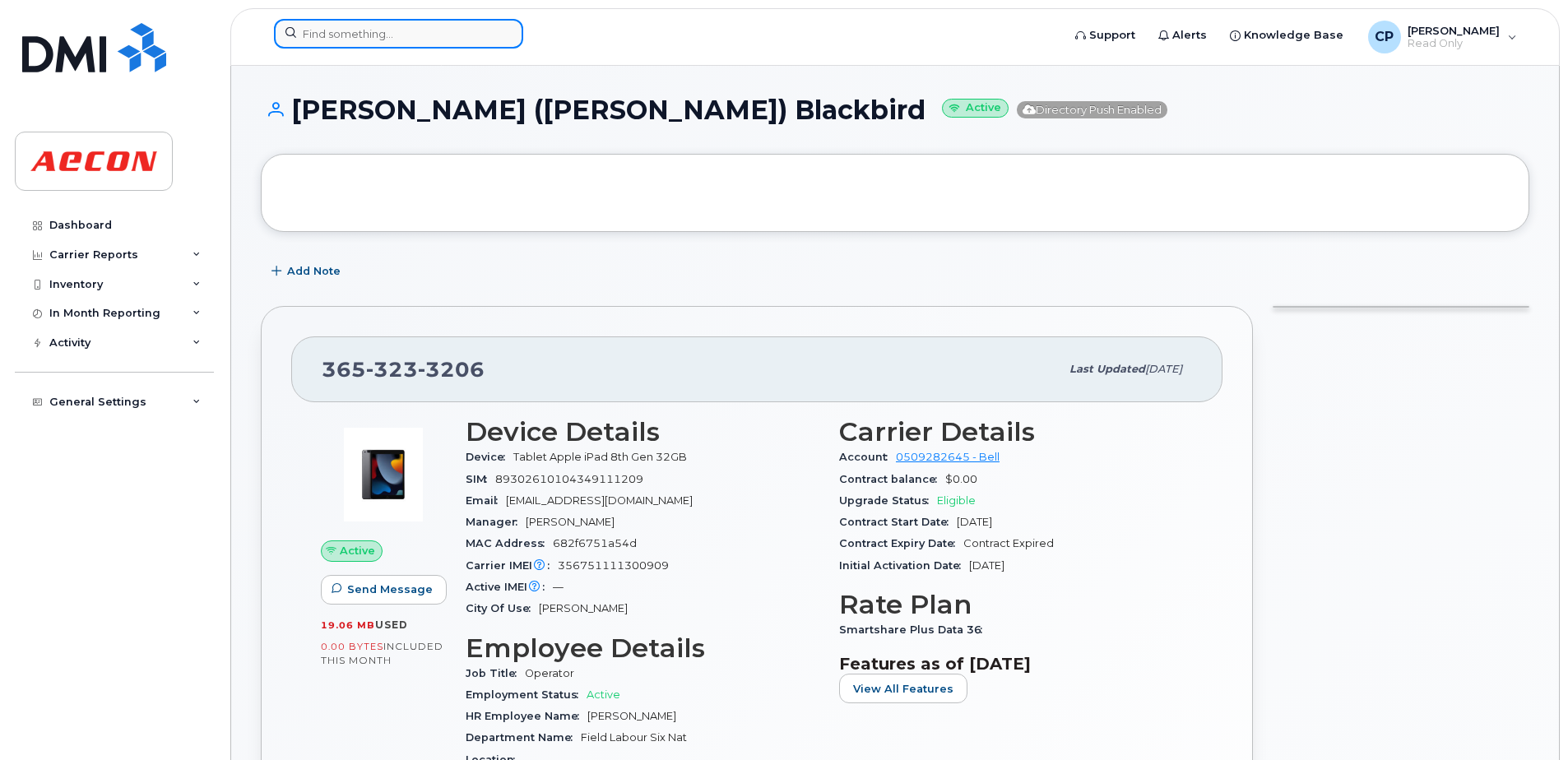
click at [415, 36] on input at bounding box center [399, 33] width 250 height 30
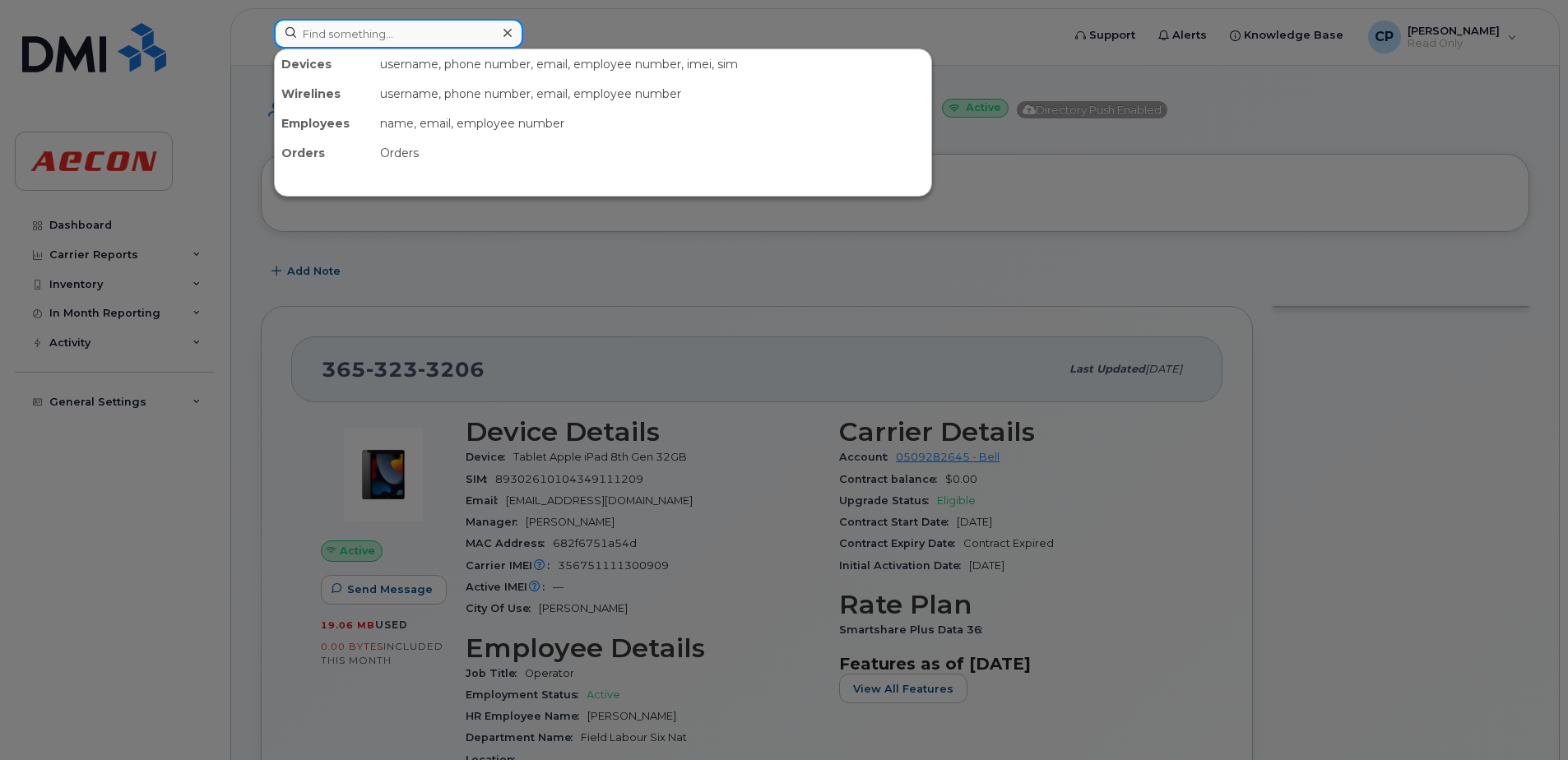
paste input "3653235313"
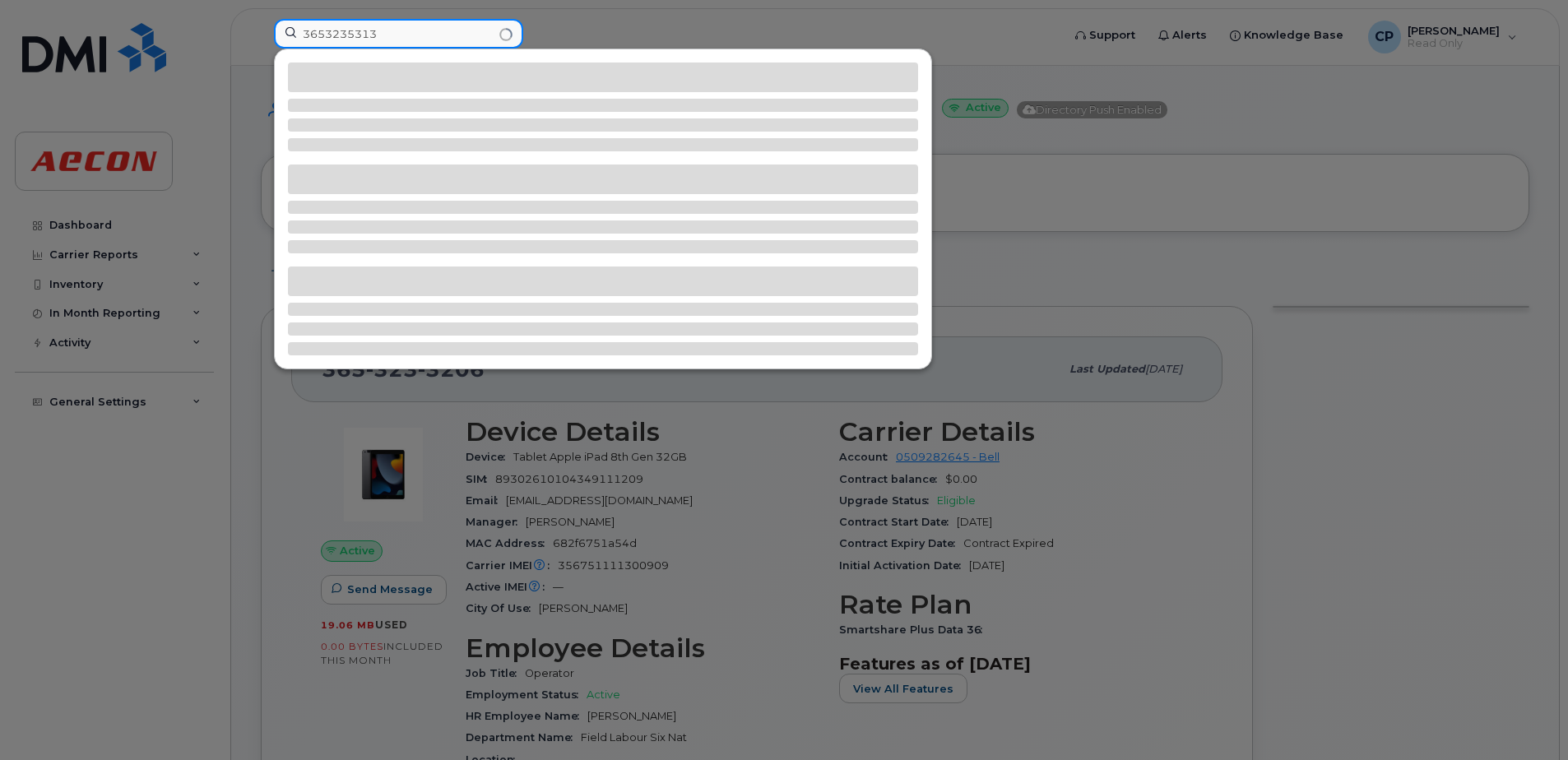
type input "3653235313"
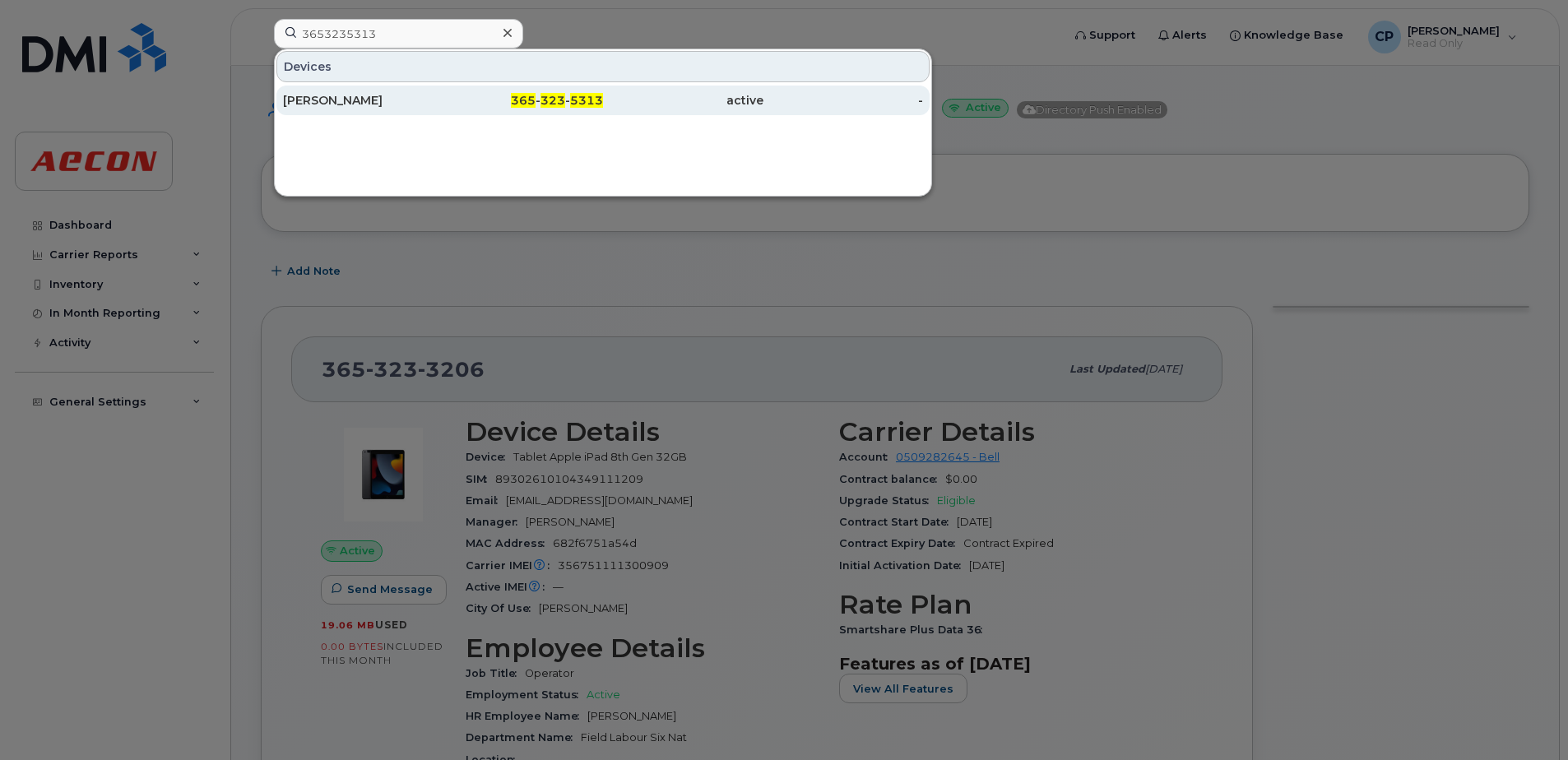
click at [521, 96] on span "365" at bounding box center [523, 99] width 25 height 14
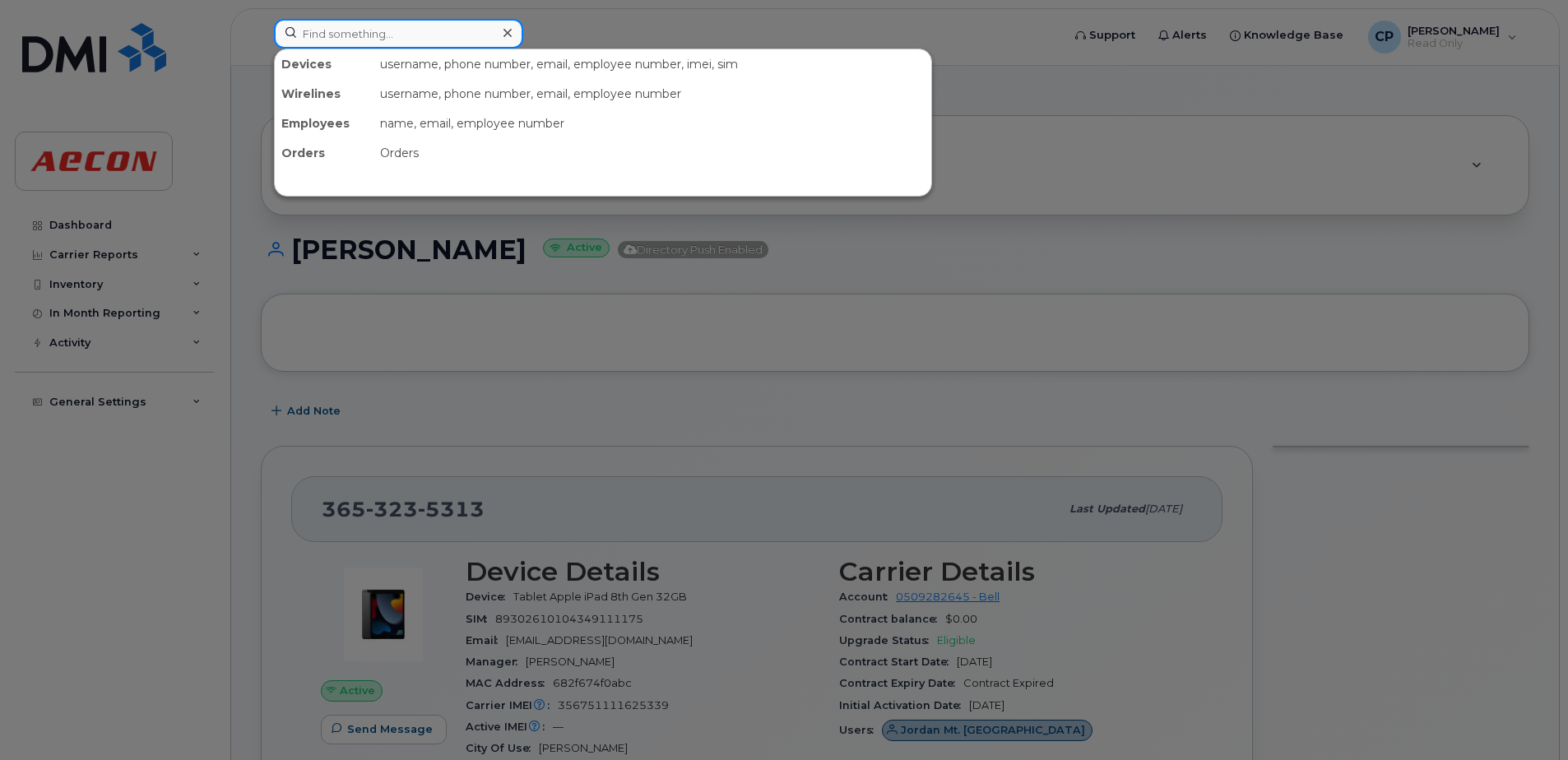
click at [350, 31] on input at bounding box center [399, 33] width 250 height 30
paste input "5197547610"
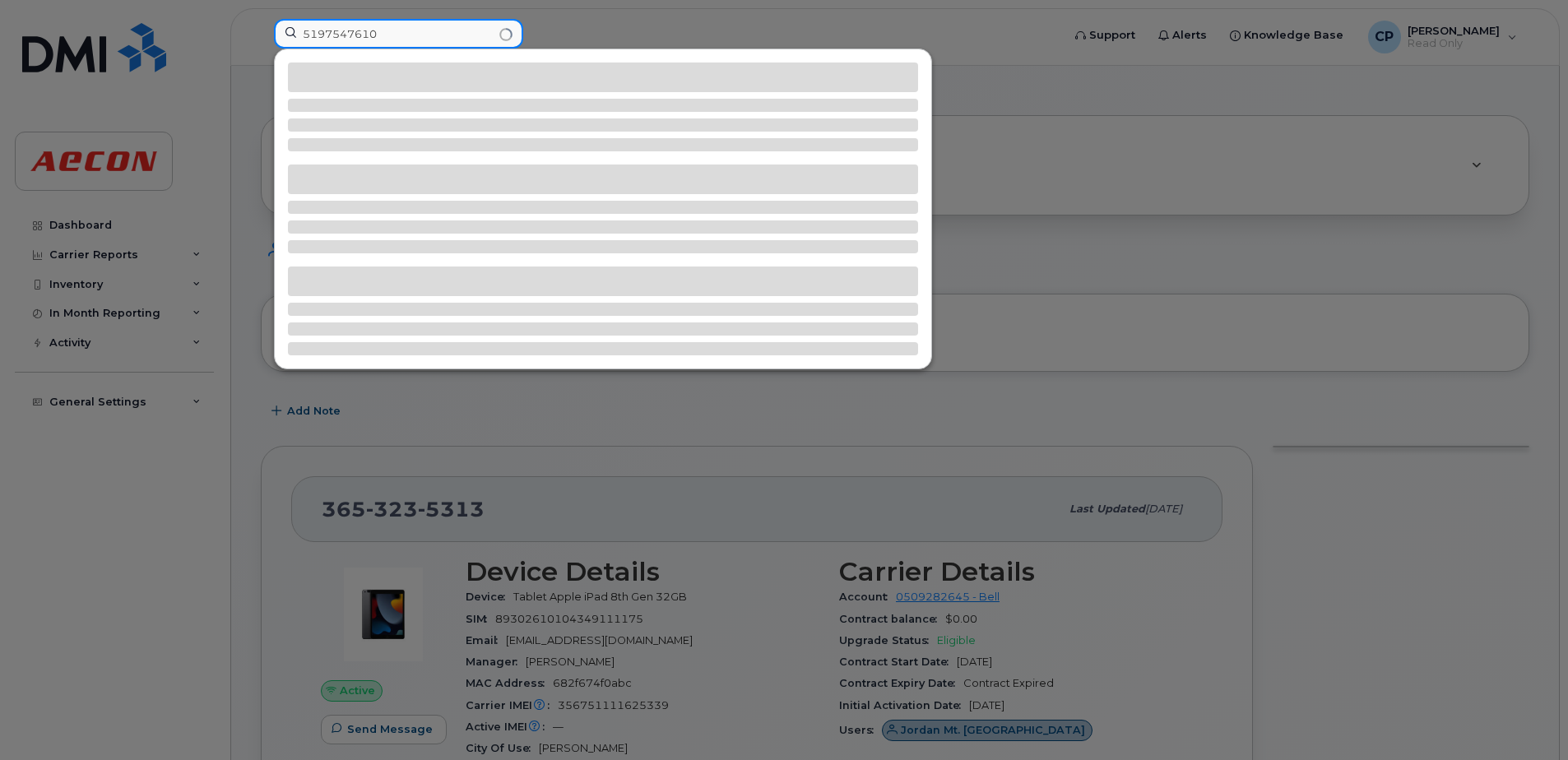
type input "5197547610"
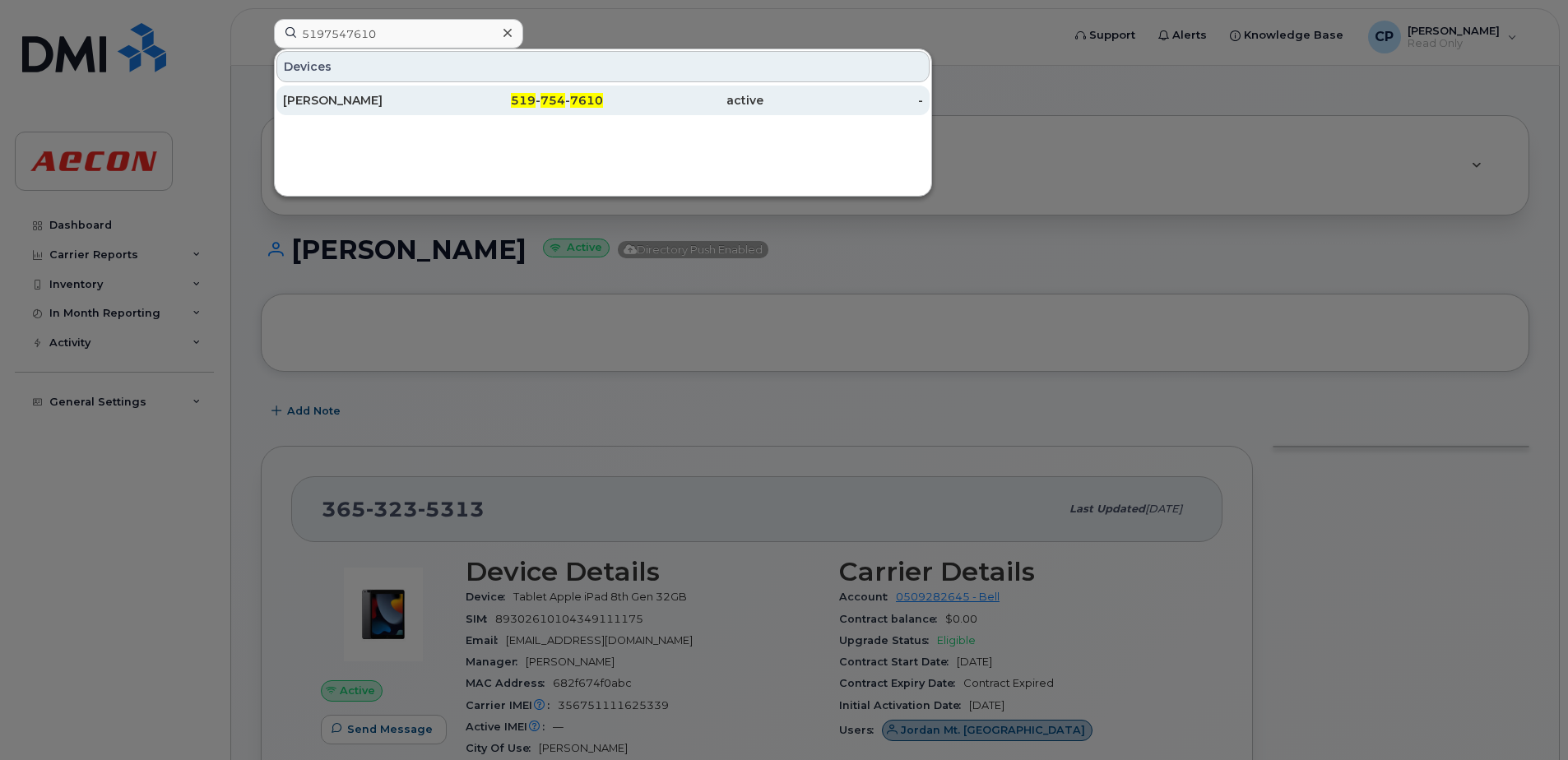
click at [376, 100] on div "Arthur Powless" at bounding box center [362, 100] width 160 height 16
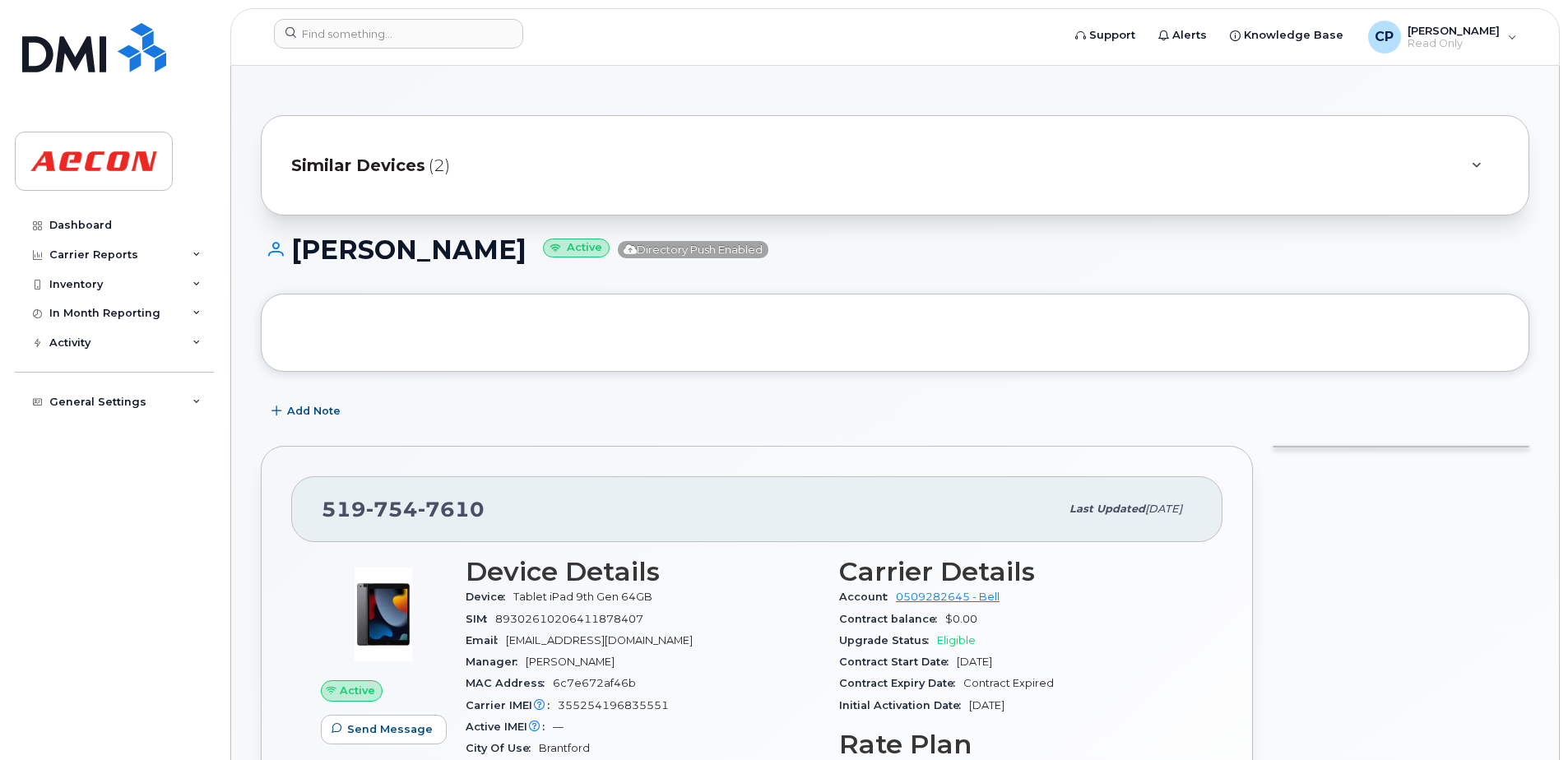
click at [322, 181] on div "Similar Devices (2)" at bounding box center [872, 165] width 1161 height 40
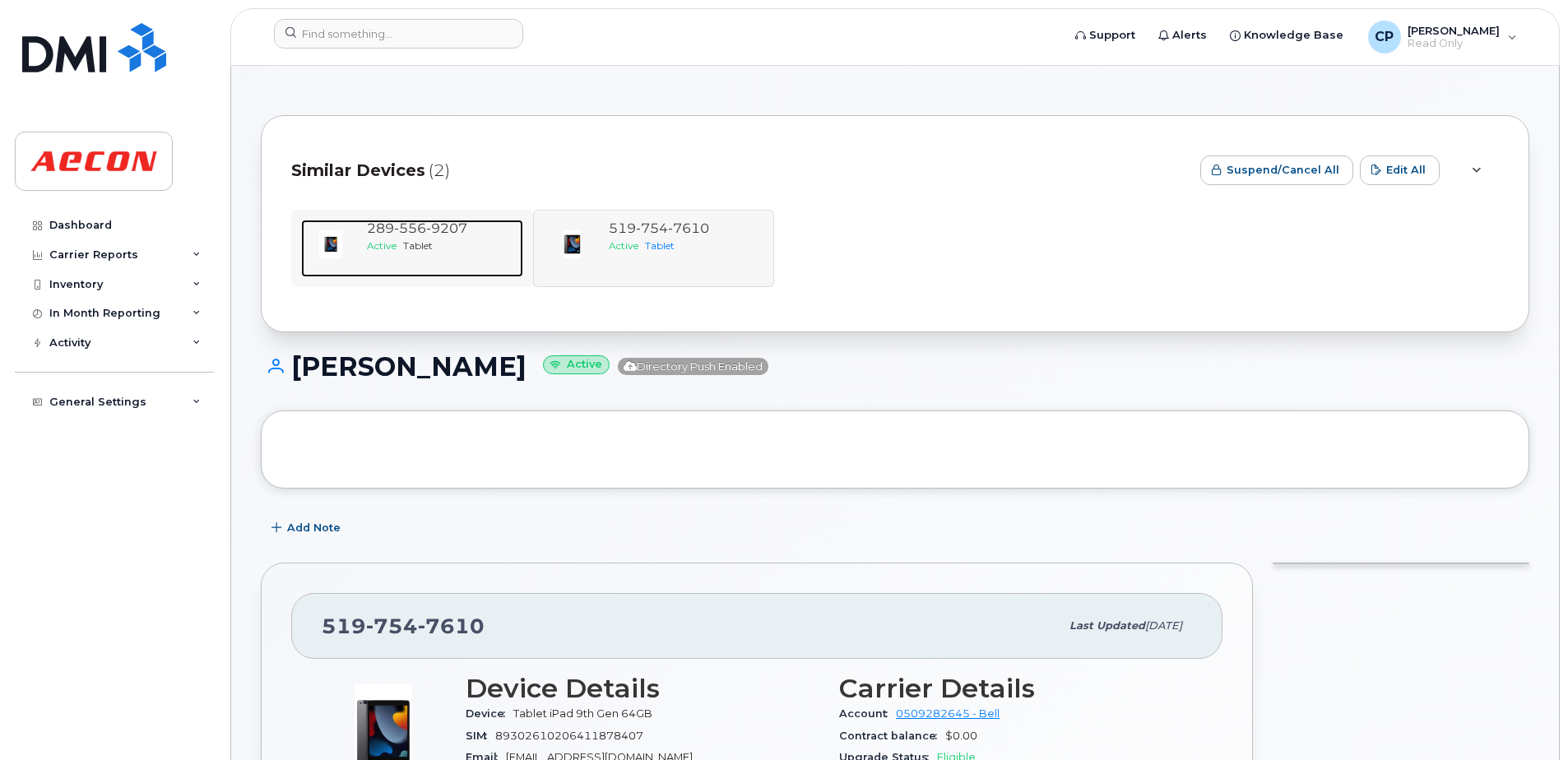
click at [410, 225] on span "556" at bounding box center [410, 228] width 32 height 15
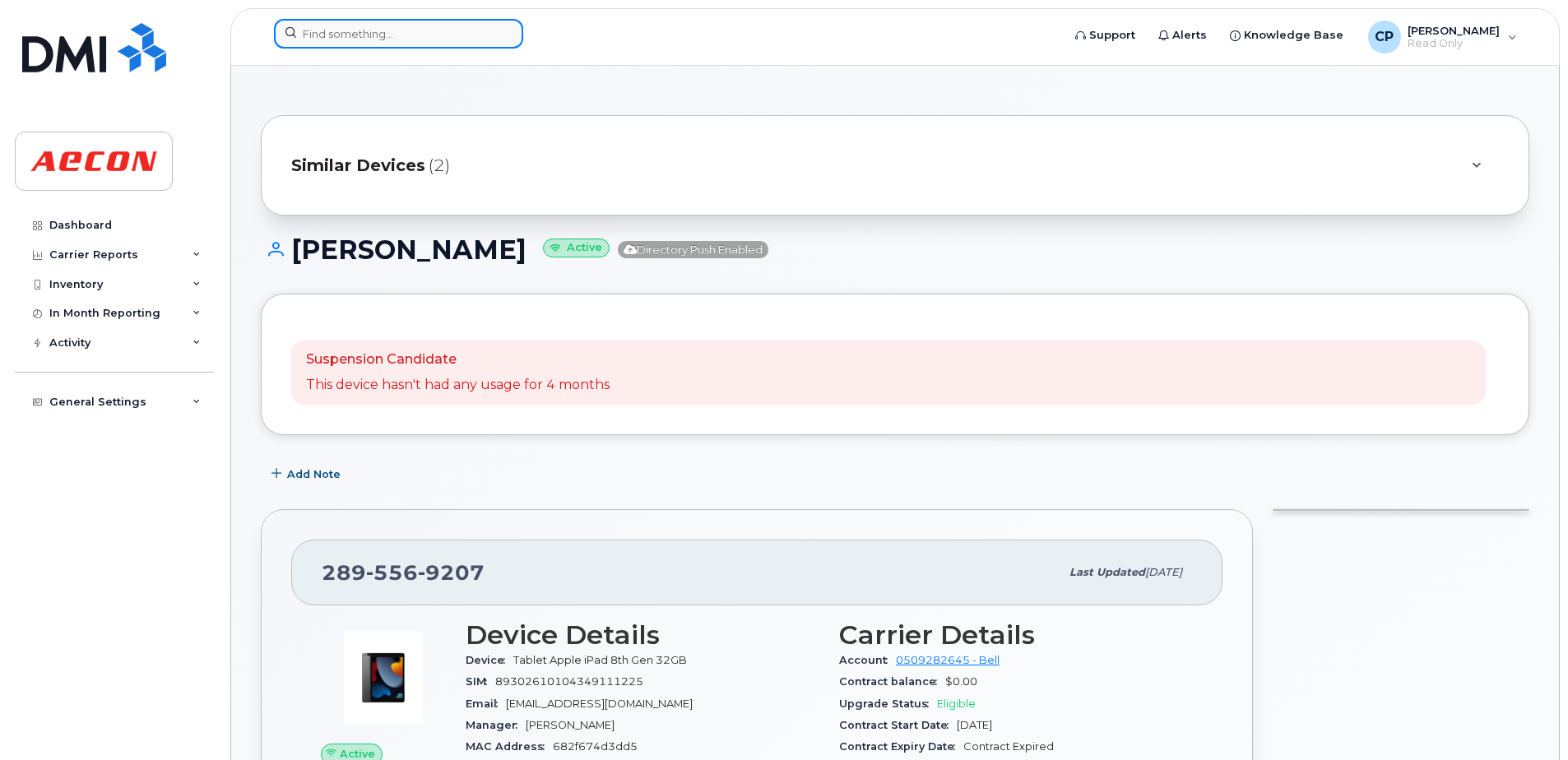
click at [424, 29] on input at bounding box center [399, 33] width 250 height 30
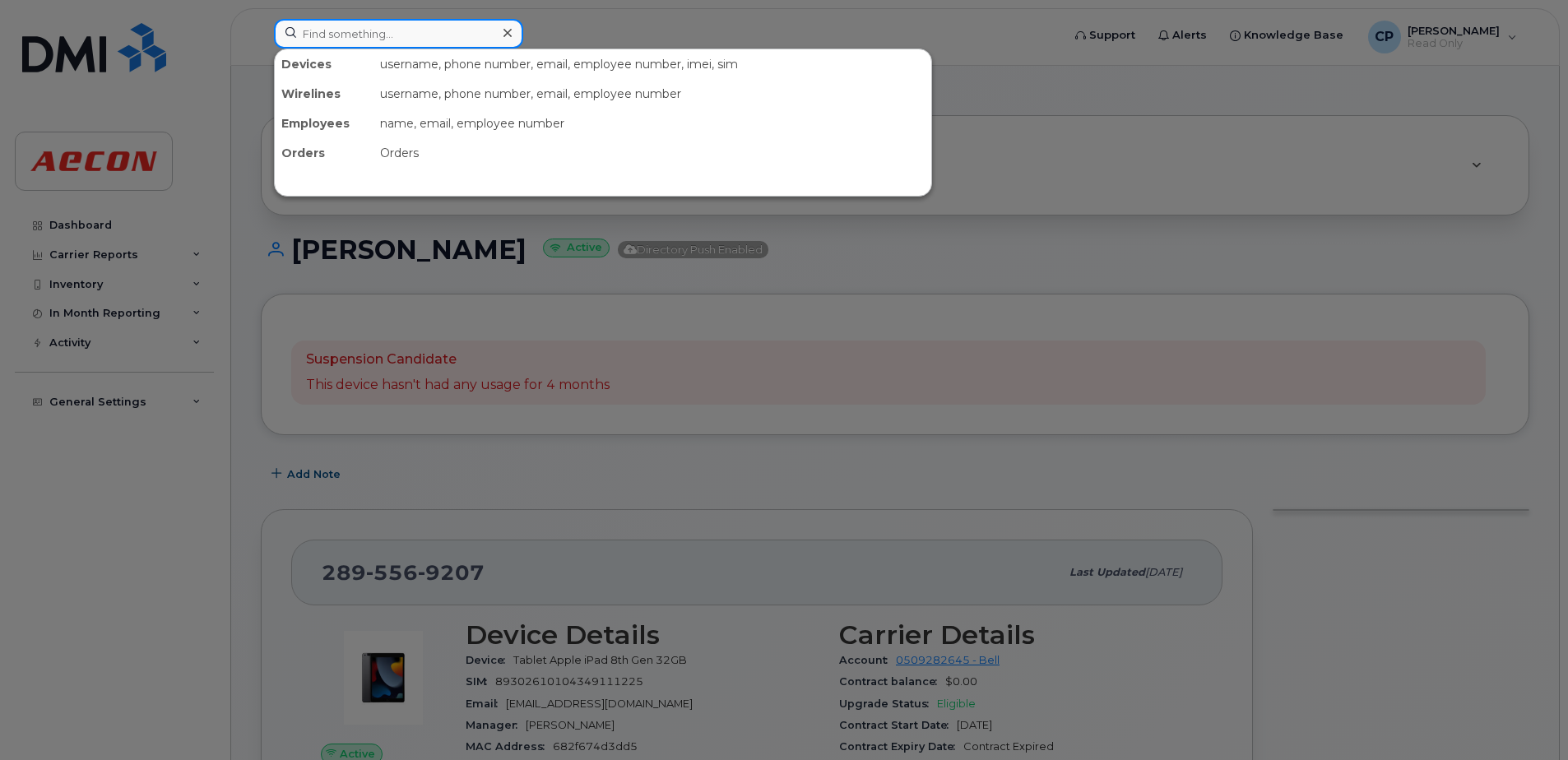
paste input "3653235873"
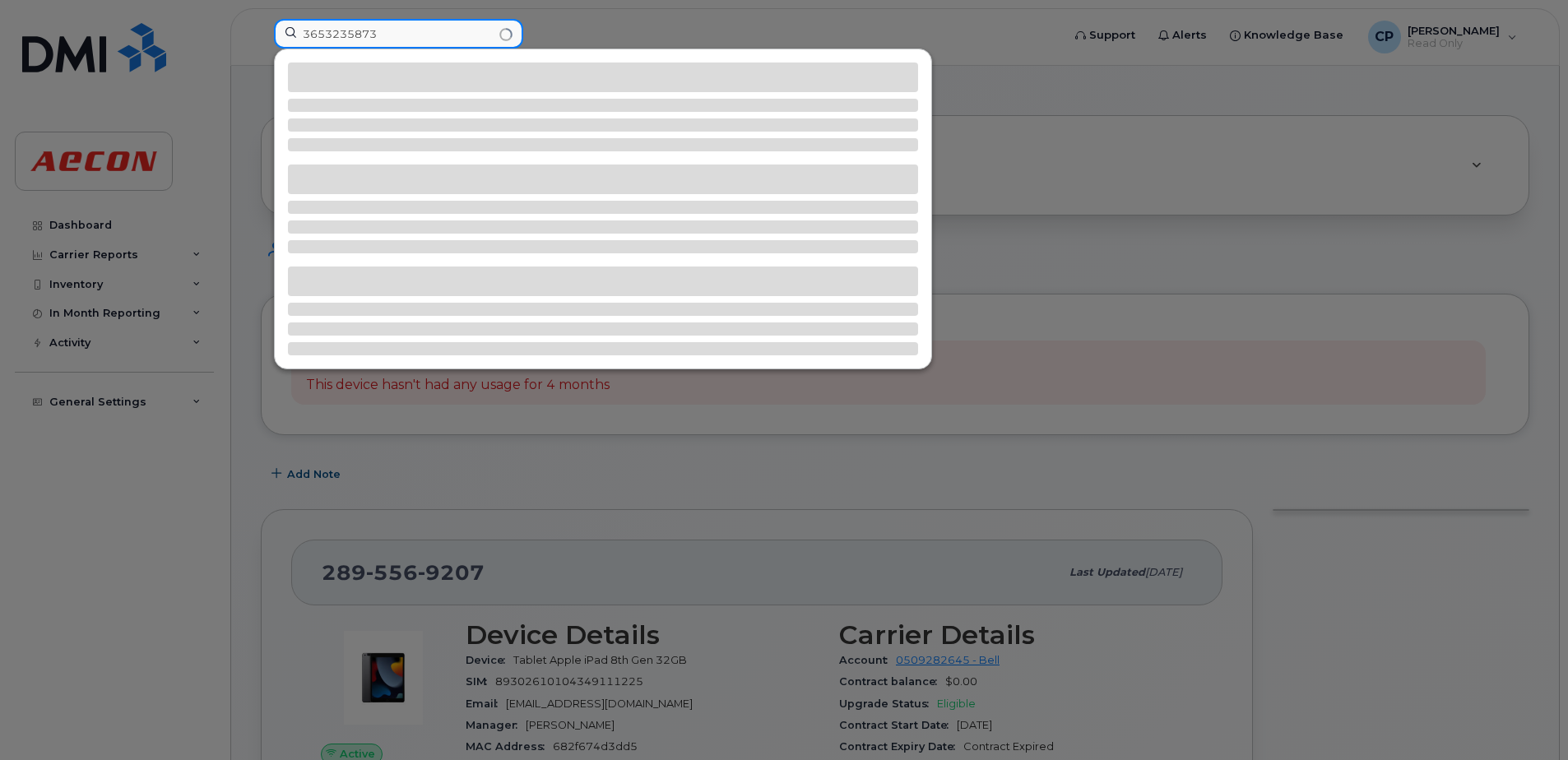
type input "3653235873"
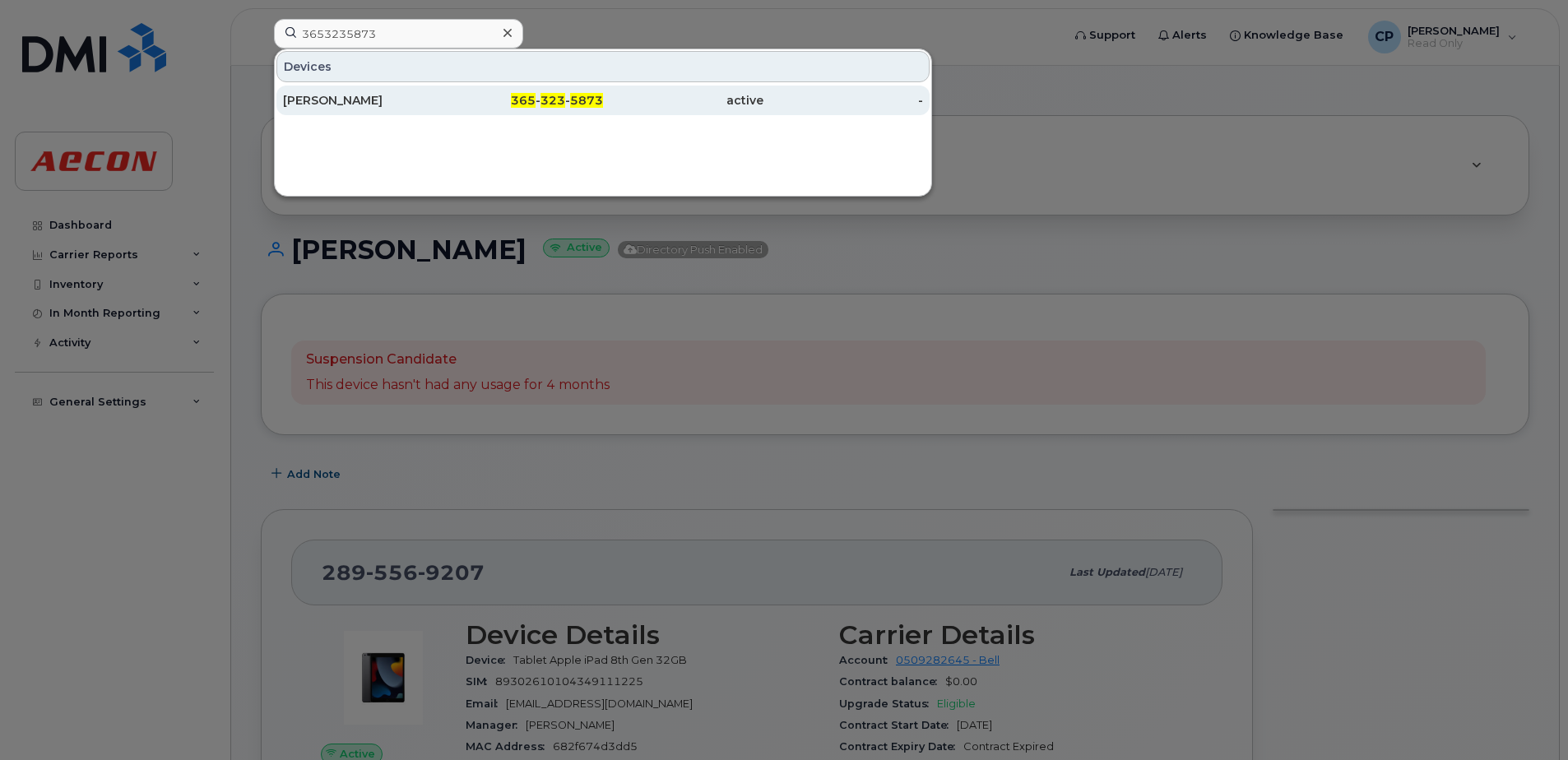
click at [448, 98] on div "365 - 323 - 5873" at bounding box center [523, 100] width 160 height 16
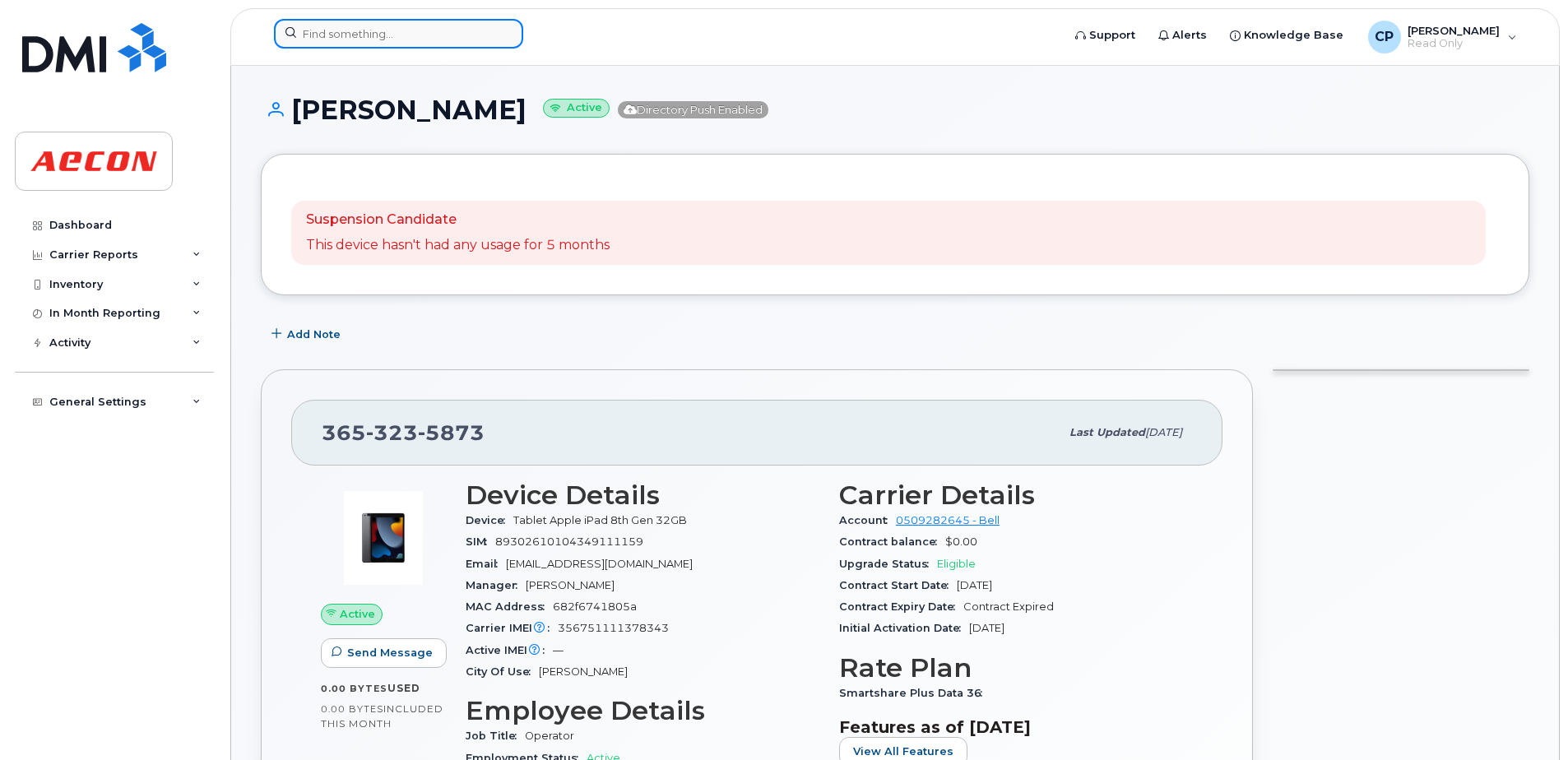
click at [385, 37] on input at bounding box center [399, 33] width 250 height 30
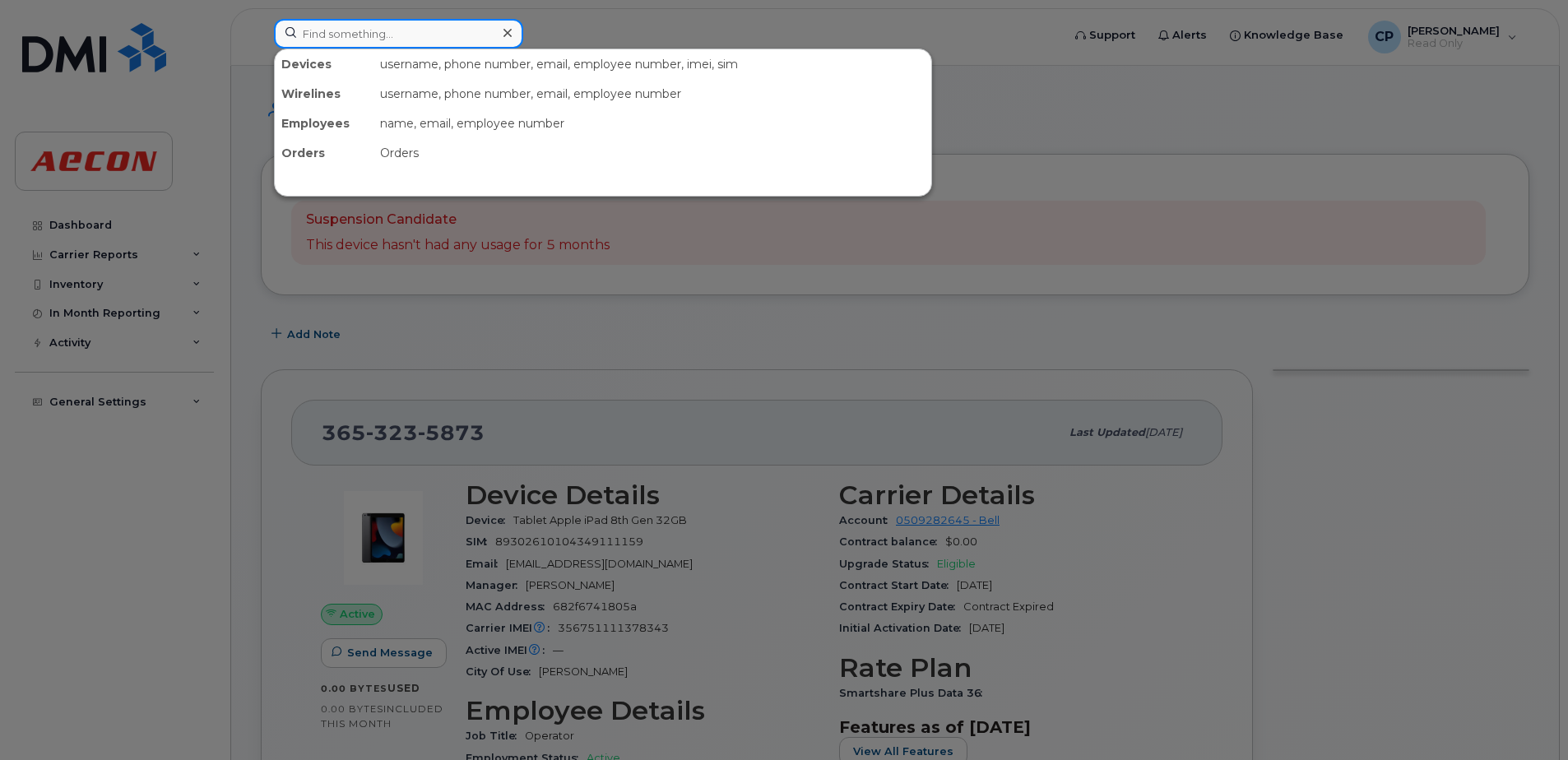
paste input "4164755368"
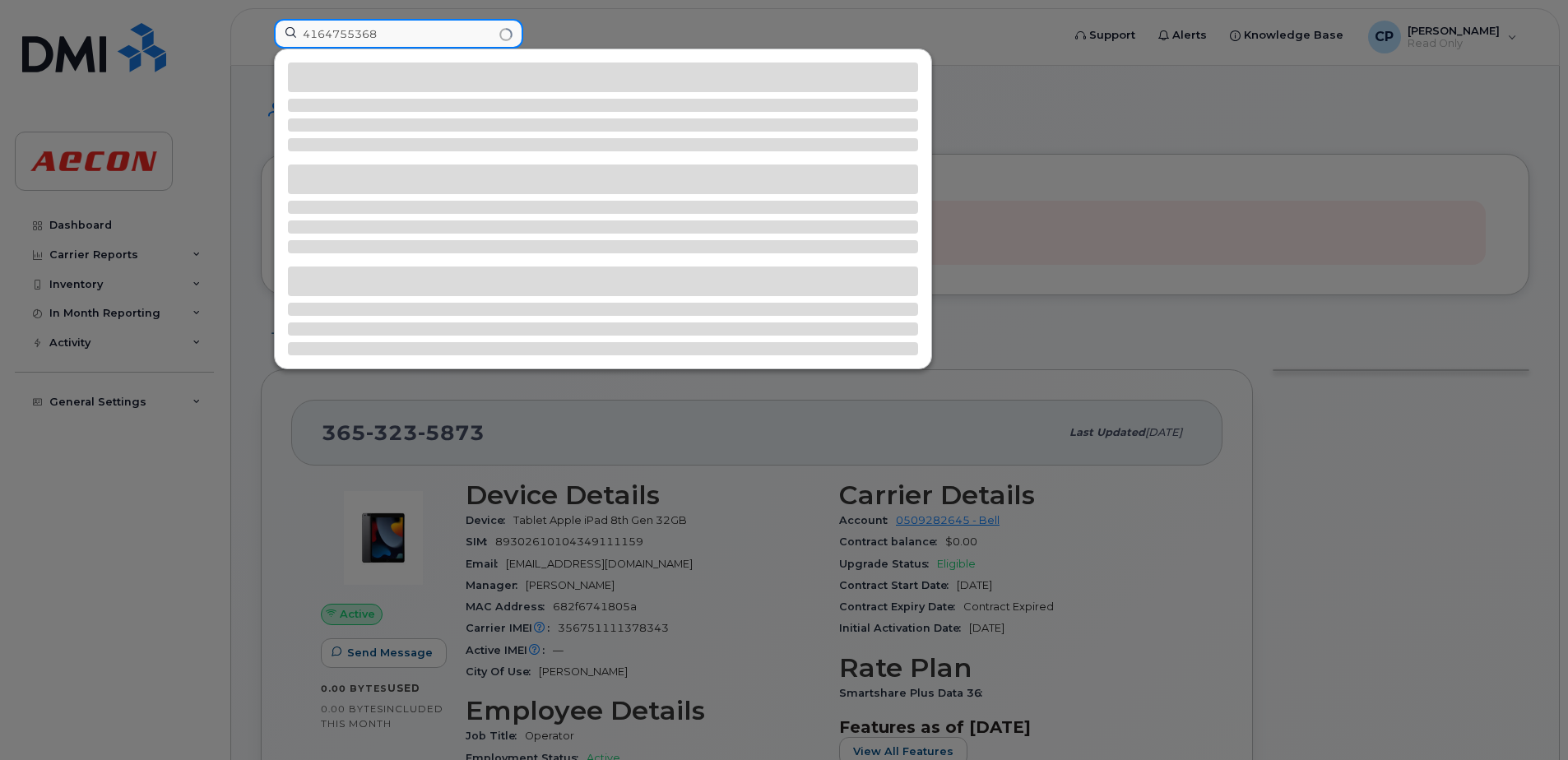
type input "4164755368"
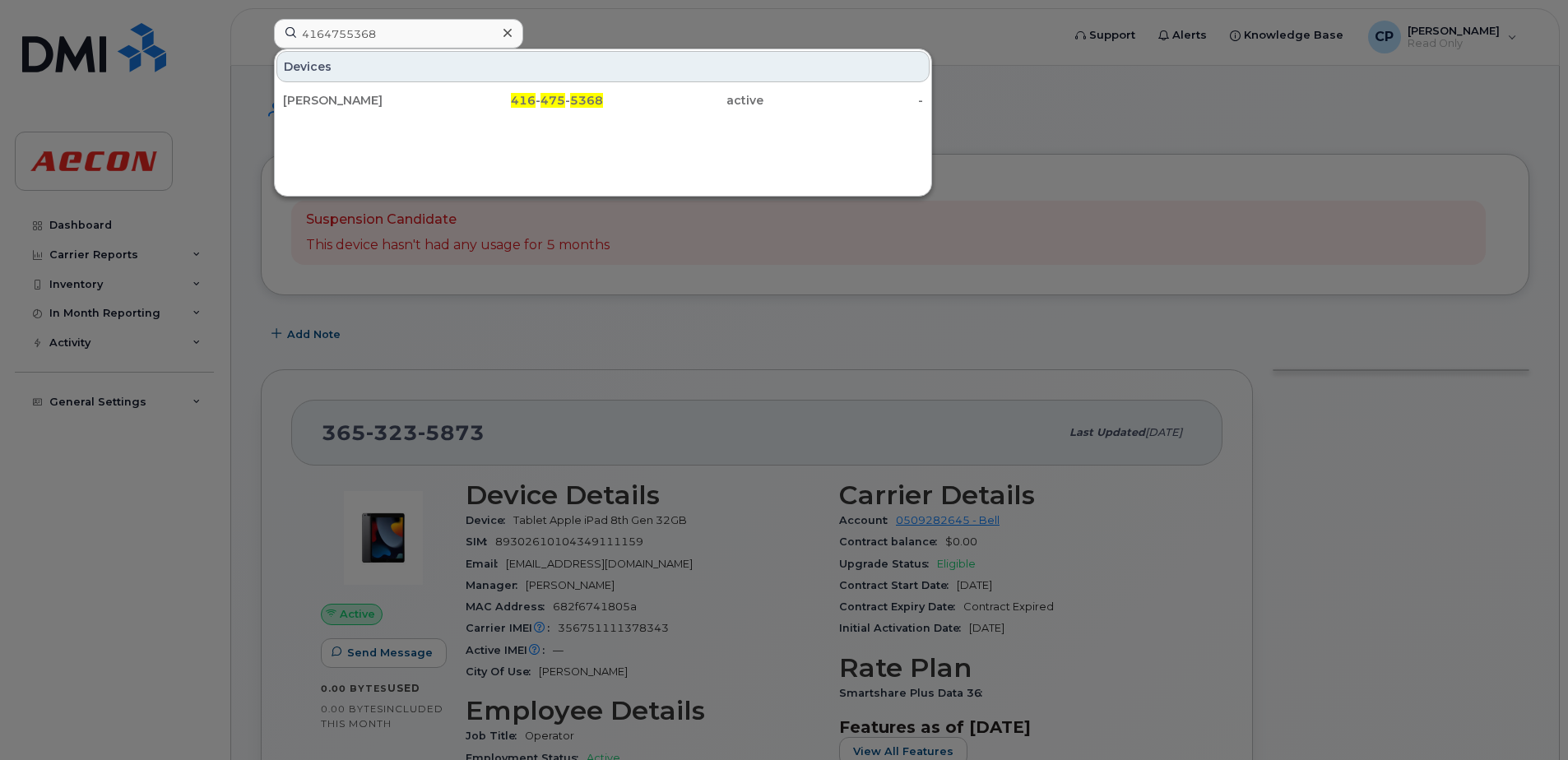
click at [388, 116] on div "Scott Cunningham 416 - 475 - 5368 active -" at bounding box center [603, 100] width 656 height 33
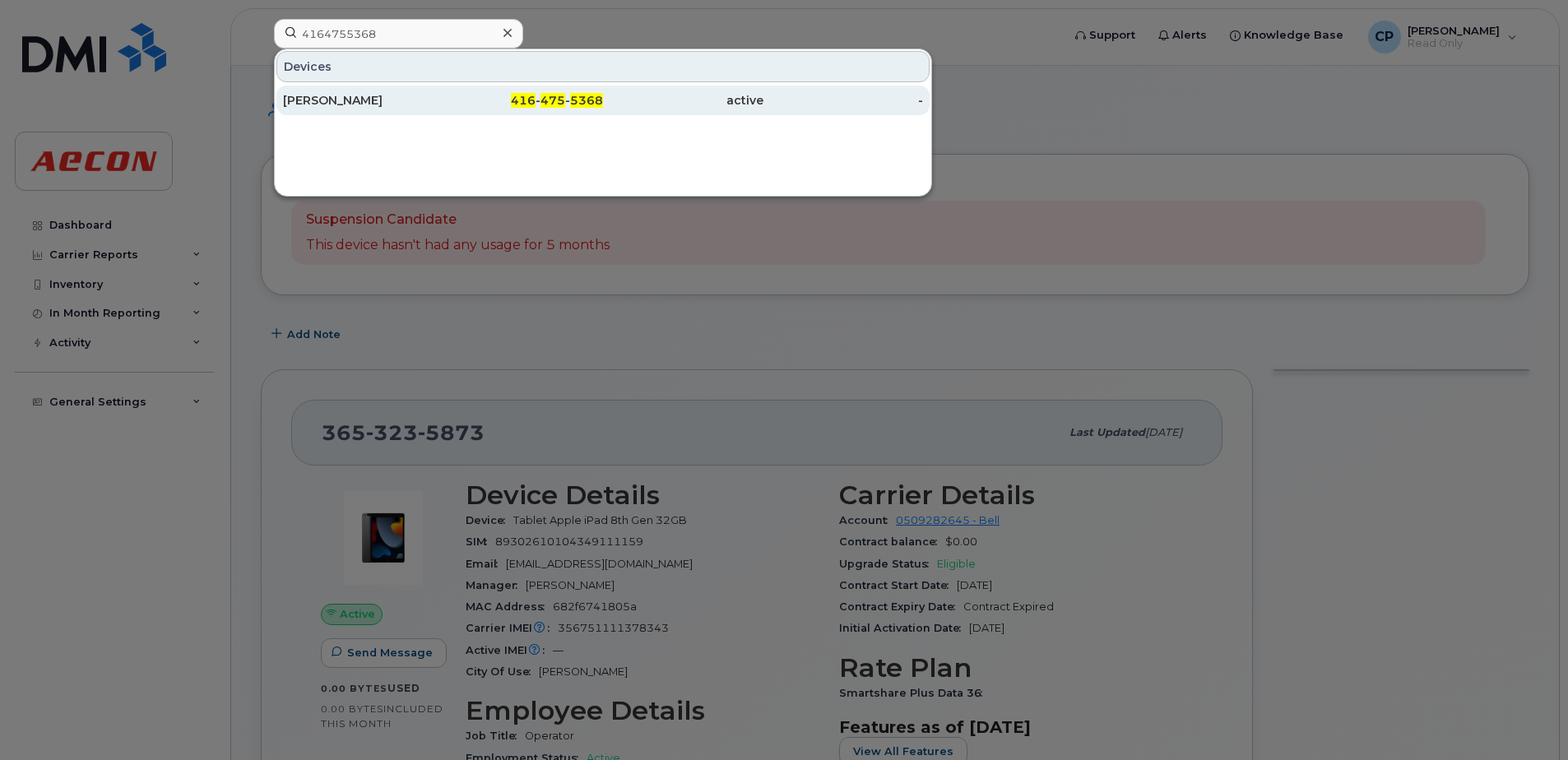
click at [392, 109] on div "[PERSON_NAME]" at bounding box center [362, 100] width 160 height 30
